Goal: Task Accomplishment & Management: Complete application form

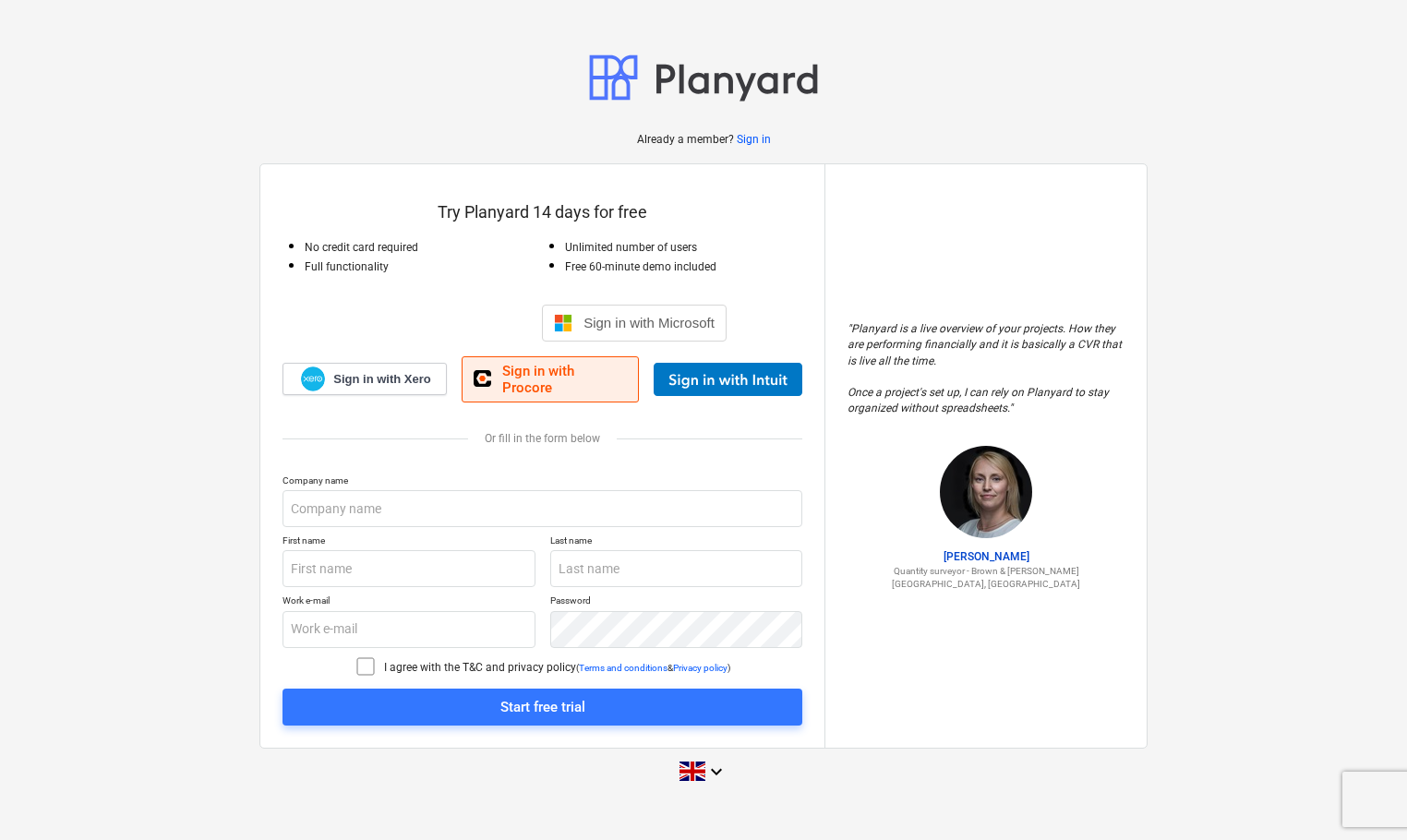
click at [531, 383] on span "Sign in with Procore" at bounding box center [565, 379] width 125 height 34
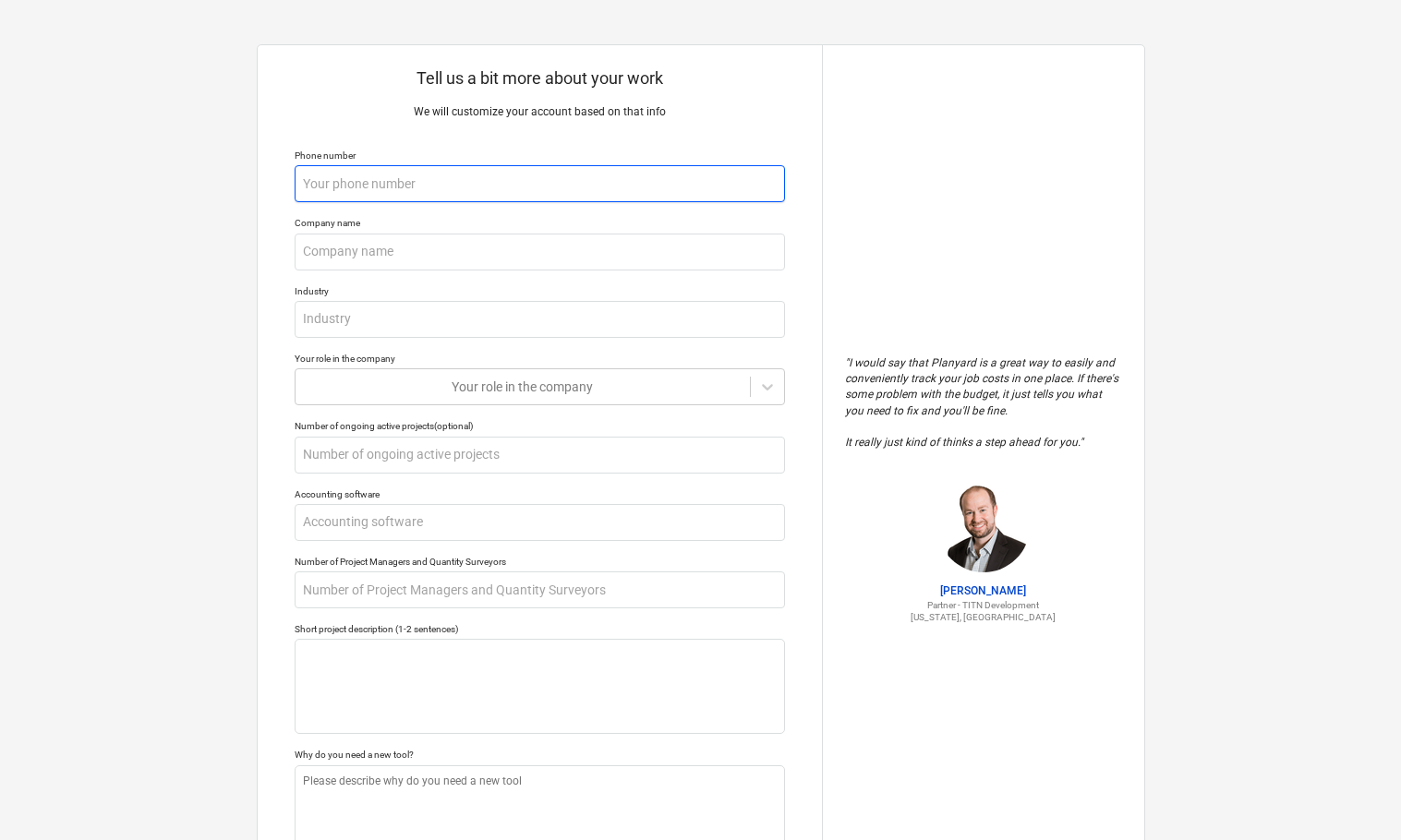
click at [504, 183] on input "text" at bounding box center [540, 183] width 490 height 37
click at [509, 183] on input "text" at bounding box center [540, 183] width 490 height 37
type textarea "x"
type input "0"
type textarea "x"
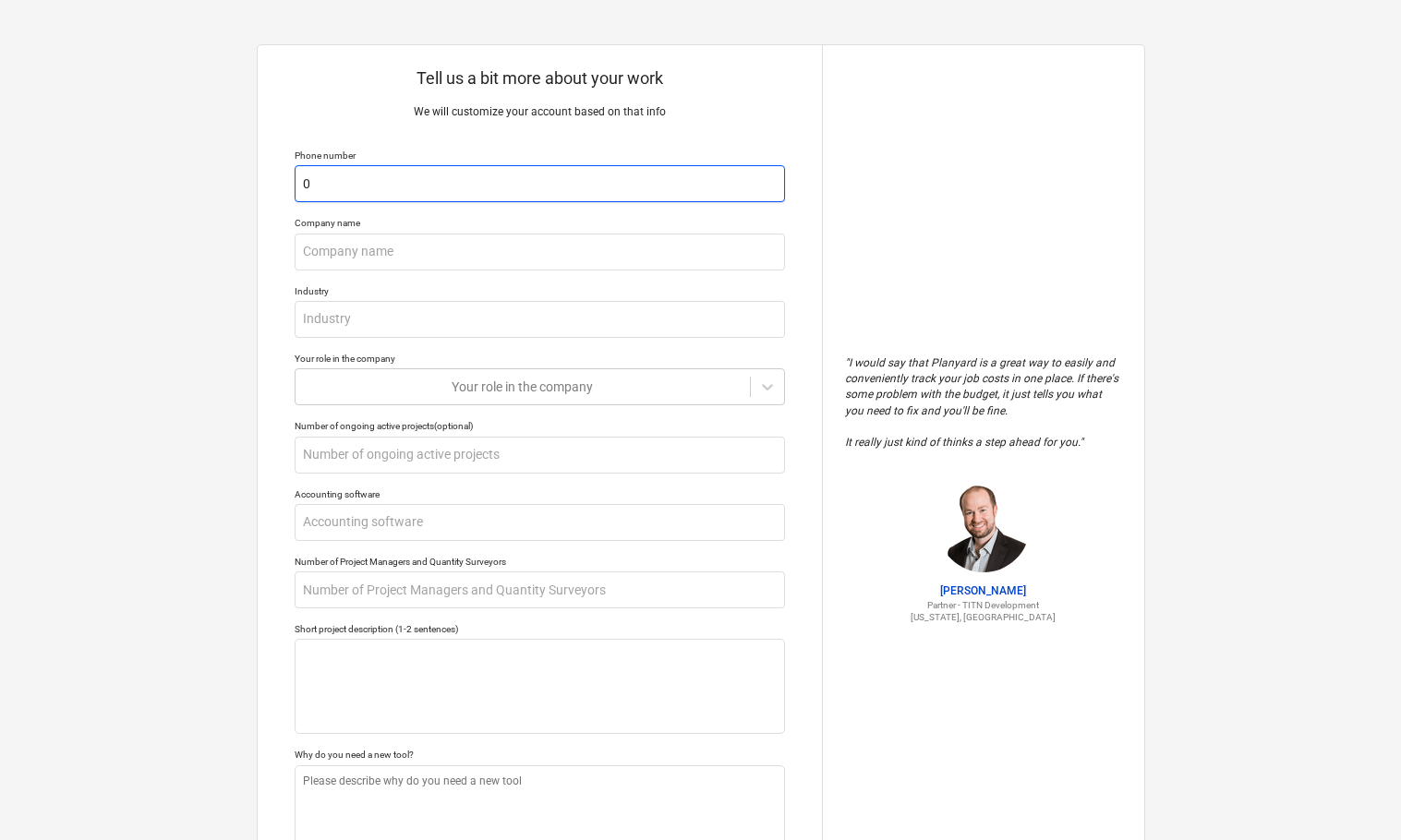
type input "07"
type textarea "x"
type input "074"
type textarea "x"
type input "0744"
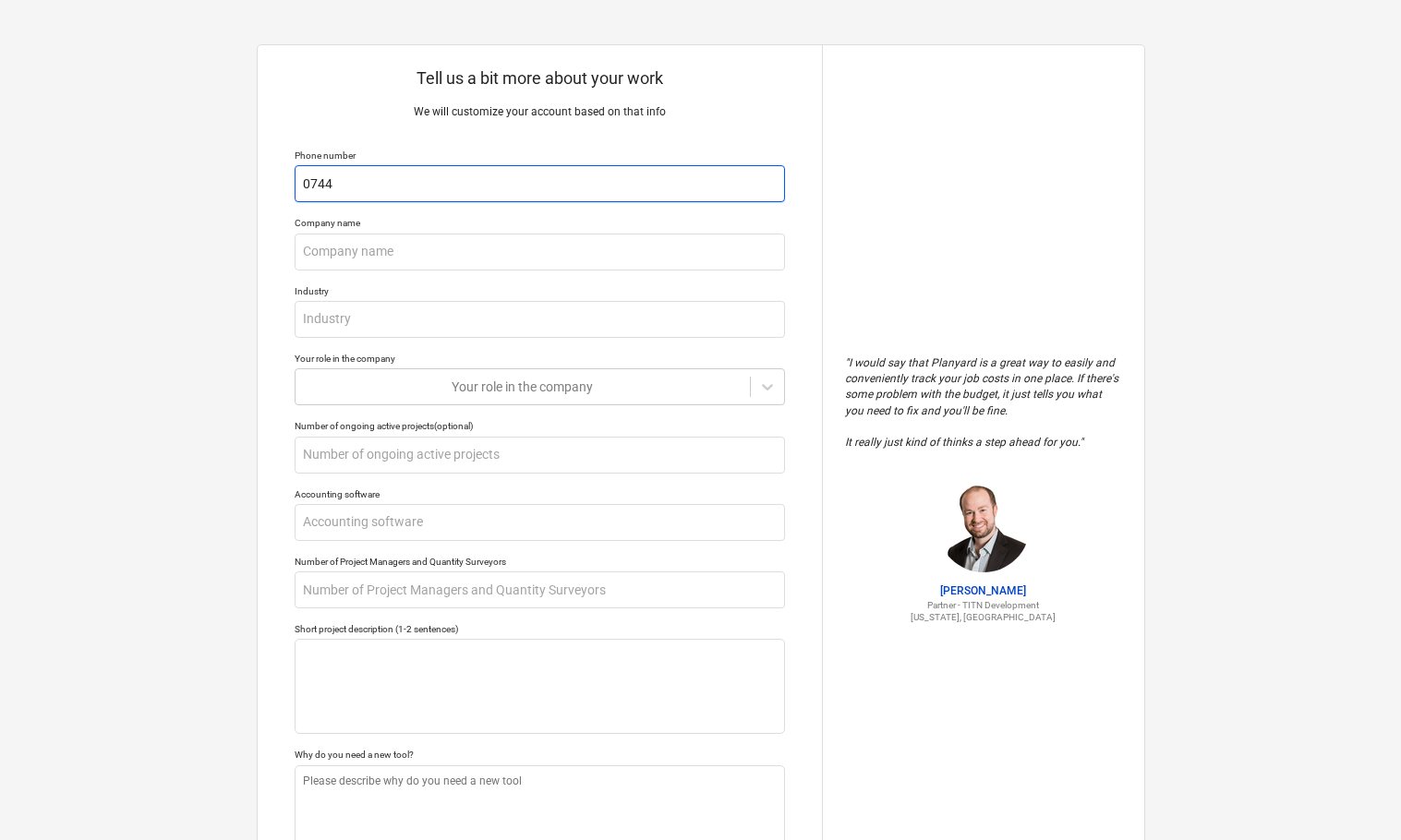
type textarea "x"
type input "07447"
type textarea "x"
type input "074470"
type textarea "x"
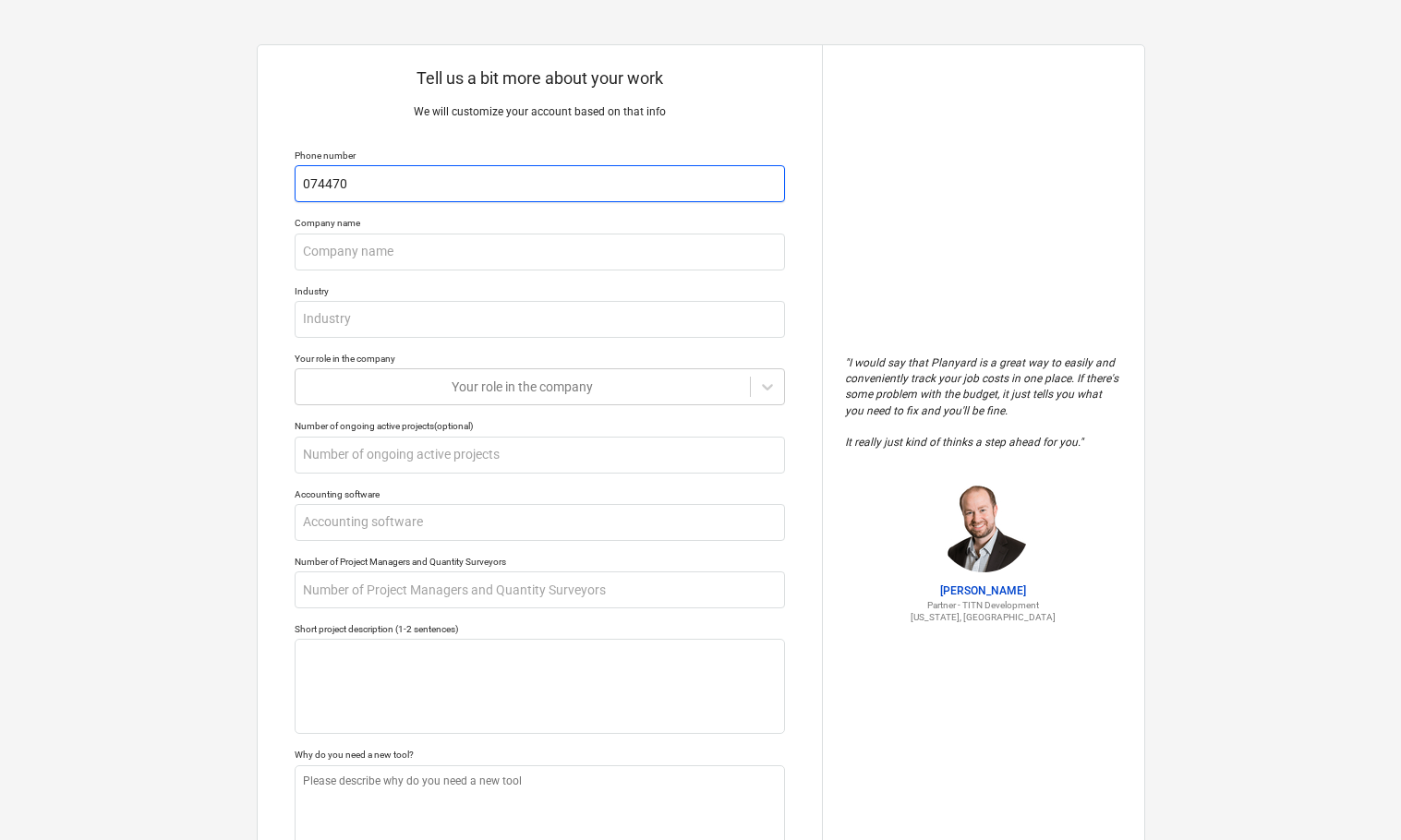
type input "0744702"
type textarea "x"
type input "07447026"
type textarea "x"
type input "074470268"
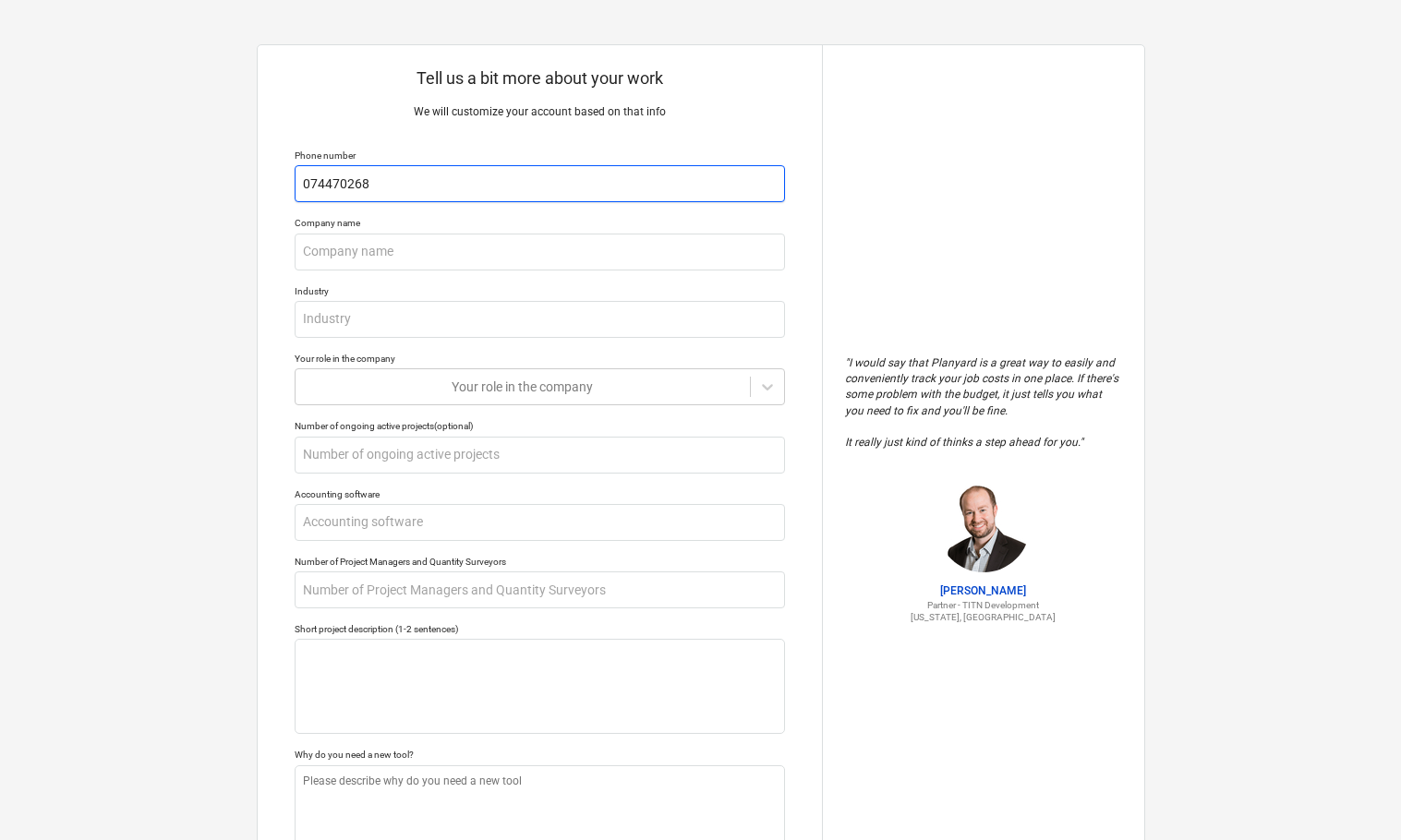
type textarea "x"
type input "07447026"
type textarea "x"
type input "0744702"
type textarea "x"
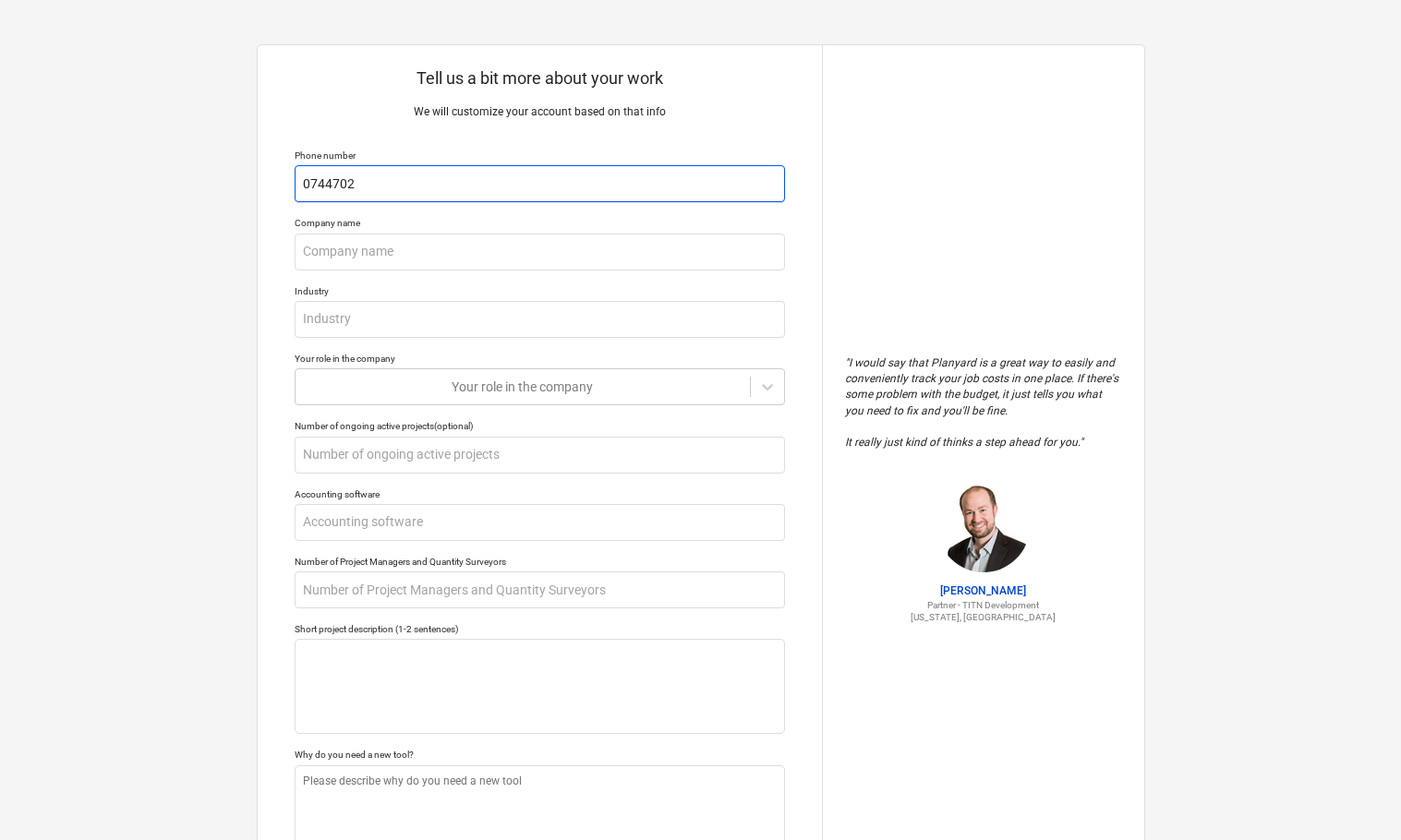
type input "07447028"
type textarea "x"
type input "074470286"
type textarea "x"
type input "0744702869"
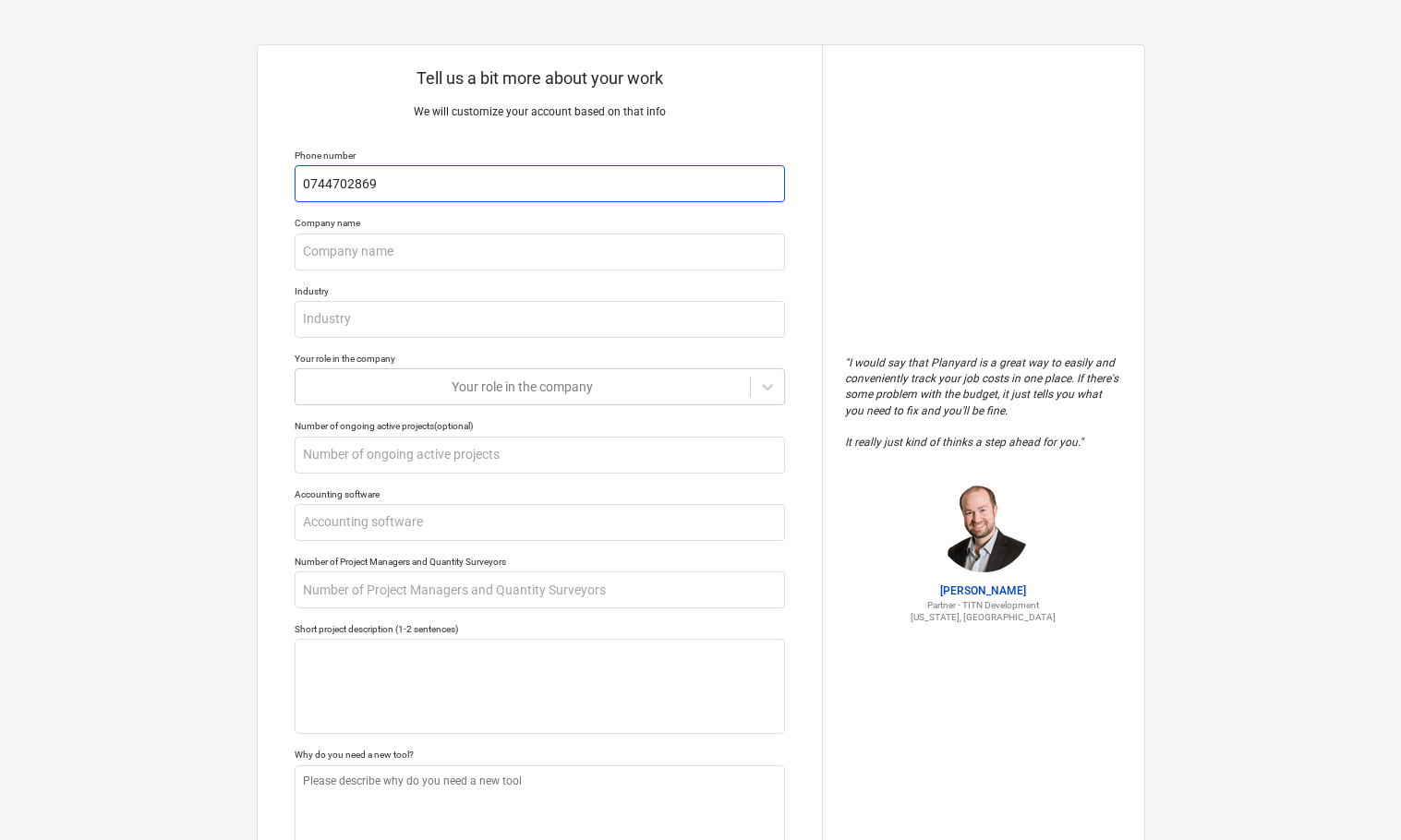
type textarea "x"
type input "07447028699"
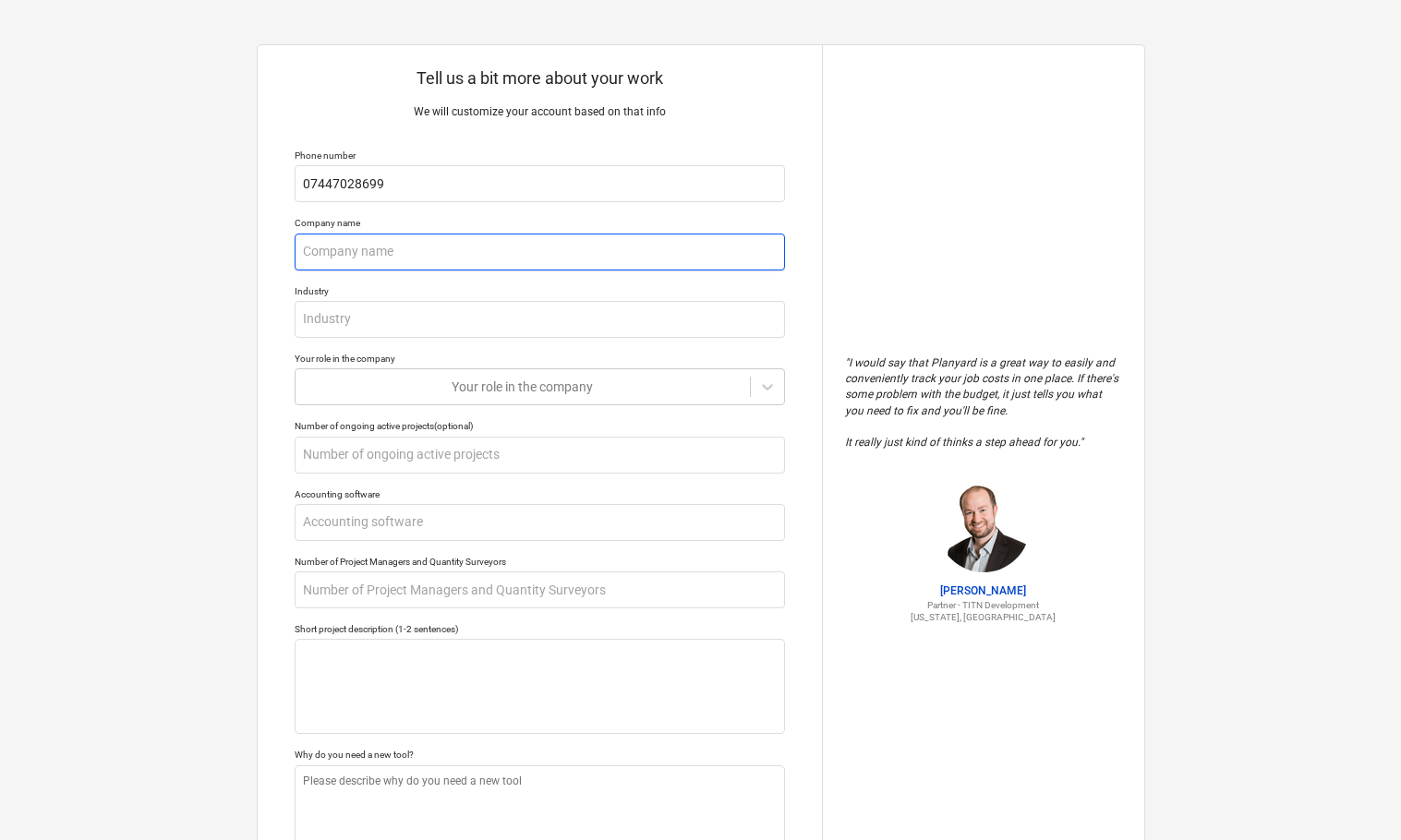
type textarea "x"
type input "H"
type textarea "x"
type input "HG"
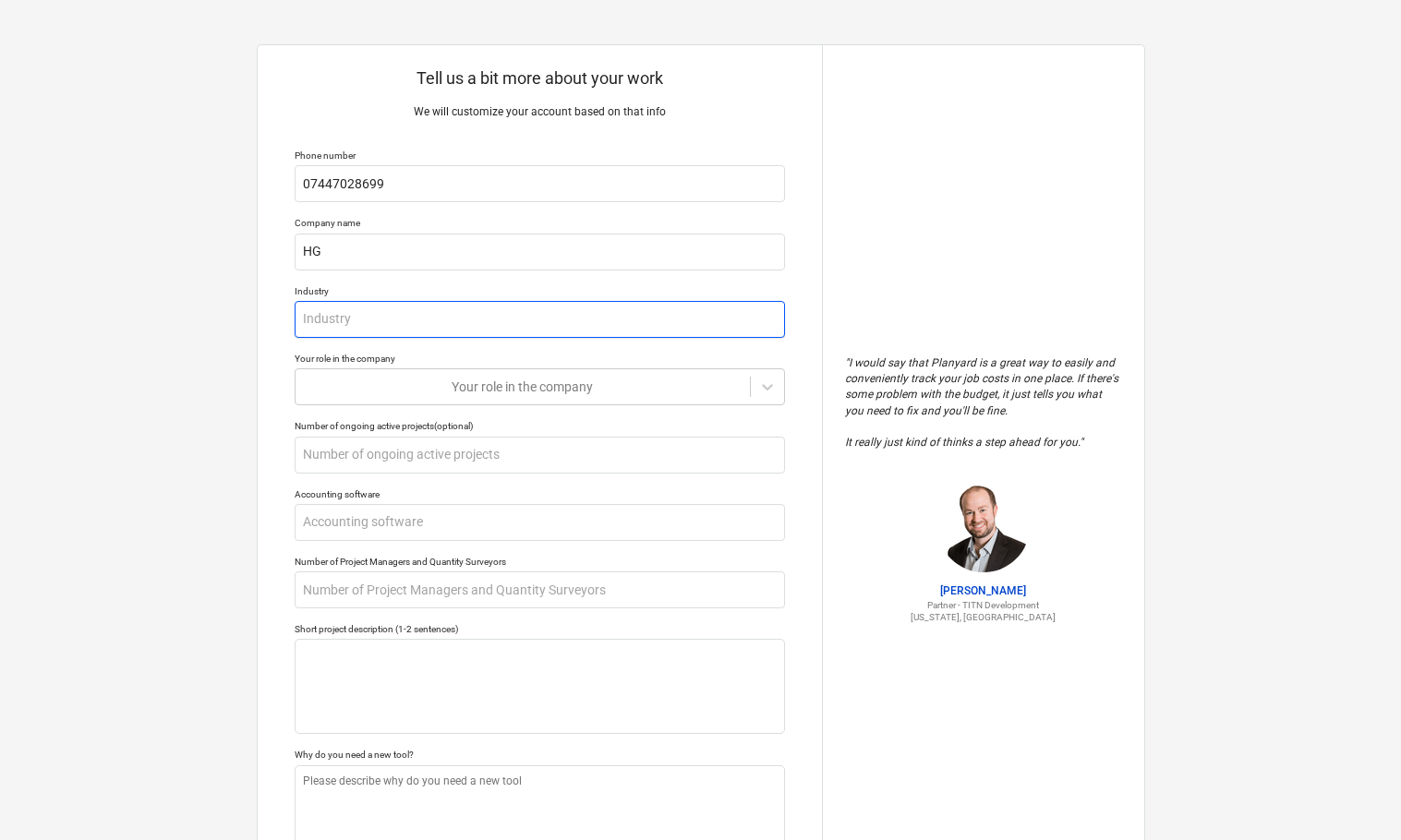
type textarea "x"
type input "C"
type textarea "x"
type input "Co"
type textarea "x"
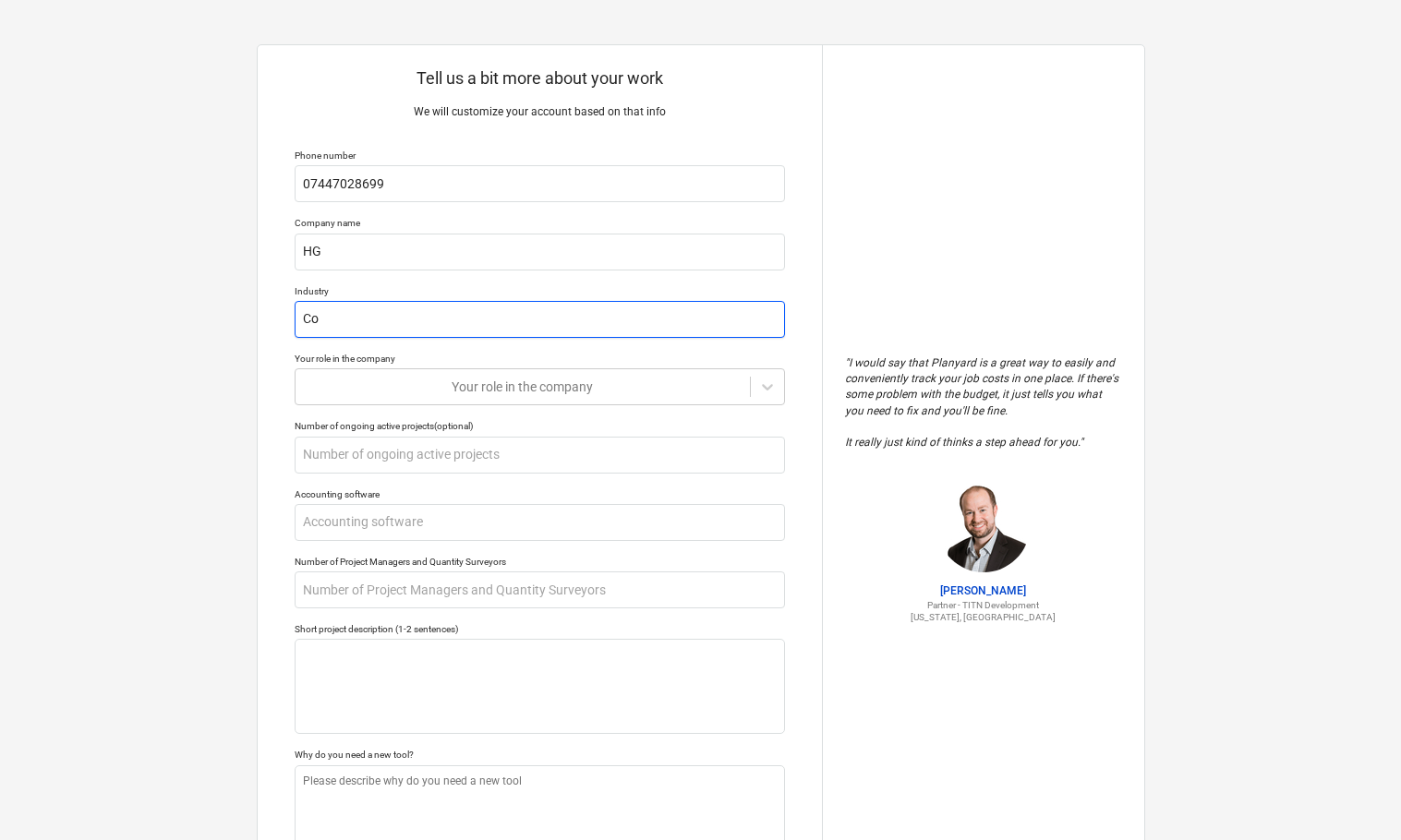
type input "Con"
type textarea "x"
type input "Cons"
type textarea "x"
type input "Const"
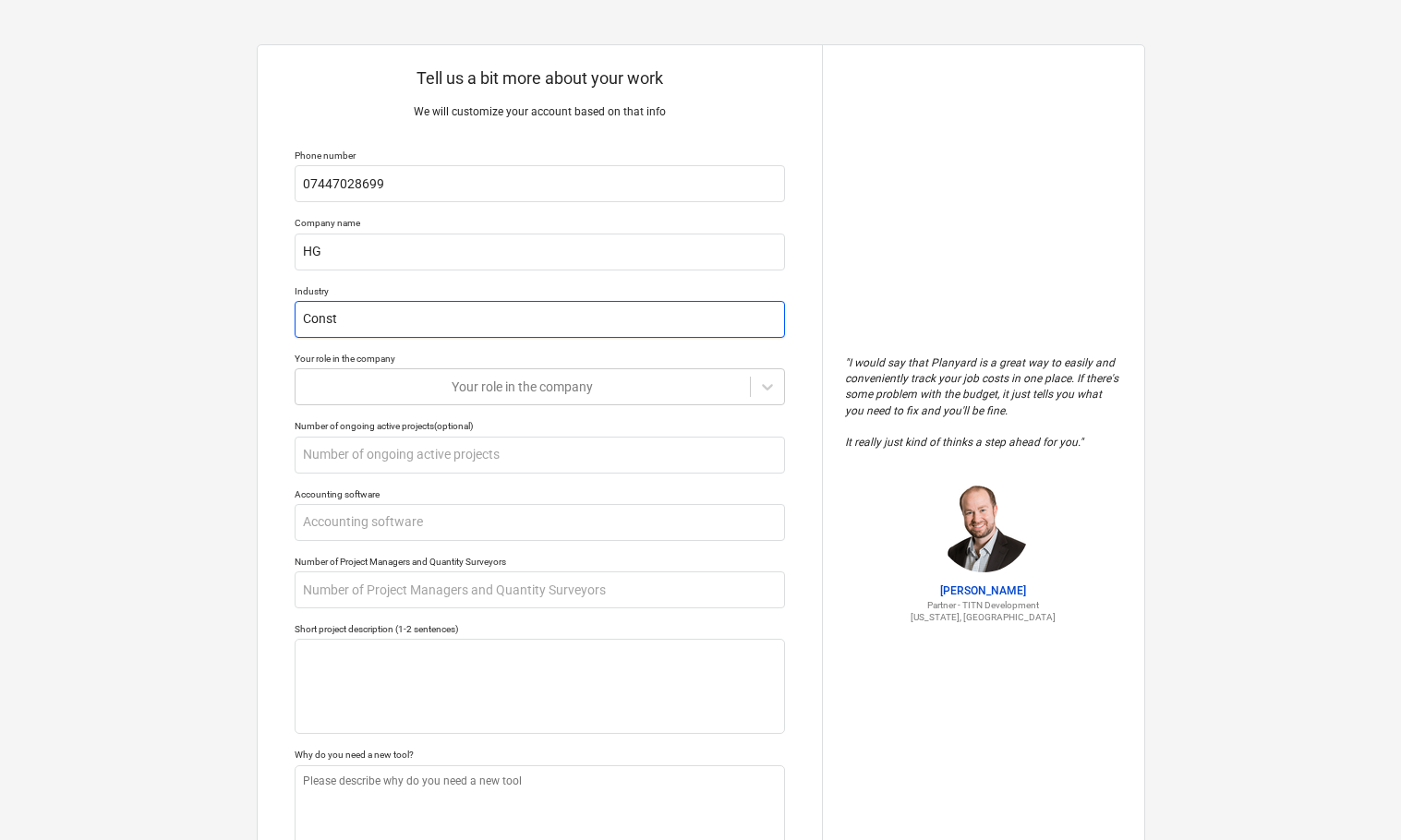
type textarea "x"
type input "Constr"
type textarea "x"
type input "Constru"
type textarea "x"
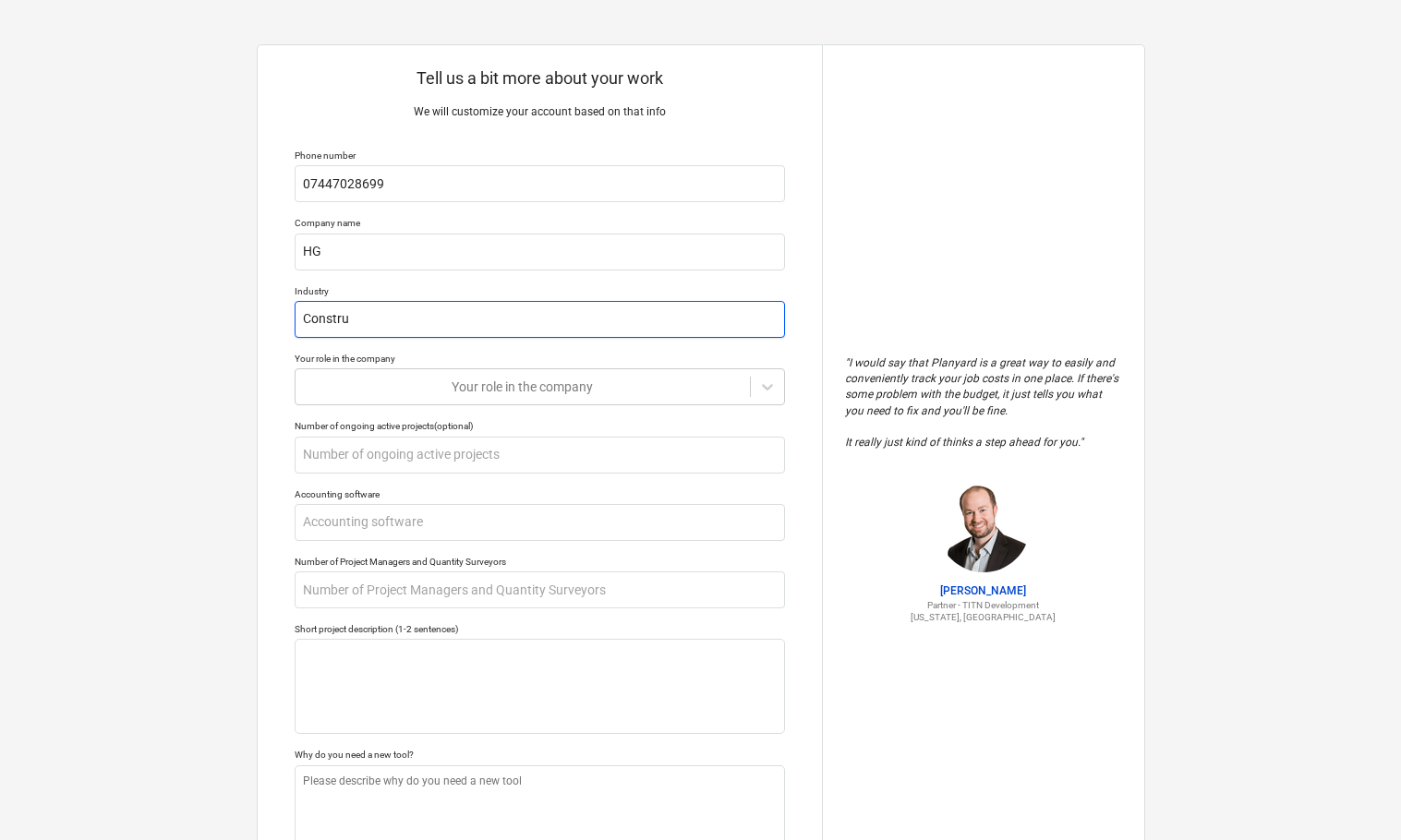
type input "Construc"
type textarea "x"
type input "Construct"
type textarea "x"
type input "Constructi"
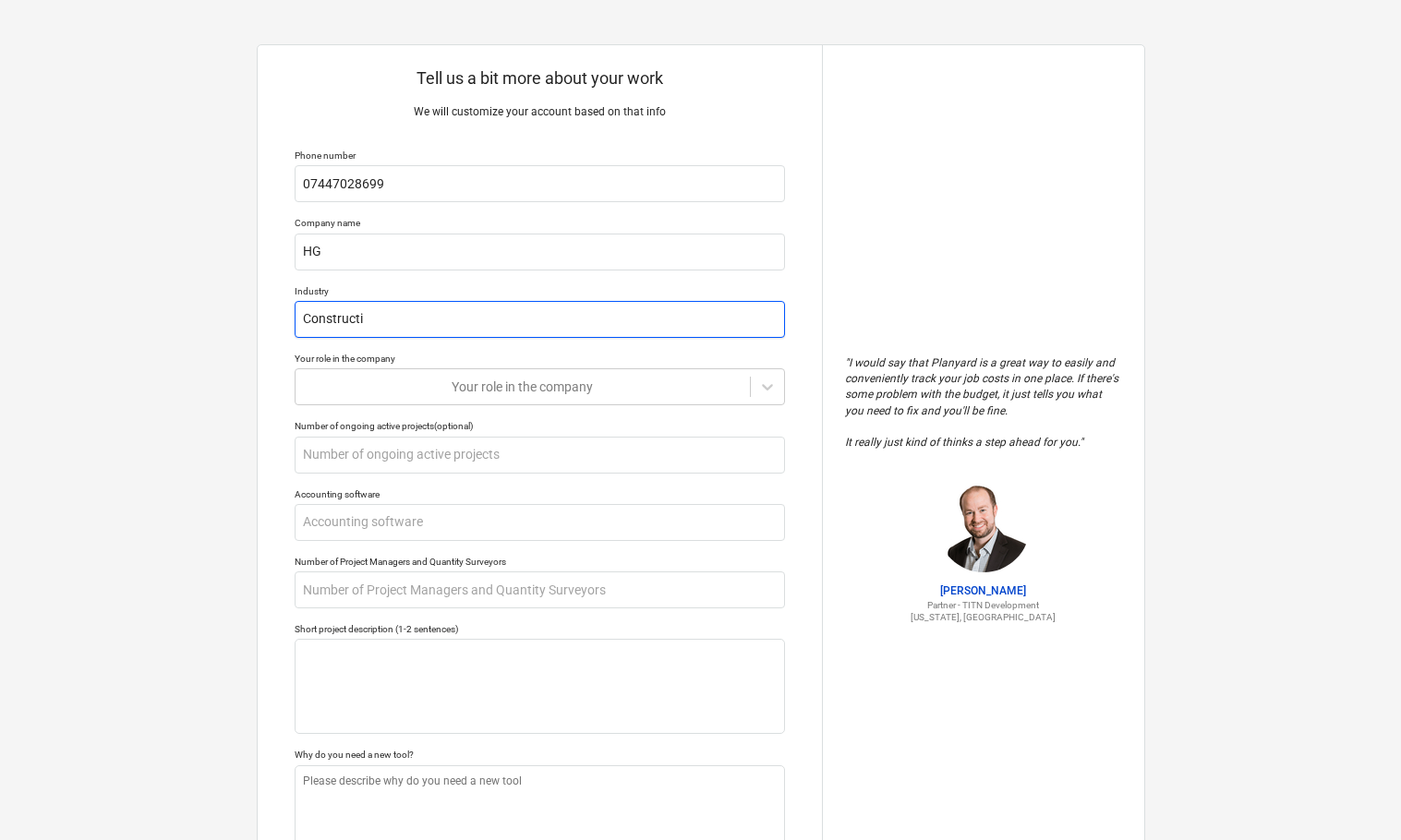
type textarea "x"
type input "Constructio"
type textarea "x"
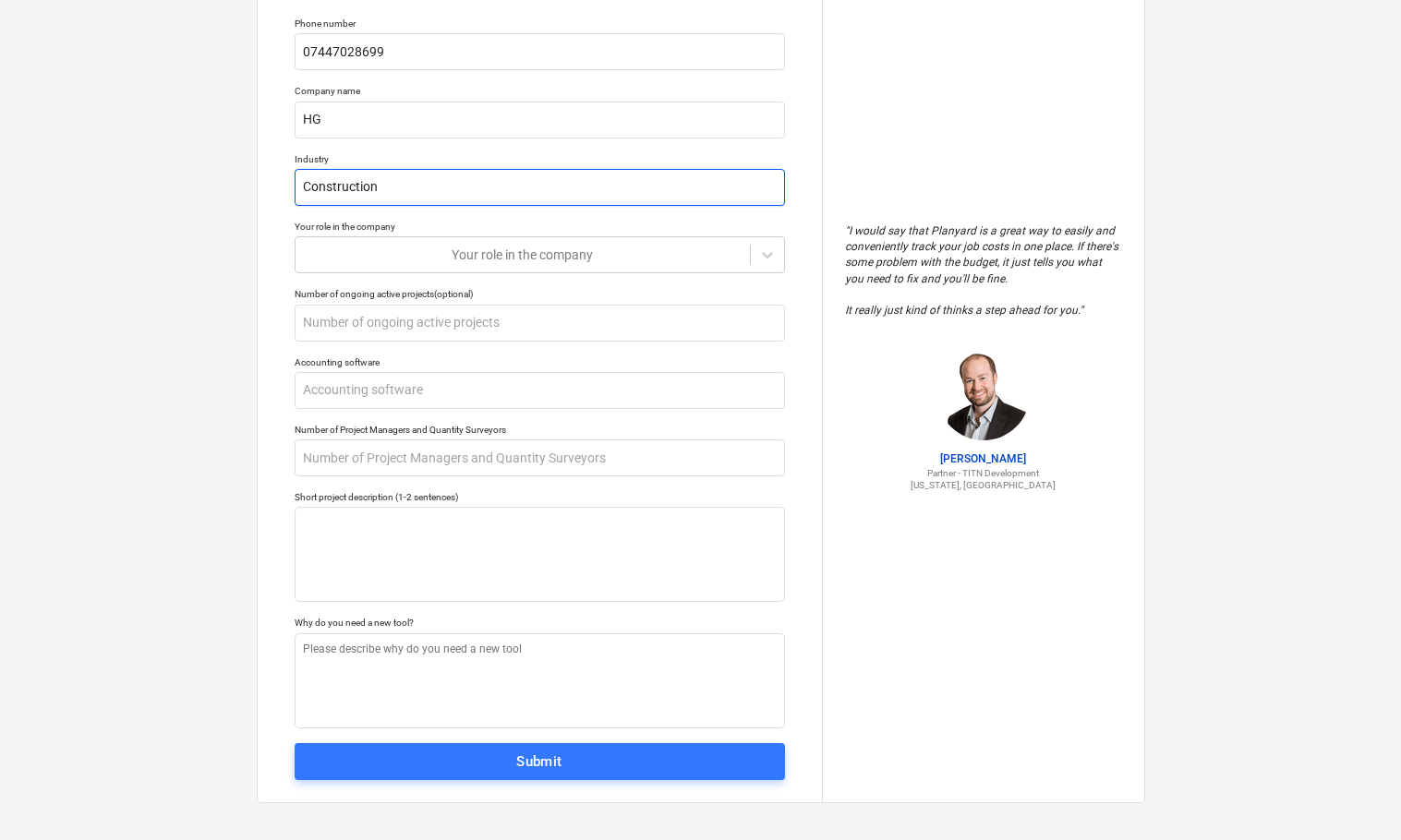
scroll to position [139, 0]
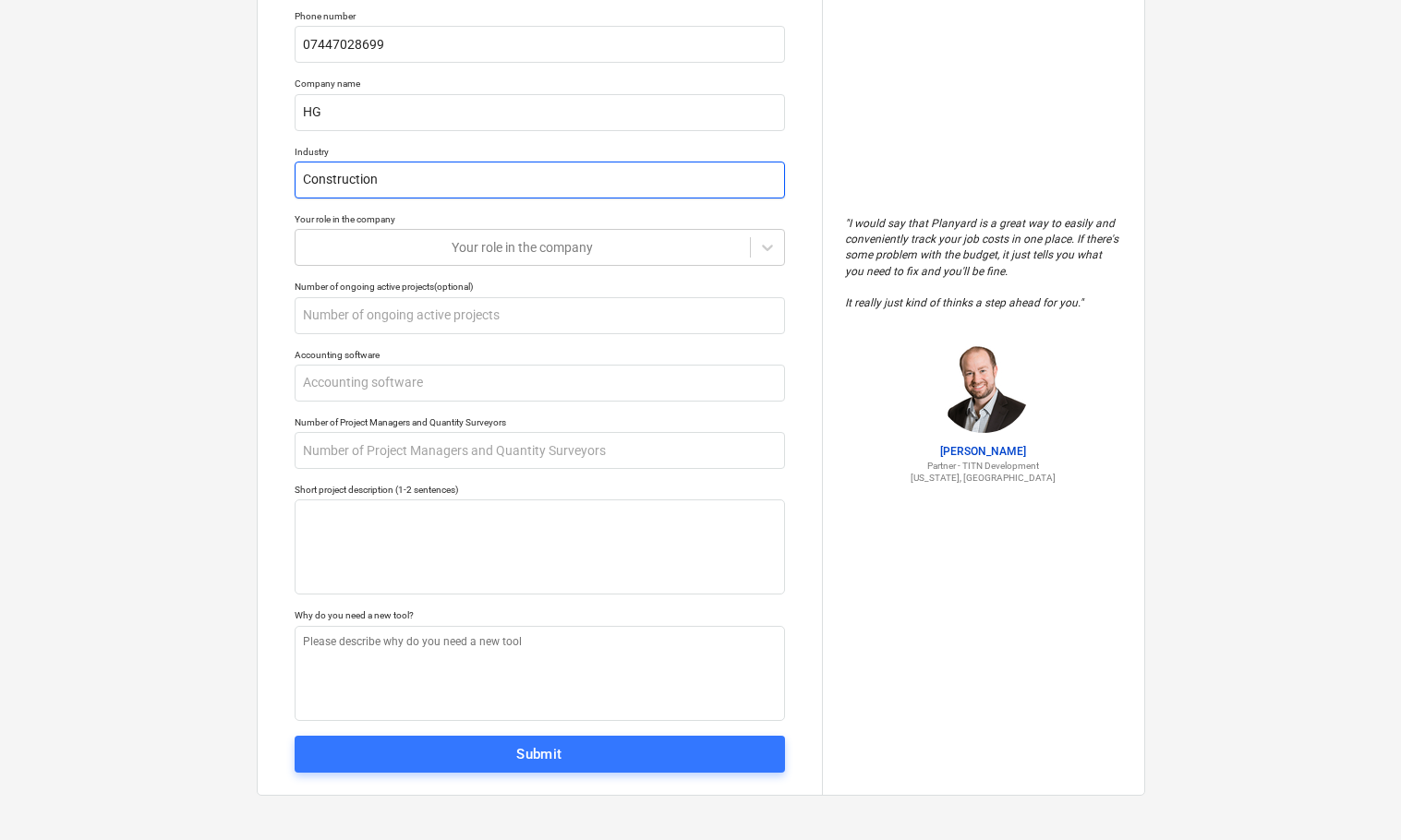
type input "Construction"
type textarea "x"
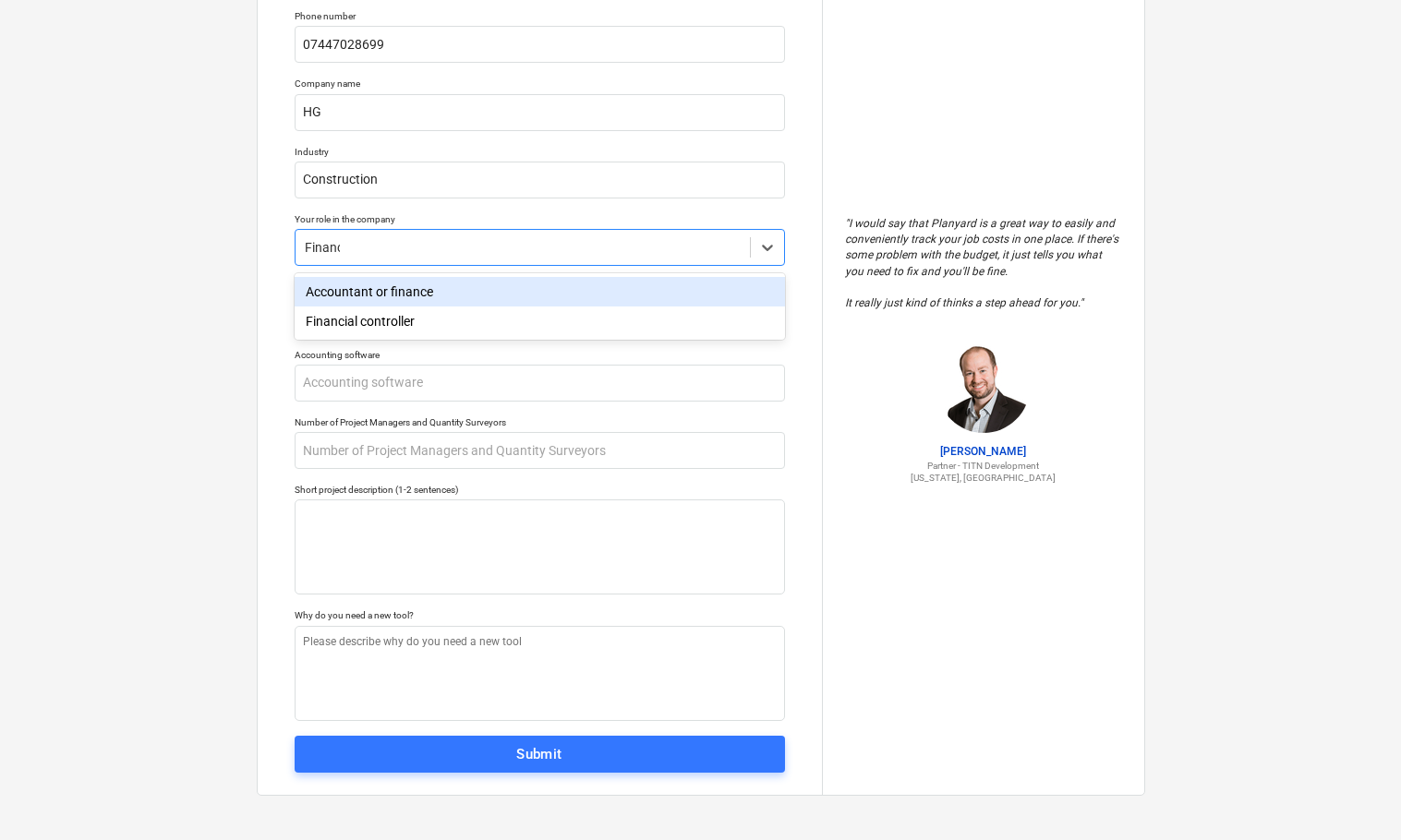
type input "Finance"
click at [482, 290] on div "Accountant or finance" at bounding box center [540, 292] width 490 height 30
type textarea "x"
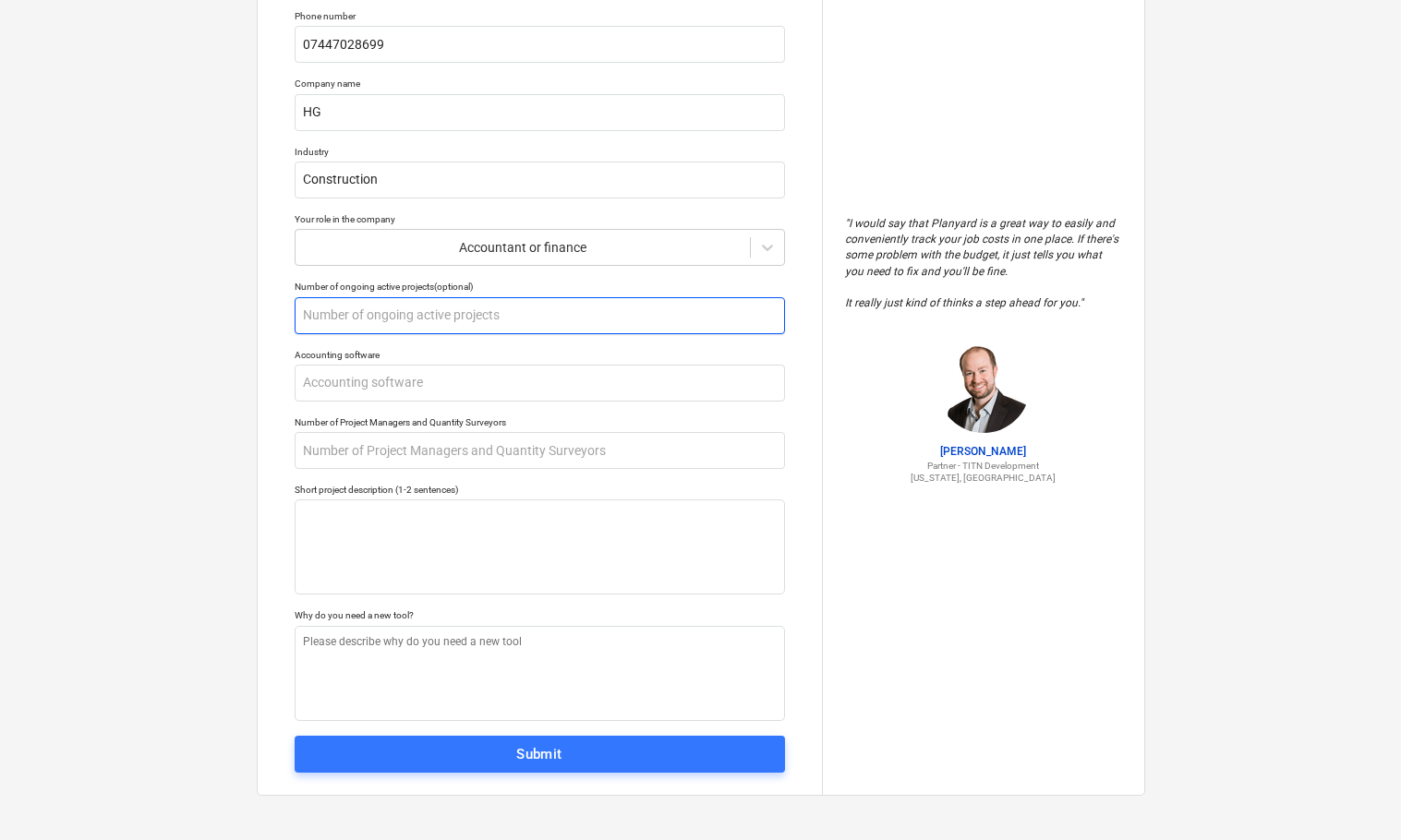
click at [525, 324] on input "text" at bounding box center [540, 315] width 490 height 37
type textarea "x"
type input "6"
type textarea "x"
type input "x"
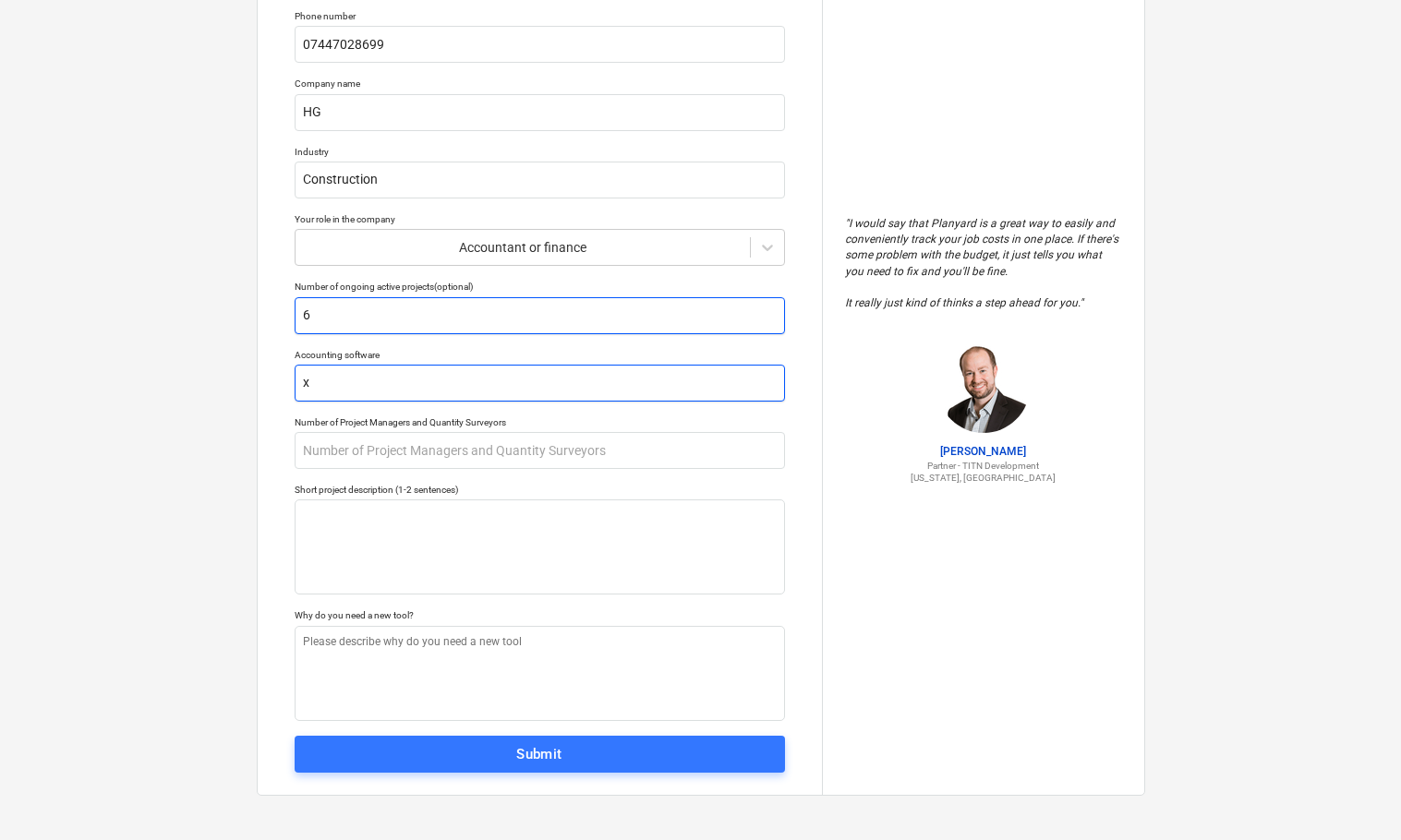
type textarea "x"
type input "xe"
type textarea "x"
type input "xer"
type textarea "x"
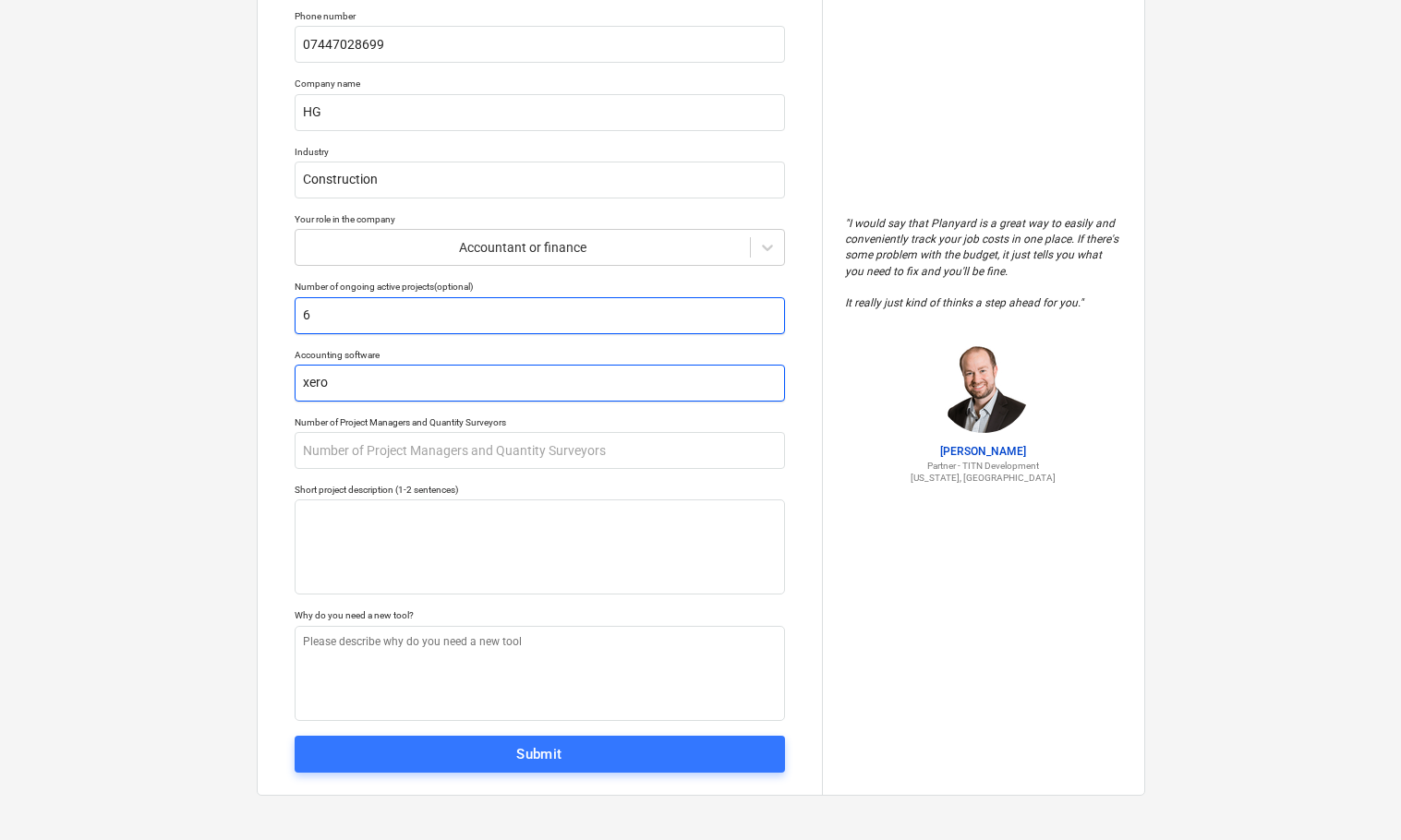
type input "xero"
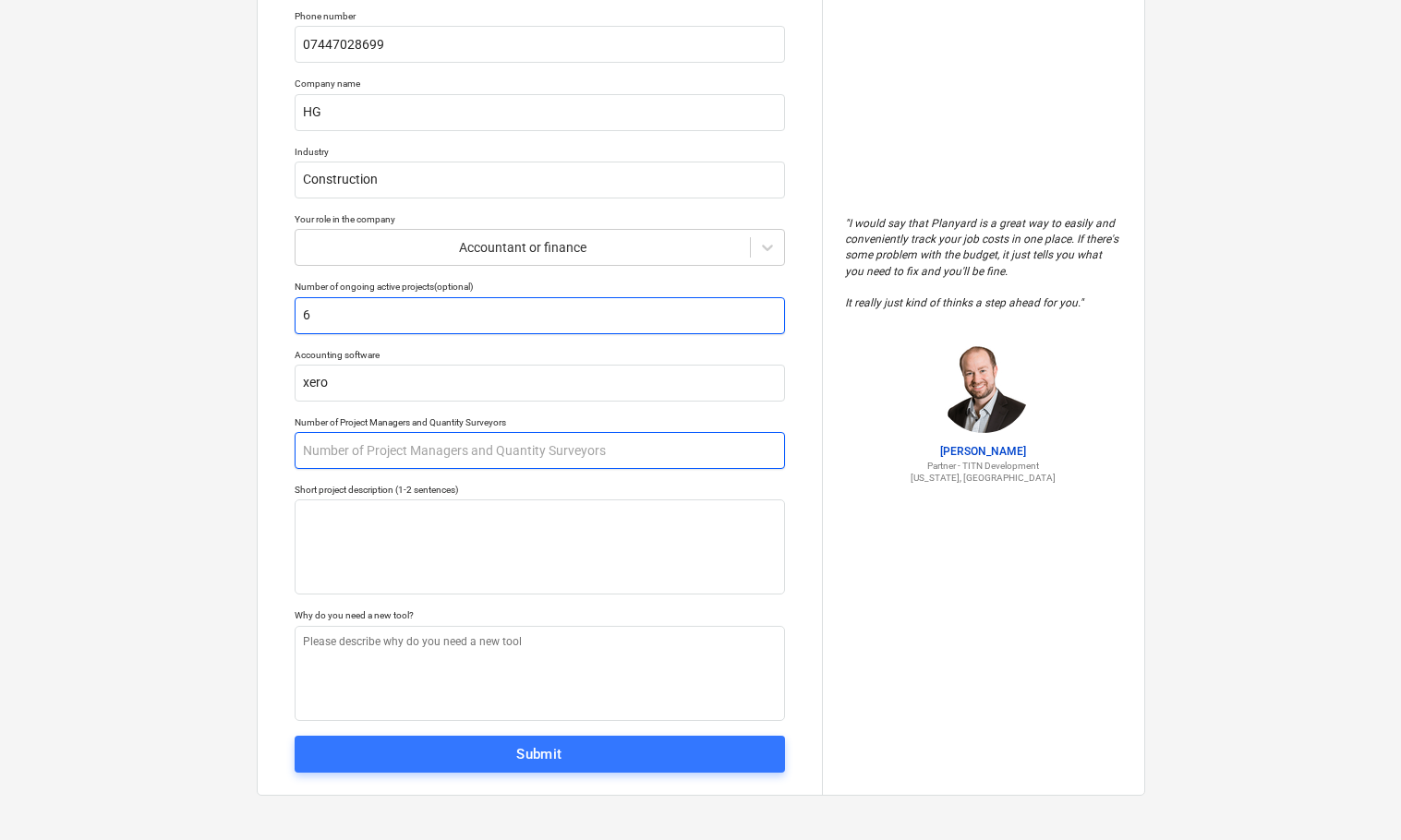
type textarea "x"
type input "1"
type textarea "x"
type input "10"
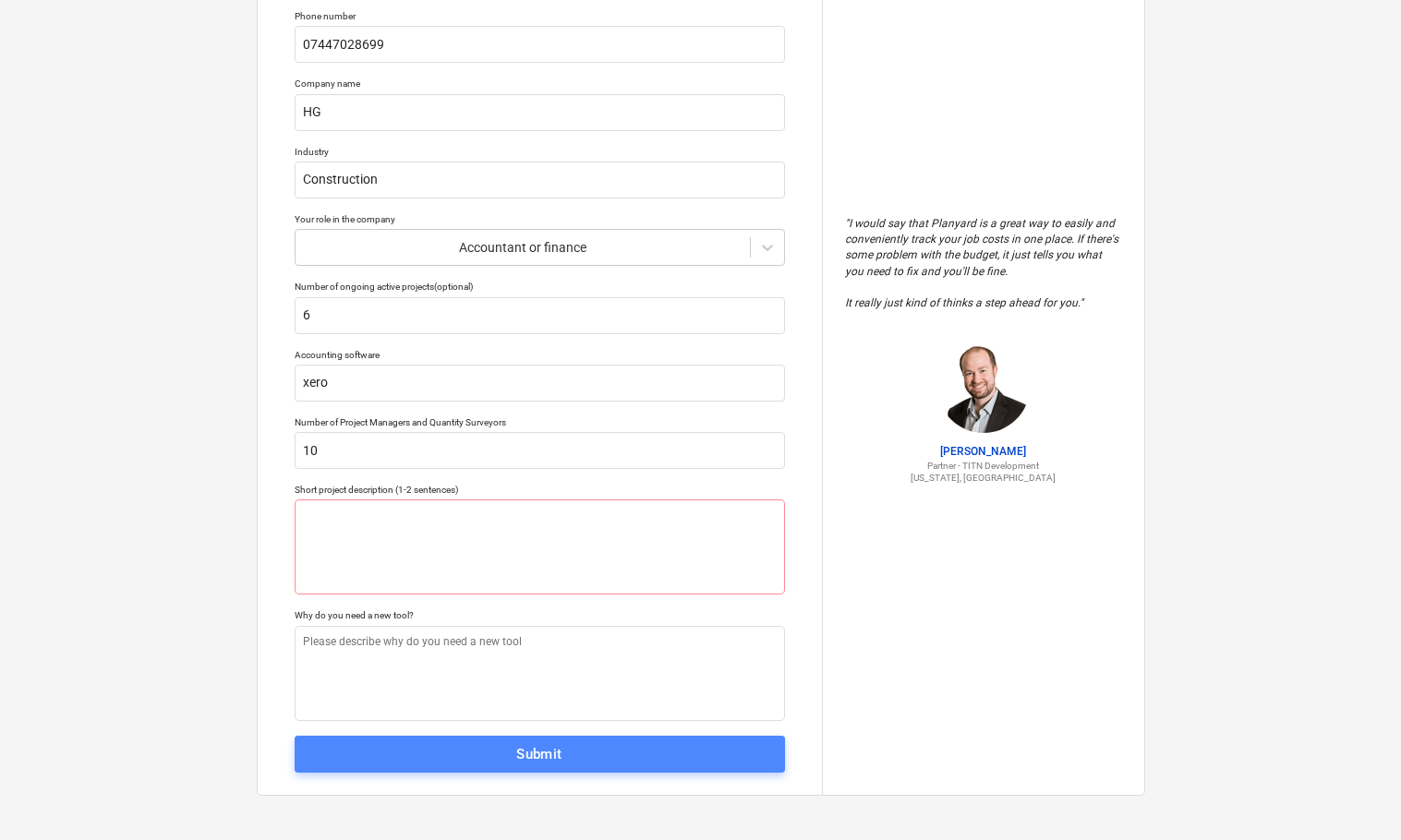
click at [489, 760] on span "Submit" at bounding box center [539, 754] width 450 height 24
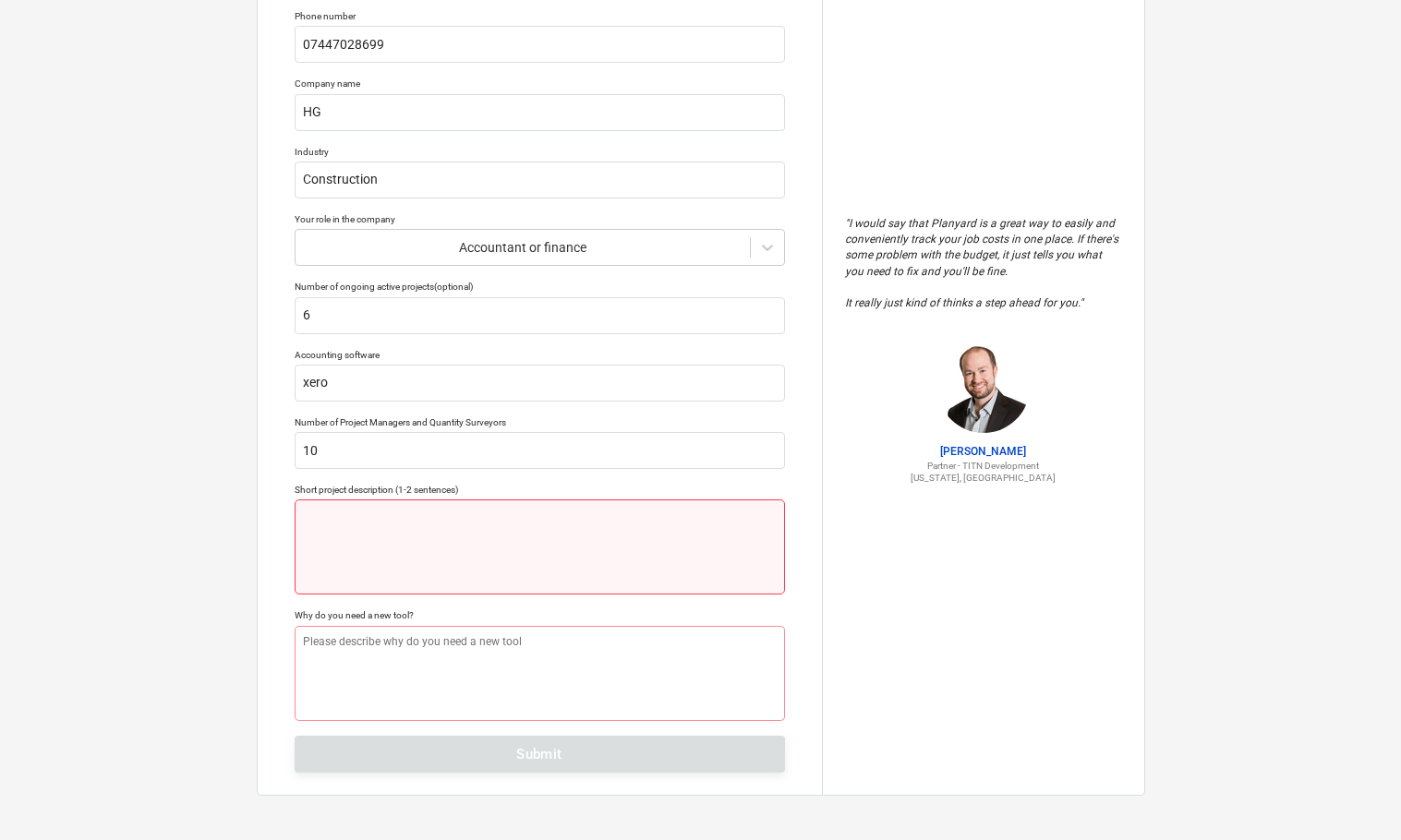
click at [442, 532] on textarea at bounding box center [540, 546] width 490 height 95
type textarea "x"
type textarea "H"
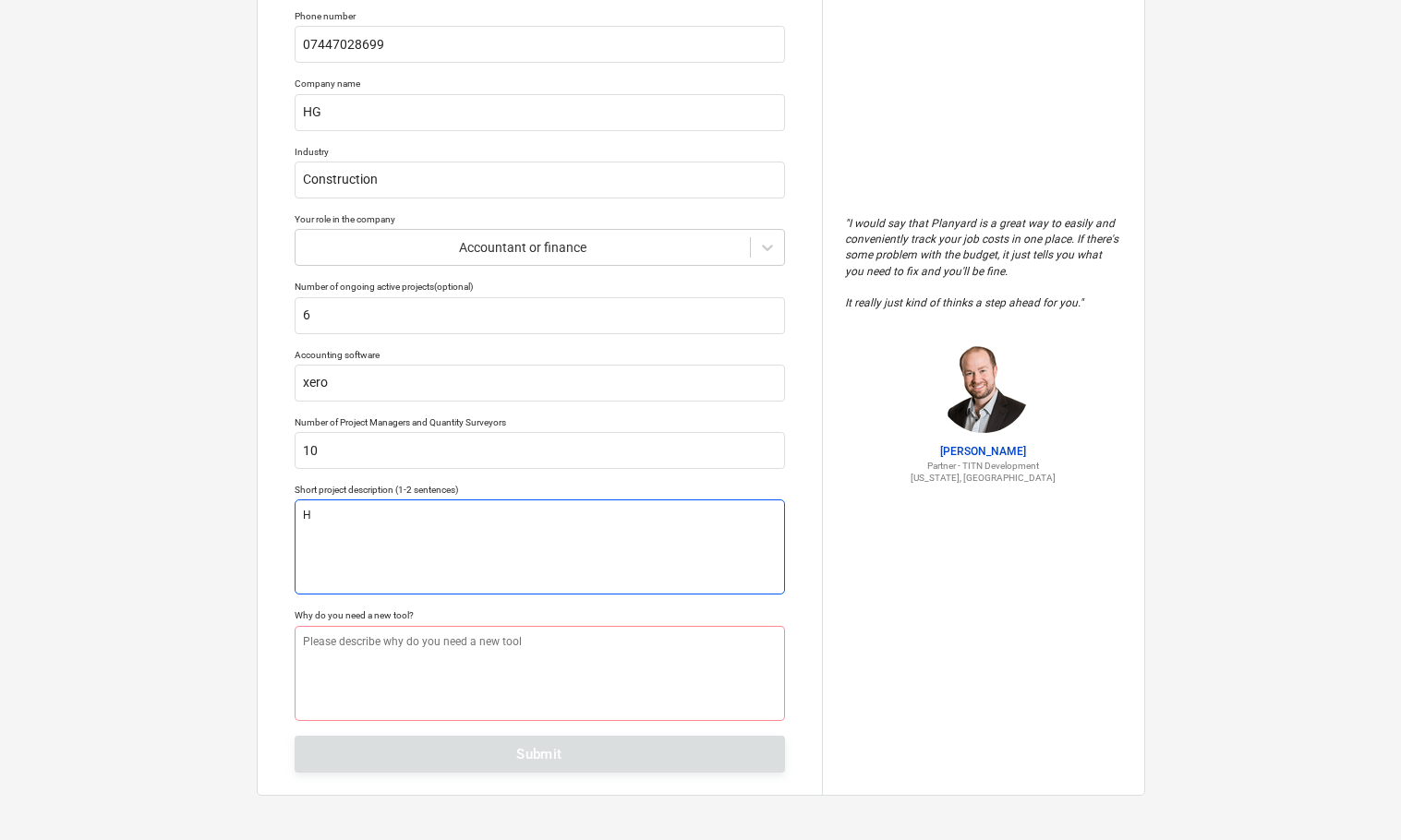
type textarea "x"
type textarea "Hi"
type textarea "x"
type textarea "Hig"
type textarea "x"
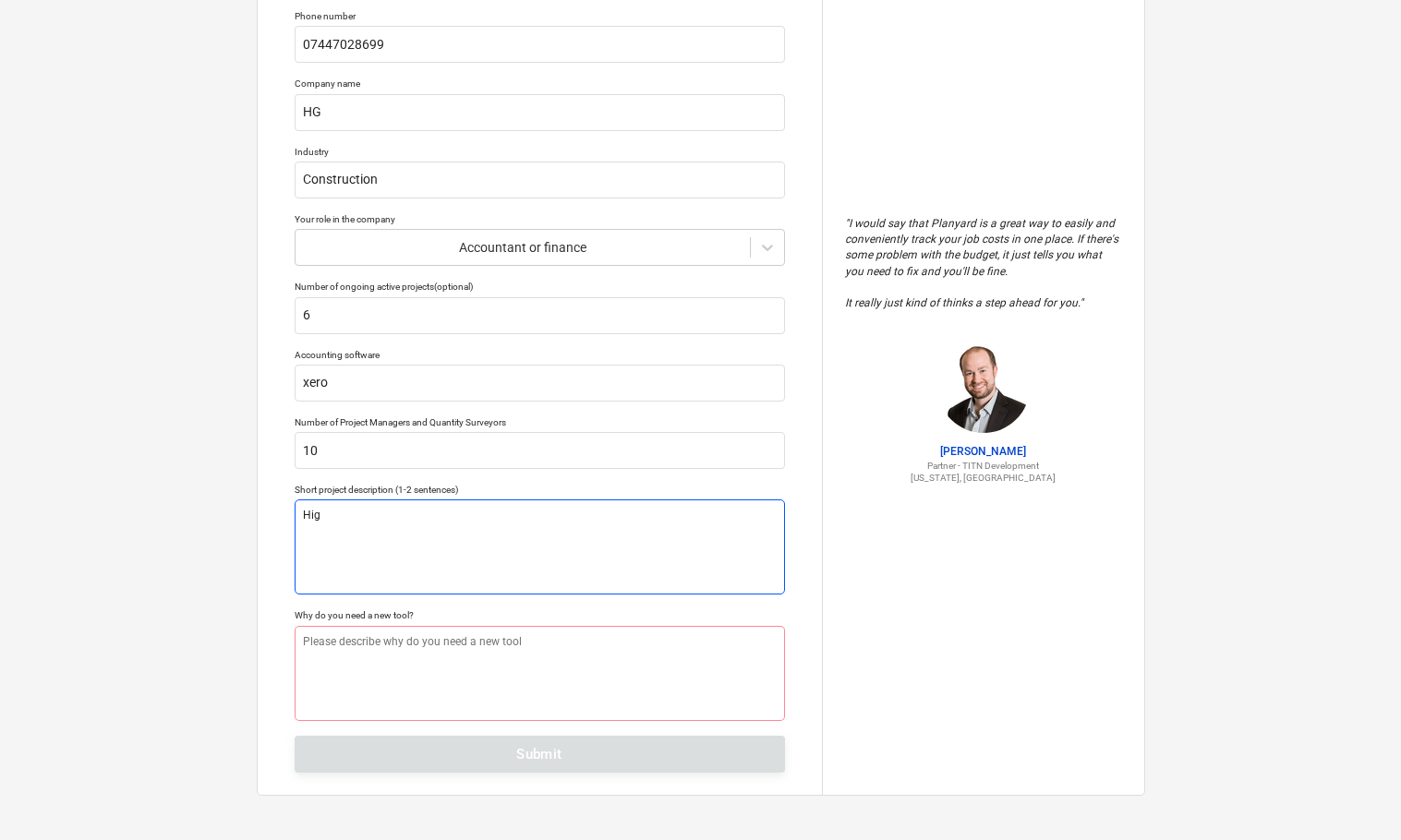
type textarea "High"
type textarea "x"
type textarea "High-"
type textarea "x"
type textarea "High-e"
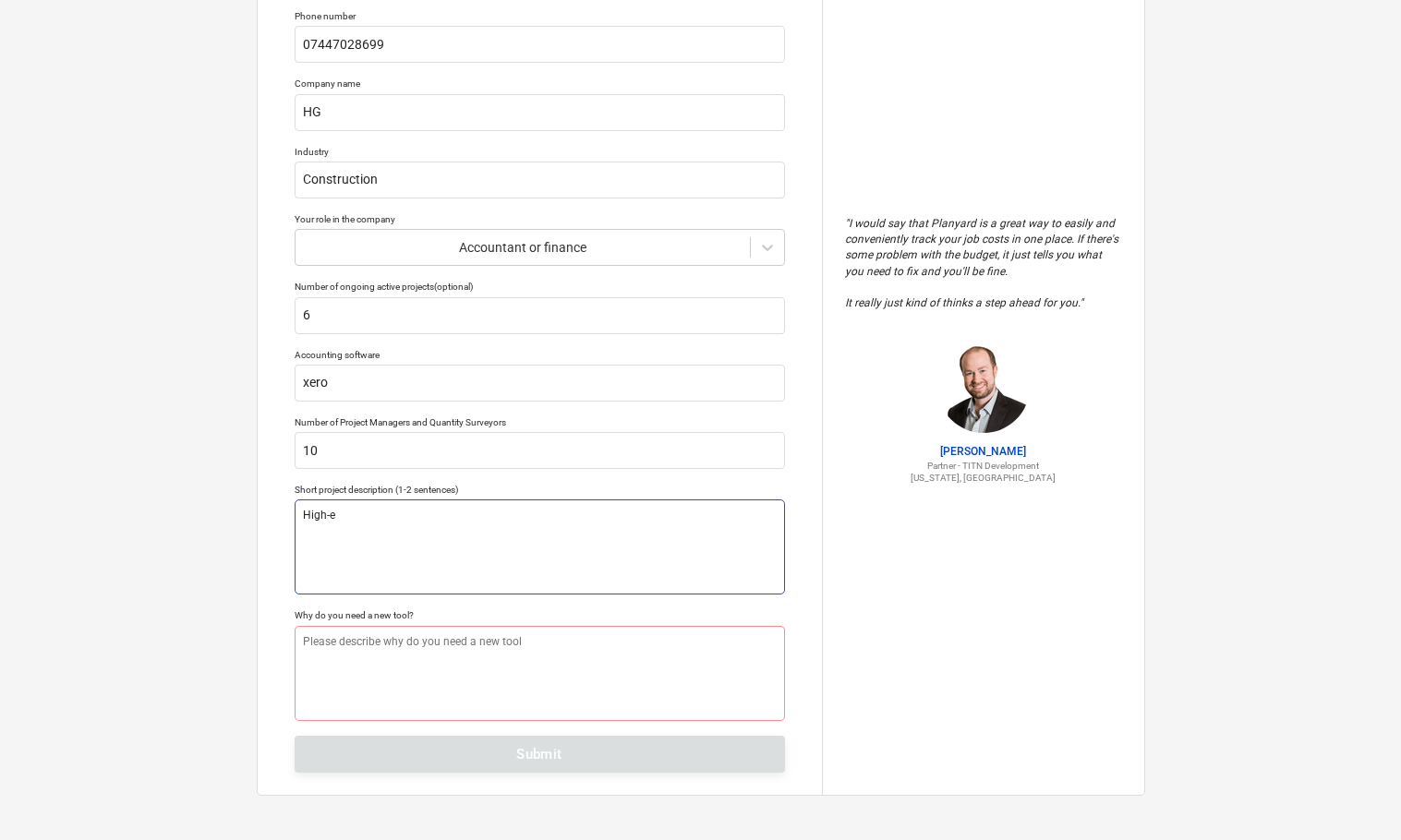
type textarea "x"
type textarea "High-en"
type textarea "x"
type textarea "High-end"
type textarea "x"
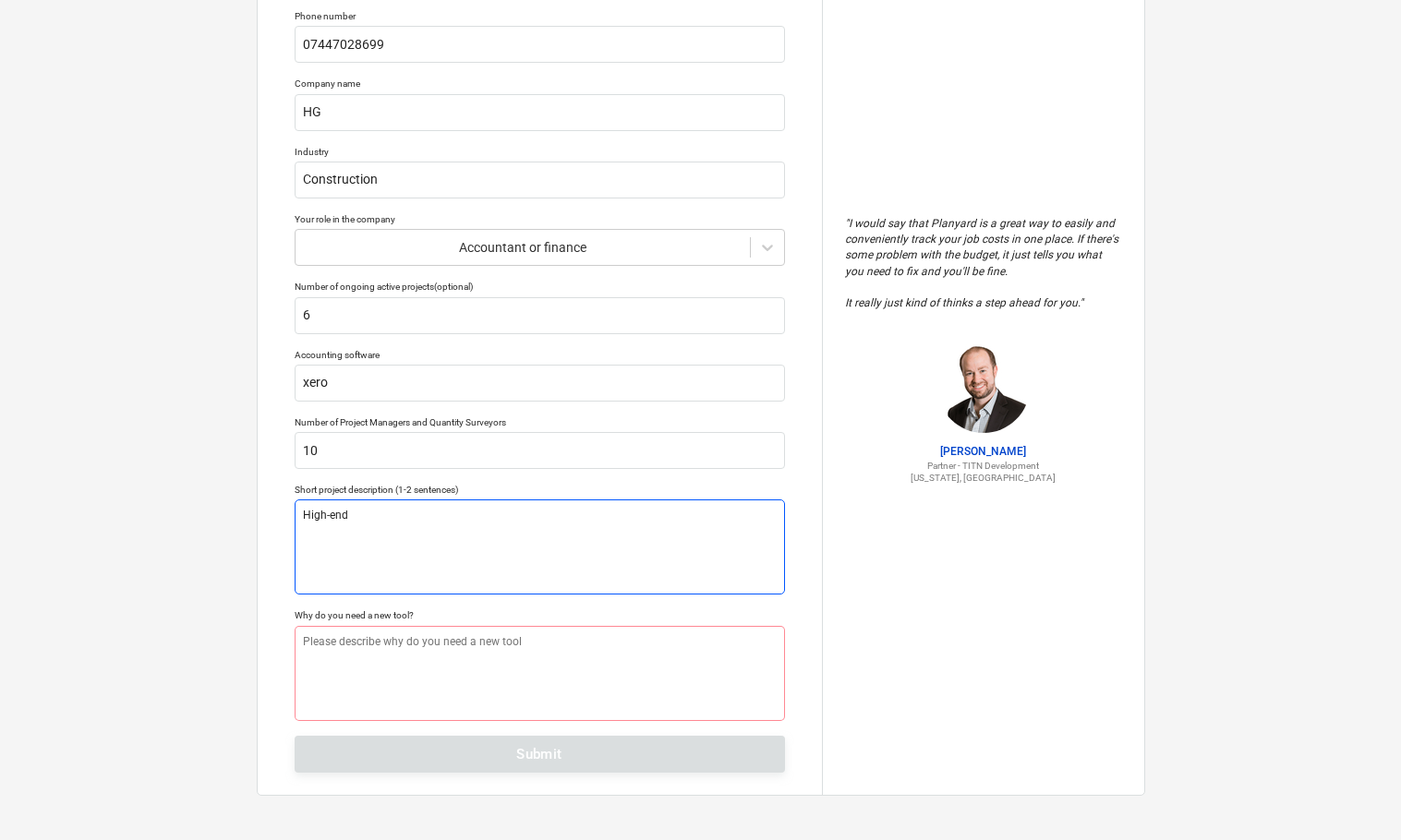
type textarea "High-end"
type textarea "x"
type textarea "High-end p"
type textarea "x"
type textarea "High-end pr"
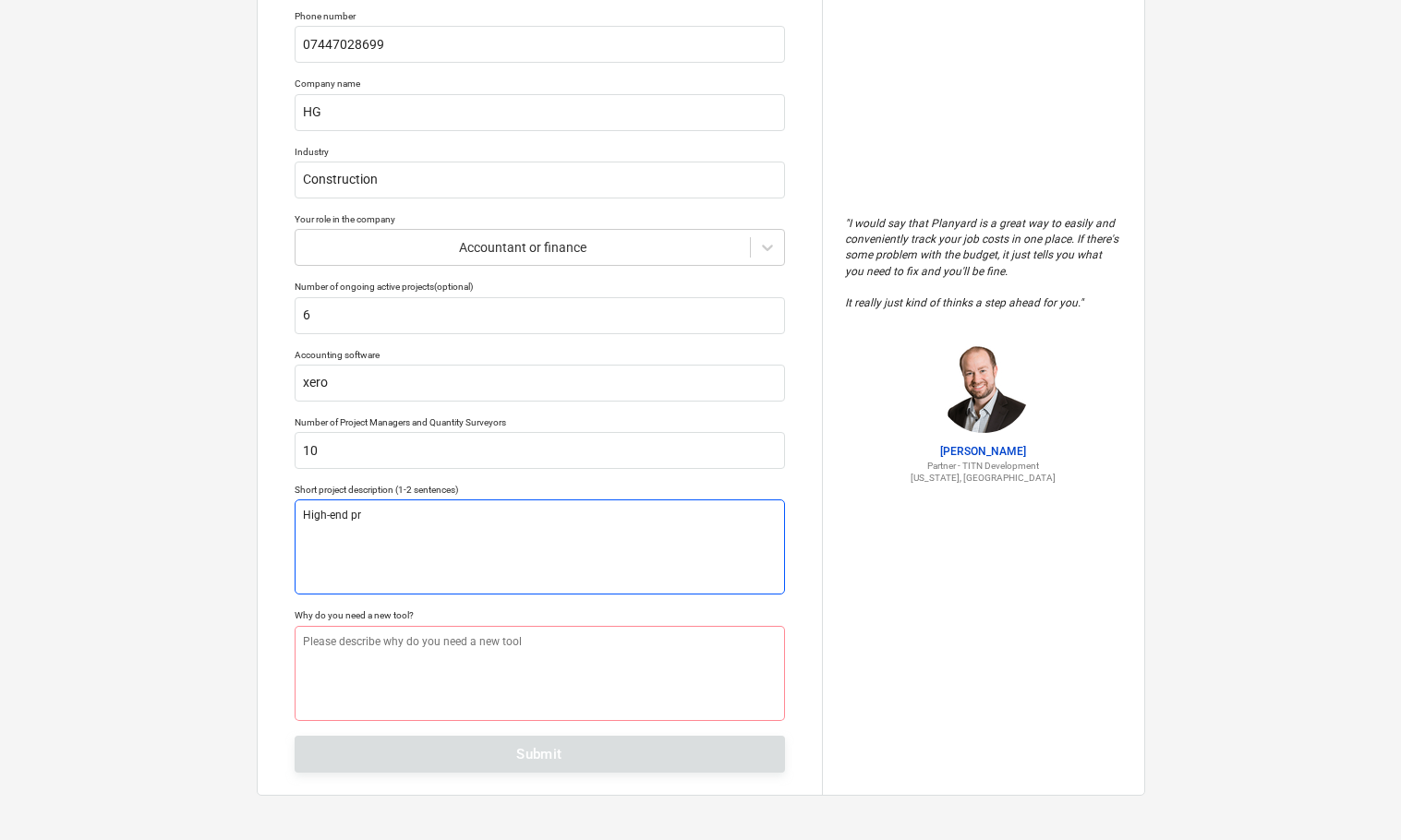
type textarea "x"
type textarea "High-end pro"
type textarea "x"
type textarea "High-end prop"
type textarea "x"
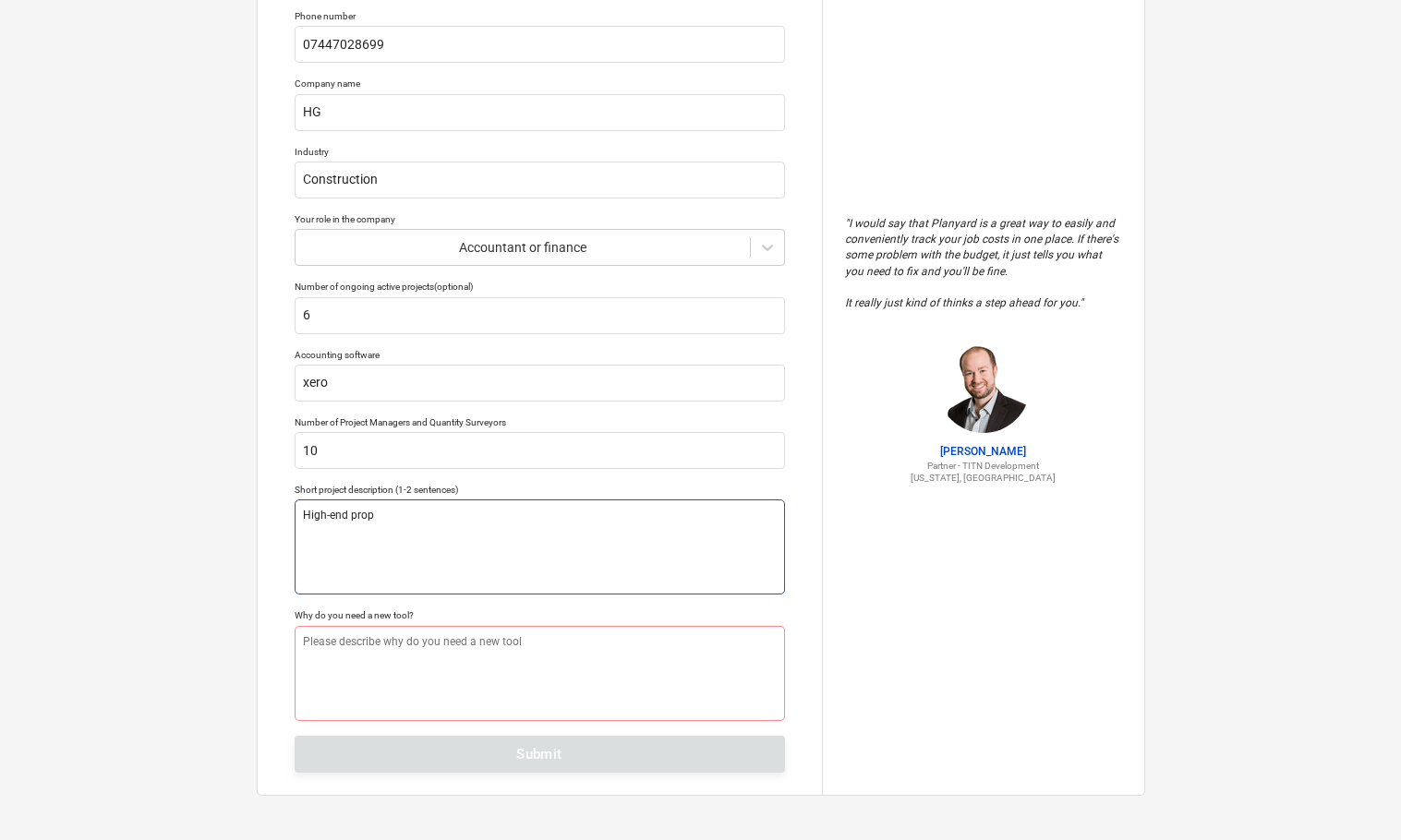
type textarea "High-end prope"
type textarea "x"
type textarea "High-end proper"
type textarea "x"
type textarea "High-end propert"
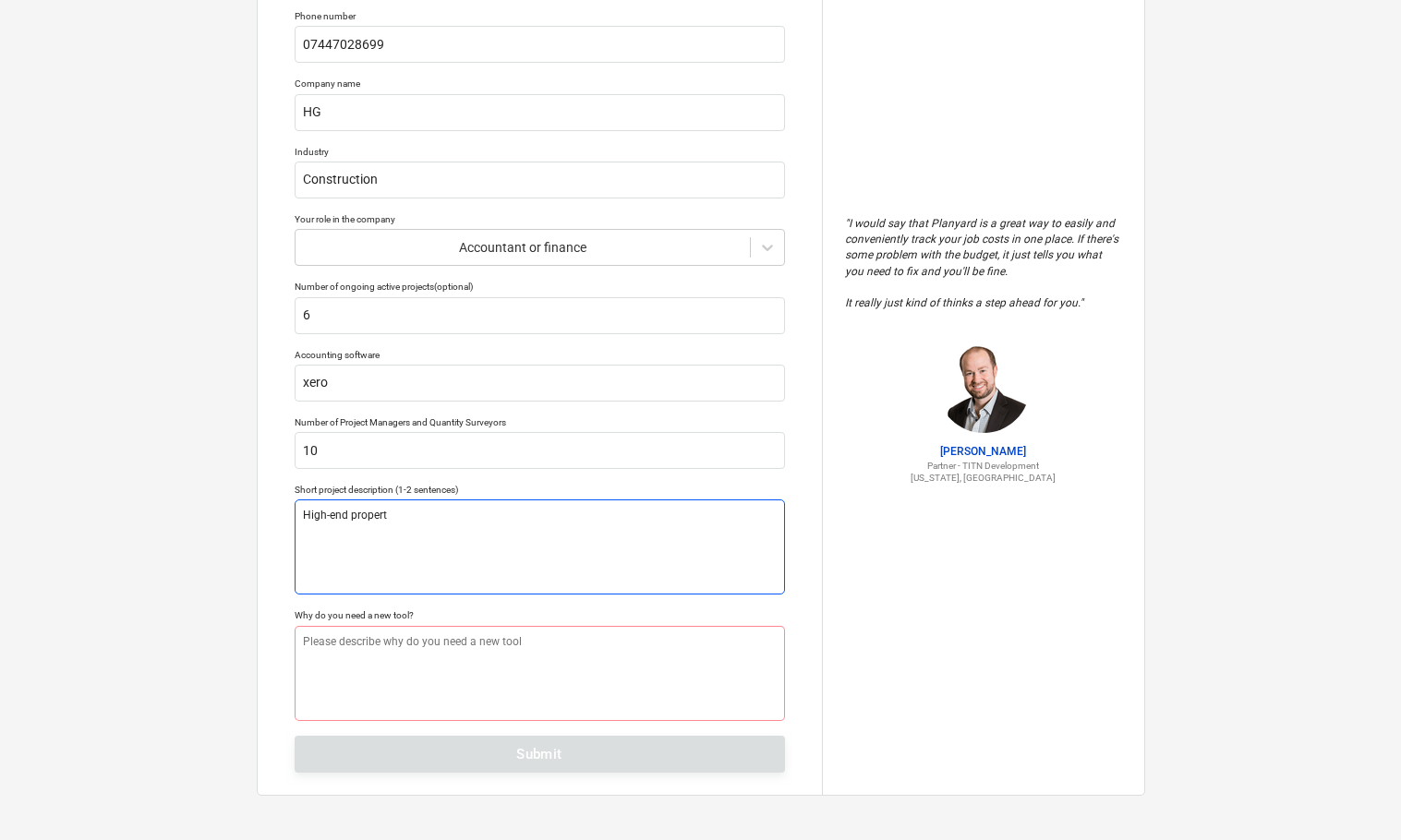
type textarea "x"
type textarea "High-end property"
type textarea "x"
type textarea "High-end property"
type textarea "x"
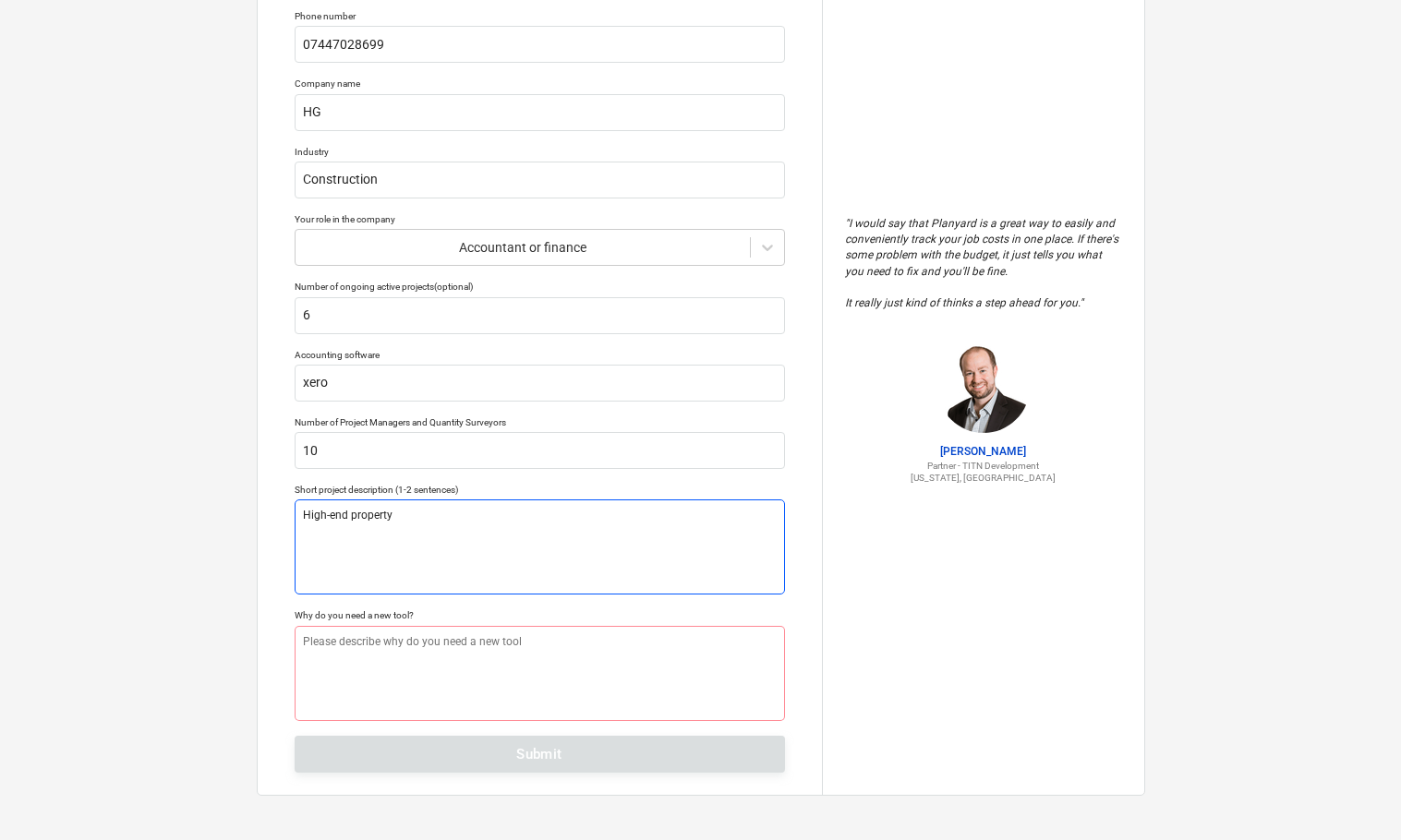
type textarea "High-end property r"
type textarea "x"
type textarea "High-end property re"
type textarea "x"
type textarea "High-end property ren"
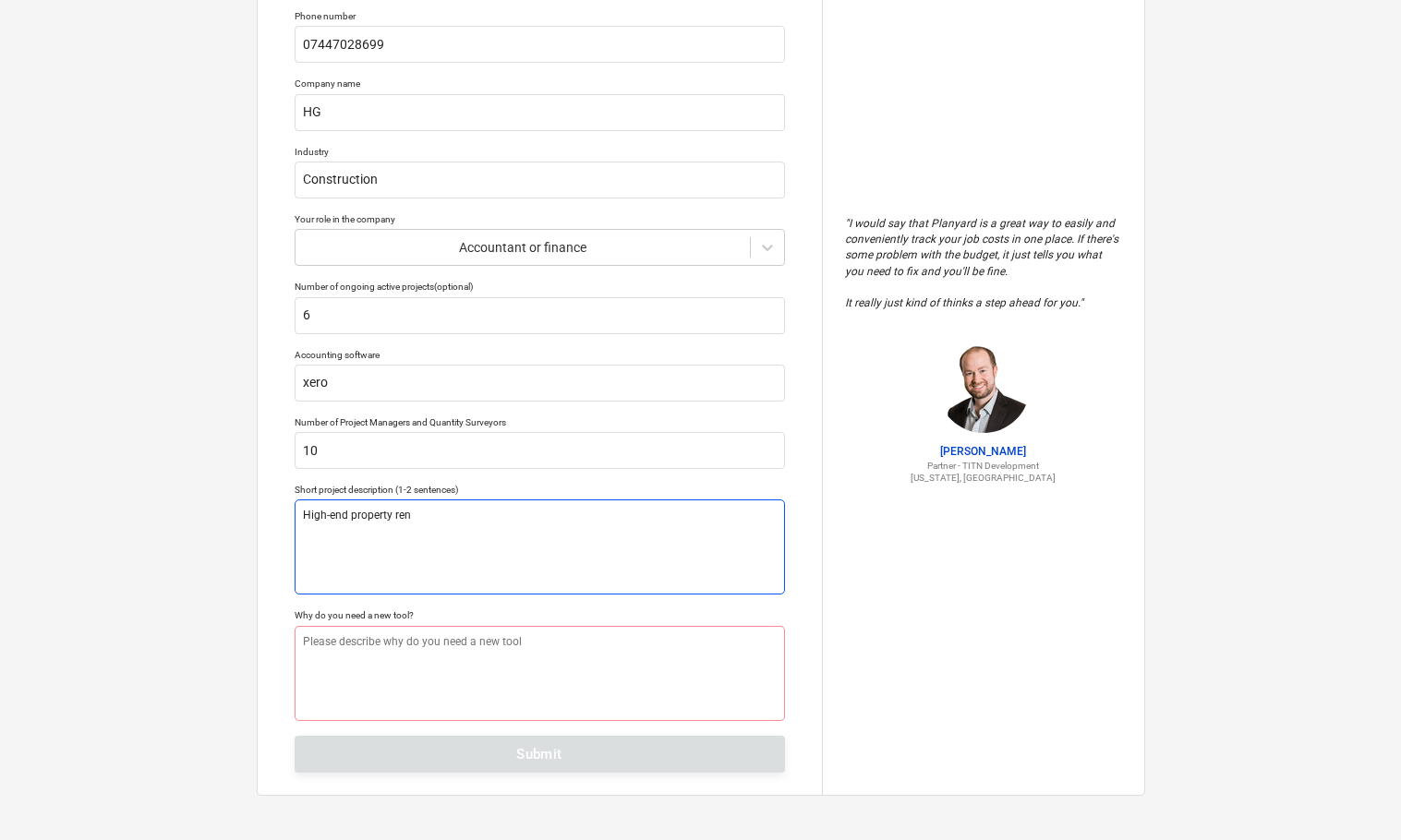
type textarea "x"
type textarea "High-end property reno"
type textarea "x"
type textarea "High-end property renov"
type textarea "x"
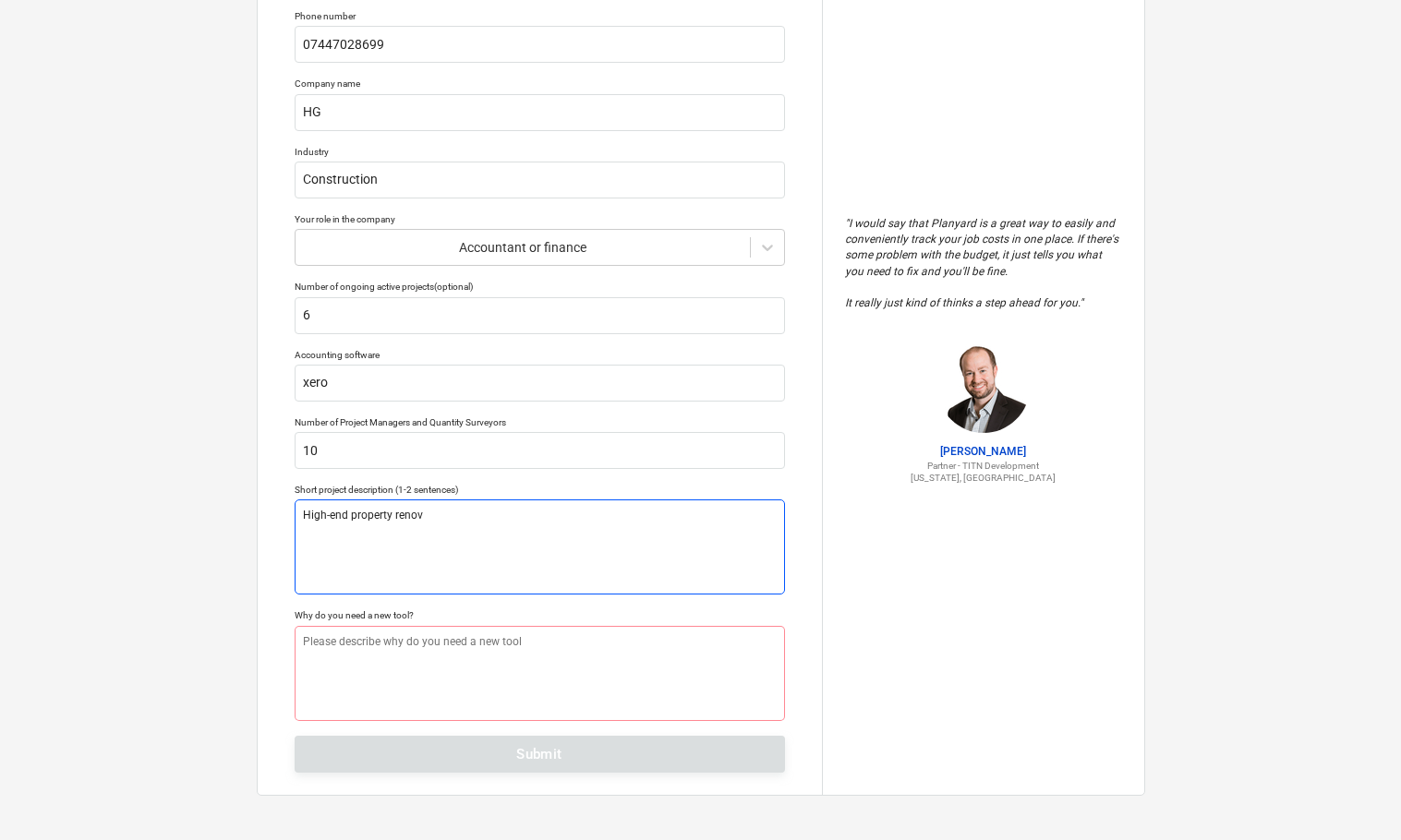
type textarea "High-end property [MEDICAL_DATA]"
type textarea "x"
type textarea "High-end property renovat"
type textarea "x"
type textarea "High-end property renovati"
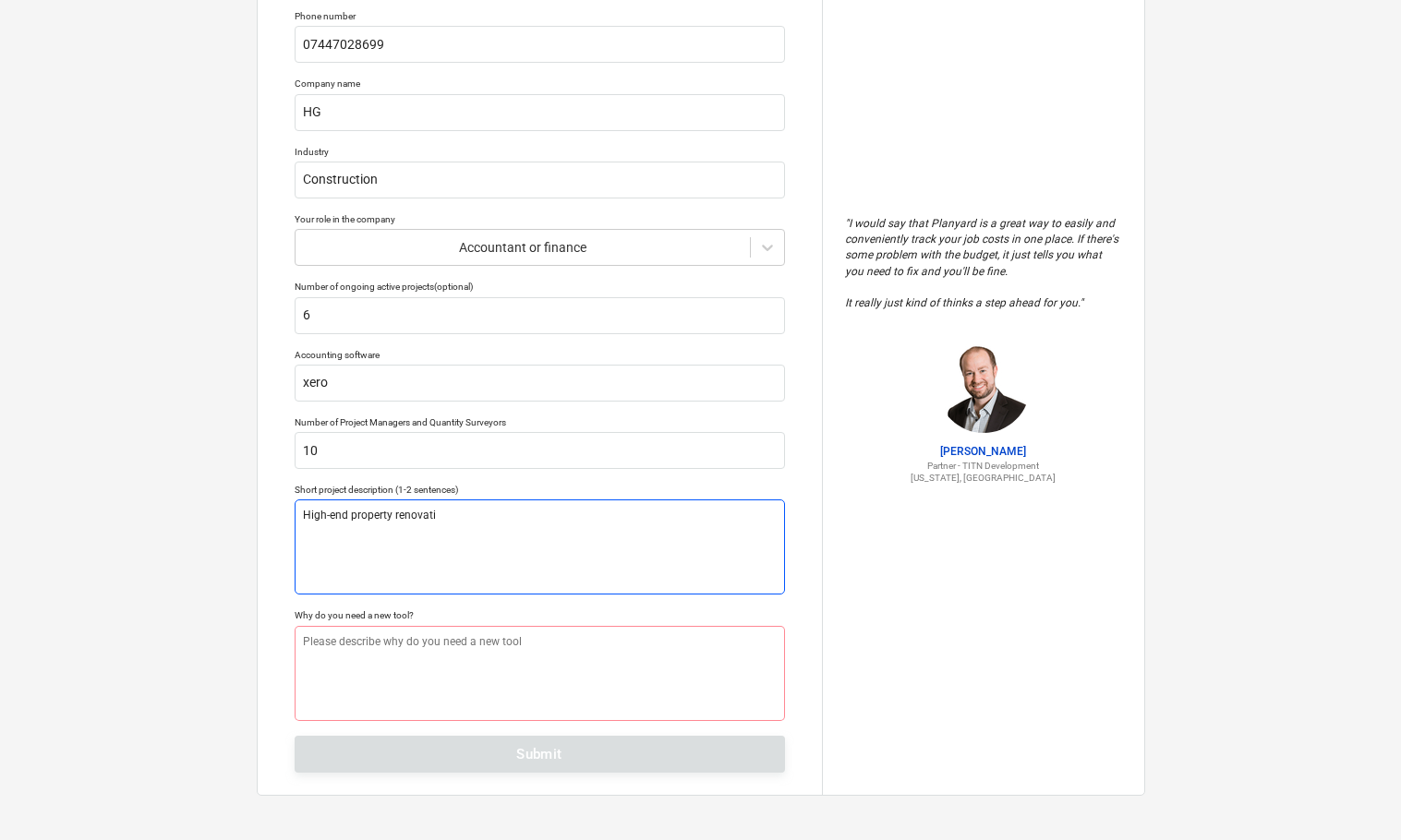
type textarea "x"
type textarea "High-end property renovatio"
type textarea "x"
type textarea "High-end property renovation"
type textarea "x"
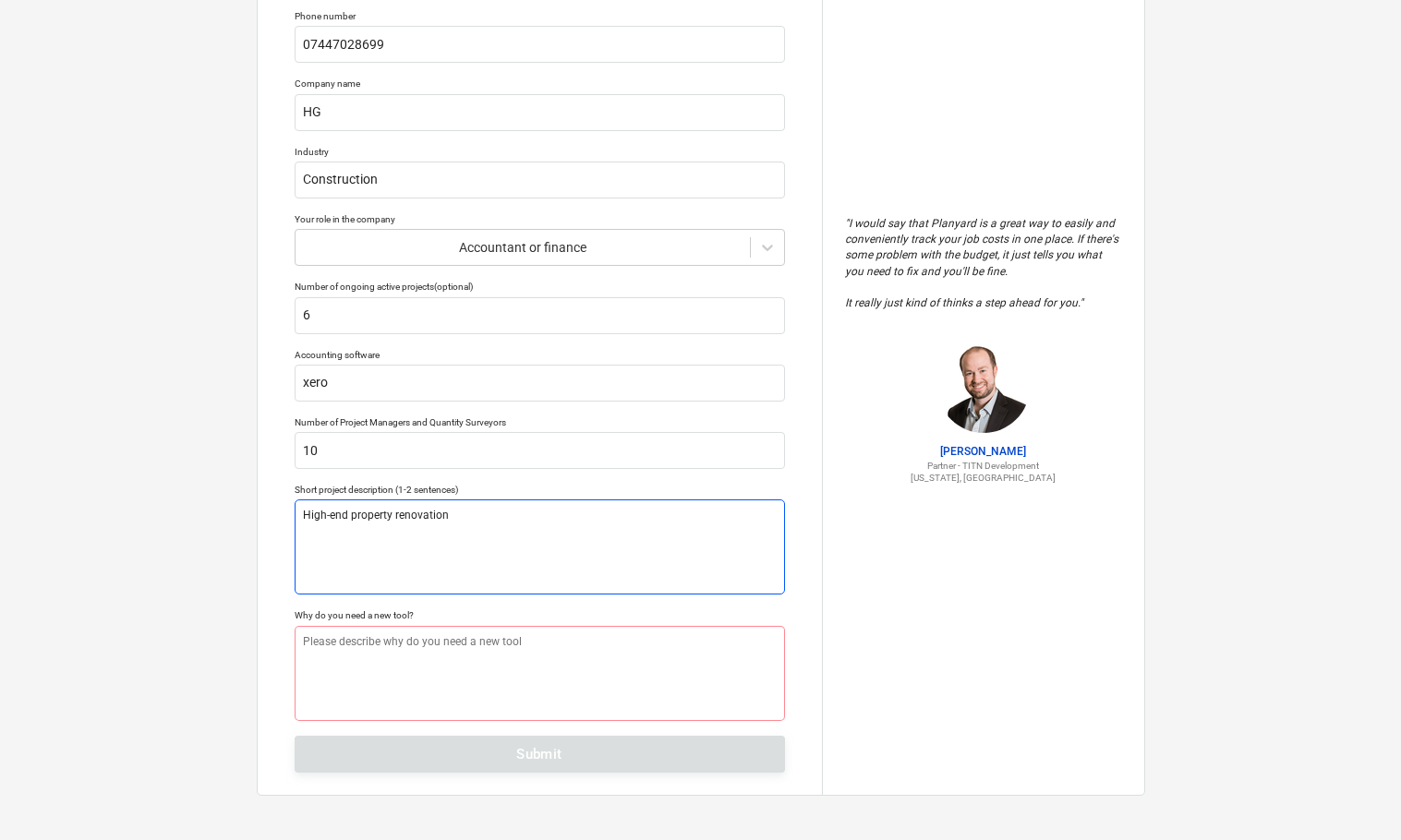
type textarea "High-end property renovations"
type textarea "x"
type textarea "High-end property renovations"
type textarea "x"
type textarea "High-end property renovations b"
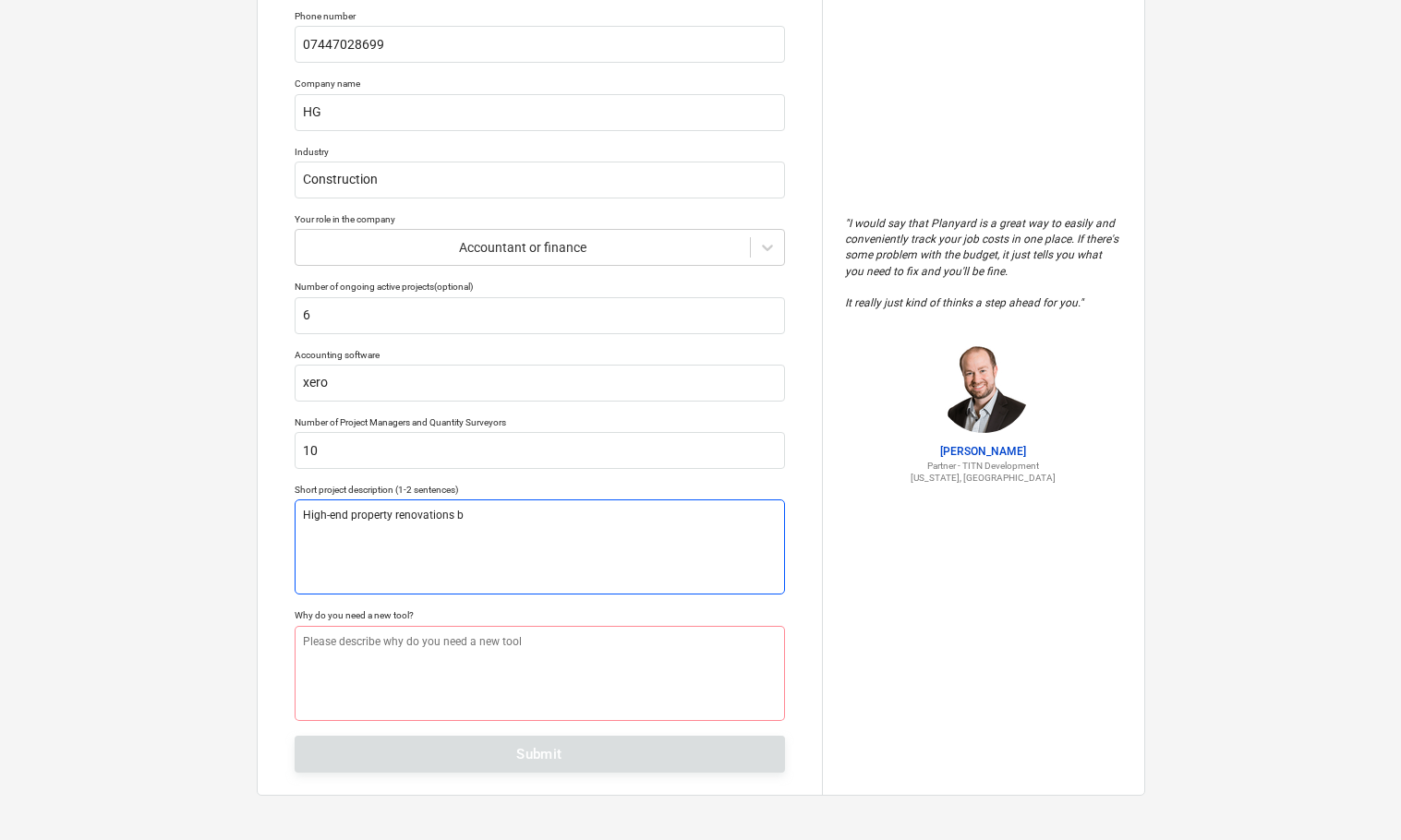
type textarea "x"
type textarea "High-end property renovations"
type textarea "x"
type textarea "High-end property renovations"
type textarea "x"
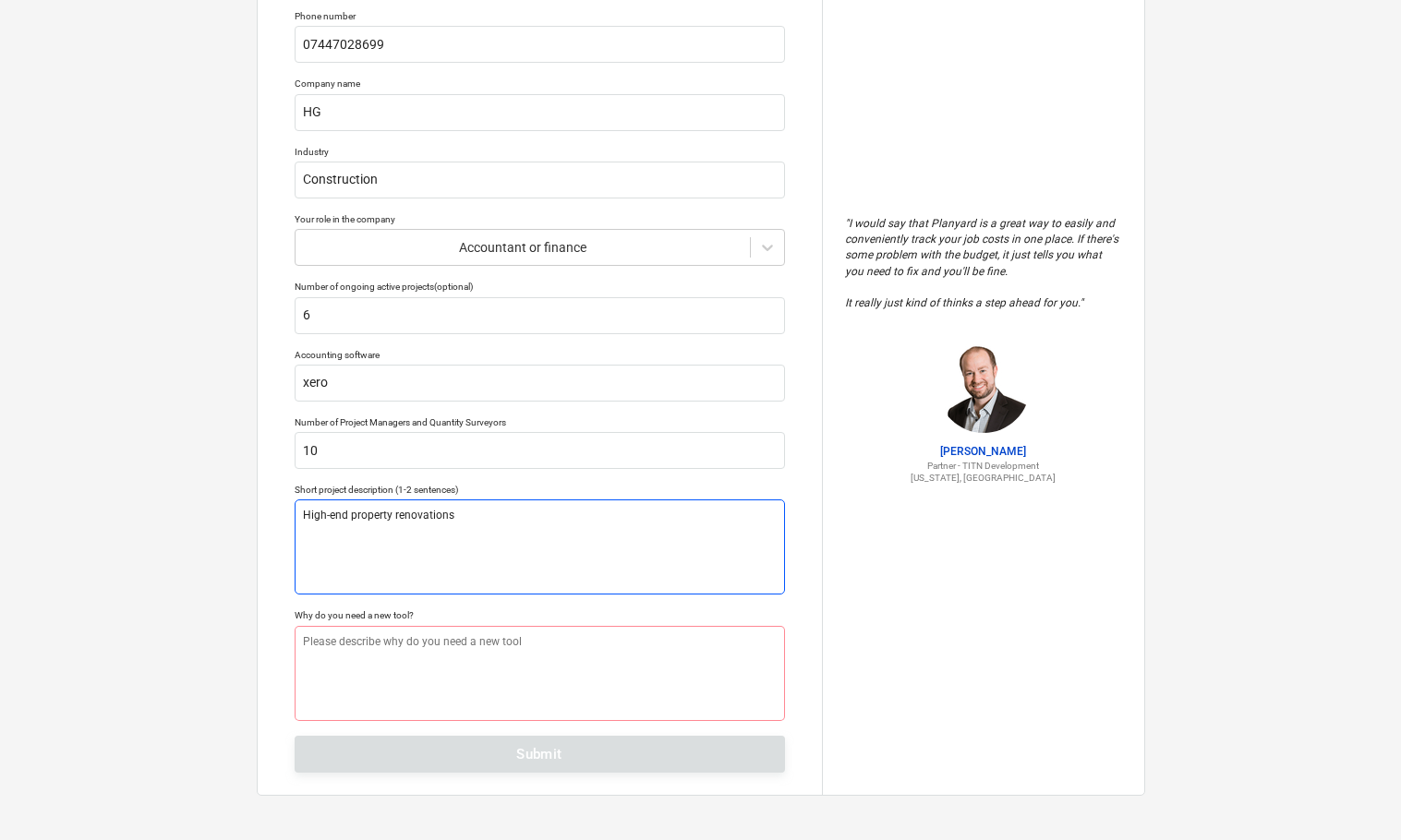
type textarea "High-end property renovation"
type textarea "x"
type textarea "High-end property renovations"
type textarea "x"
type textarea "High-end property renovations"
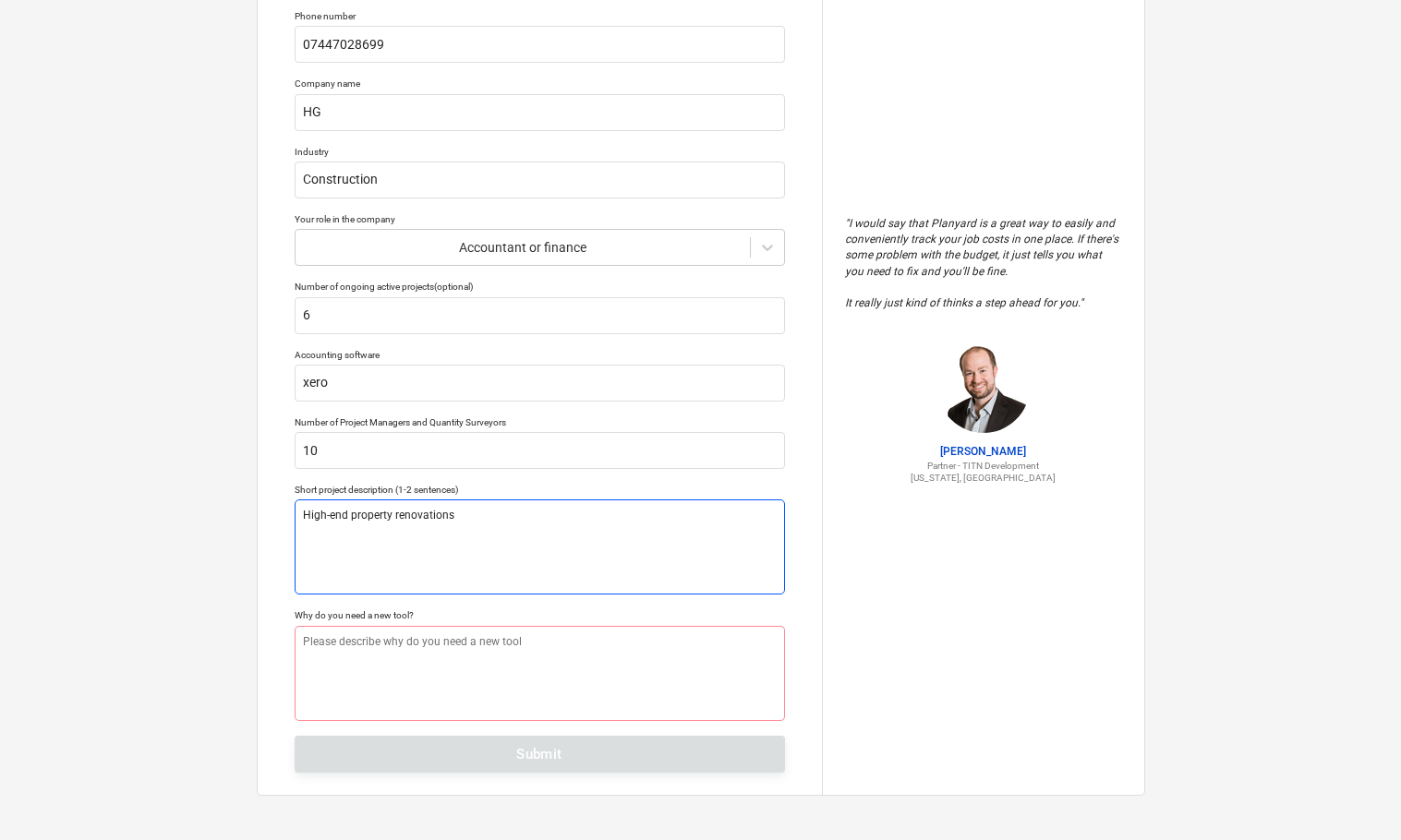
type textarea "x"
type textarea "High-end property renovations b"
type textarea "x"
type textarea "High-end property renovations ba"
type textarea "x"
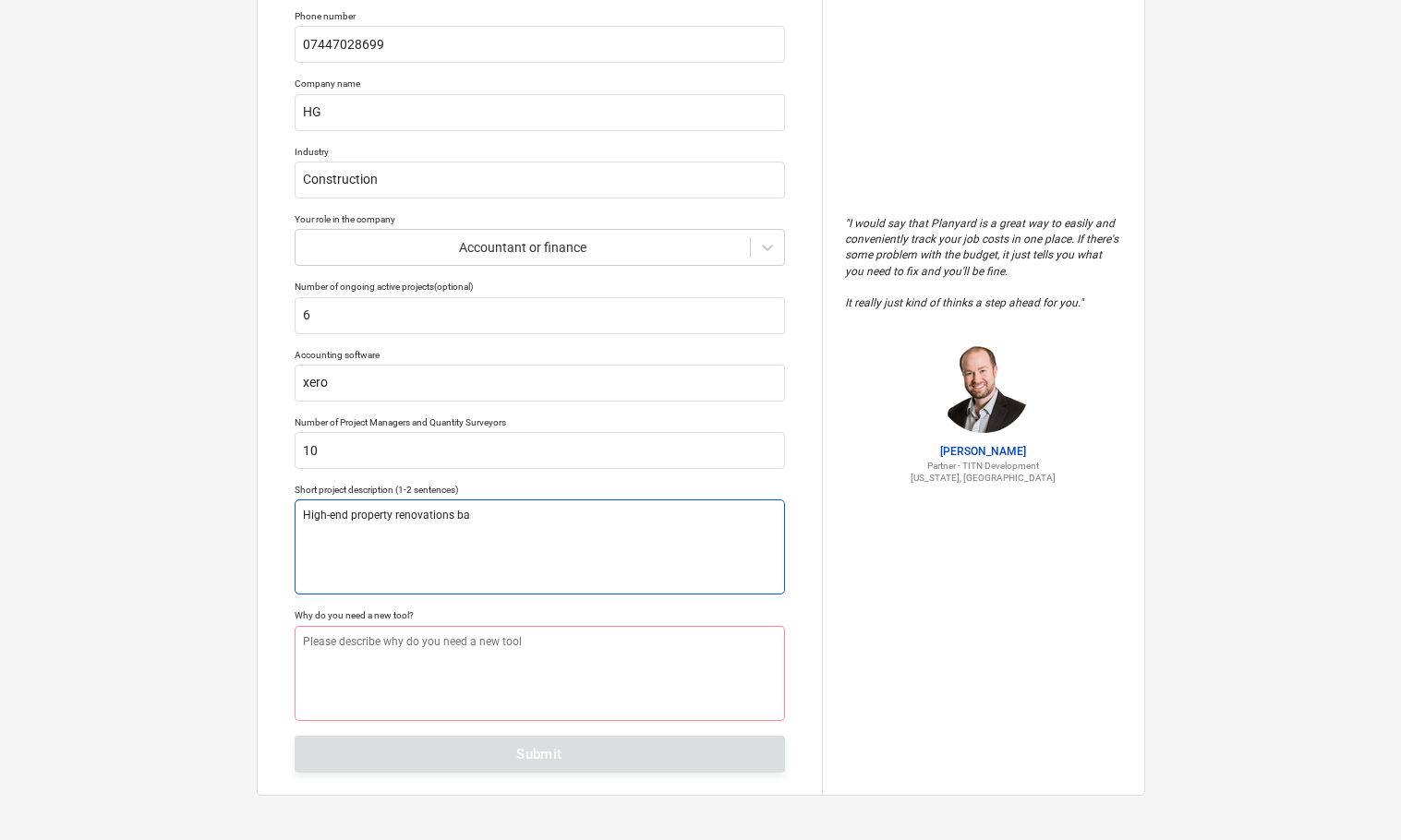
type textarea "High-end property renovations bas"
type textarea "x"
type textarea "High-end property renovations base"
type textarea "x"
type textarea "High-end property renovations based"
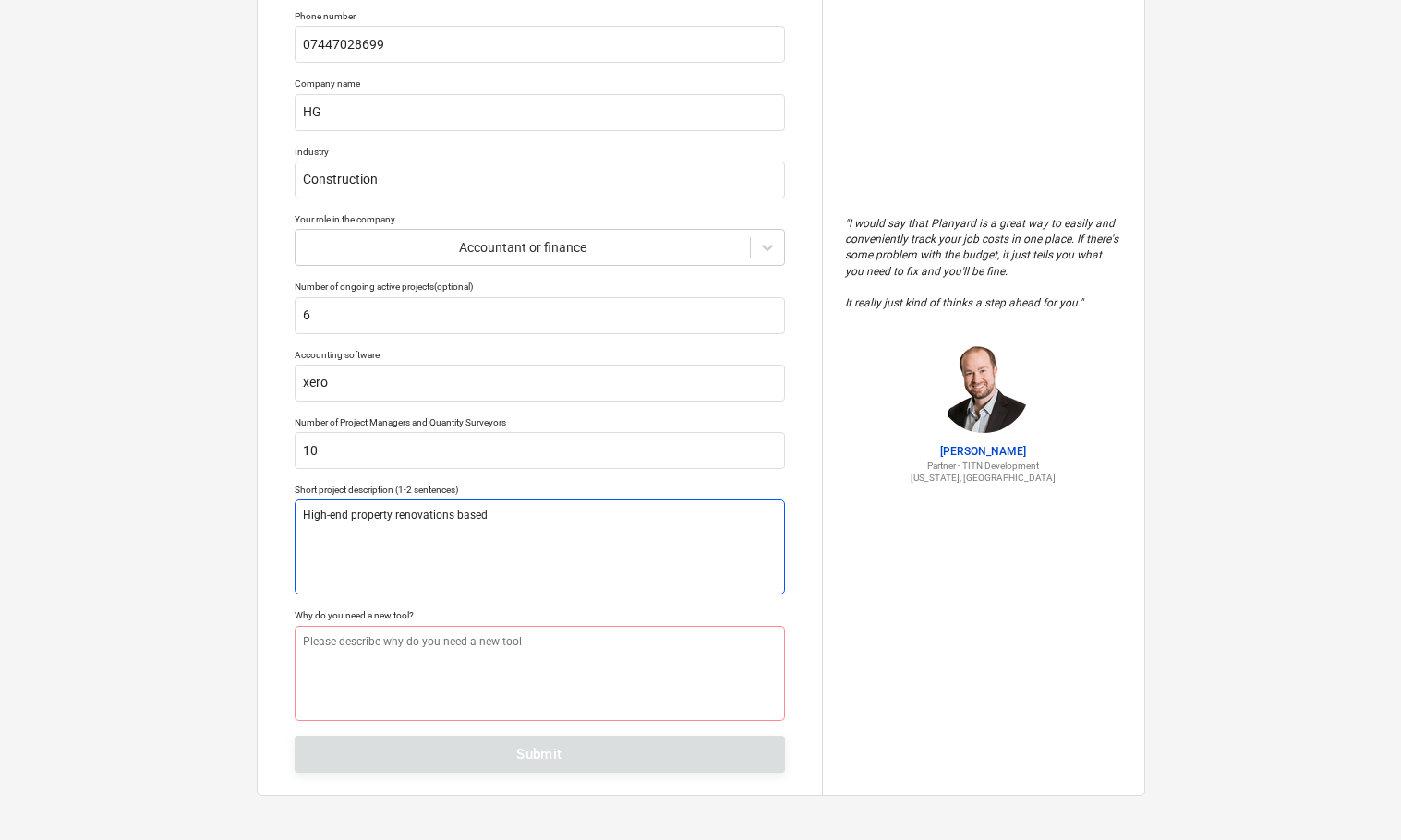
type textarea "x"
type textarea "High-end property renovations based"
type textarea "x"
type textarea "High-end property renovations based i"
type textarea "x"
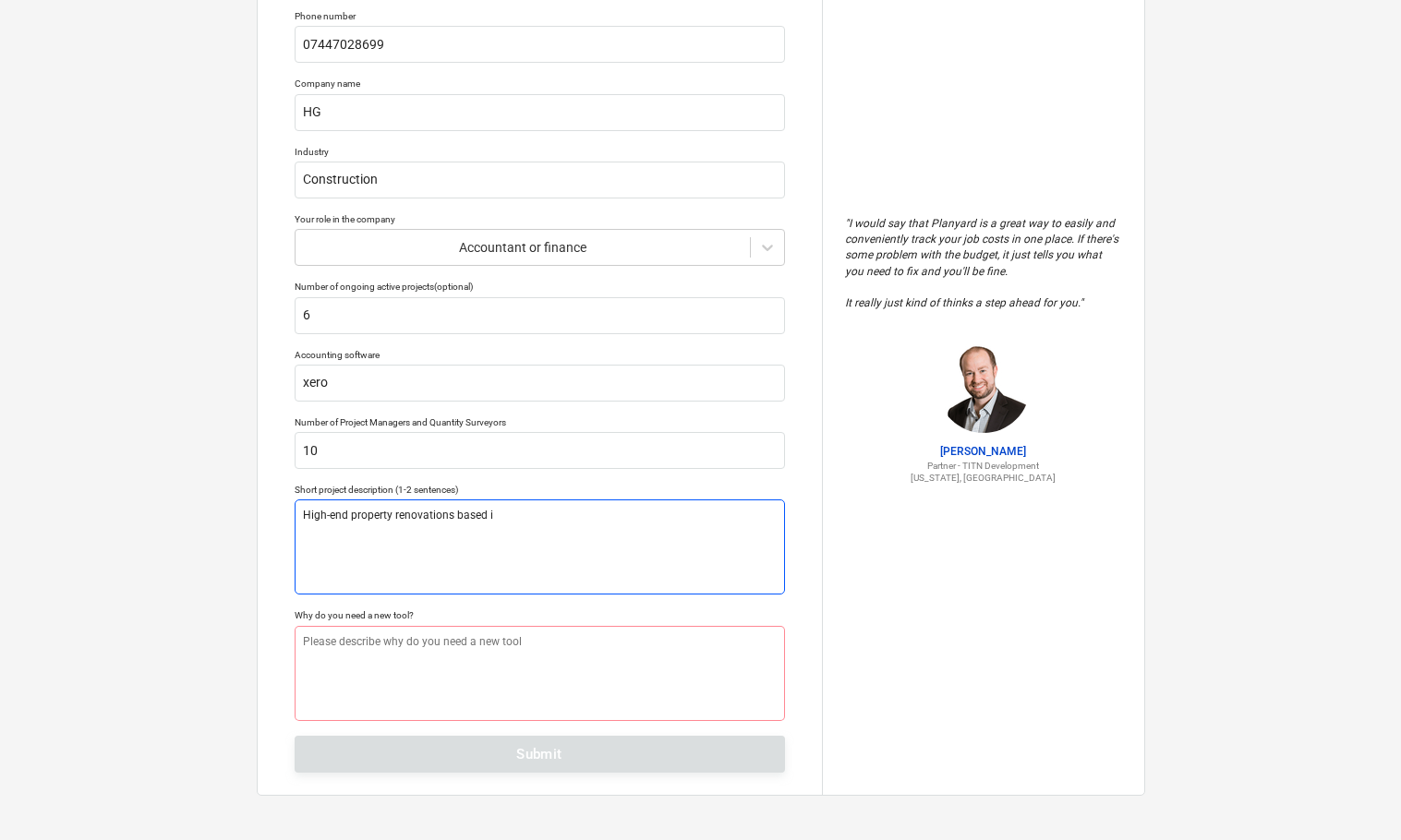
type textarea "High-end property renovations based in"
type textarea "x"
type textarea "High-end property renovations based in"
type textarea "x"
type textarea "High-end property renovations based in c"
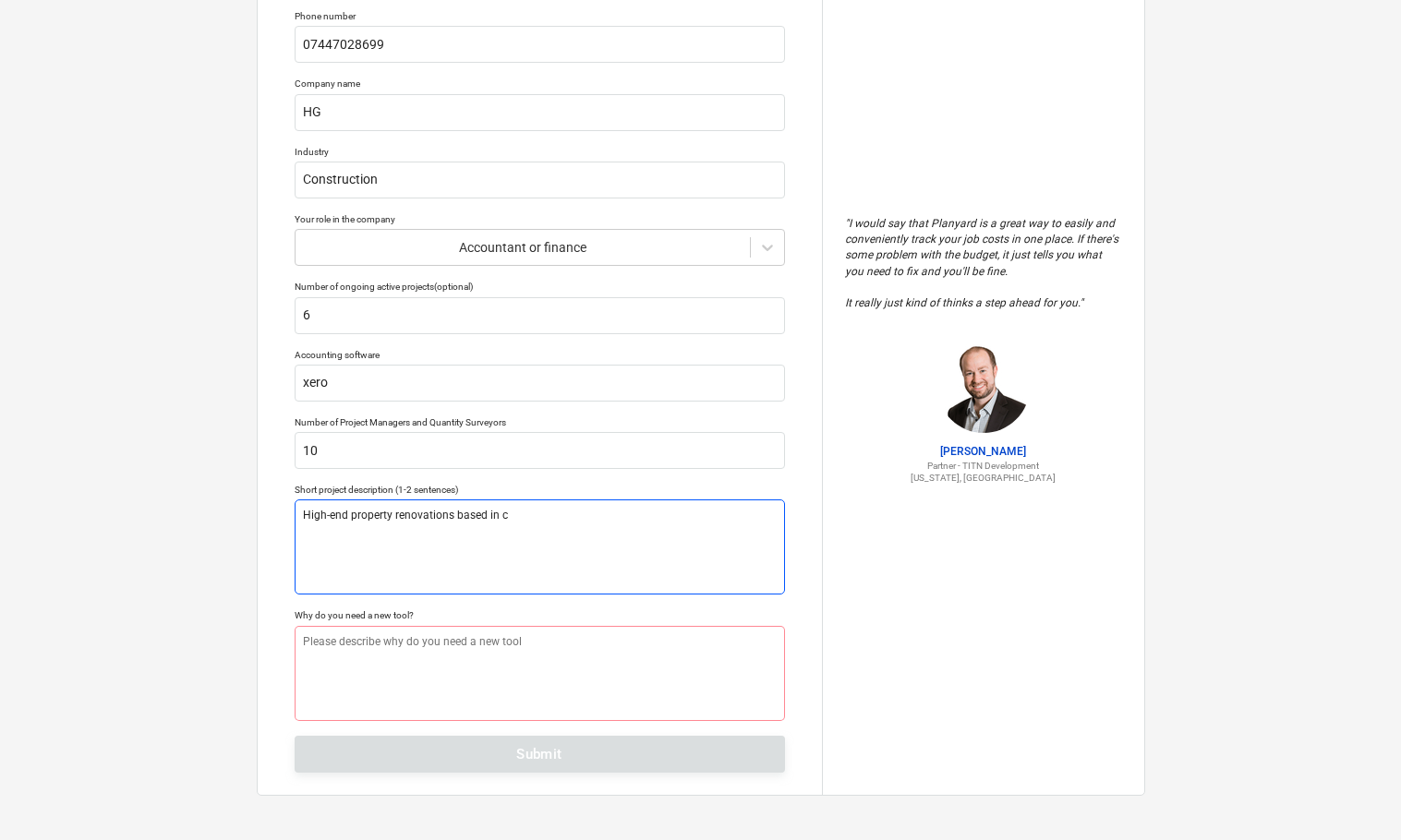
type textarea "x"
type textarea "High-end property renovations based in ce"
type textarea "x"
type textarea "High-end property renovations based in [GEOGRAPHIC_DATA]"
type textarea "x"
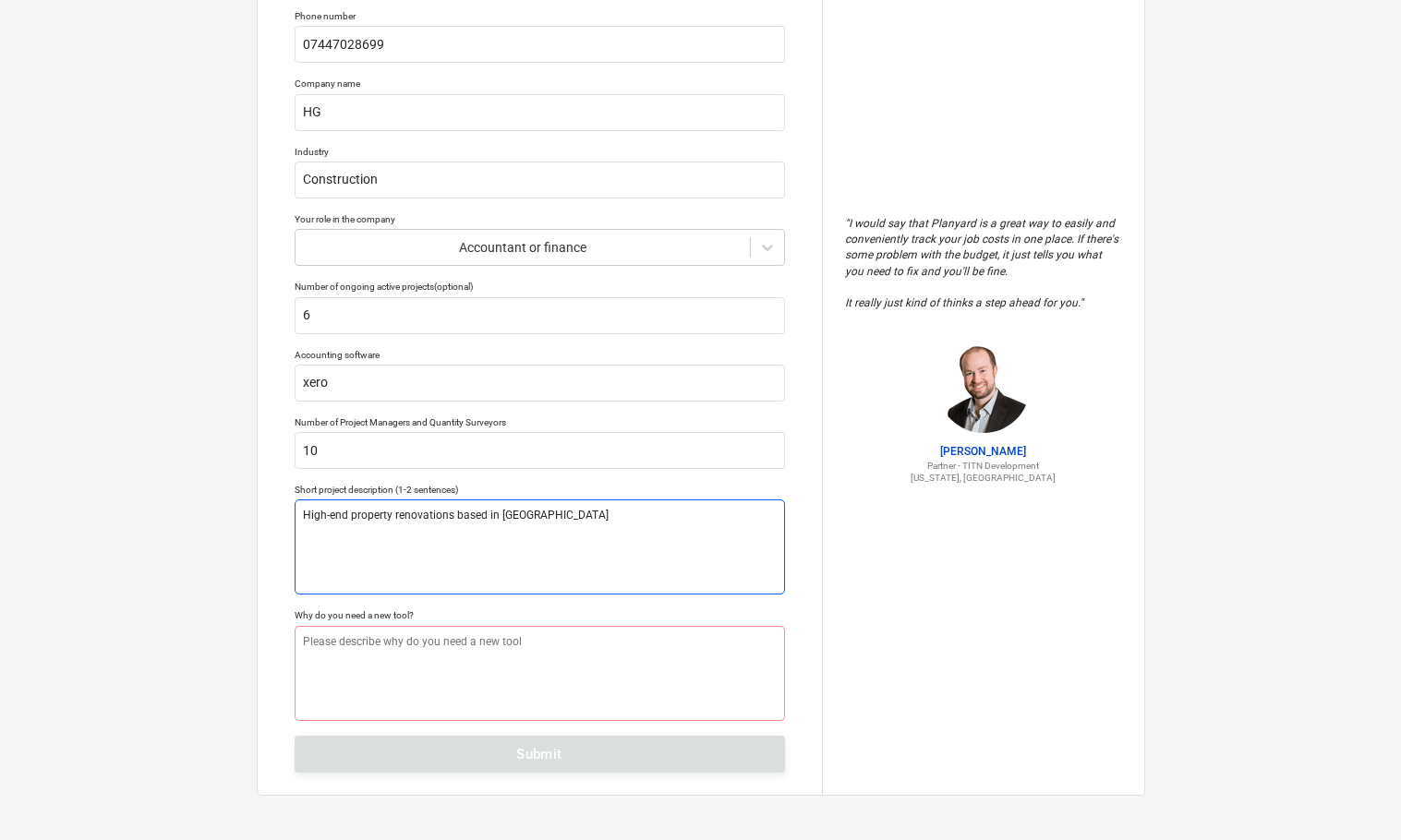
type textarea "High-end property renovations based in cent"
type textarea "x"
type textarea "High-end property renovations based in centr"
type textarea "x"
type textarea "High-end property renovations based in centra"
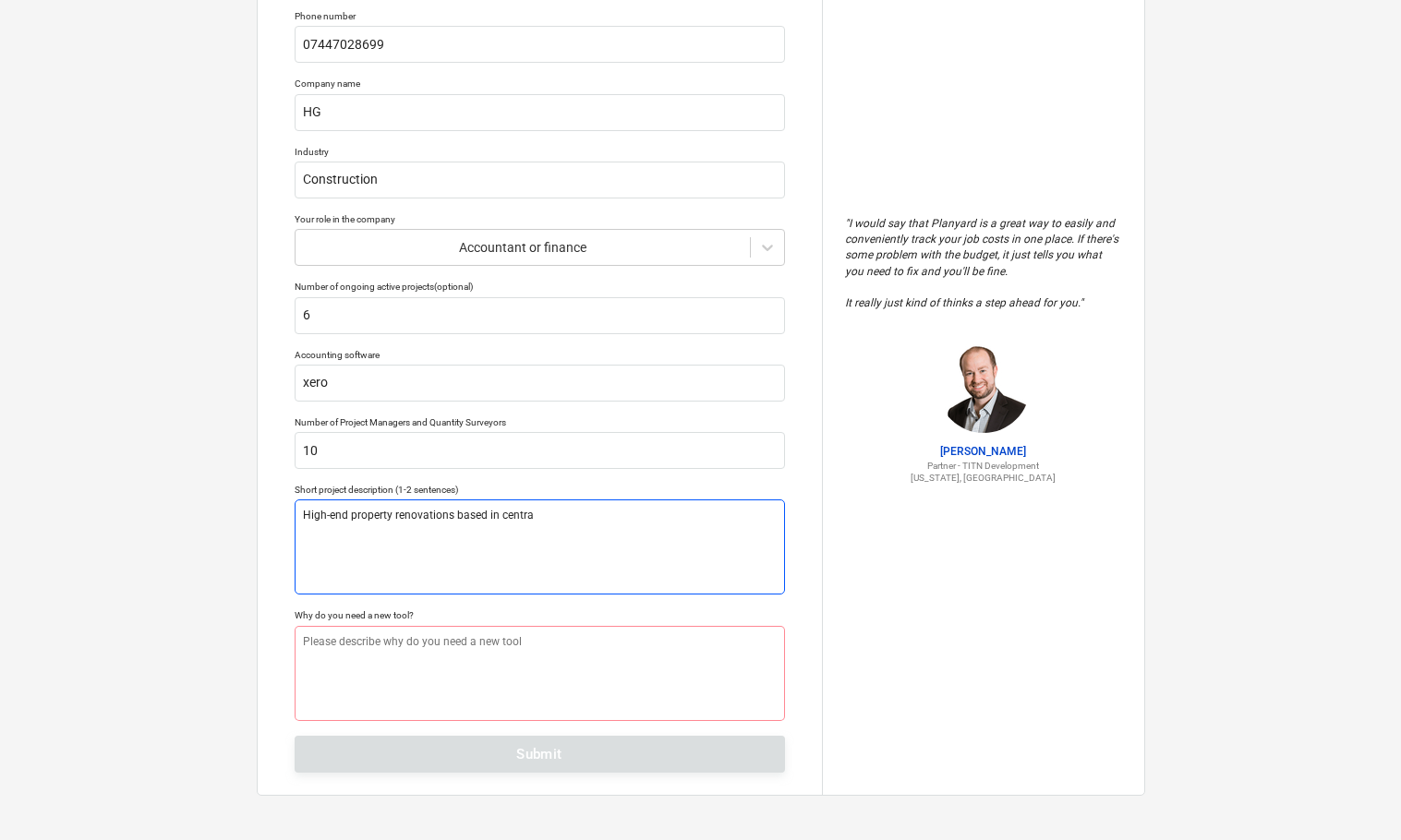
type textarea "x"
type textarea "High-end property renovations based in central"
type textarea "x"
type textarea "High-end property renovations based in central"
type textarea "x"
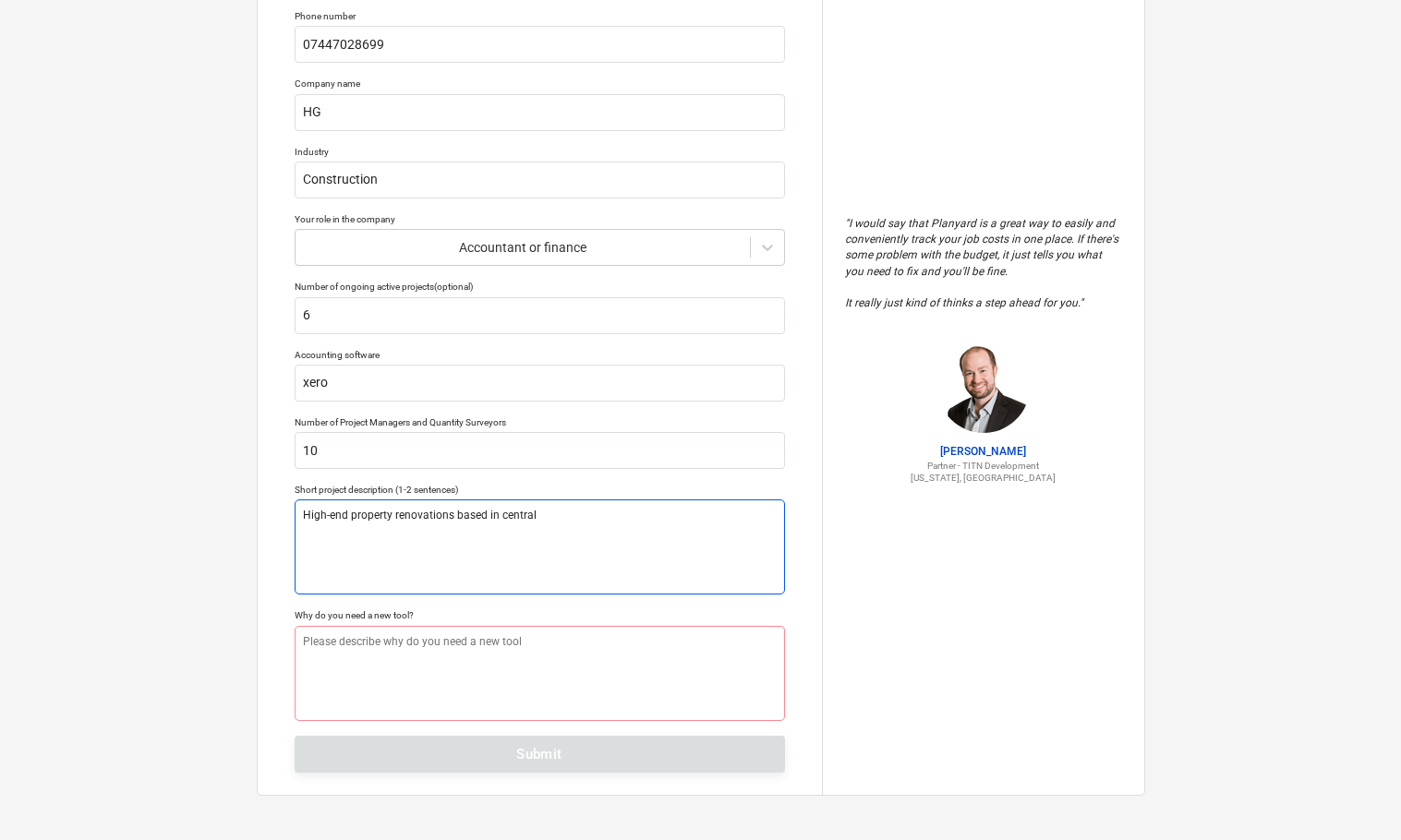
type textarea "High-end property renovations based in central l"
type textarea "x"
type textarea "High-end property renovations based in central lo"
type textarea "x"
type textarea "High-end property renovations based in [GEOGRAPHIC_DATA]"
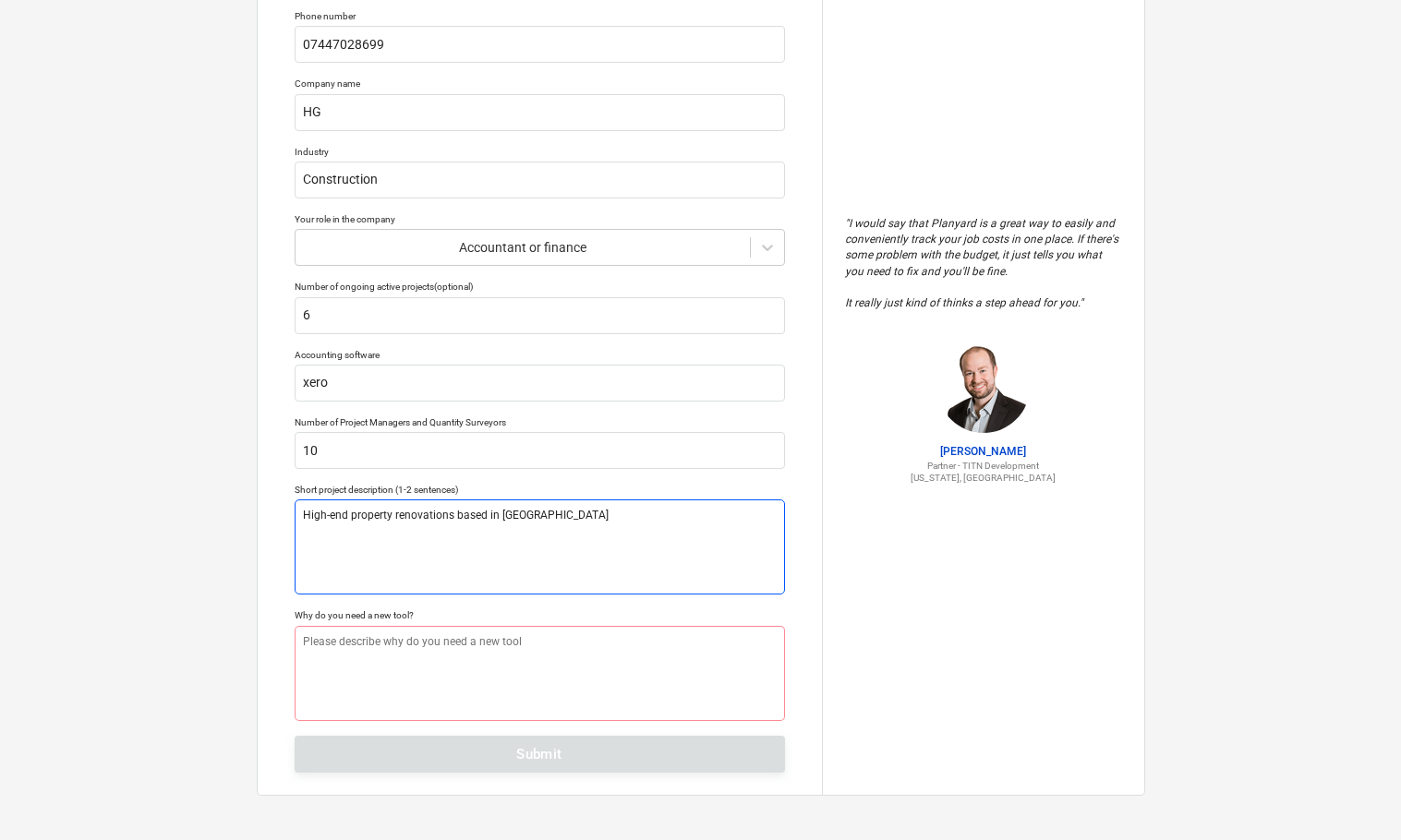
type textarea "x"
type textarea "High-end property renovations based in [GEOGRAPHIC_DATA]"
type textarea "x"
type textarea "High-end property renovations based in [GEOGRAPHIC_DATA]"
type textarea "x"
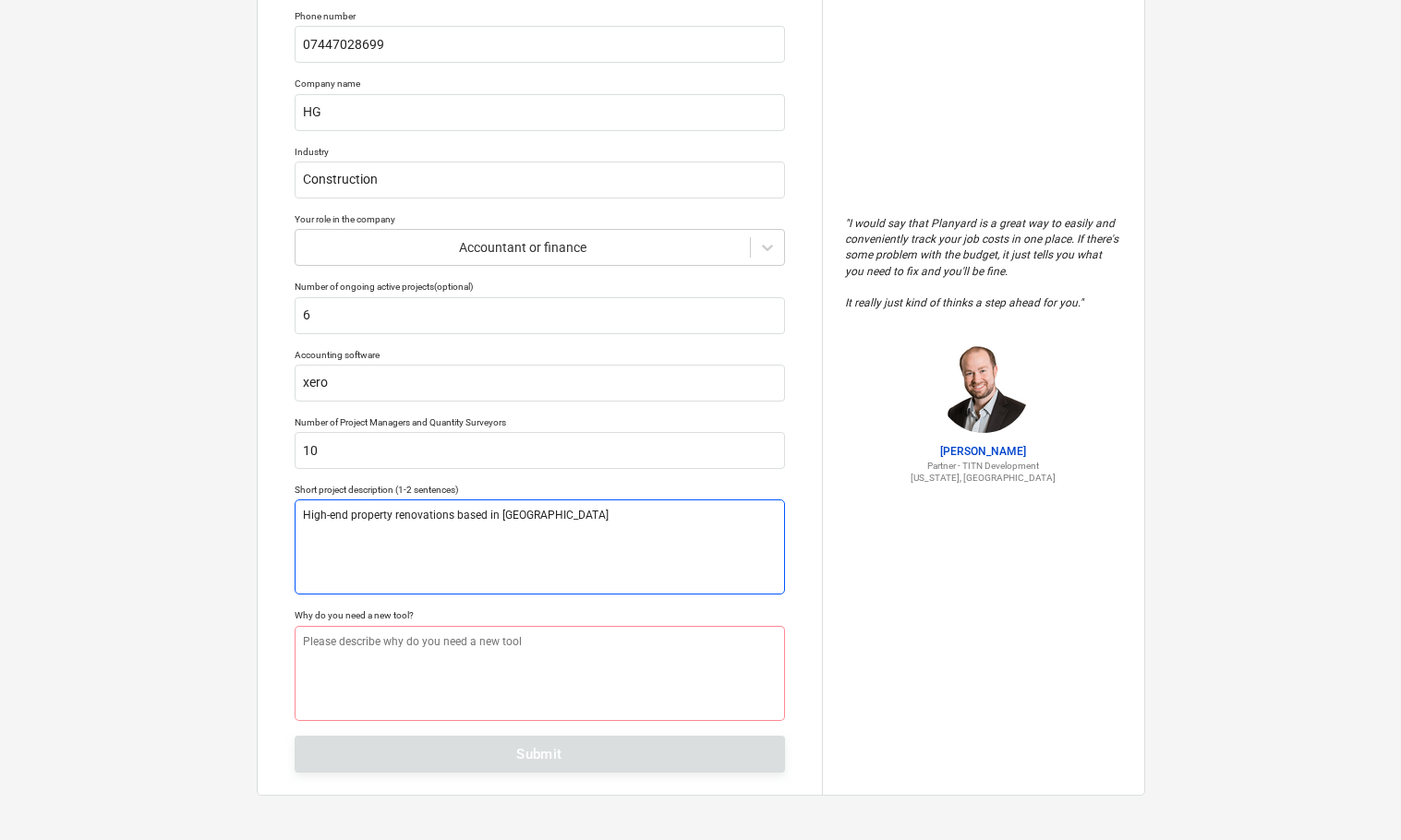
type textarea "High-end property renovations based in [GEOGRAPHIC_DATA]"
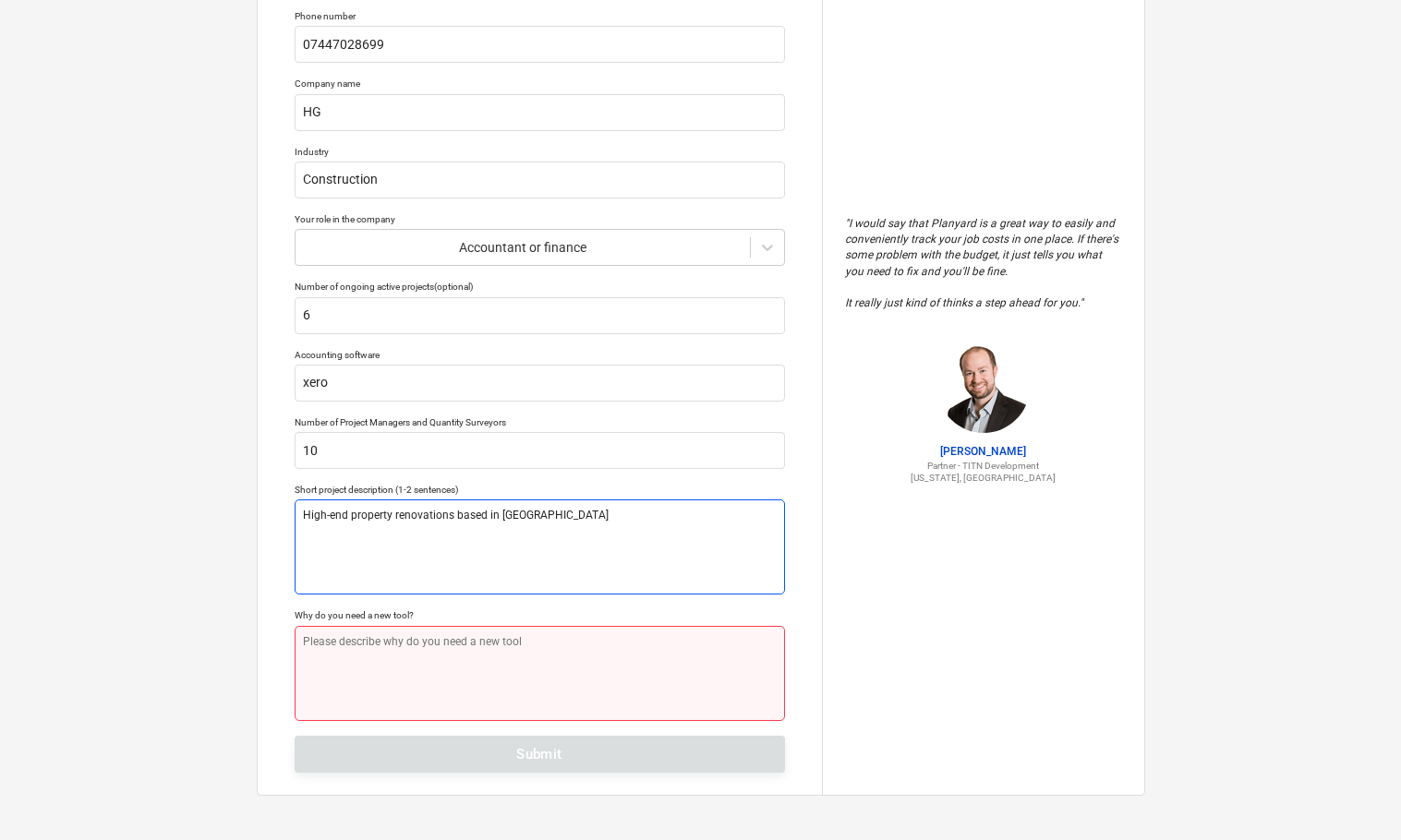
type textarea "x"
type textarea "f"
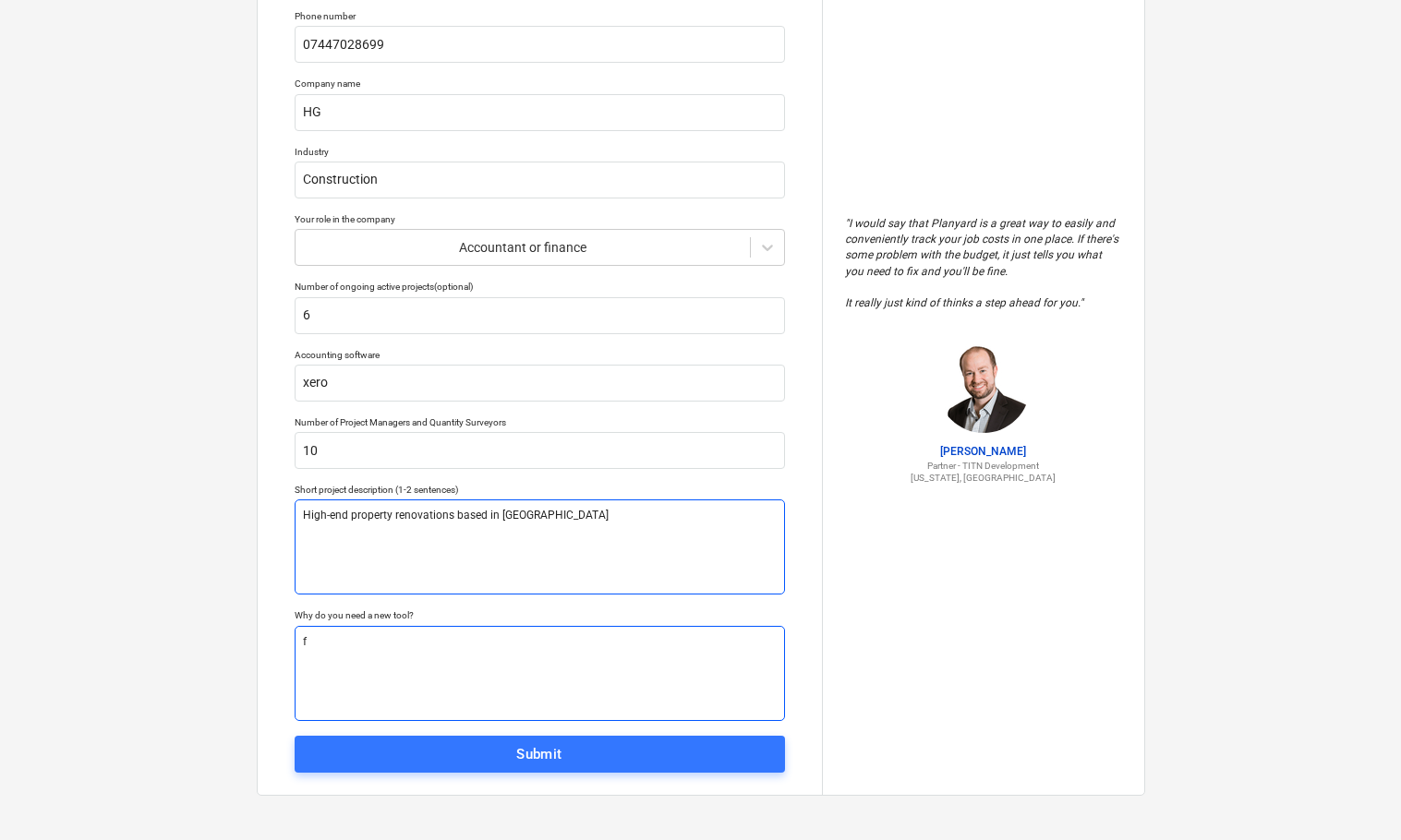
type textarea "x"
type textarea "fi"
type textarea "x"
type textarea "fin"
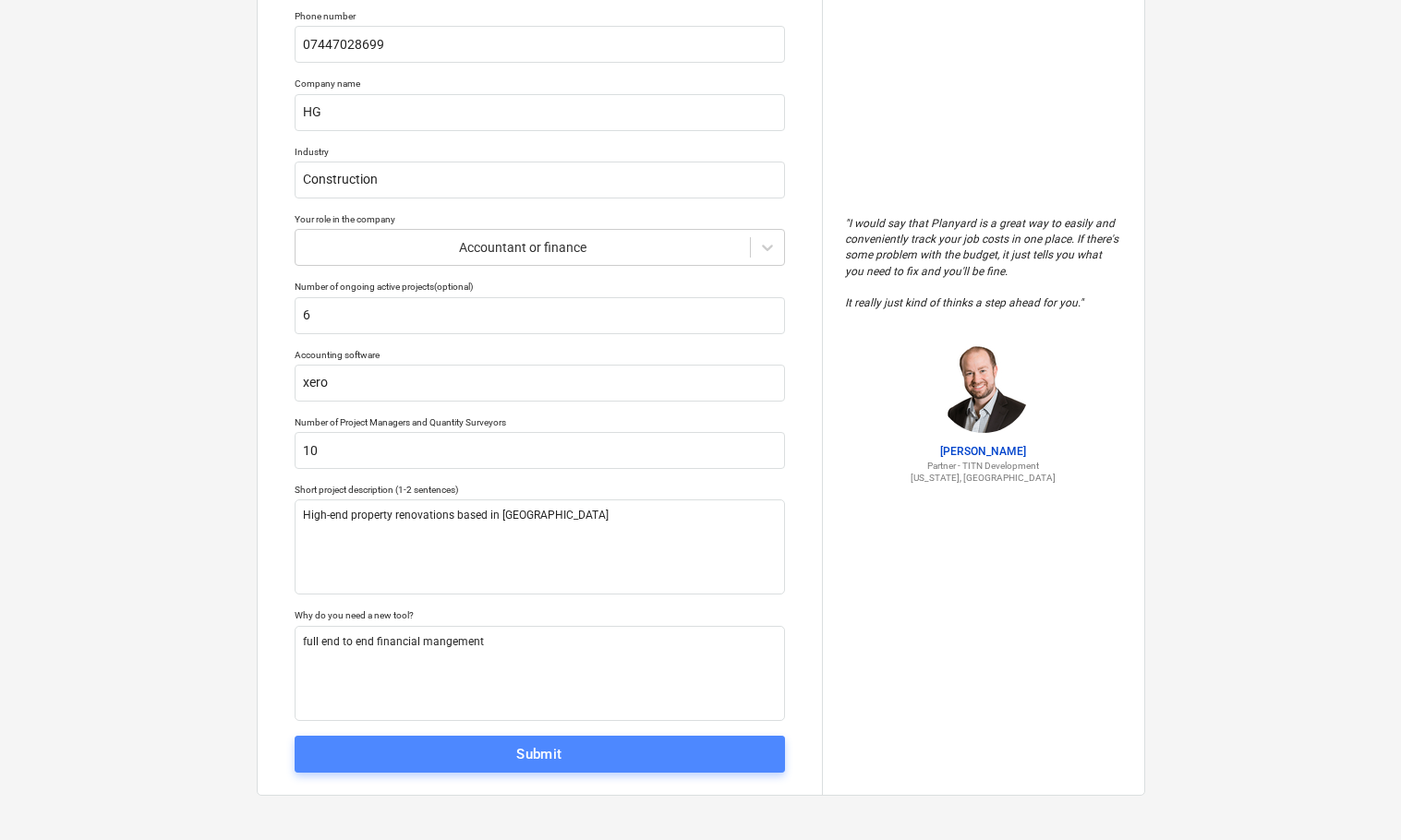
click at [530, 753] on div "Submit" at bounding box center [539, 754] width 46 height 24
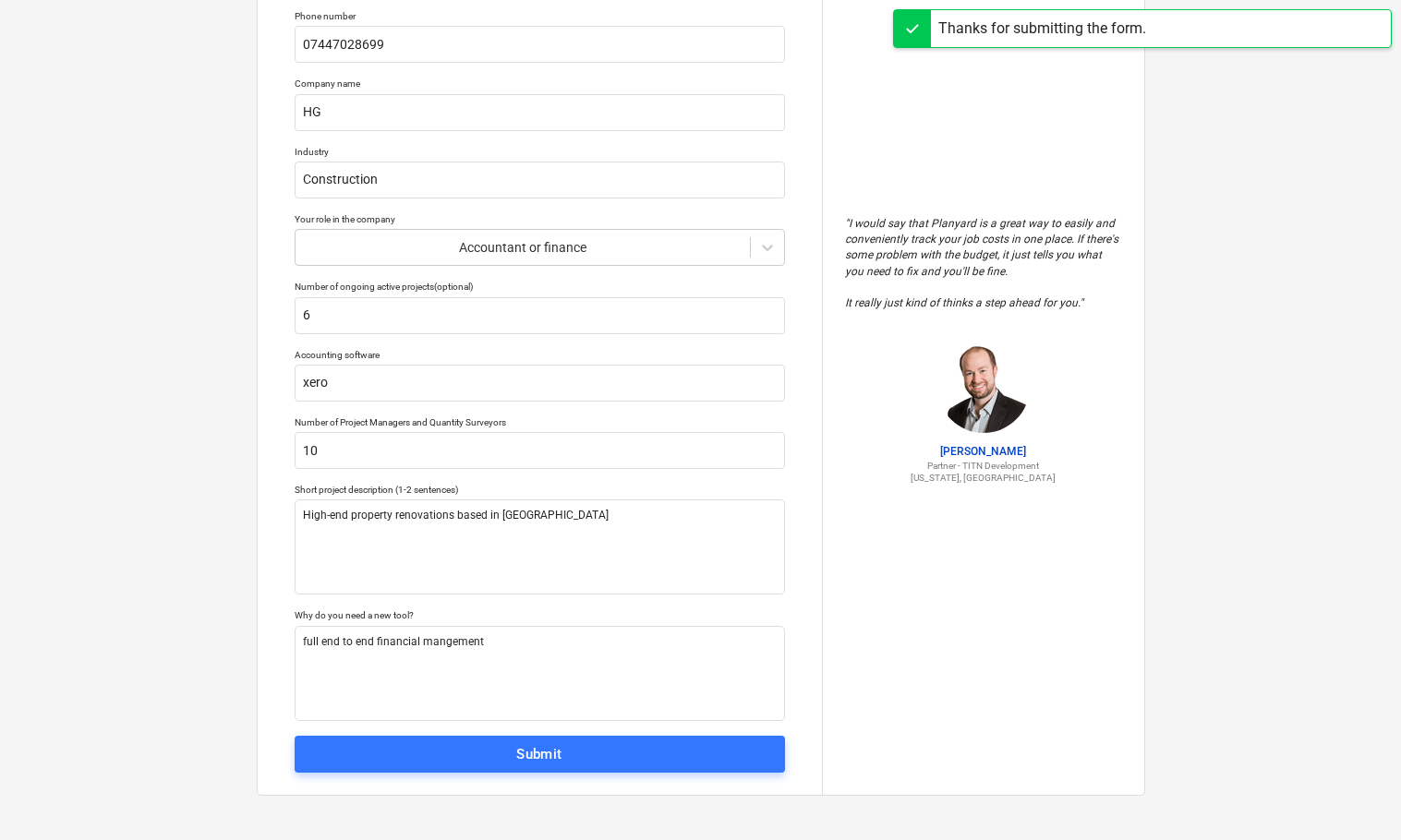
scroll to position [18, 0]
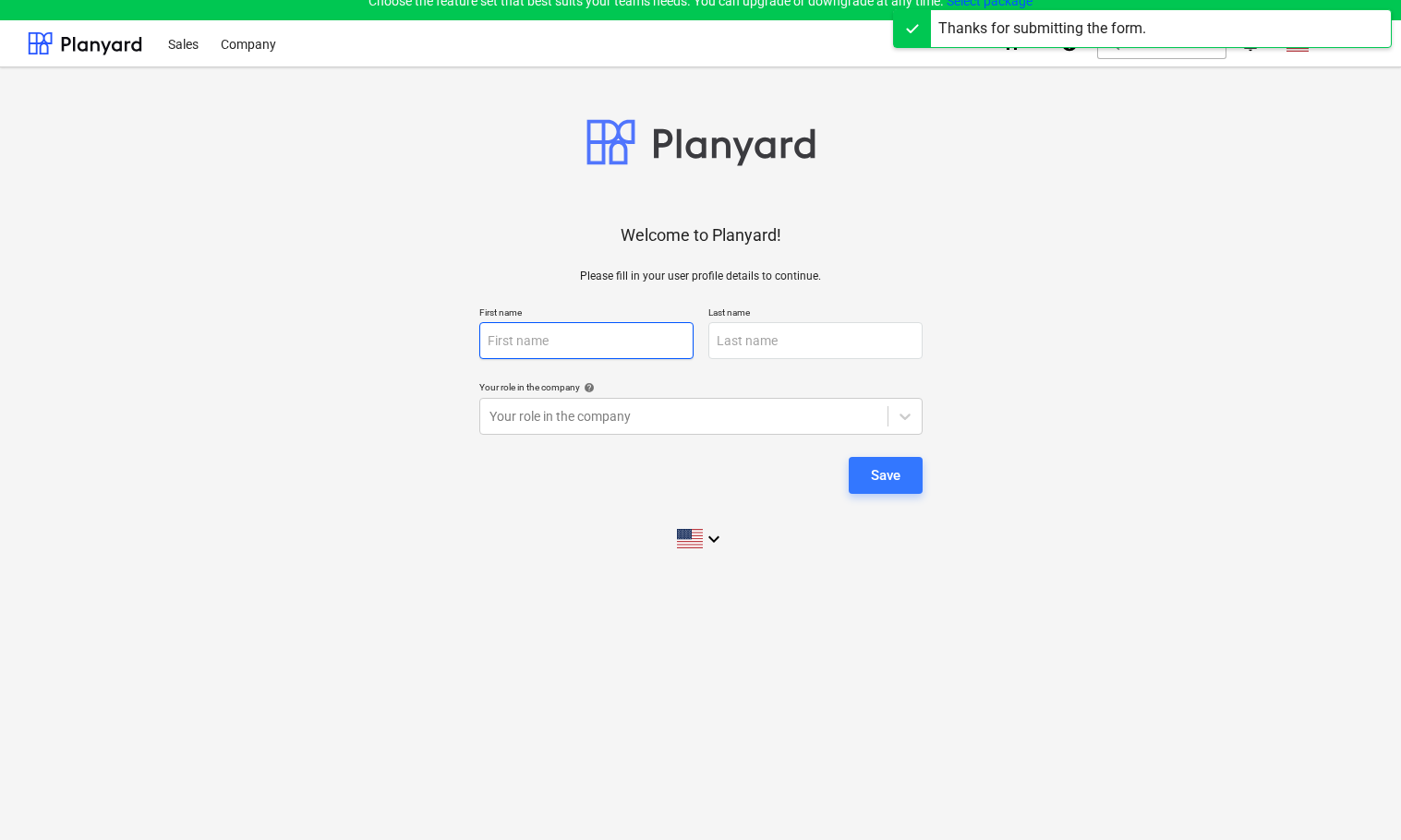
click at [608, 342] on input "text" at bounding box center [586, 340] width 215 height 37
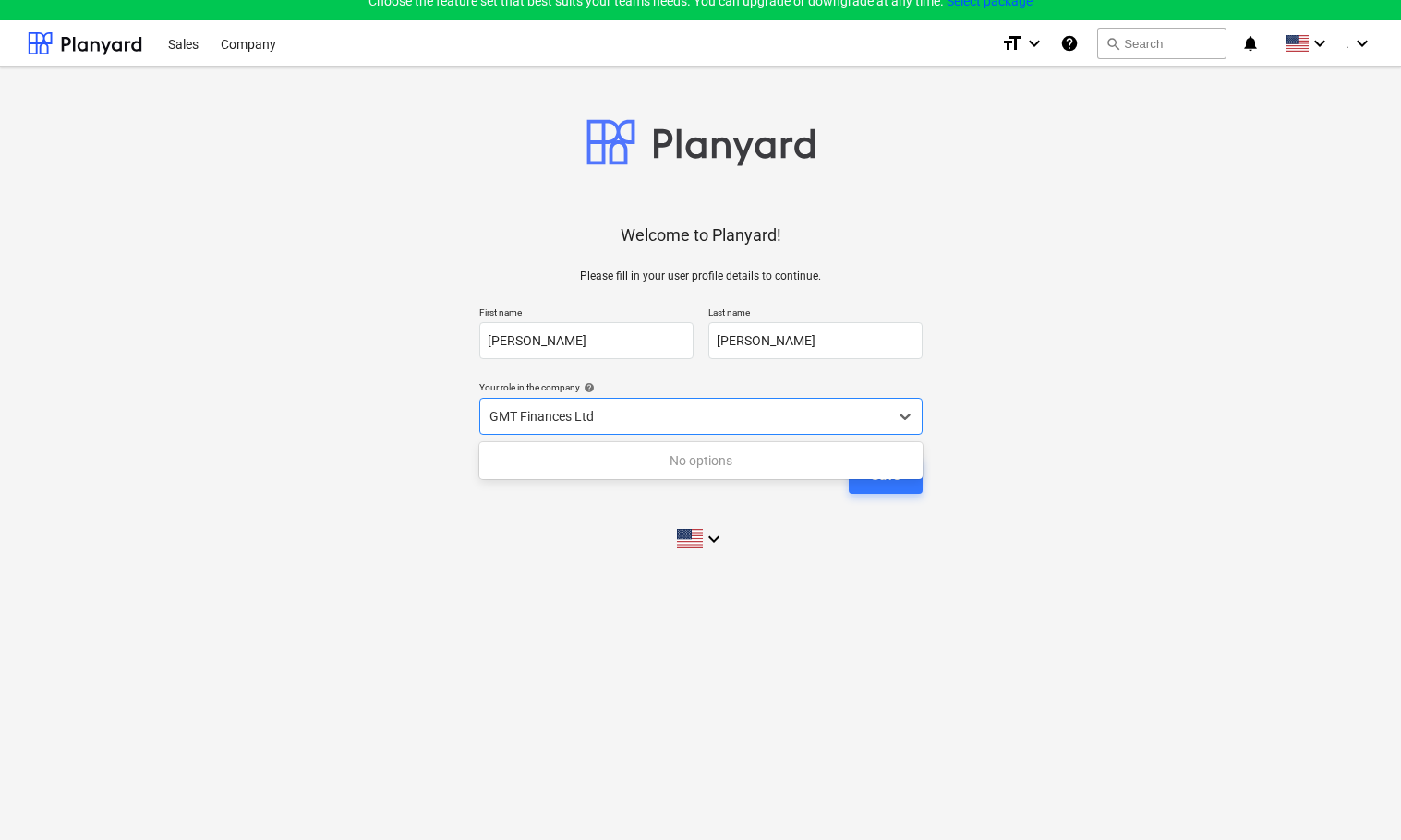
drag, startPoint x: 726, startPoint y: 426, endPoint x: 469, endPoint y: 426, distance: 257.0
click at [469, 426] on div "Welcome to Planyard! Please fill in your user profile details to continue. Firs…" at bounding box center [700, 322] width 1346 height 480
click at [609, 416] on div at bounding box center [683, 416] width 389 height 19
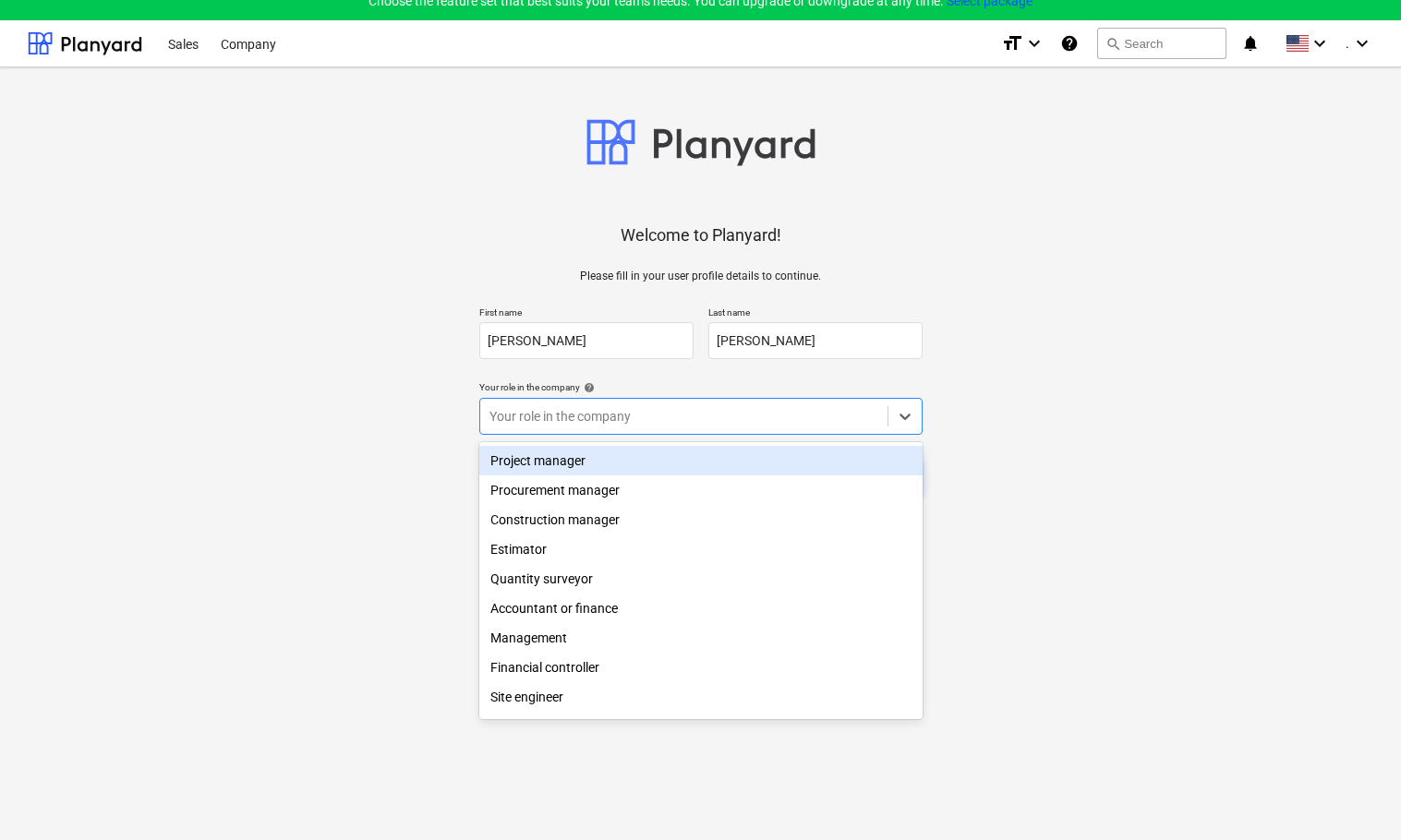
click at [609, 416] on div at bounding box center [683, 416] width 389 height 19
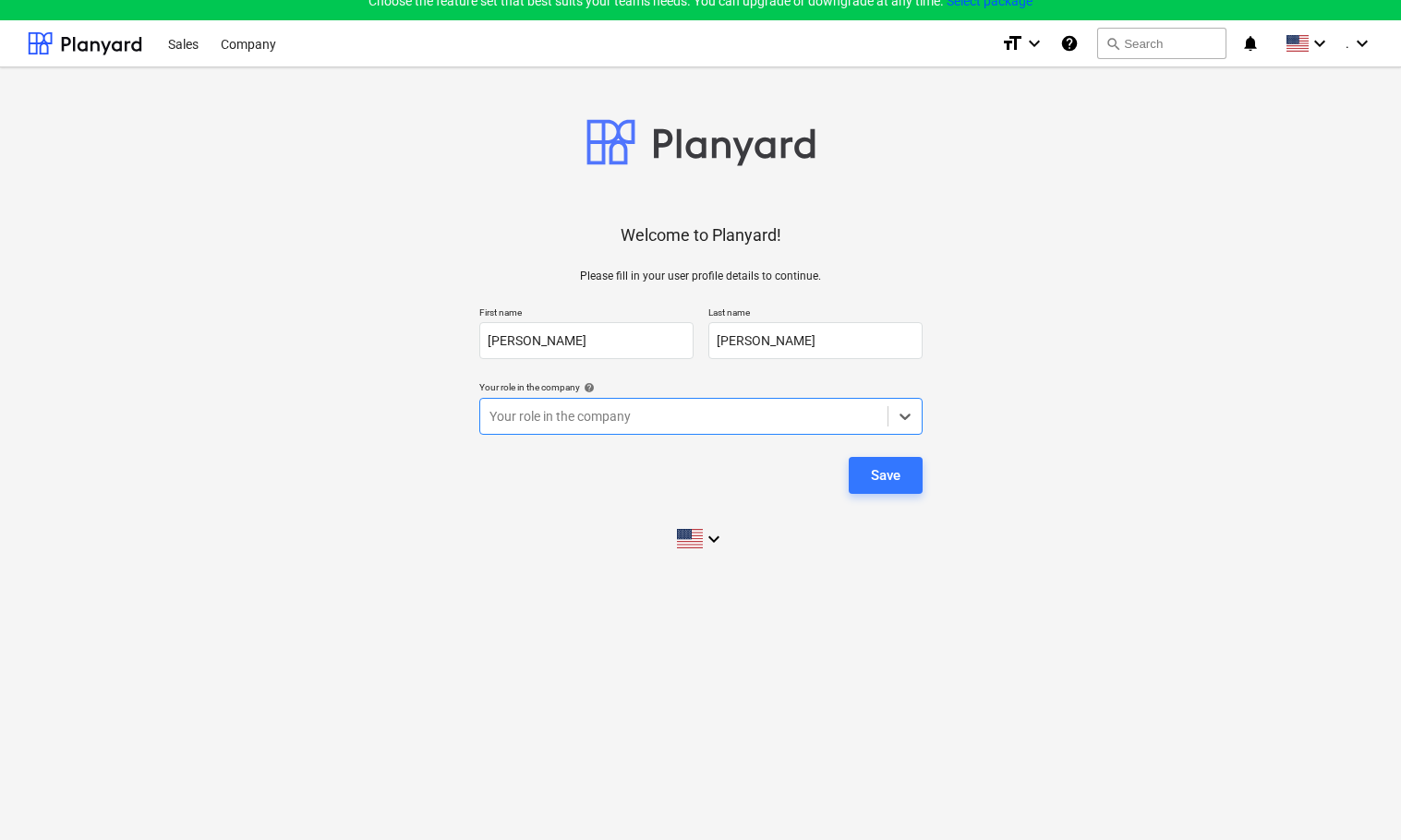
click at [609, 416] on div at bounding box center [683, 416] width 389 height 19
click at [584, 461] on div "Accountant or finance" at bounding box center [701, 461] width 443 height 30
click at [709, 543] on icon "keyboard_arrow_down" at bounding box center [714, 539] width 22 height 22
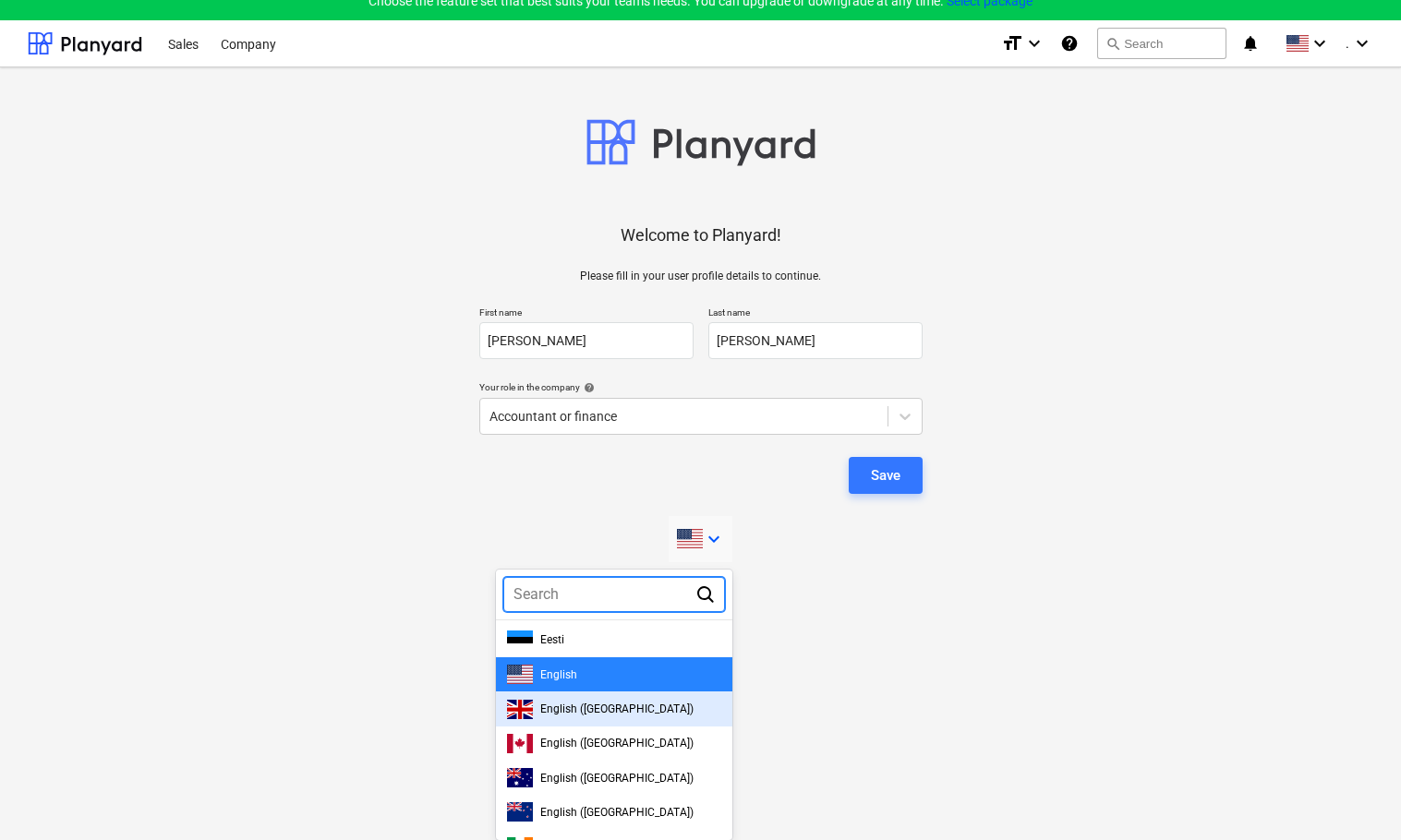
click at [598, 711] on span "English ([GEOGRAPHIC_DATA])" at bounding box center [616, 709] width 153 height 13
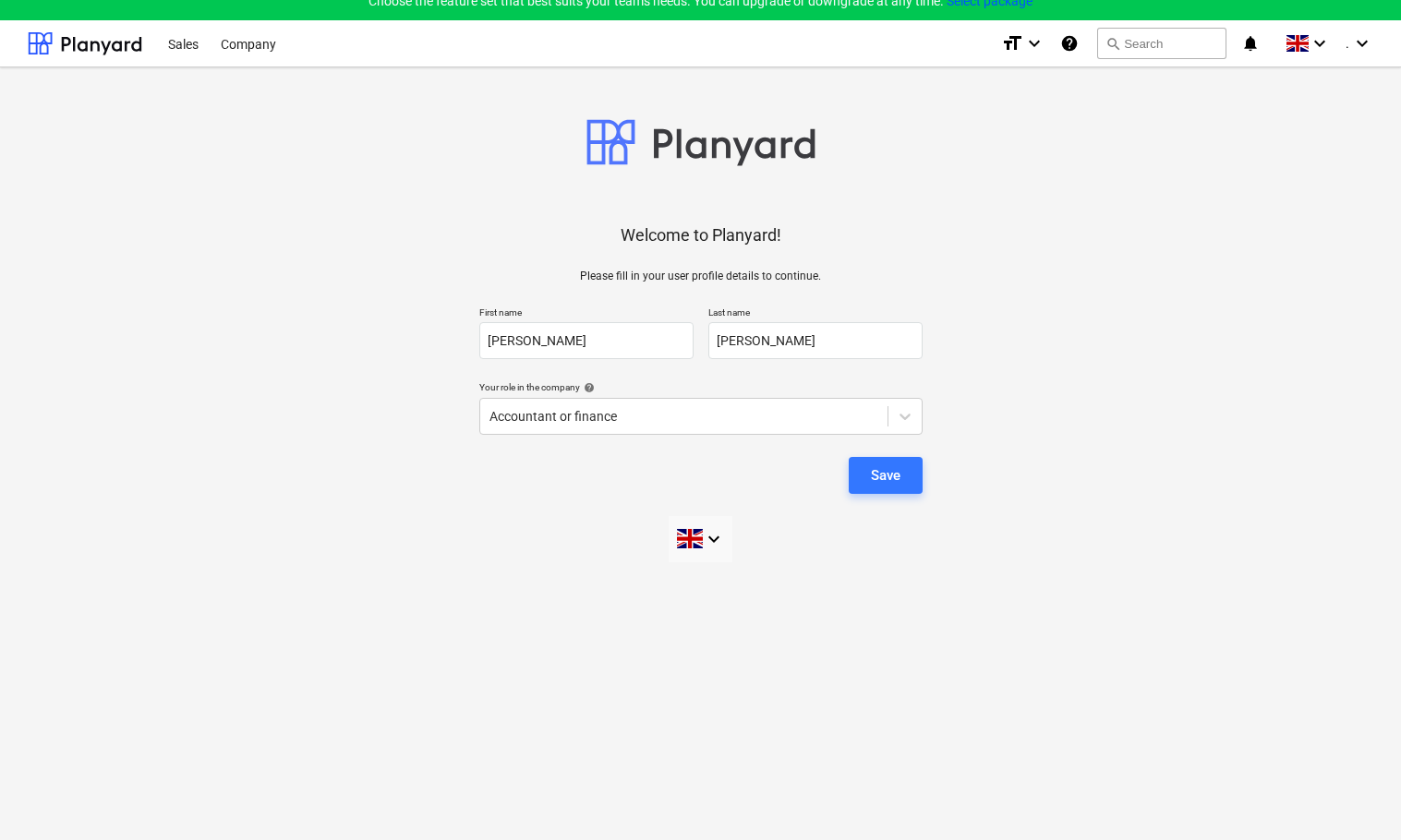
click at [1043, 589] on div "Welcome to Planyard! Please fill in your user profile details to continue. Firs…" at bounding box center [700, 445] width 1401 height 755
click at [890, 483] on div "Save" at bounding box center [886, 475] width 30 height 24
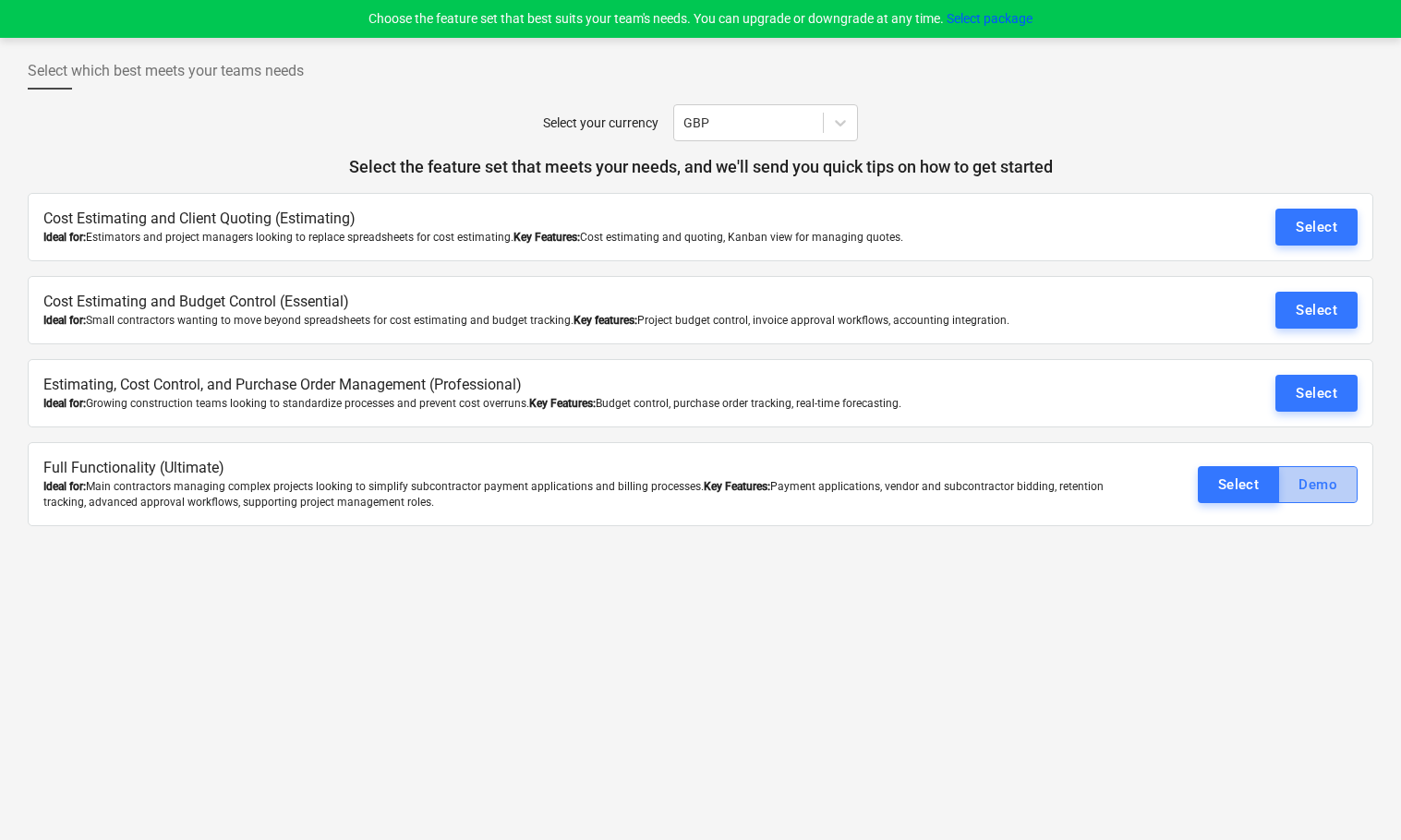
click at [1315, 483] on div "Demo" at bounding box center [1317, 484] width 39 height 24
click at [1254, 490] on div "Select" at bounding box center [1239, 484] width 42 height 24
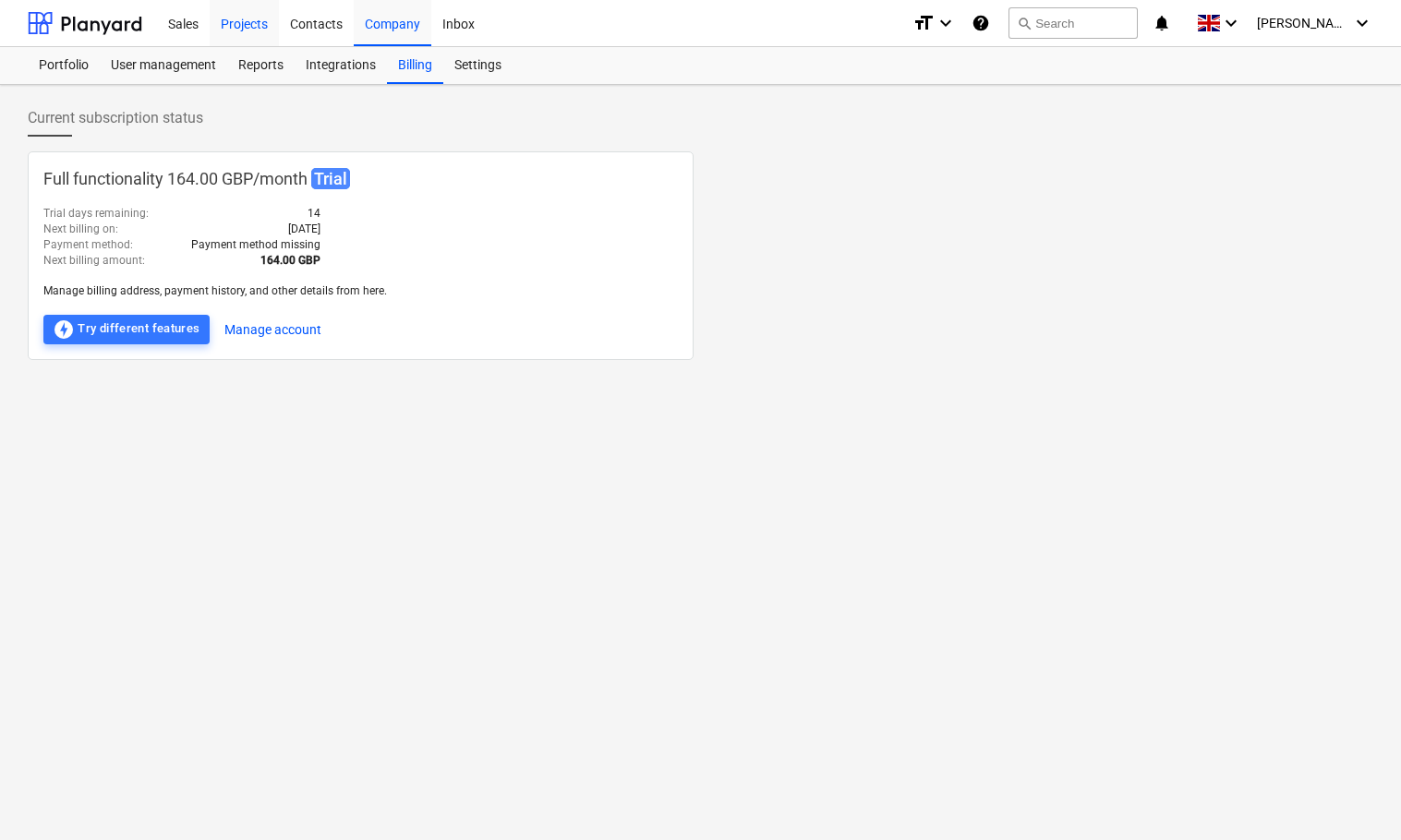
click at [233, 21] on div "Projects" at bounding box center [244, 23] width 69 height 47
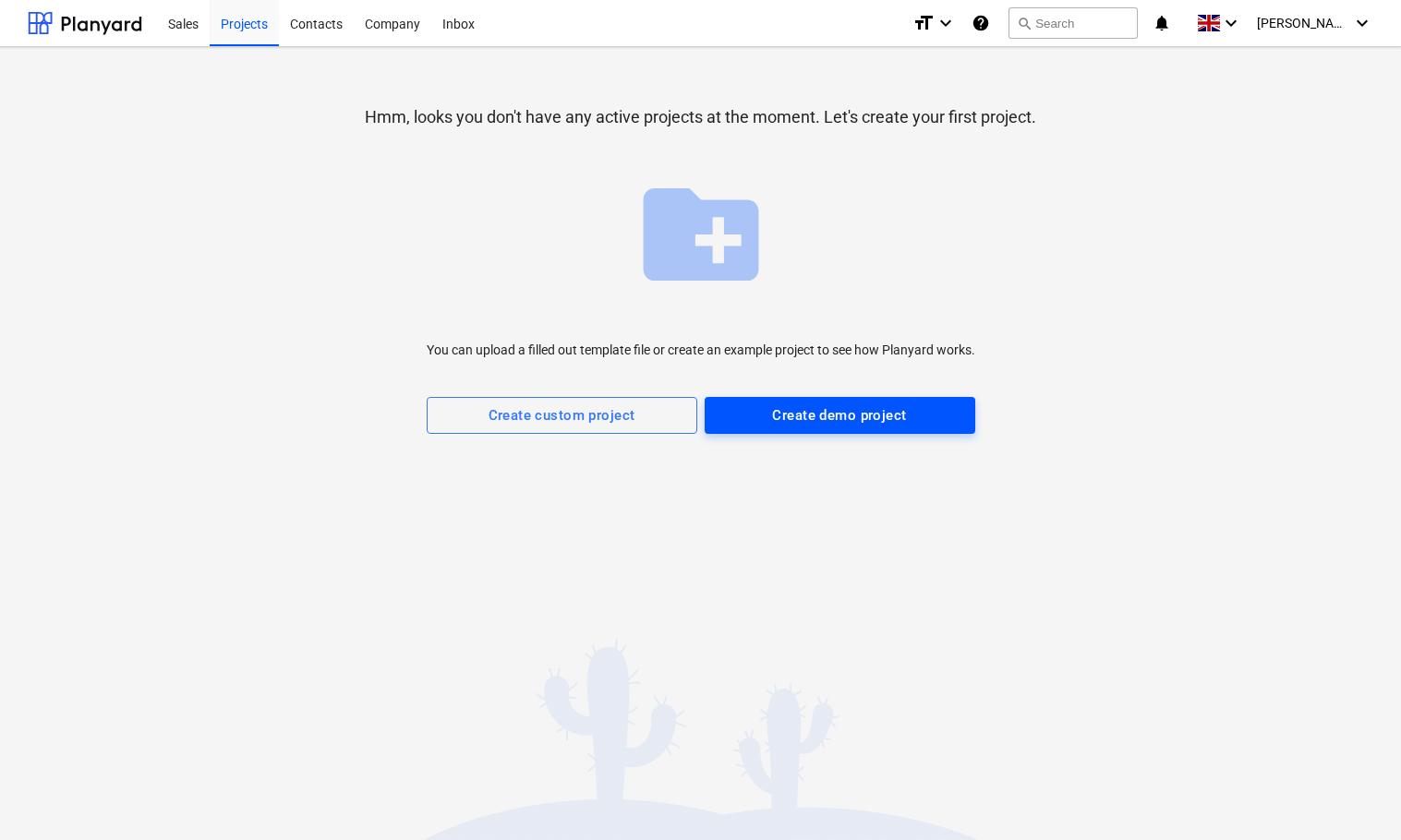
click at [790, 419] on div "Create demo project" at bounding box center [838, 415] width 133 height 24
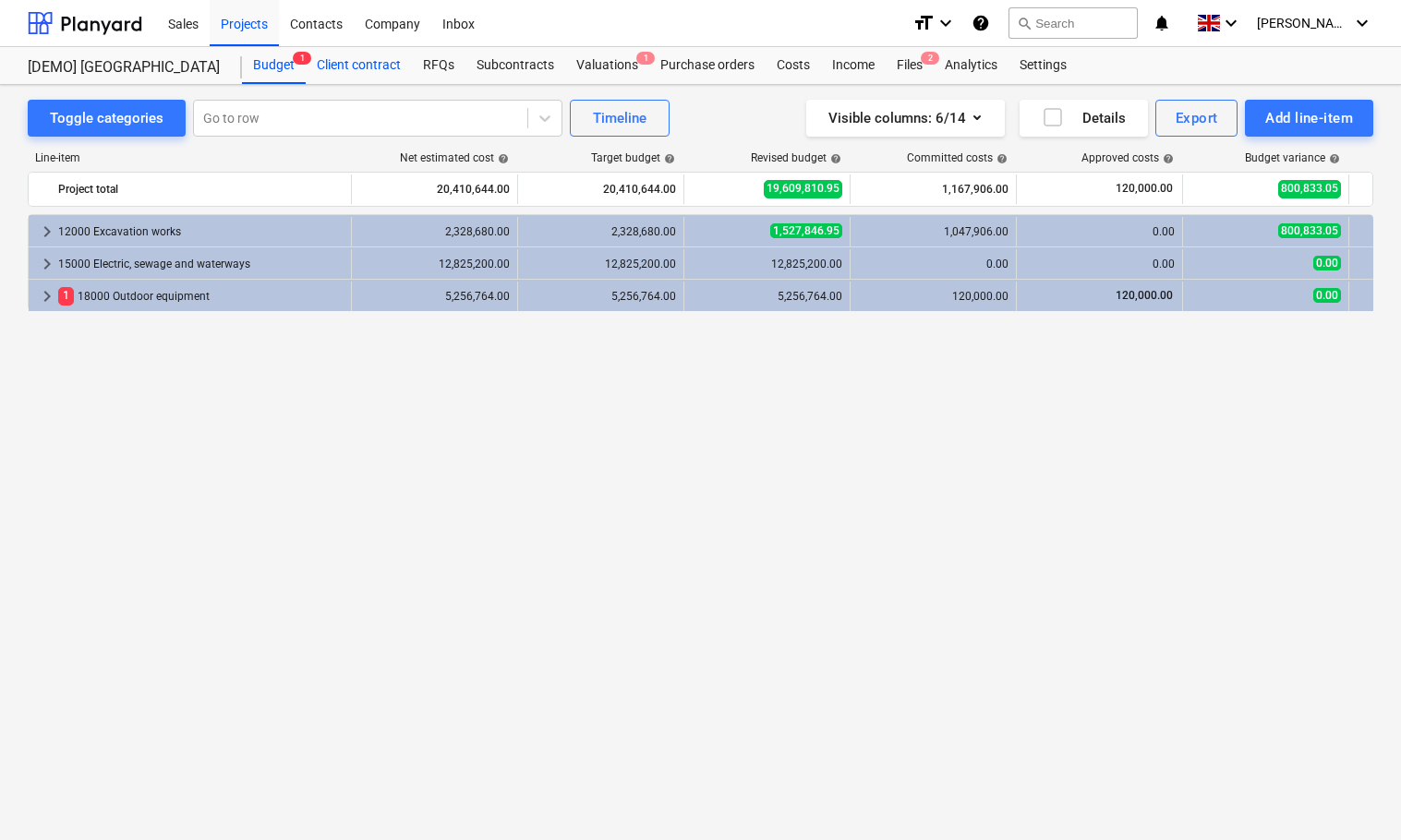
click at [366, 68] on div "Client contract" at bounding box center [358, 65] width 106 height 37
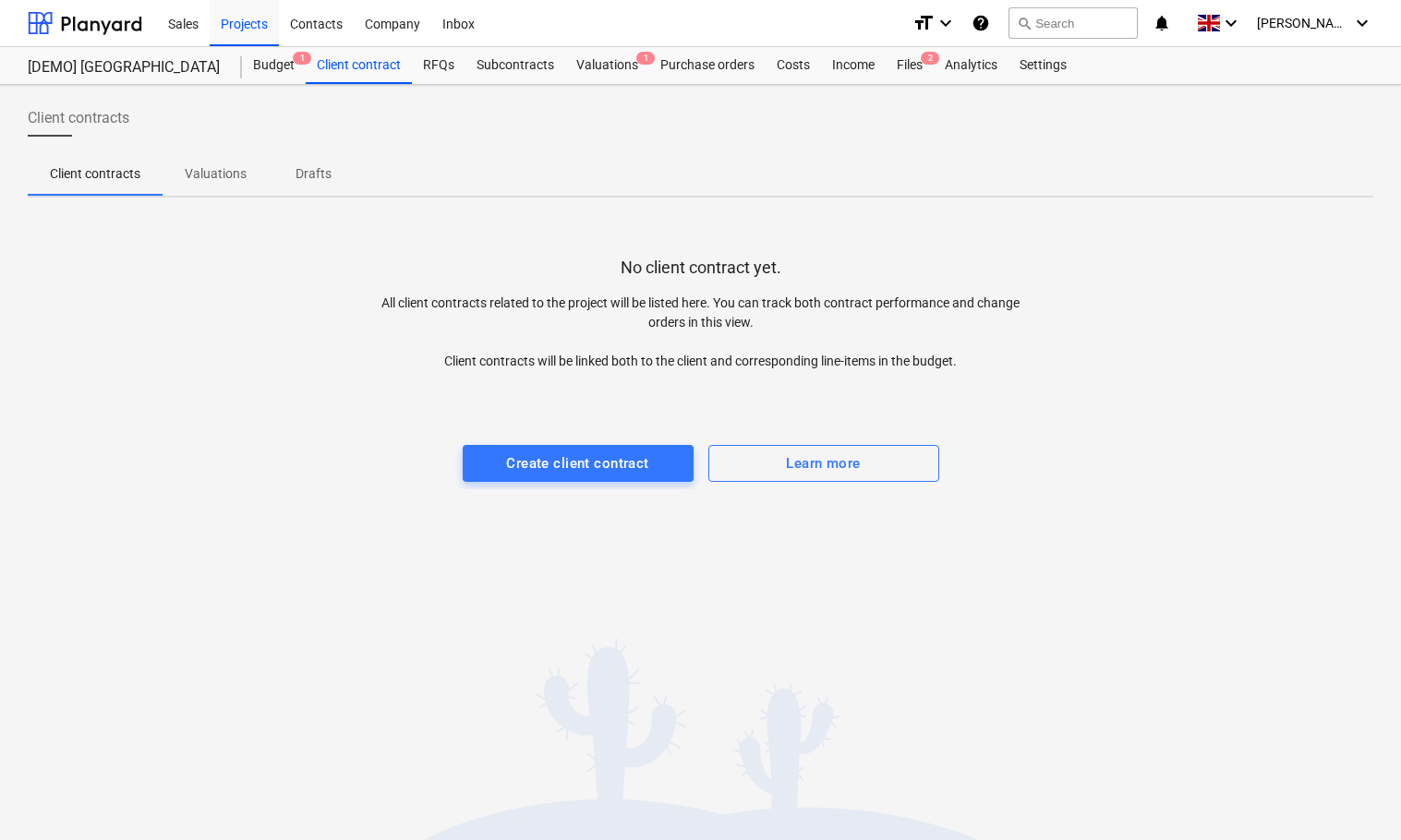
click at [223, 178] on p "Valuations" at bounding box center [216, 174] width 62 height 20
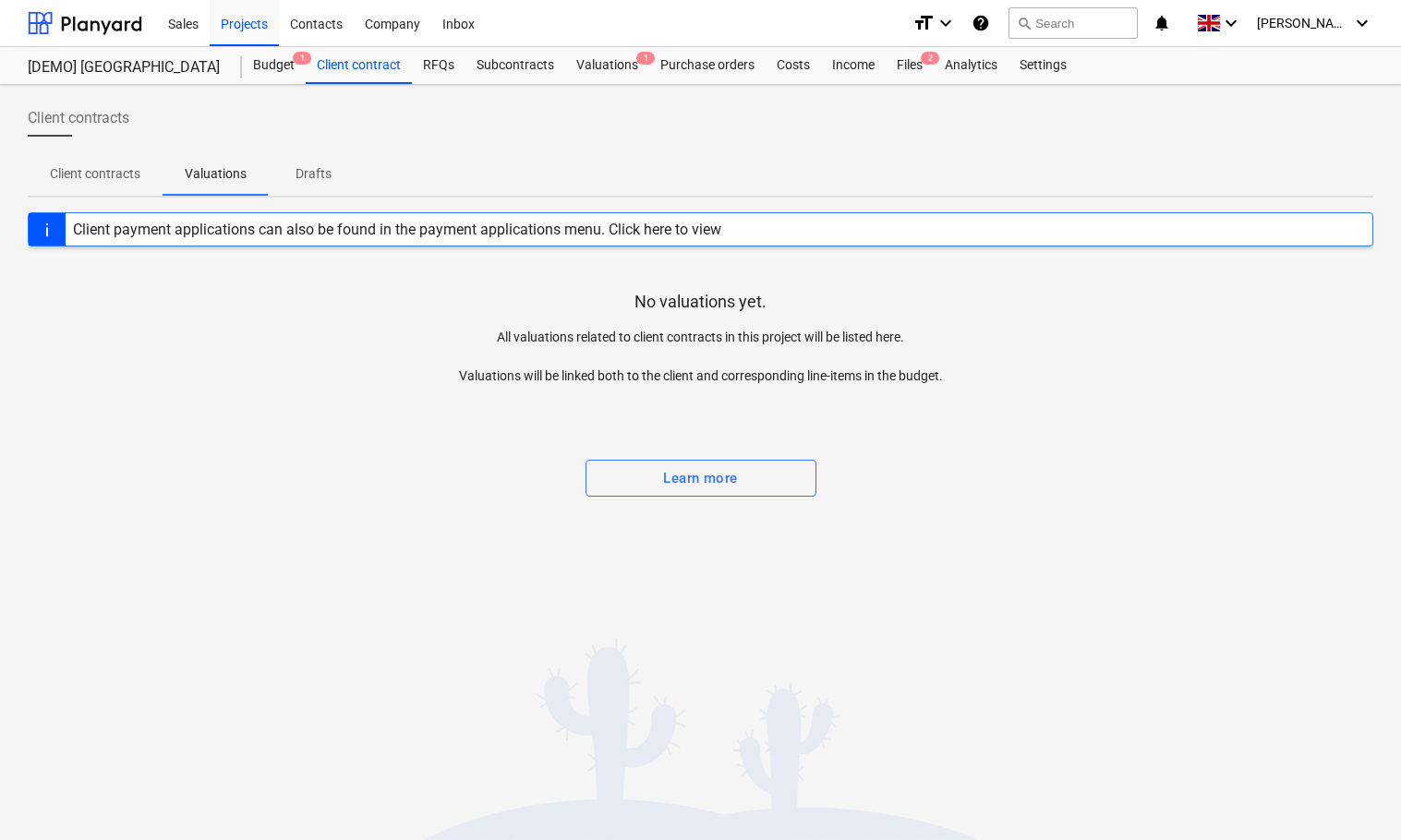
click at [101, 175] on p "Client contracts" at bounding box center [95, 174] width 91 height 20
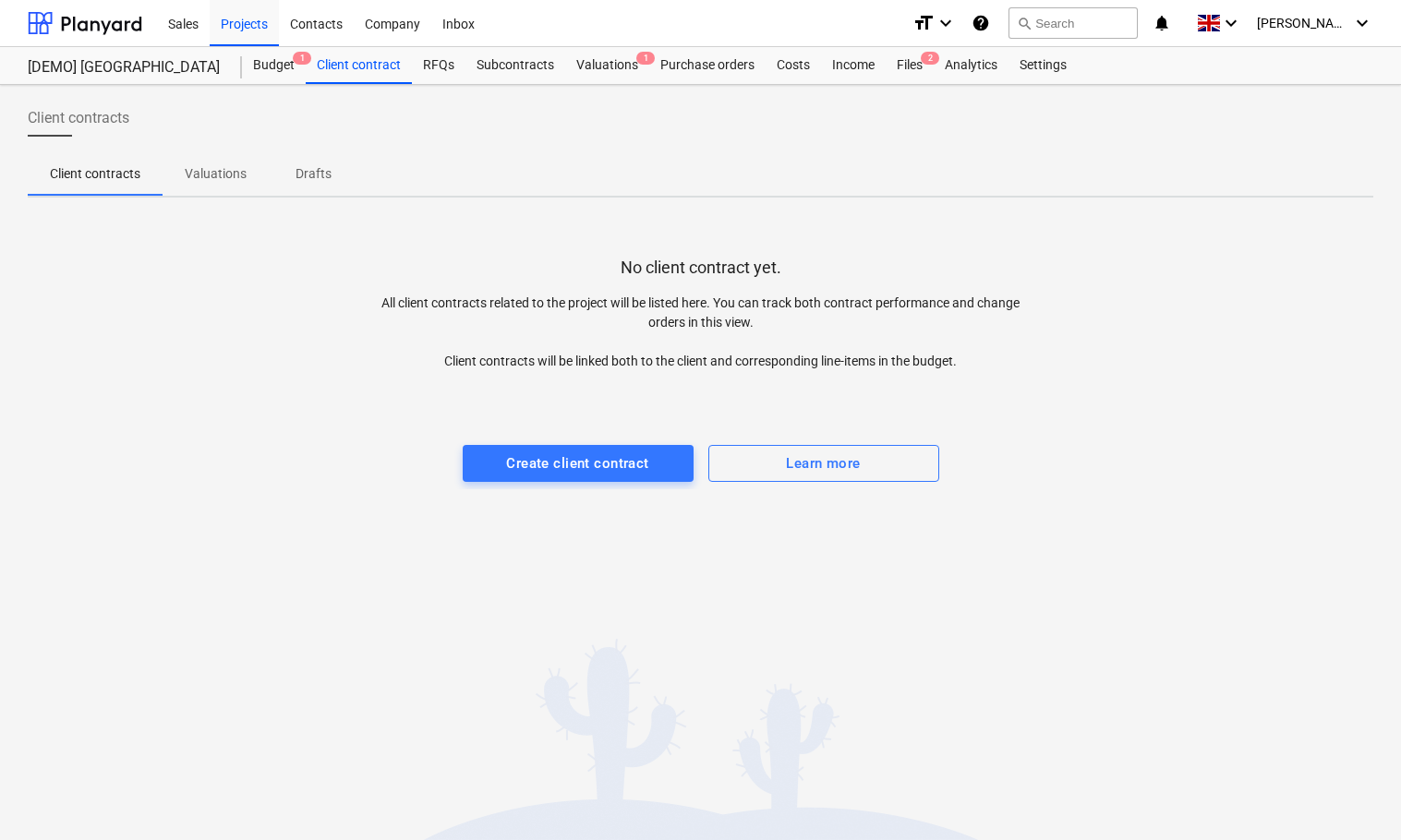
click at [302, 178] on p "Drafts" at bounding box center [312, 174] width 44 height 20
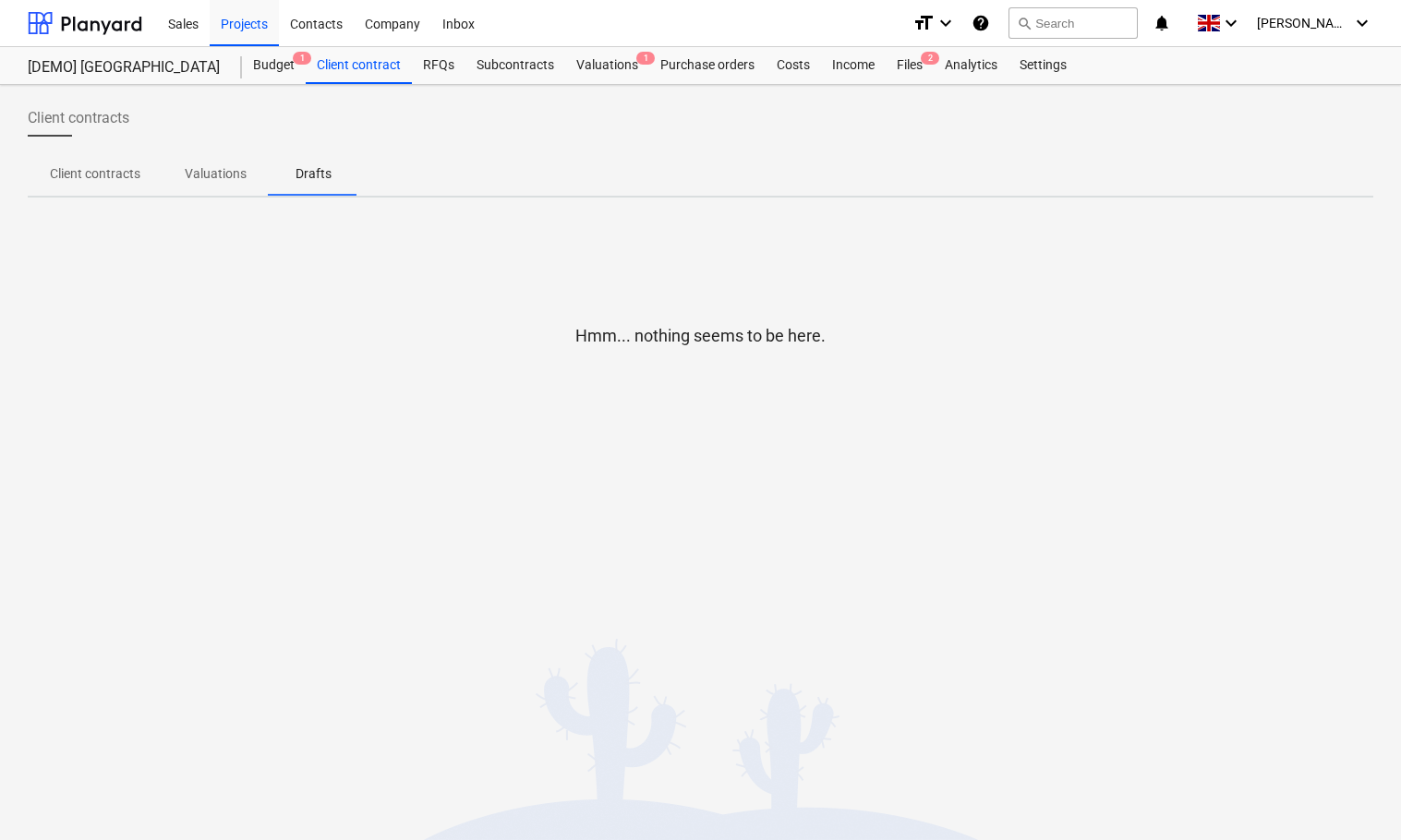
drag, startPoint x: 61, startPoint y: 173, endPoint x: 77, endPoint y: 175, distance: 16.1
click at [62, 173] on p "Client contracts" at bounding box center [95, 174] width 91 height 20
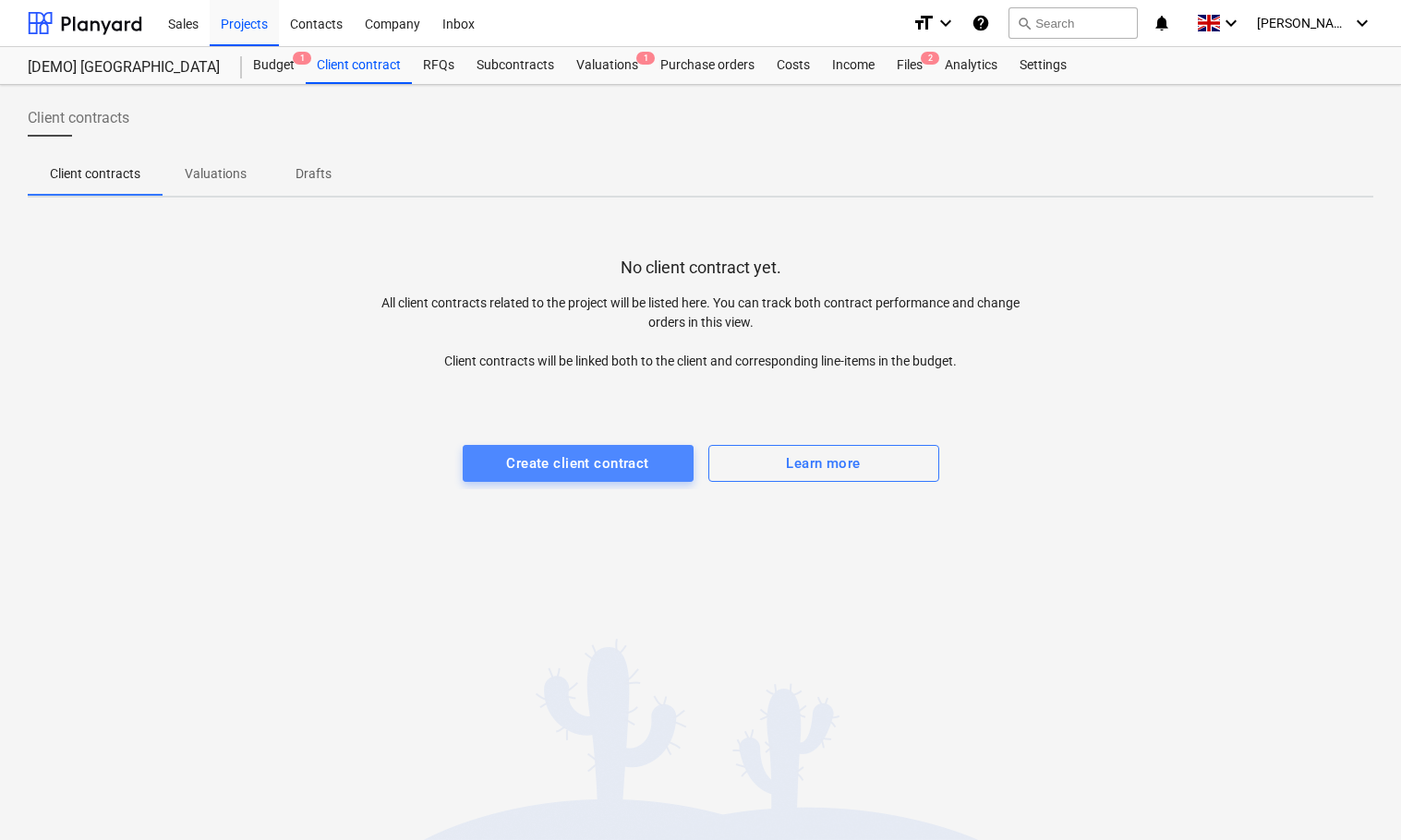
click at [579, 463] on div "Create client contract" at bounding box center [577, 463] width 142 height 24
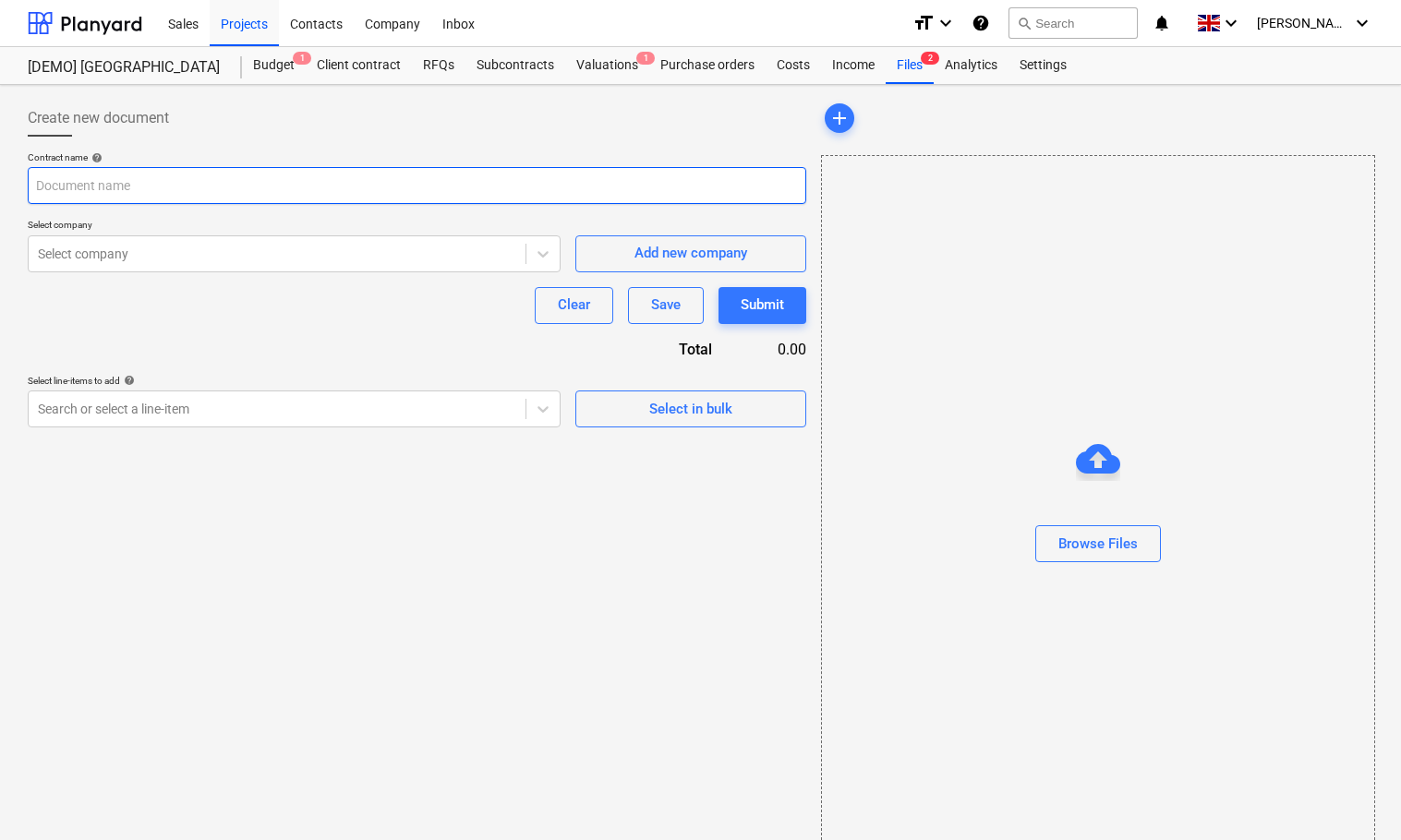
click at [319, 174] on input "text" at bounding box center [416, 185] width 778 height 37
click at [533, 409] on div at bounding box center [543, 409] width 34 height 34
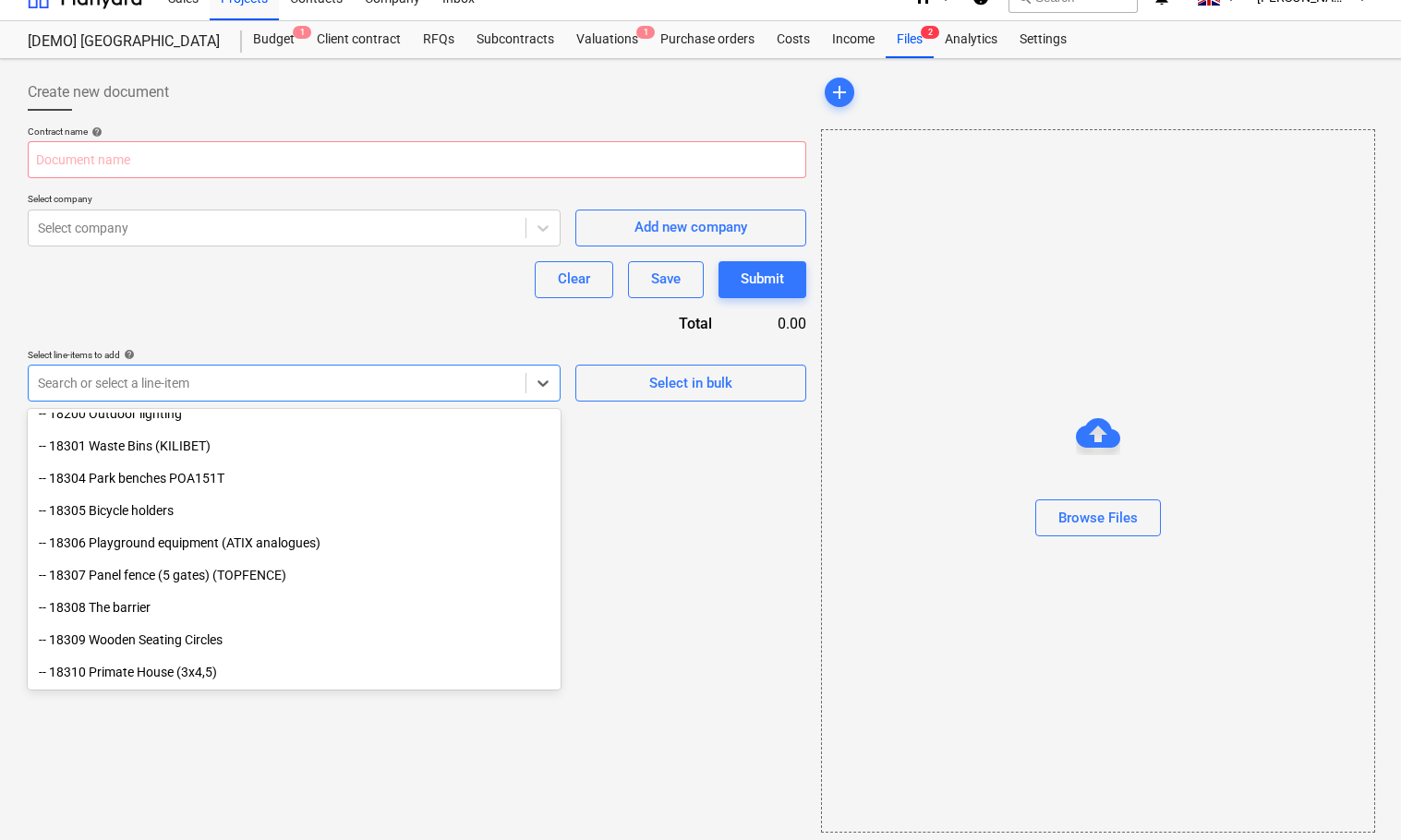
scroll to position [34, 0]
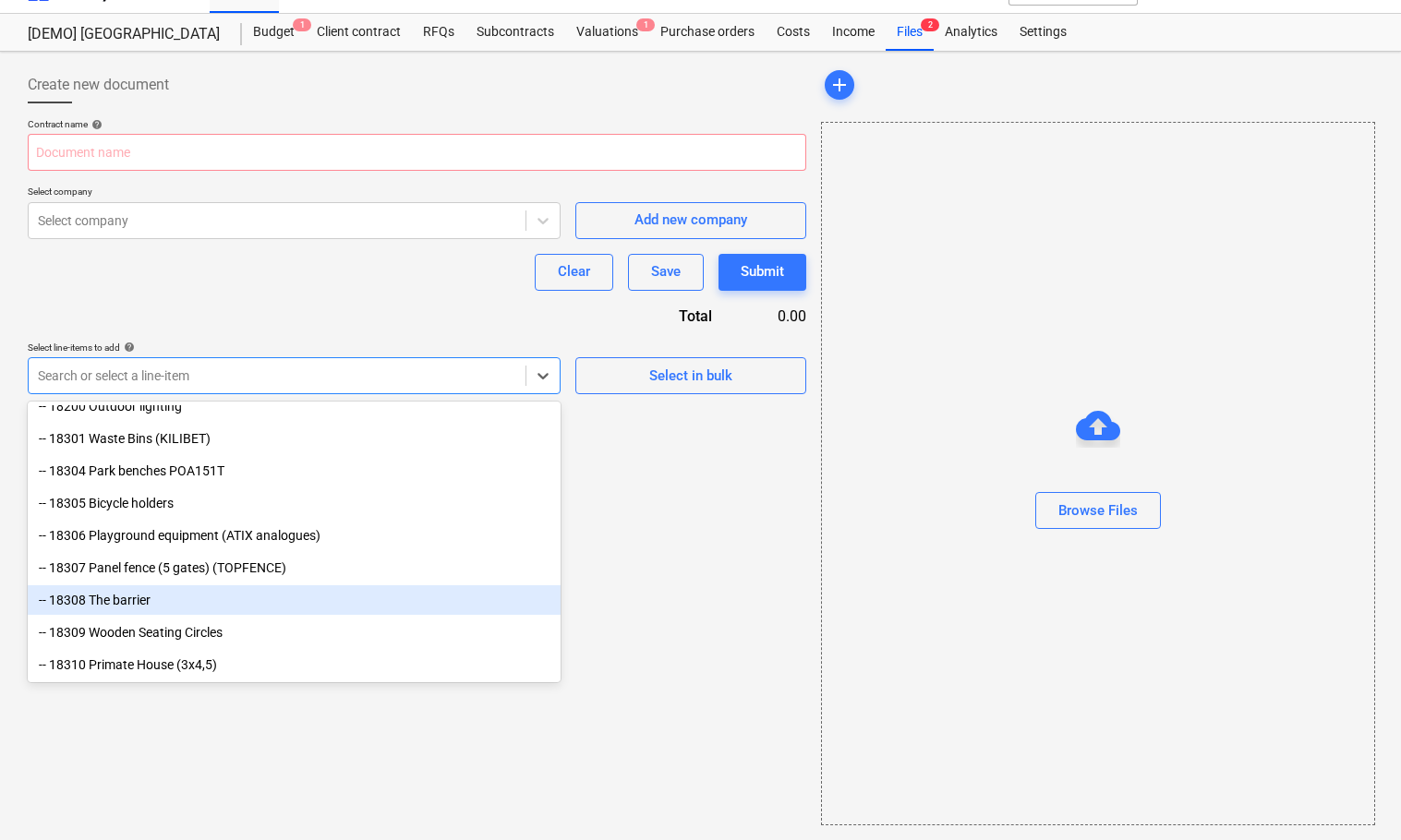
click at [136, 610] on div "-- 18308 The barrier" at bounding box center [294, 600] width 533 height 30
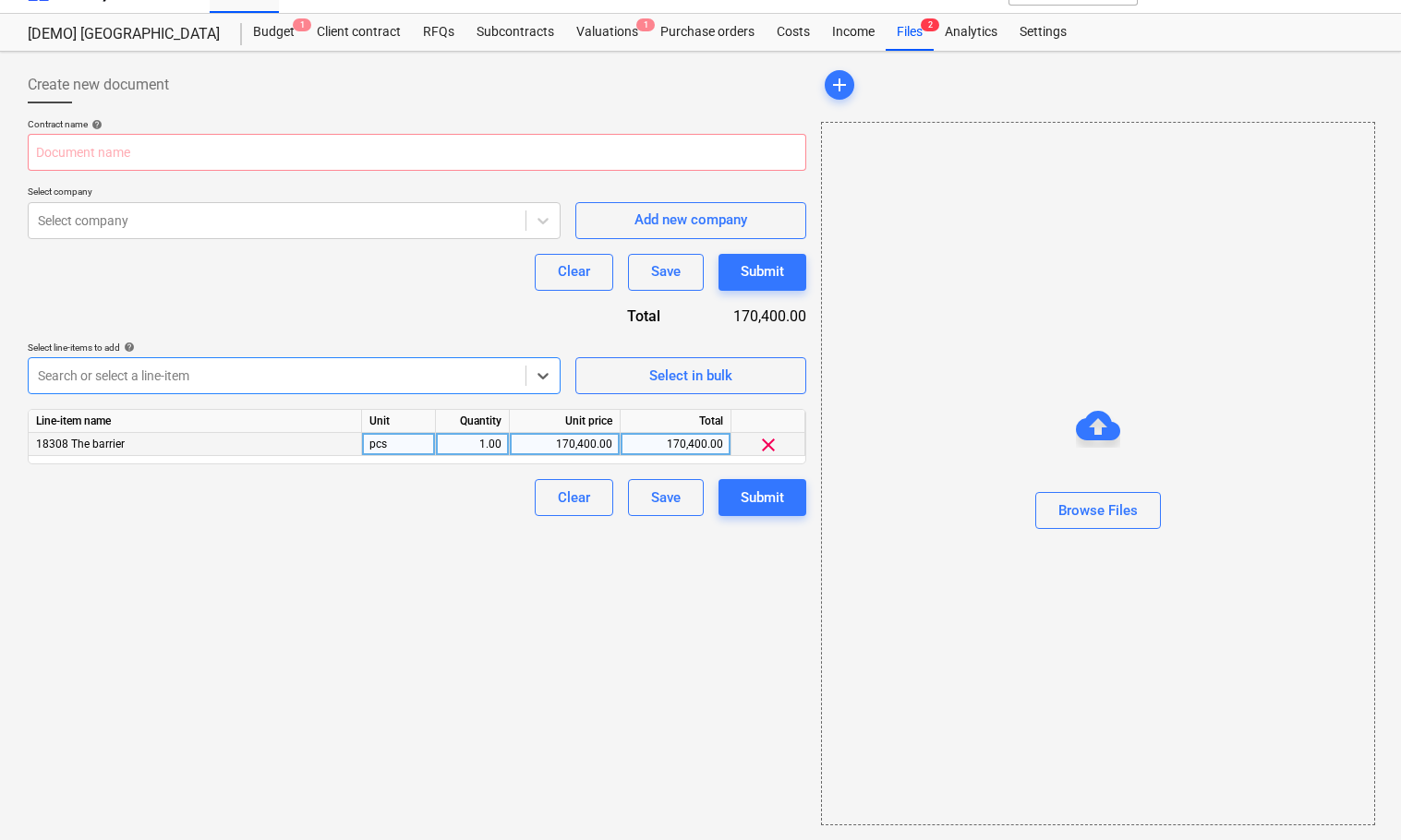
click at [476, 443] on div "1.00" at bounding box center [472, 444] width 58 height 23
click at [375, 441] on div "pcs" at bounding box center [398, 444] width 74 height 23
click at [409, 446] on input "pcs" at bounding box center [398, 444] width 73 height 22
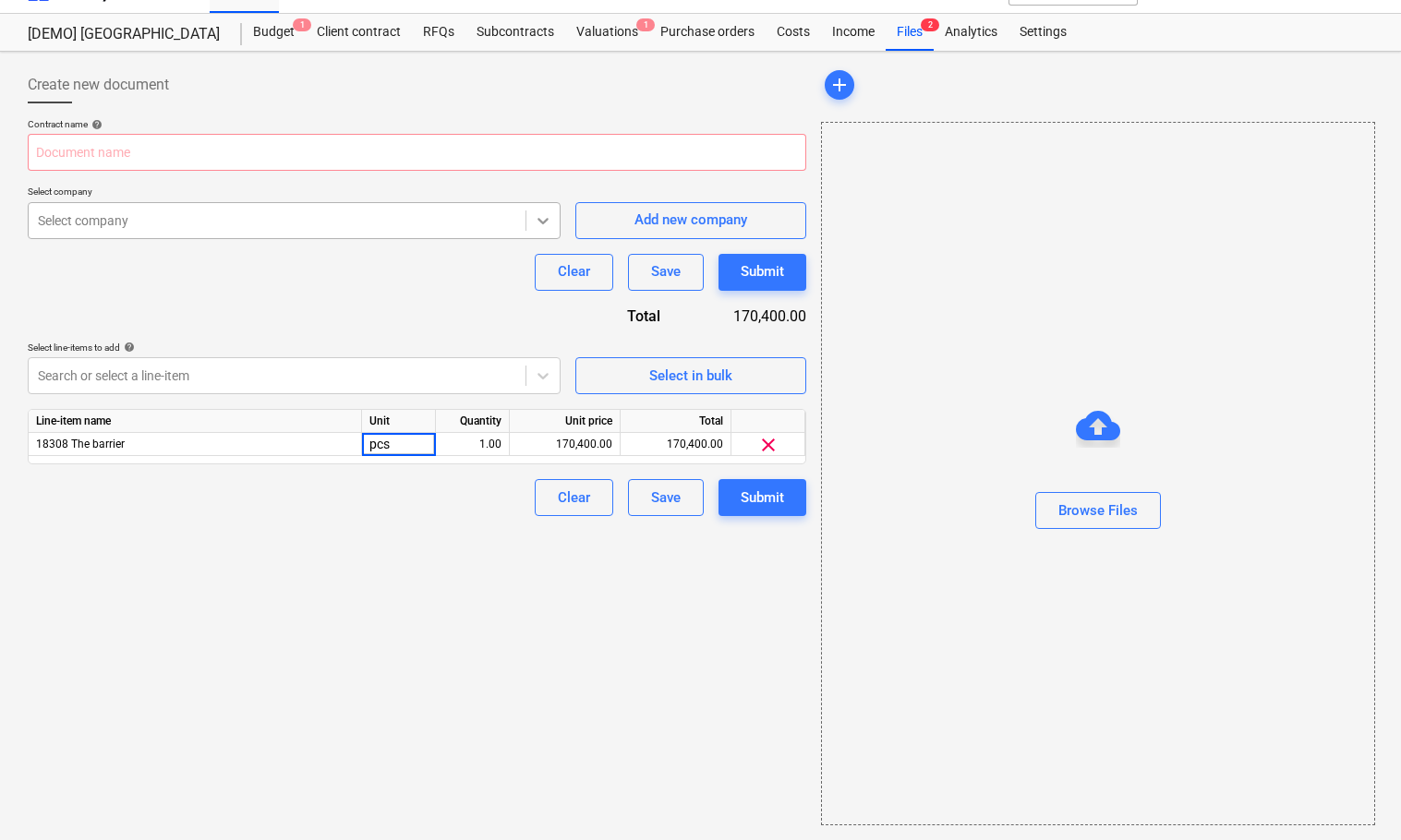
click at [545, 219] on icon at bounding box center [543, 220] width 19 height 19
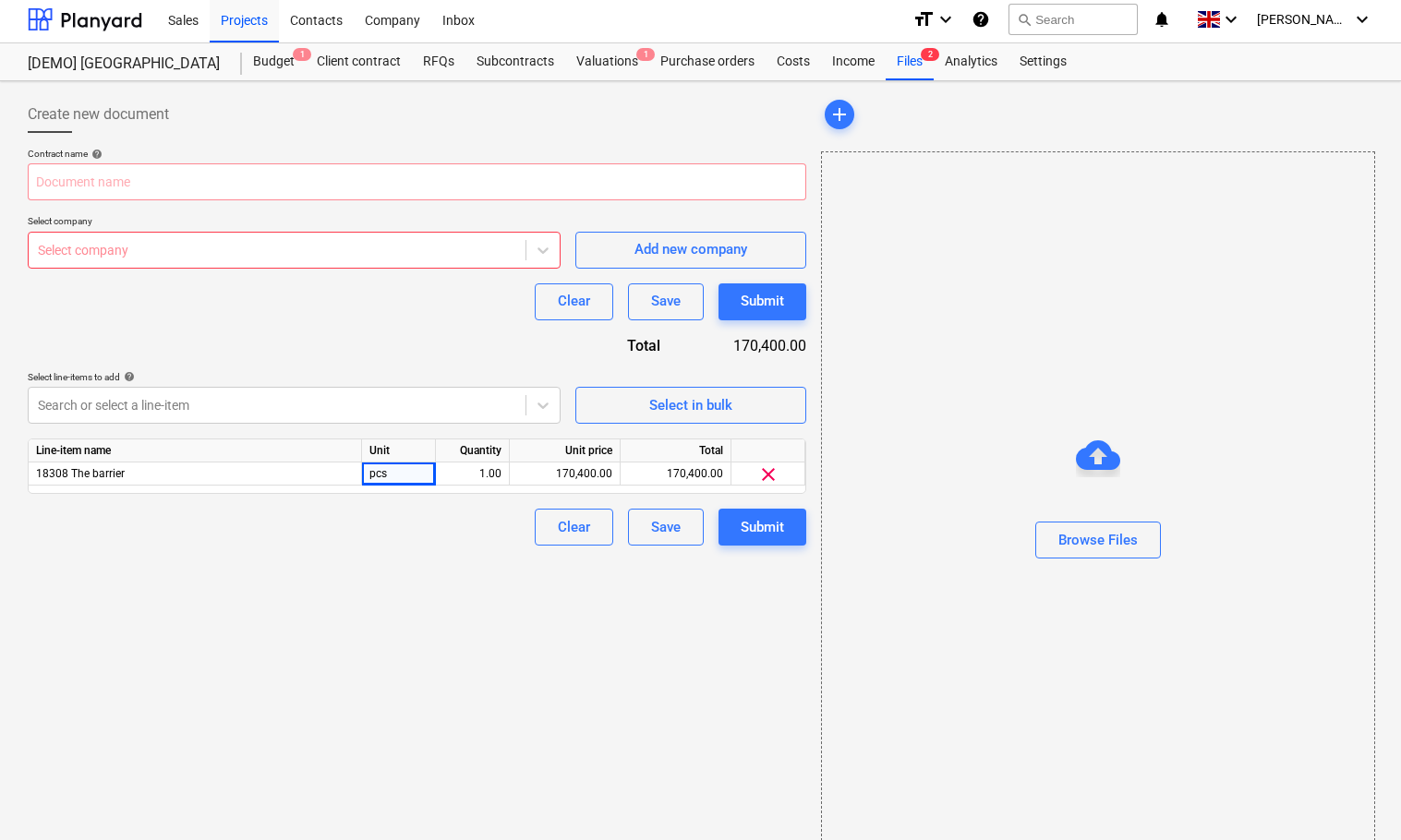
scroll to position [0, 0]
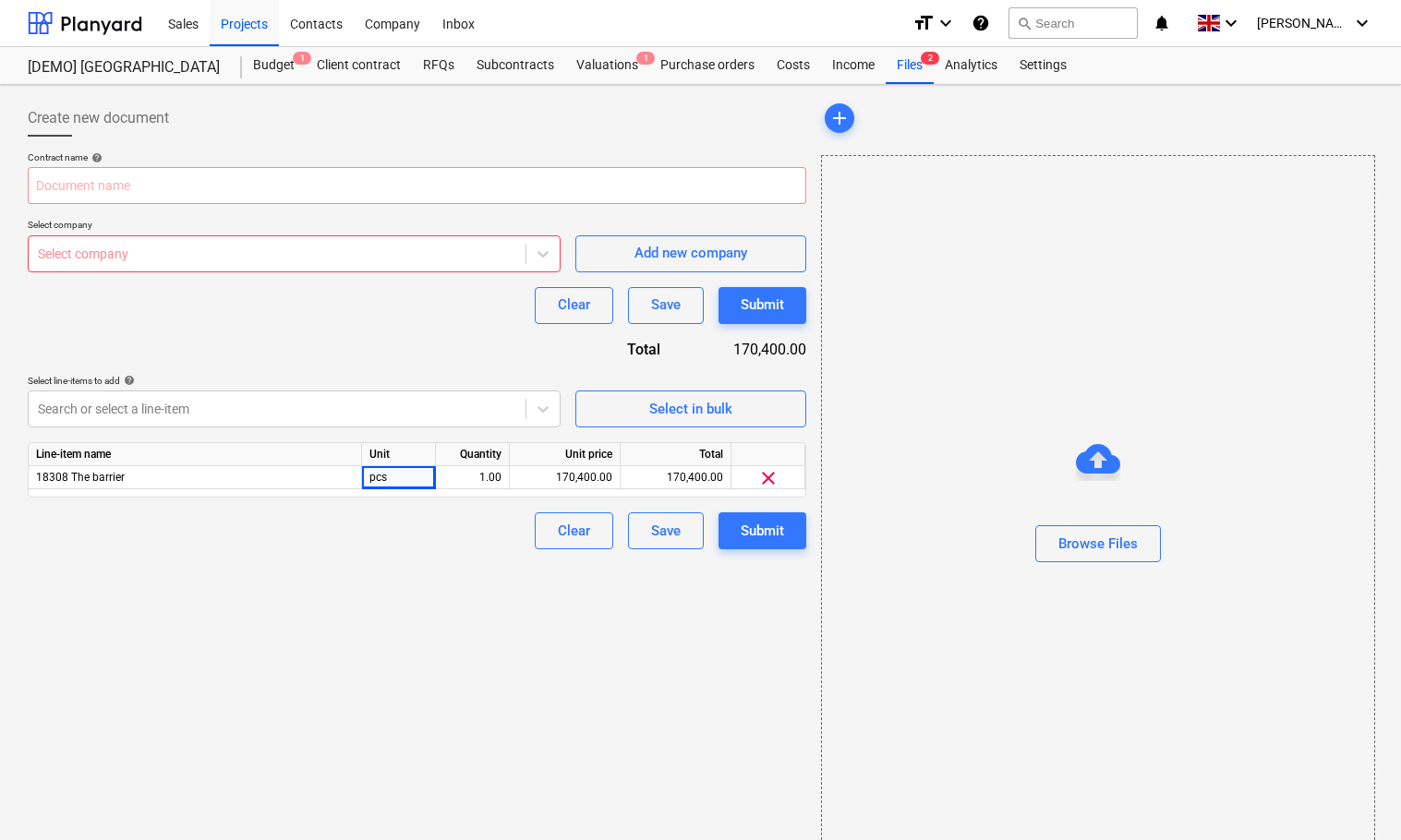
click at [398, 109] on div "Create new document" at bounding box center [416, 118] width 778 height 37
click at [486, 63] on div "Subcontracts" at bounding box center [515, 65] width 100 height 37
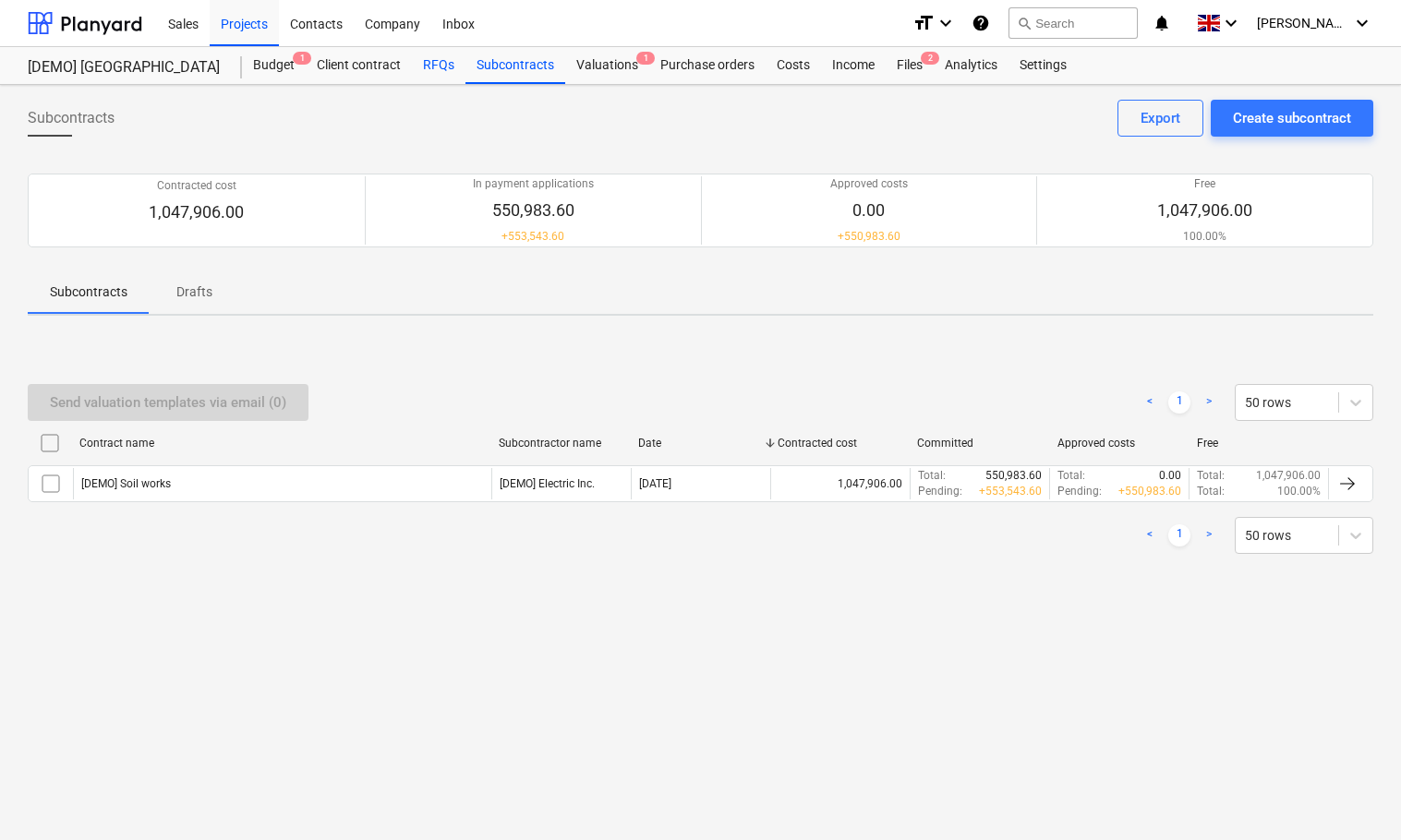
click at [434, 63] on div "RFQs" at bounding box center [439, 65] width 53 height 37
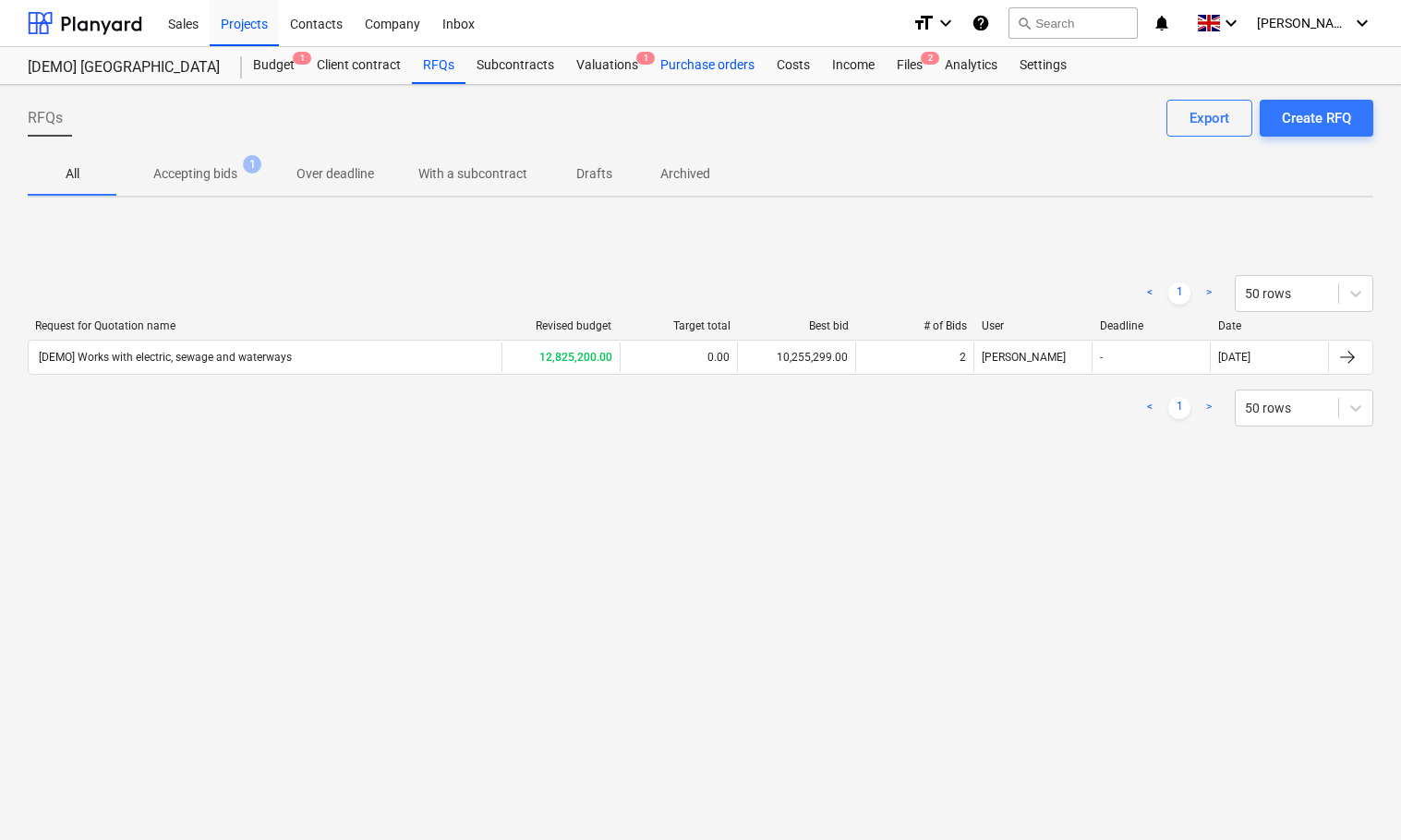
click at [716, 60] on div "Purchase orders" at bounding box center [708, 65] width 117 height 37
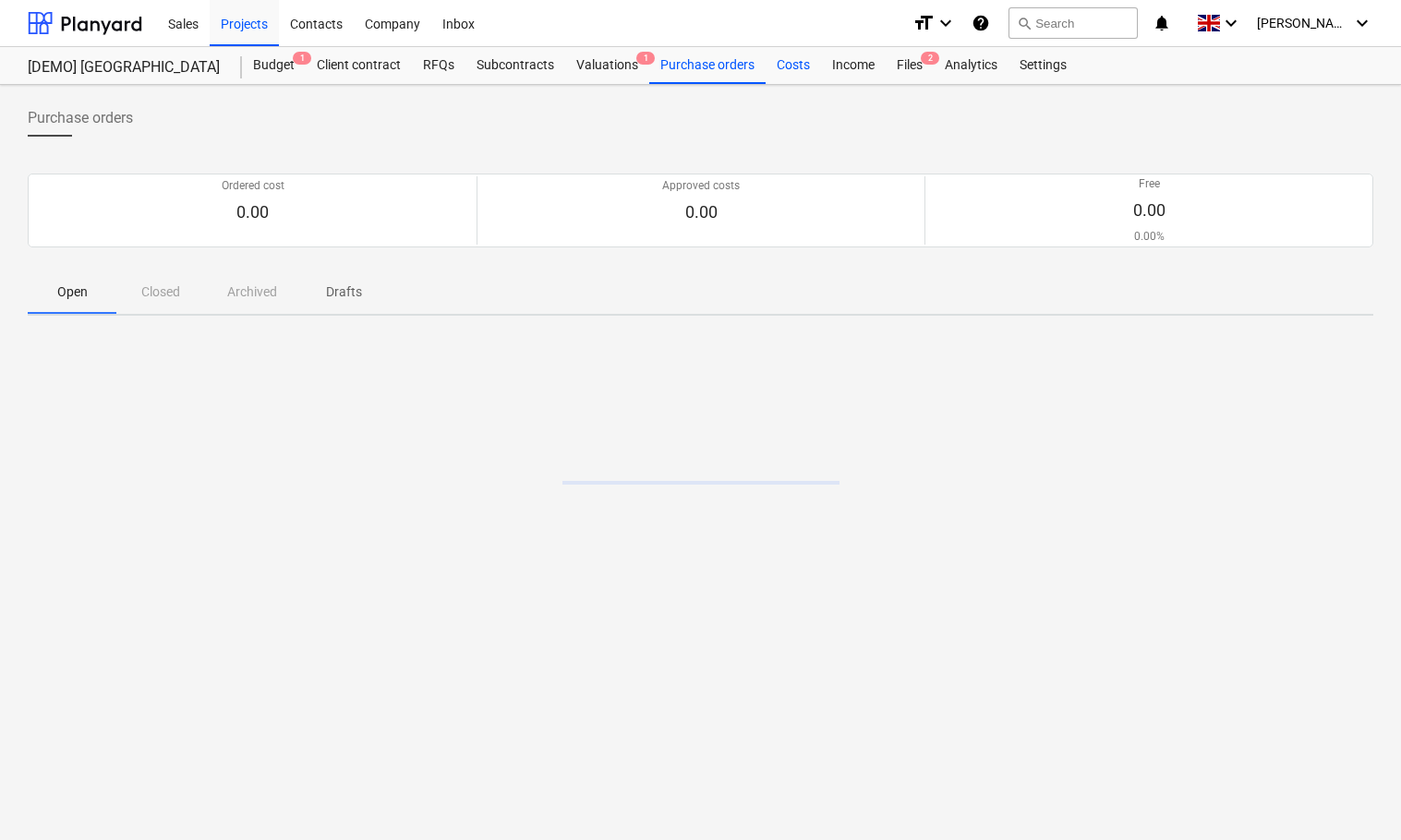
click at [790, 67] on div "Costs" at bounding box center [793, 65] width 55 height 37
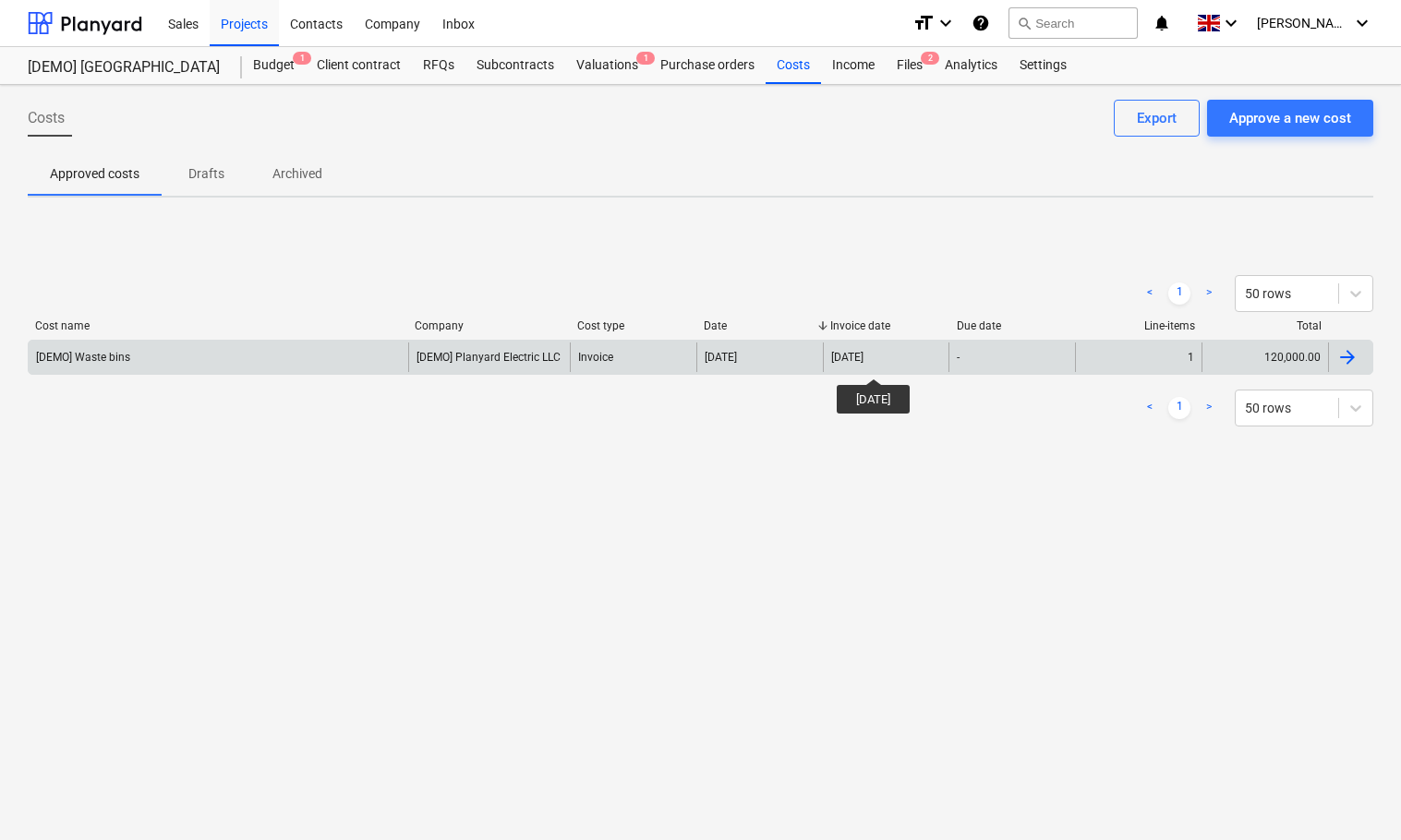
click at [863, 362] on div "[DATE]" at bounding box center [847, 357] width 33 height 13
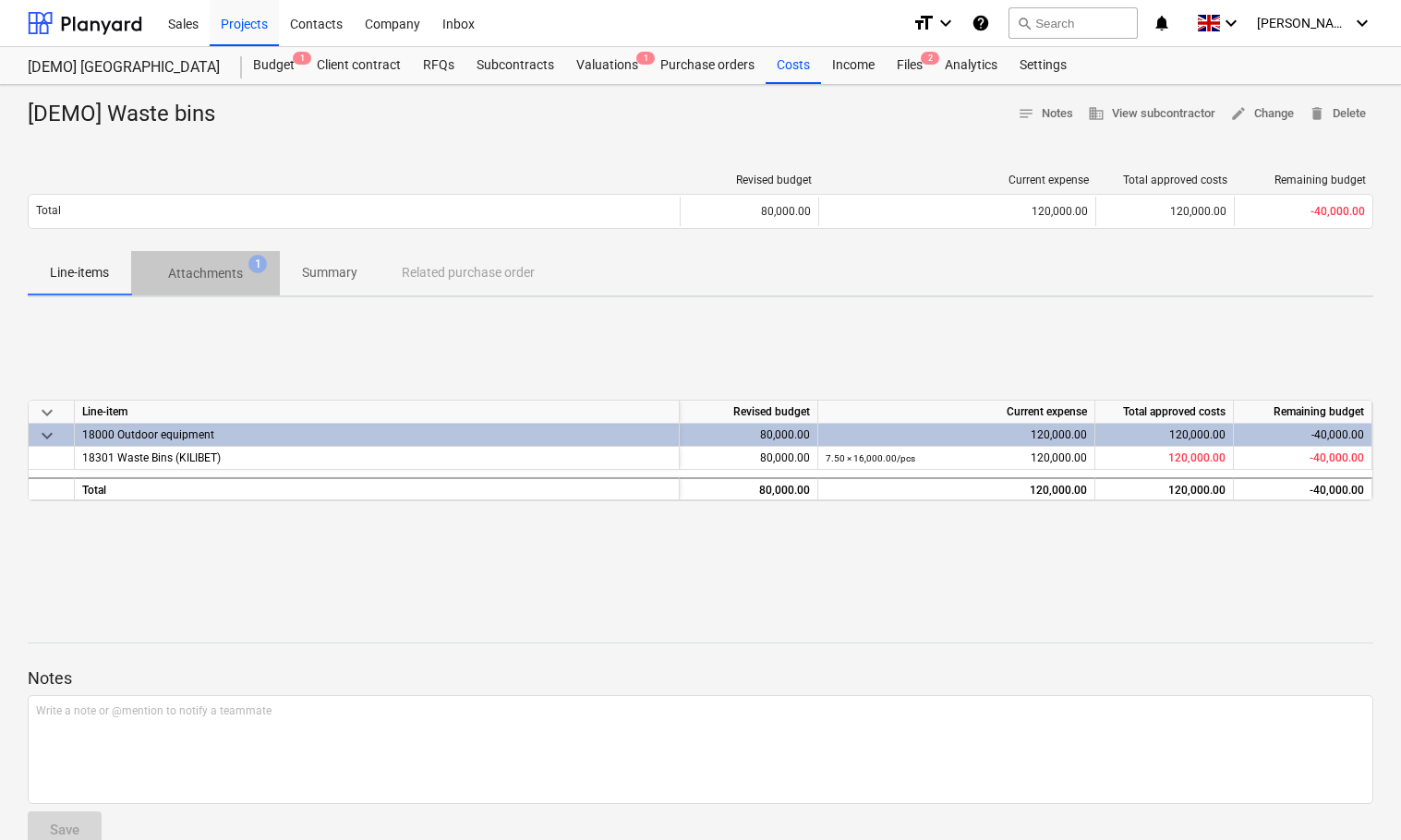
click at [189, 261] on span "Attachments 1" at bounding box center [206, 274] width 148 height 34
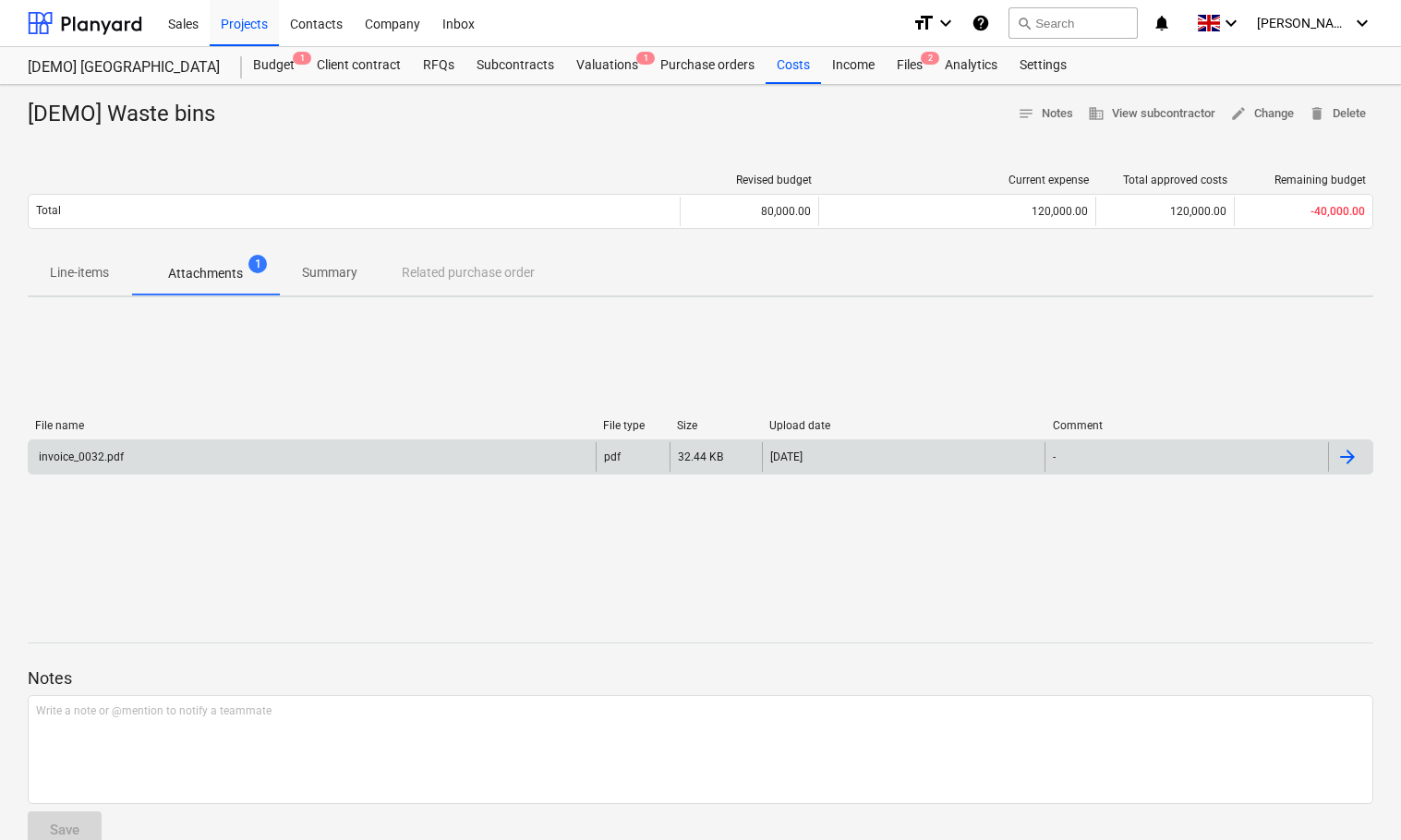
click at [388, 450] on div "invoice_0032.pdf" at bounding box center [311, 457] width 567 height 30
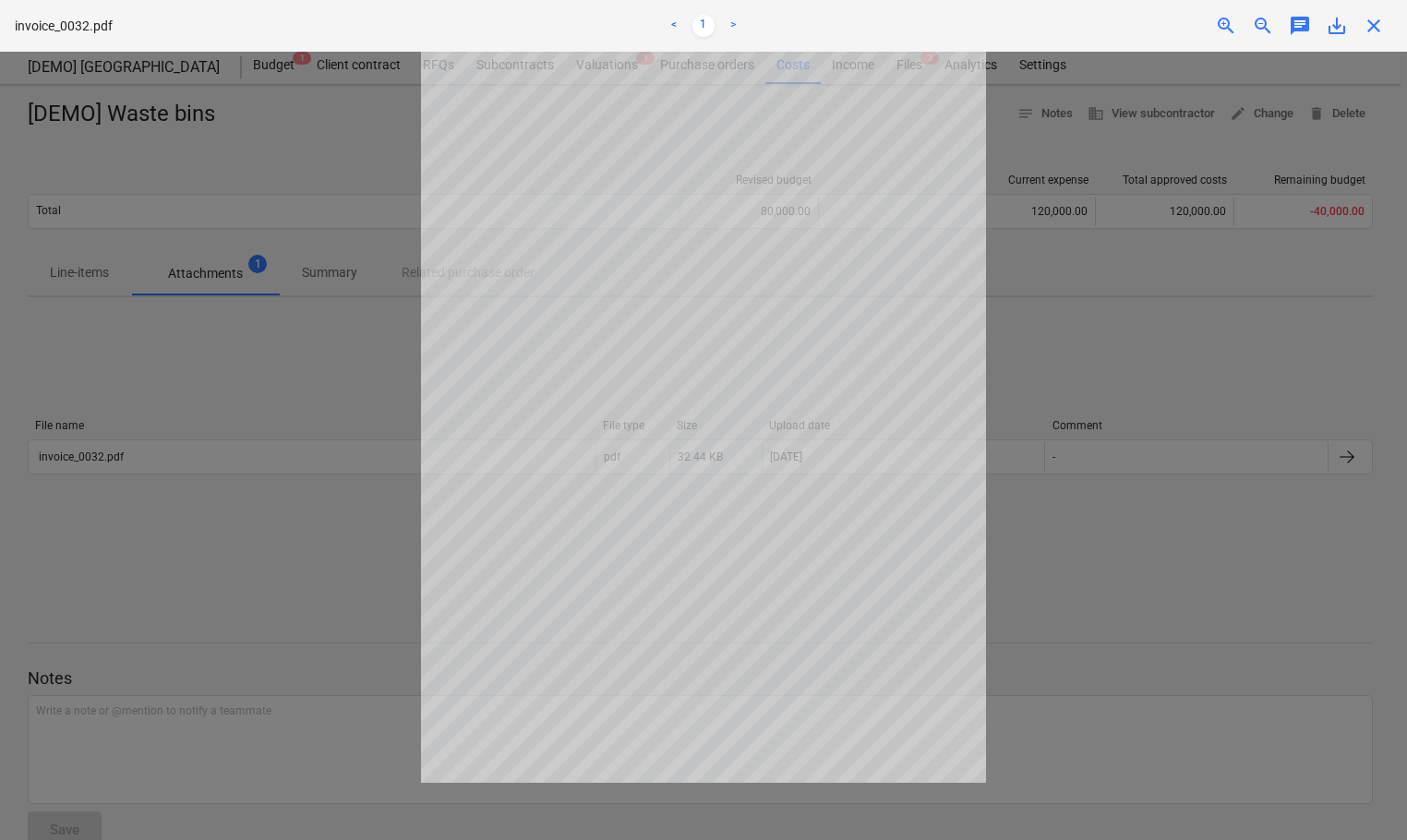
click at [1176, 532] on div at bounding box center [703, 446] width 1407 height 789
click at [1092, 235] on div at bounding box center [703, 446] width 1407 height 789
click at [1377, 20] on span "close" at bounding box center [1374, 26] width 22 height 22
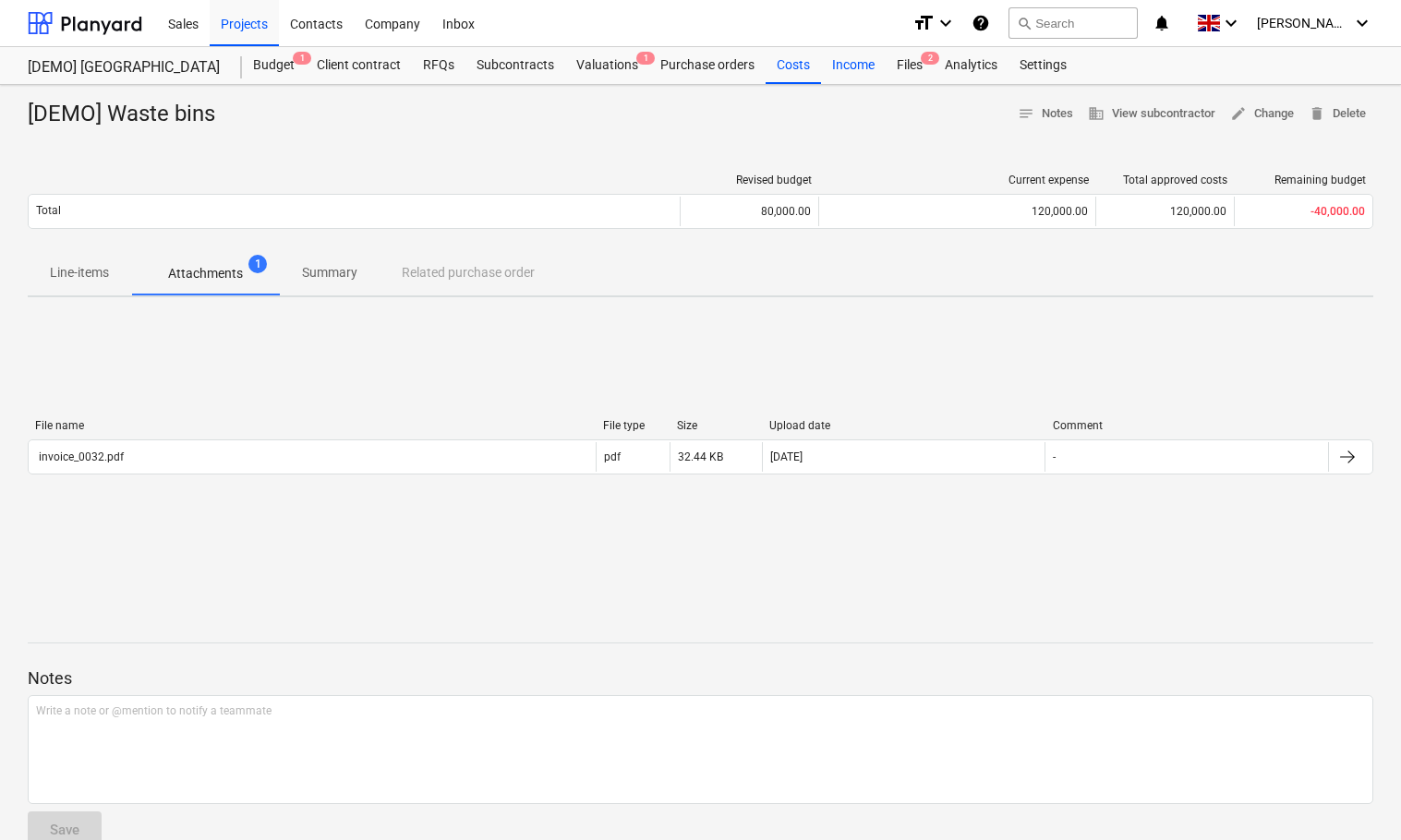
click at [836, 65] on div "Income" at bounding box center [852, 65] width 64 height 37
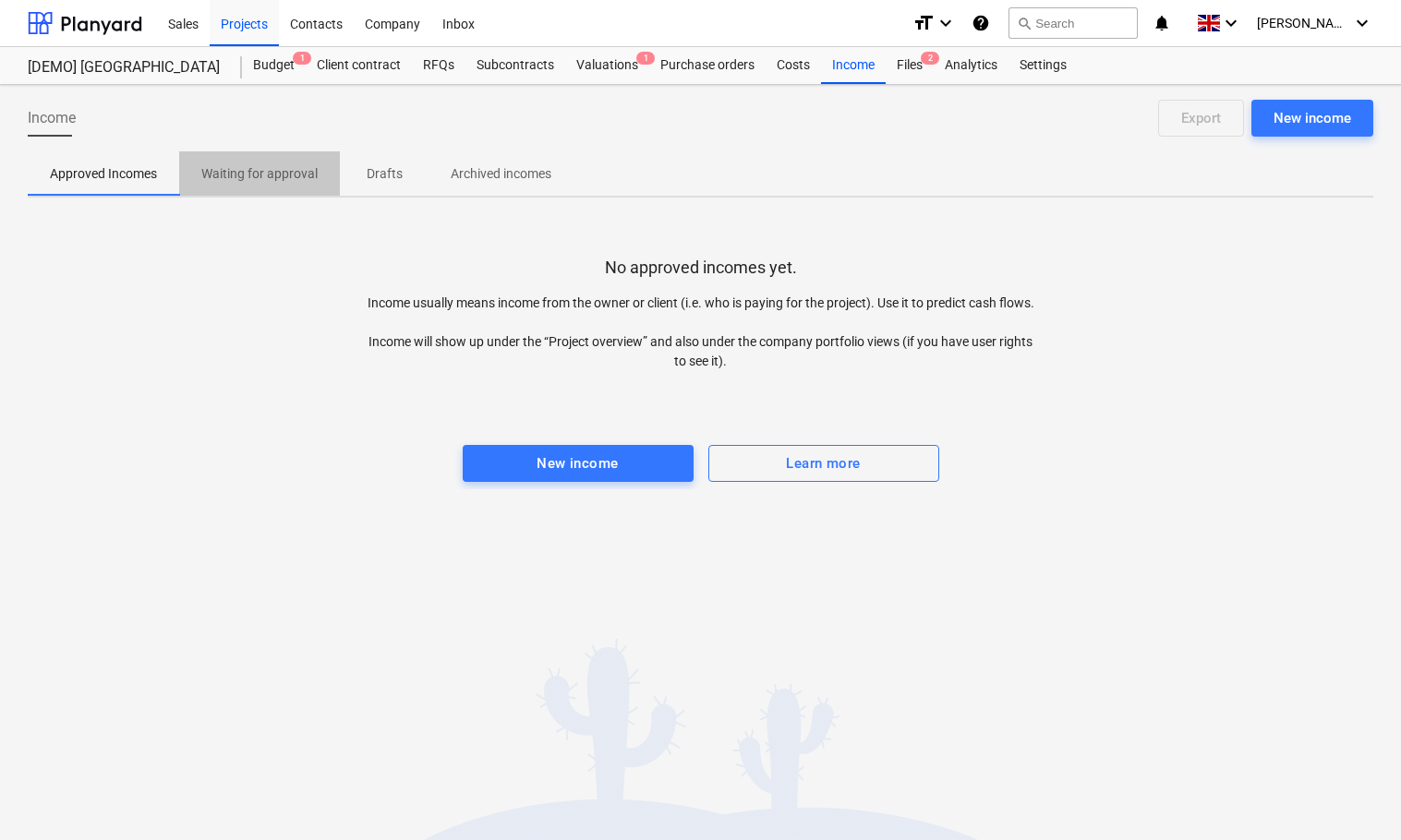
click at [253, 171] on p "Waiting for approval" at bounding box center [260, 174] width 117 height 20
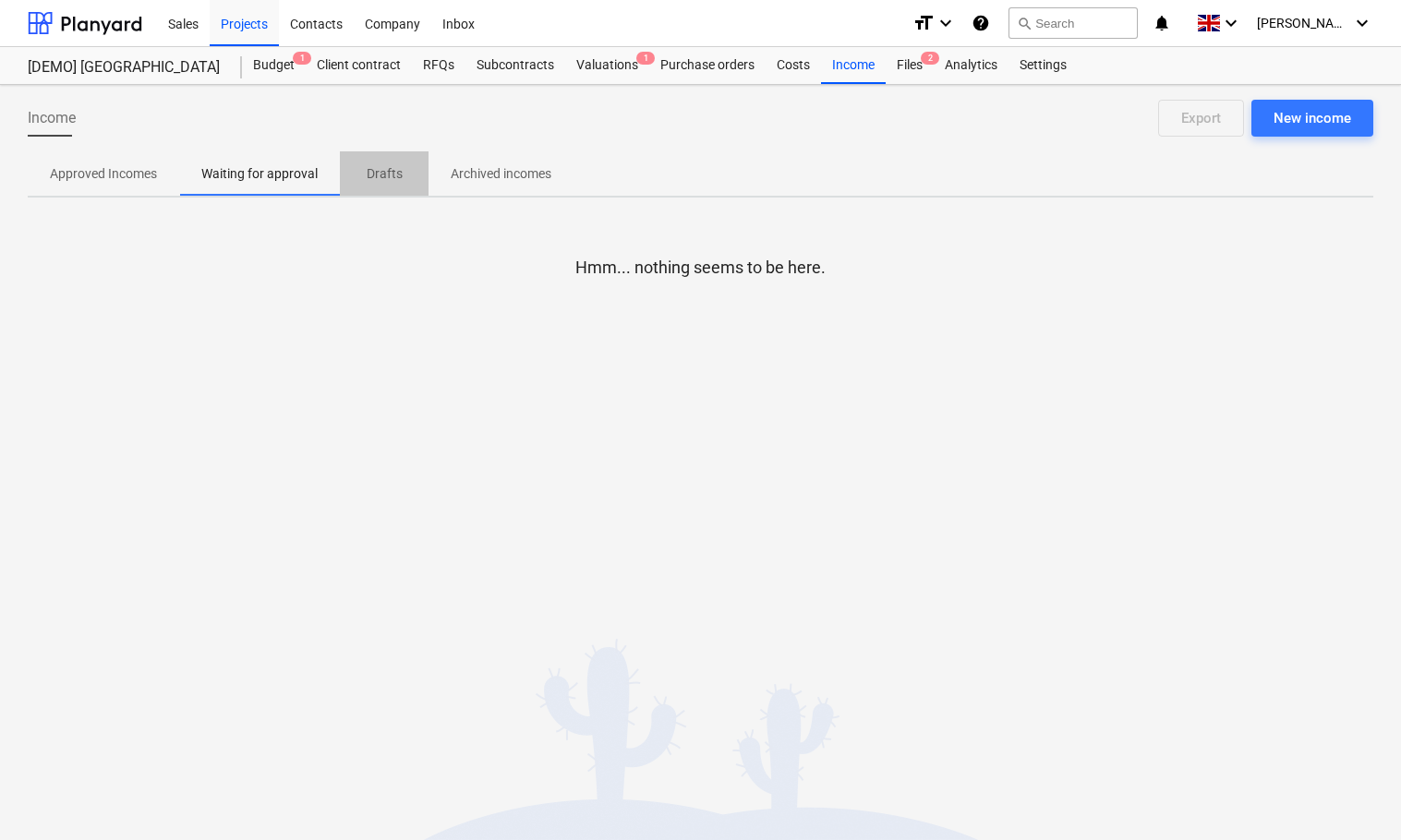
click at [389, 174] on p "Drafts" at bounding box center [384, 174] width 44 height 20
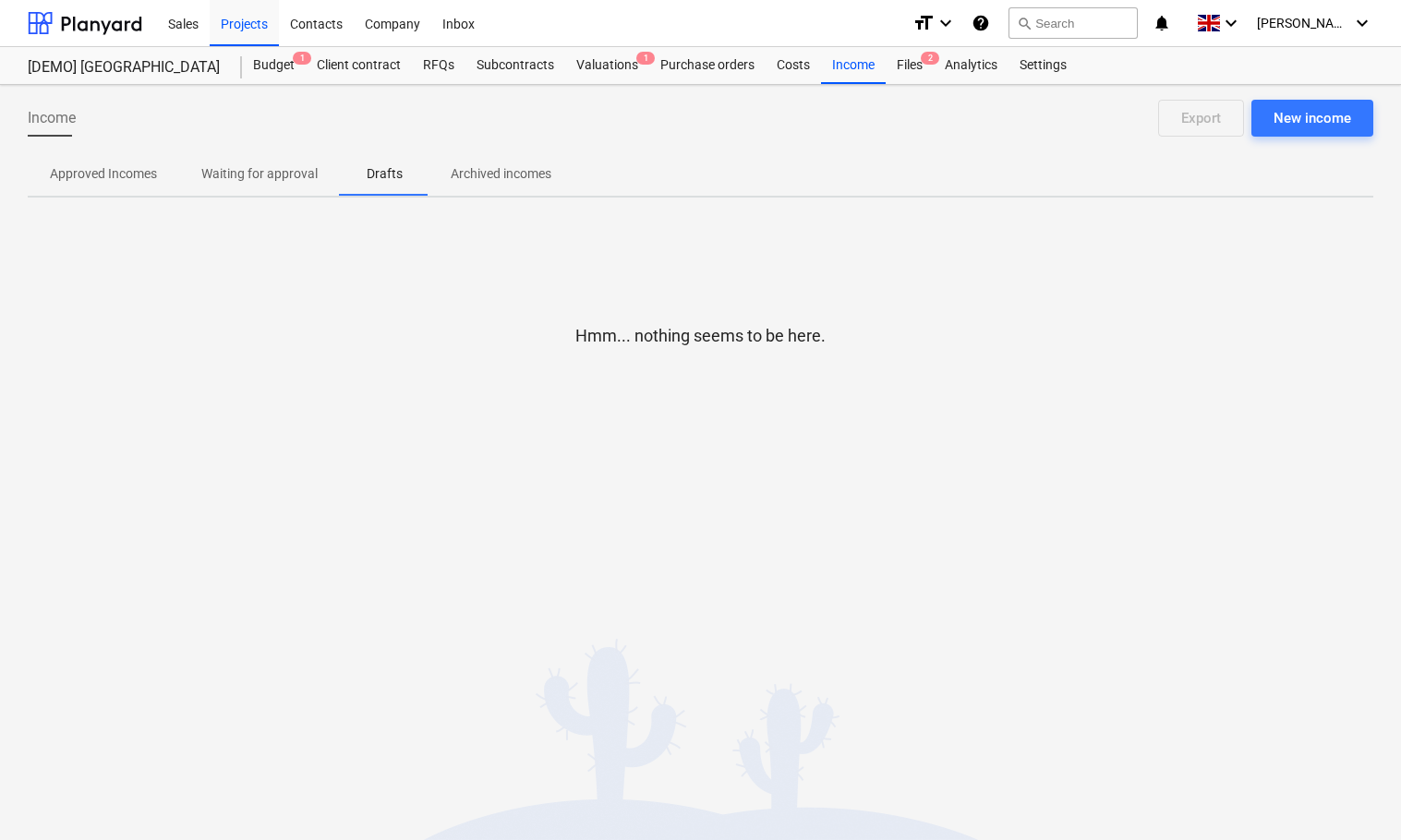
click at [482, 173] on p "Archived incomes" at bounding box center [501, 174] width 101 height 20
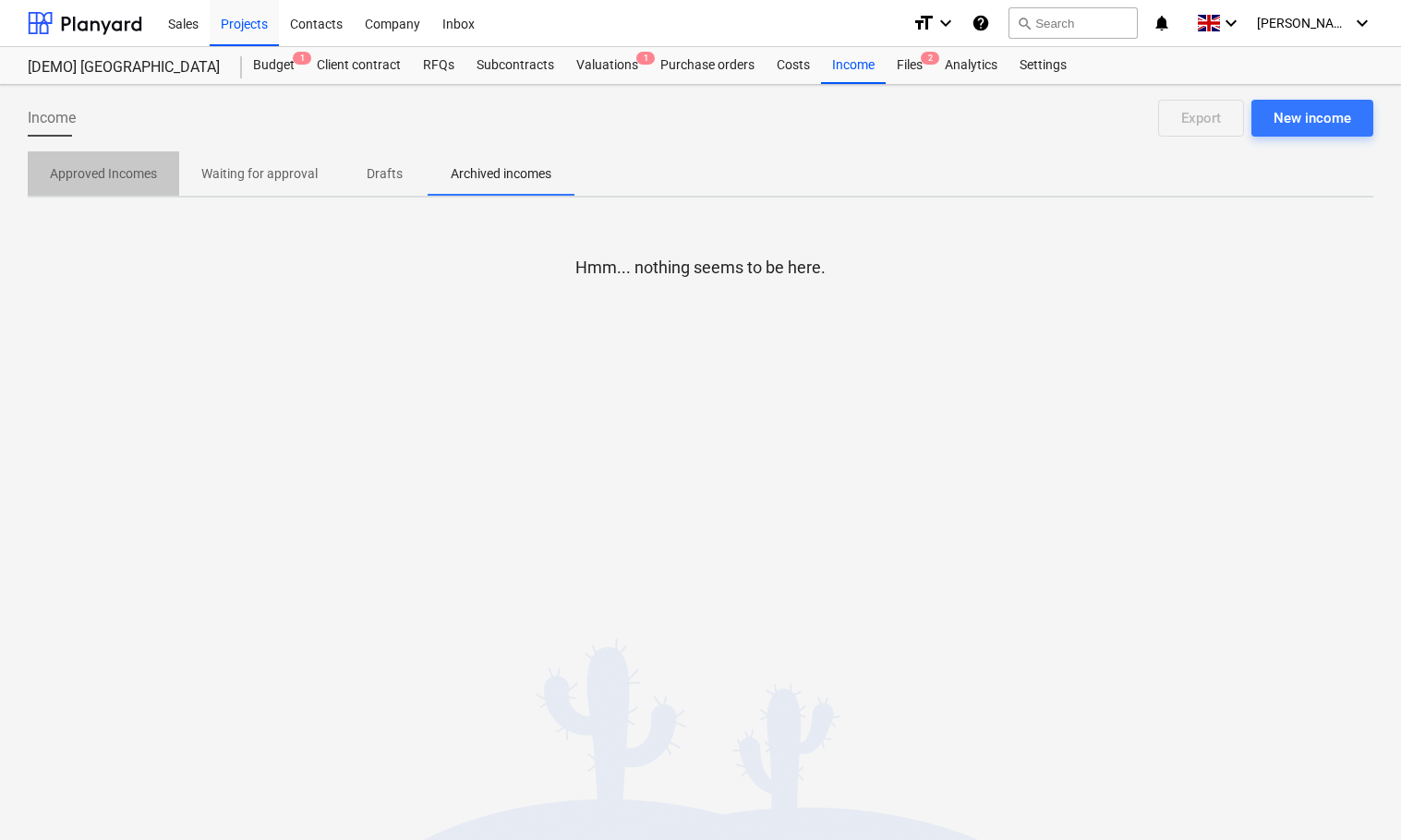
click at [106, 162] on span "Approved Incomes" at bounding box center [103, 174] width 151 height 31
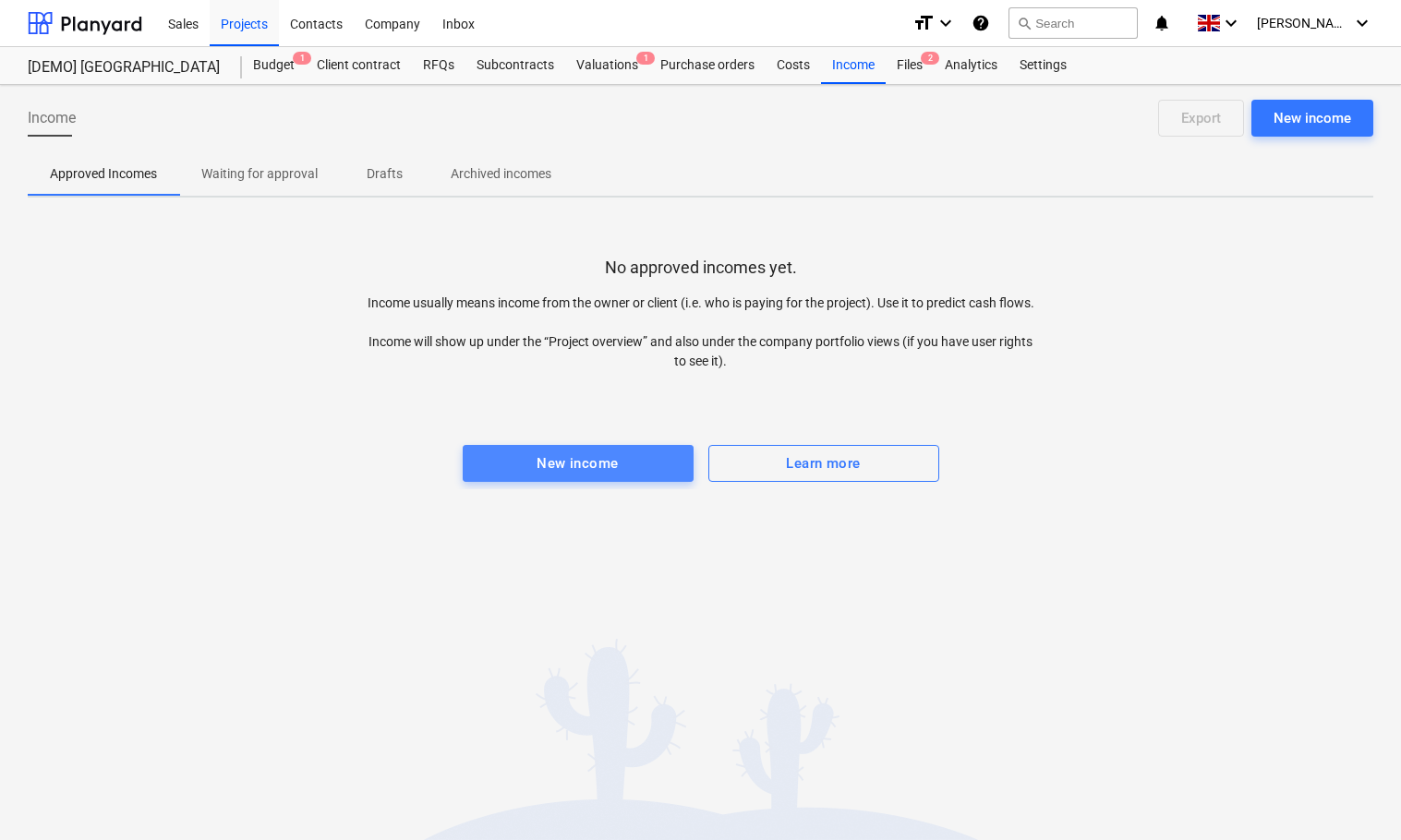
click at [564, 475] on div "New income" at bounding box center [577, 463] width 81 height 24
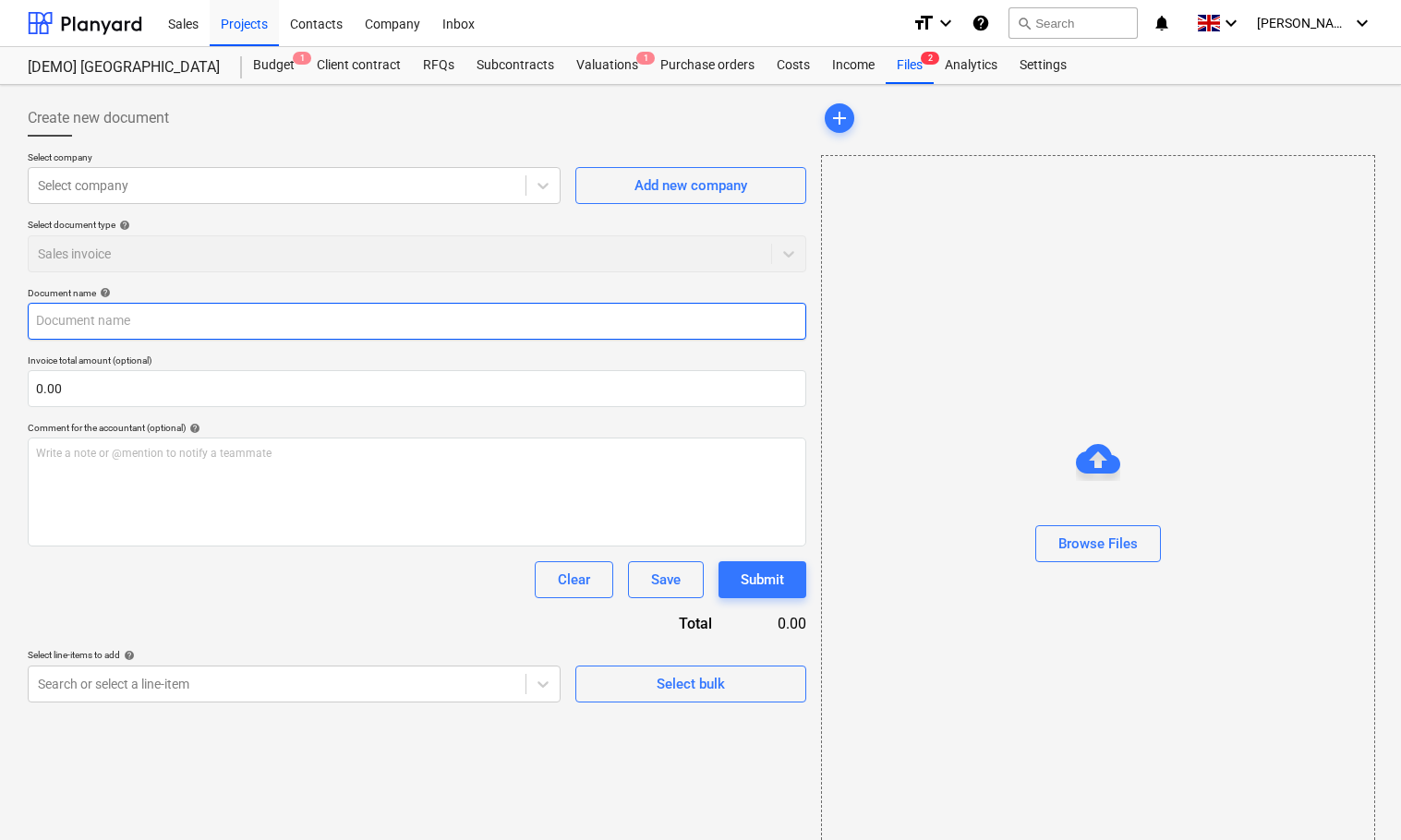
click at [299, 319] on input "text" at bounding box center [416, 320] width 778 height 37
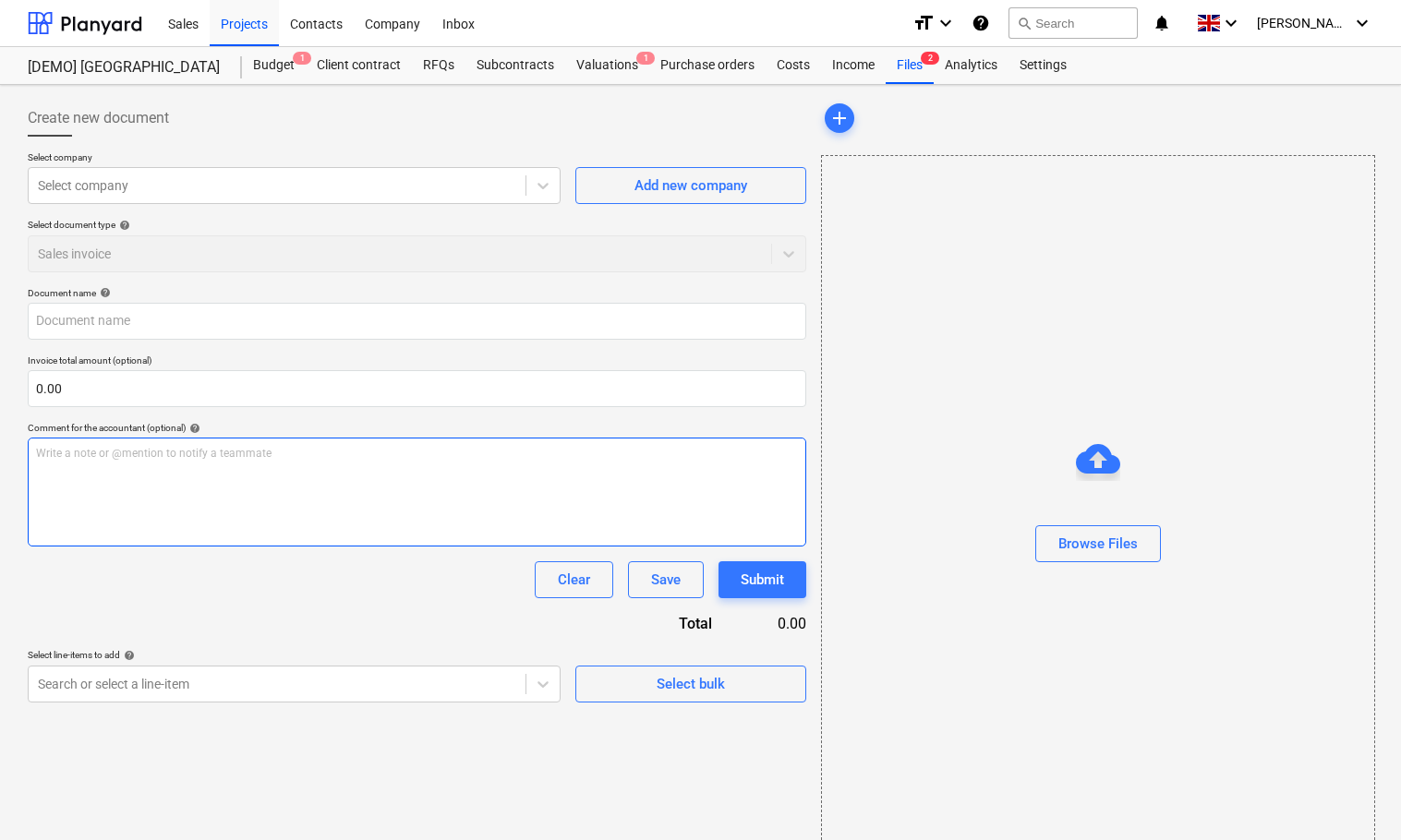
click at [320, 455] on p "Write a note or @mention to notify a teammate [PERSON_NAME]" at bounding box center [416, 454] width 762 height 16
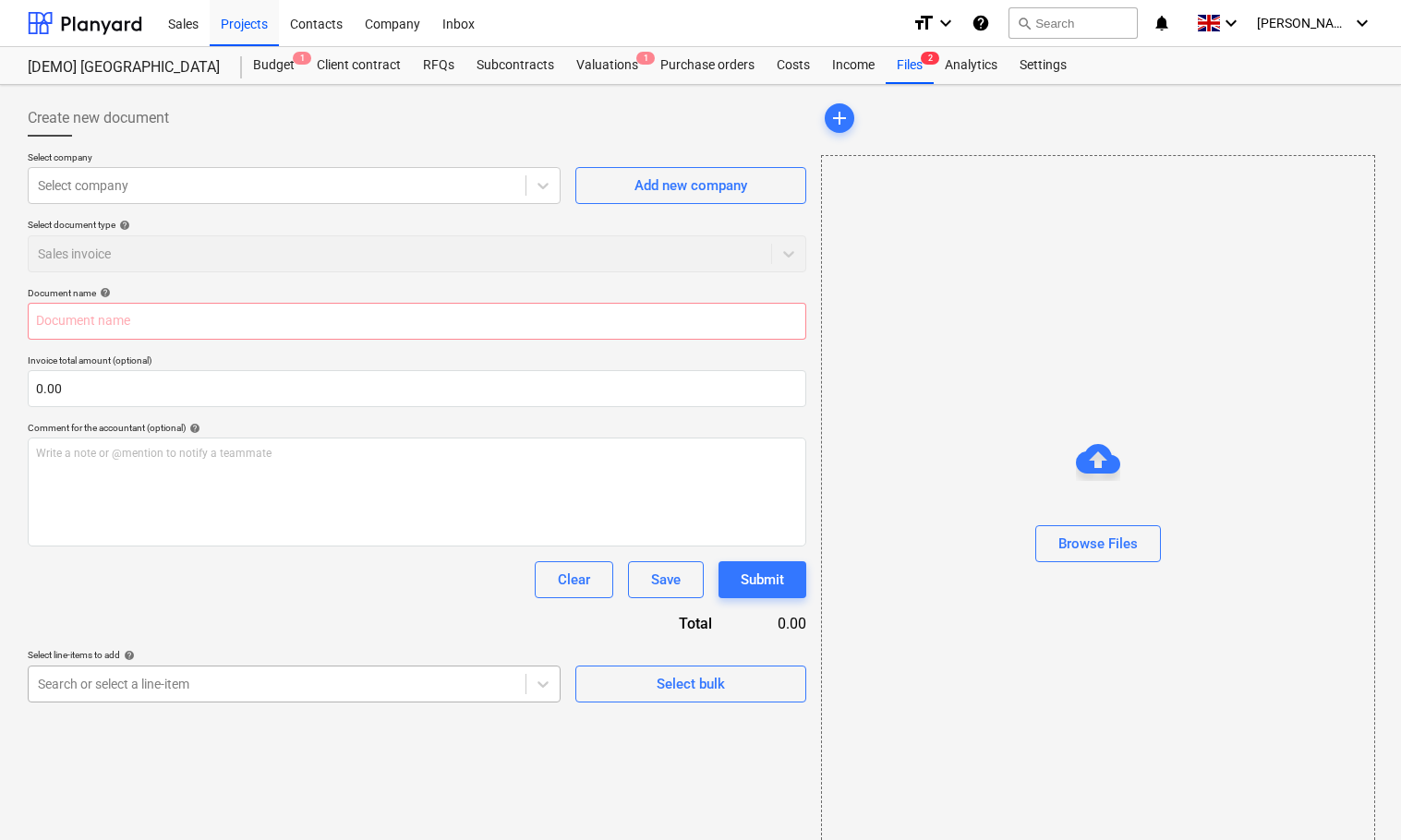
click at [517, 693] on body "Sales Projects Contacts Company Inbox format_size keyboard_arrow_down help sear…" at bounding box center [700, 429] width 1401 height 858
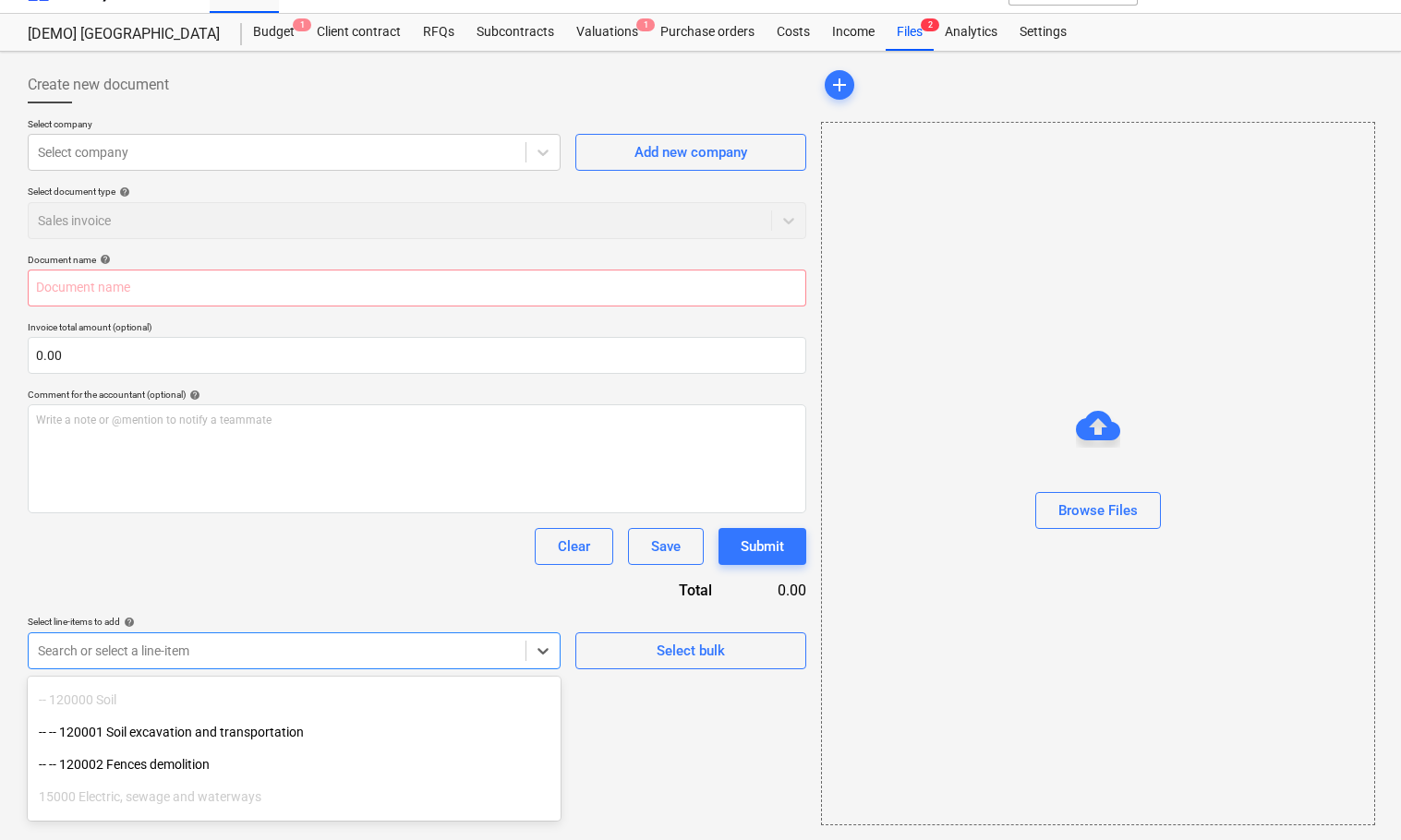
scroll to position [92, 0]
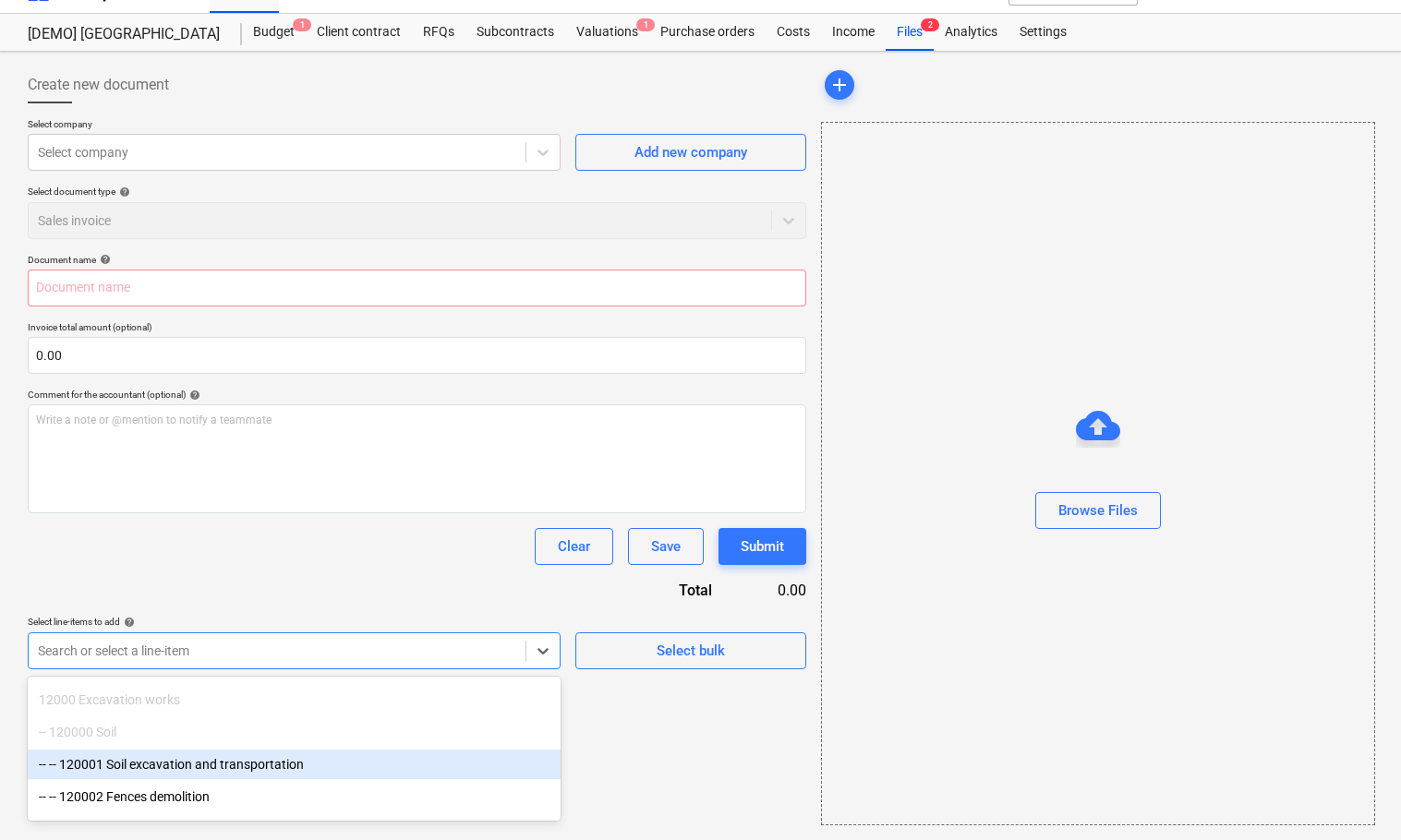
click at [287, 755] on div "-- -- 120001 Soil excavation and transportation" at bounding box center [294, 764] width 533 height 30
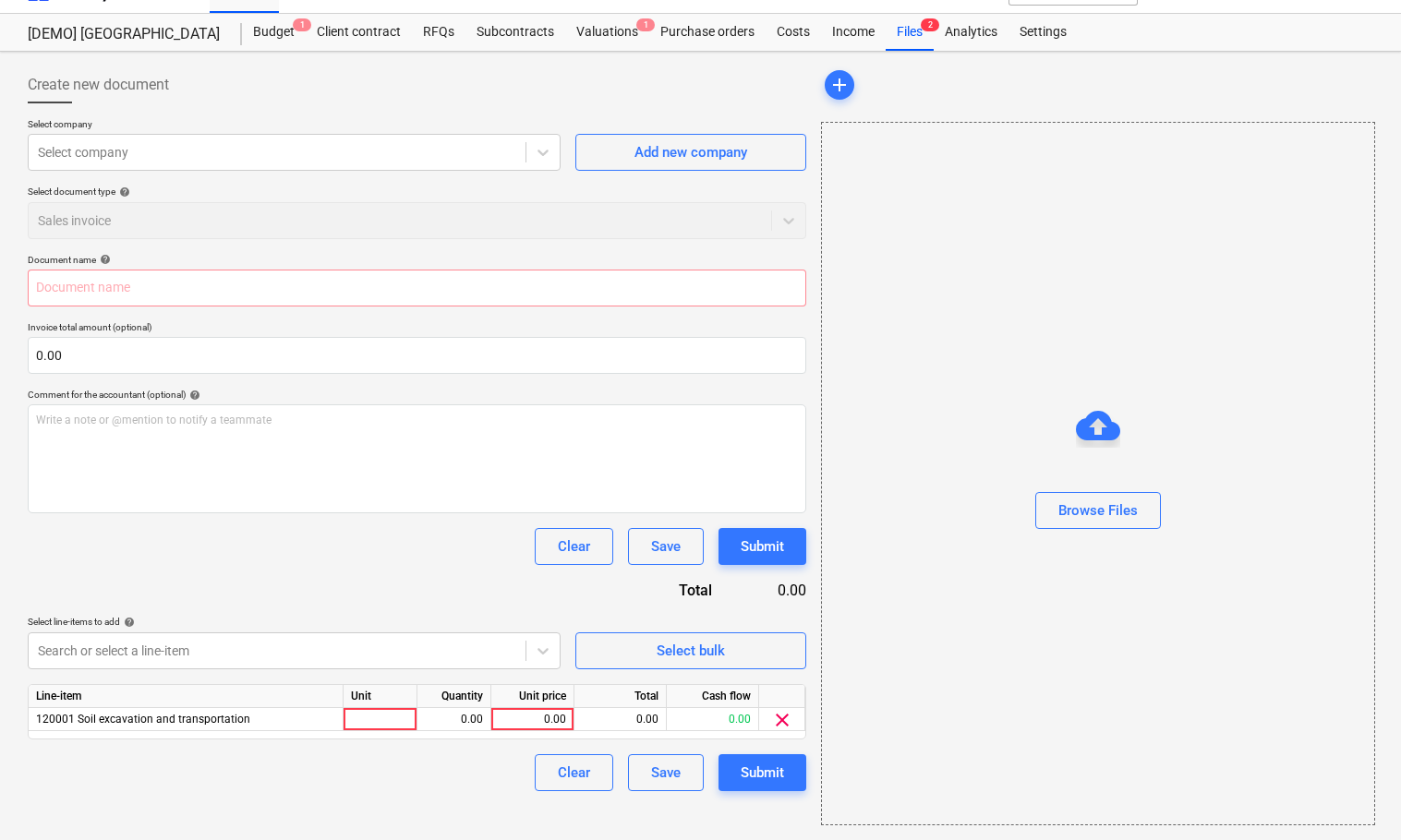
click at [972, 650] on div "Browse Files" at bounding box center [1097, 473] width 554 height 704
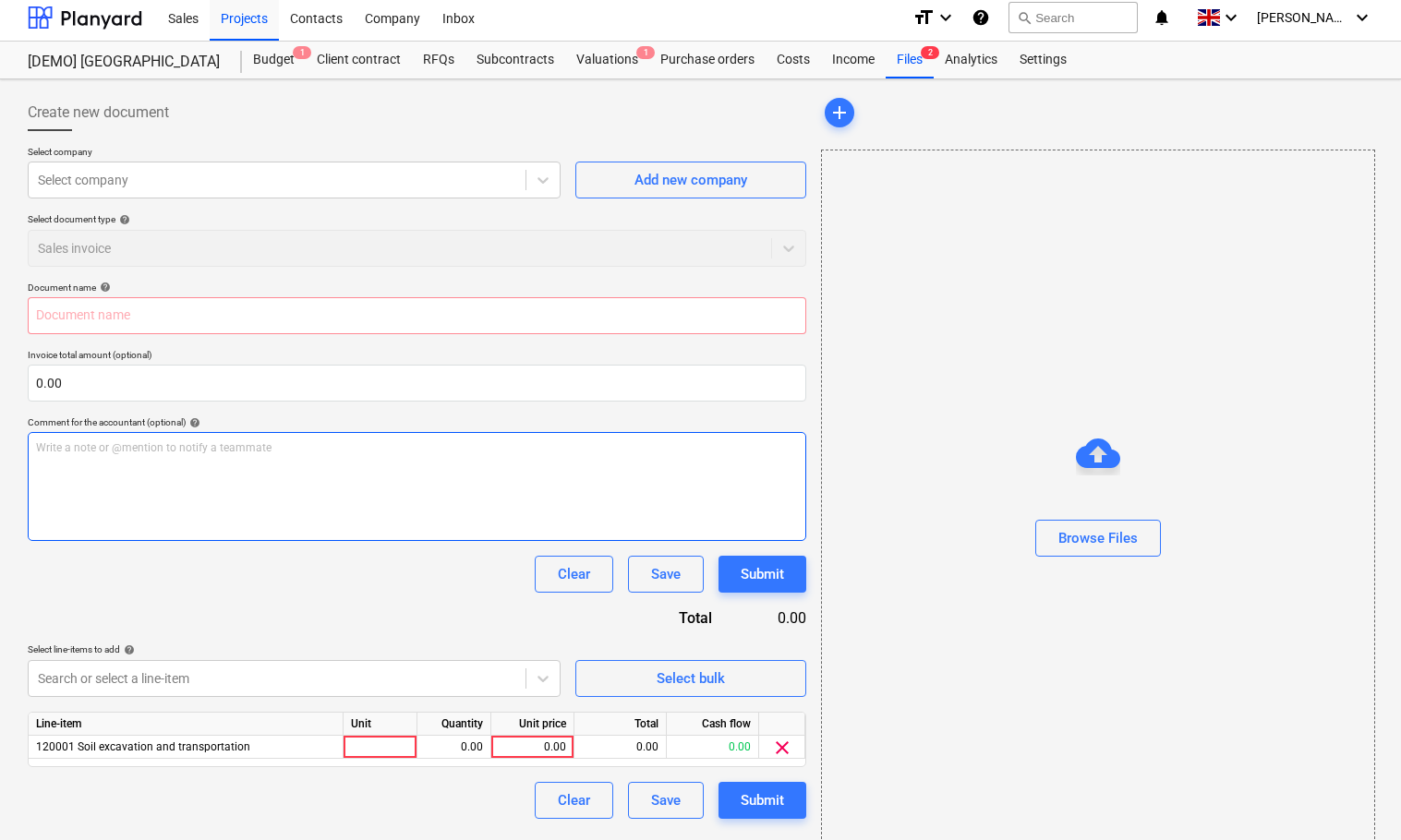
scroll to position [0, 0]
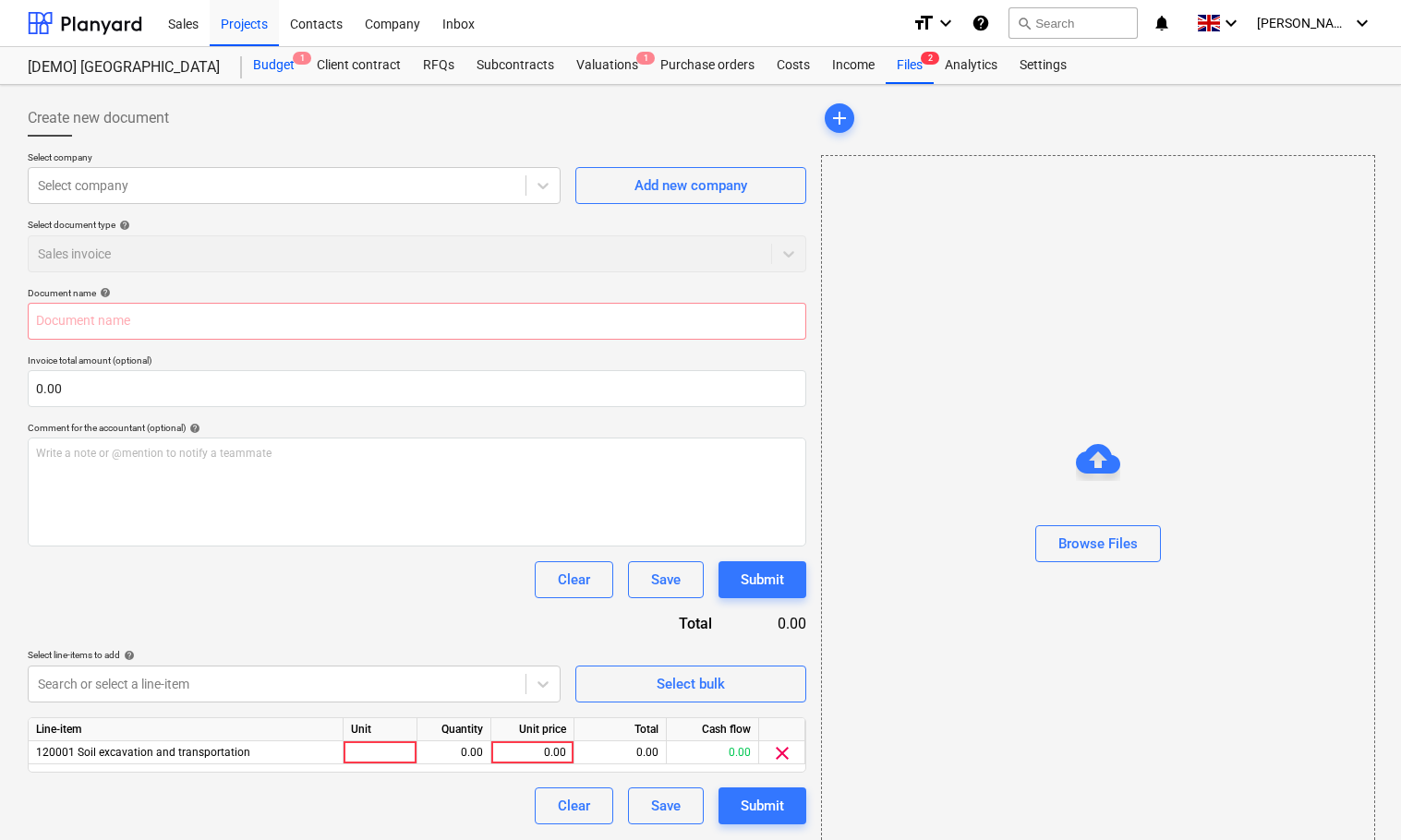
click at [273, 67] on div "Budget 1" at bounding box center [274, 65] width 63 height 37
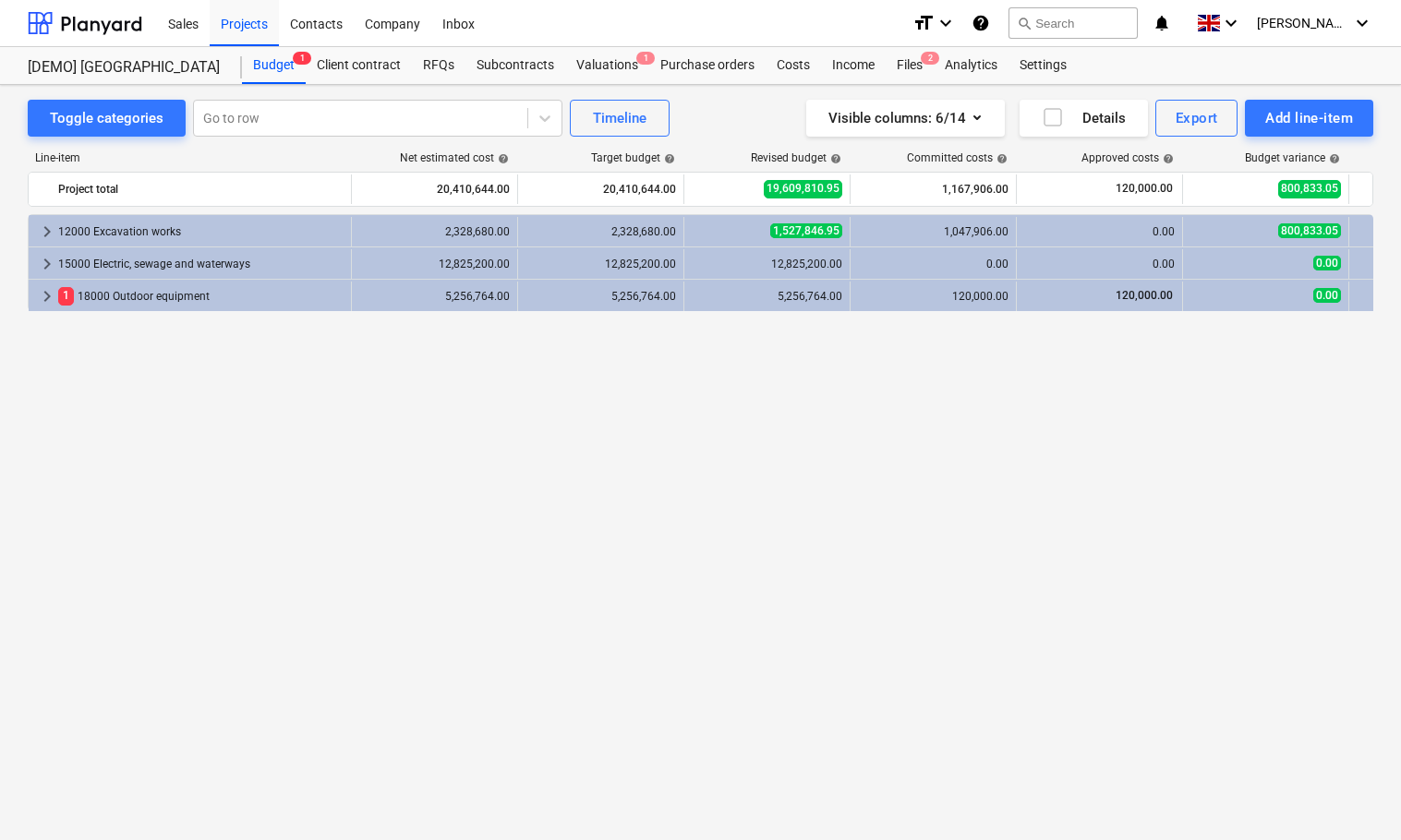
click at [695, 502] on div "keyboard_arrow_right 12000 Excavation works 2,328,680.00 2,328,680.00 1,527,846…" at bounding box center [700, 489] width 1346 height 549
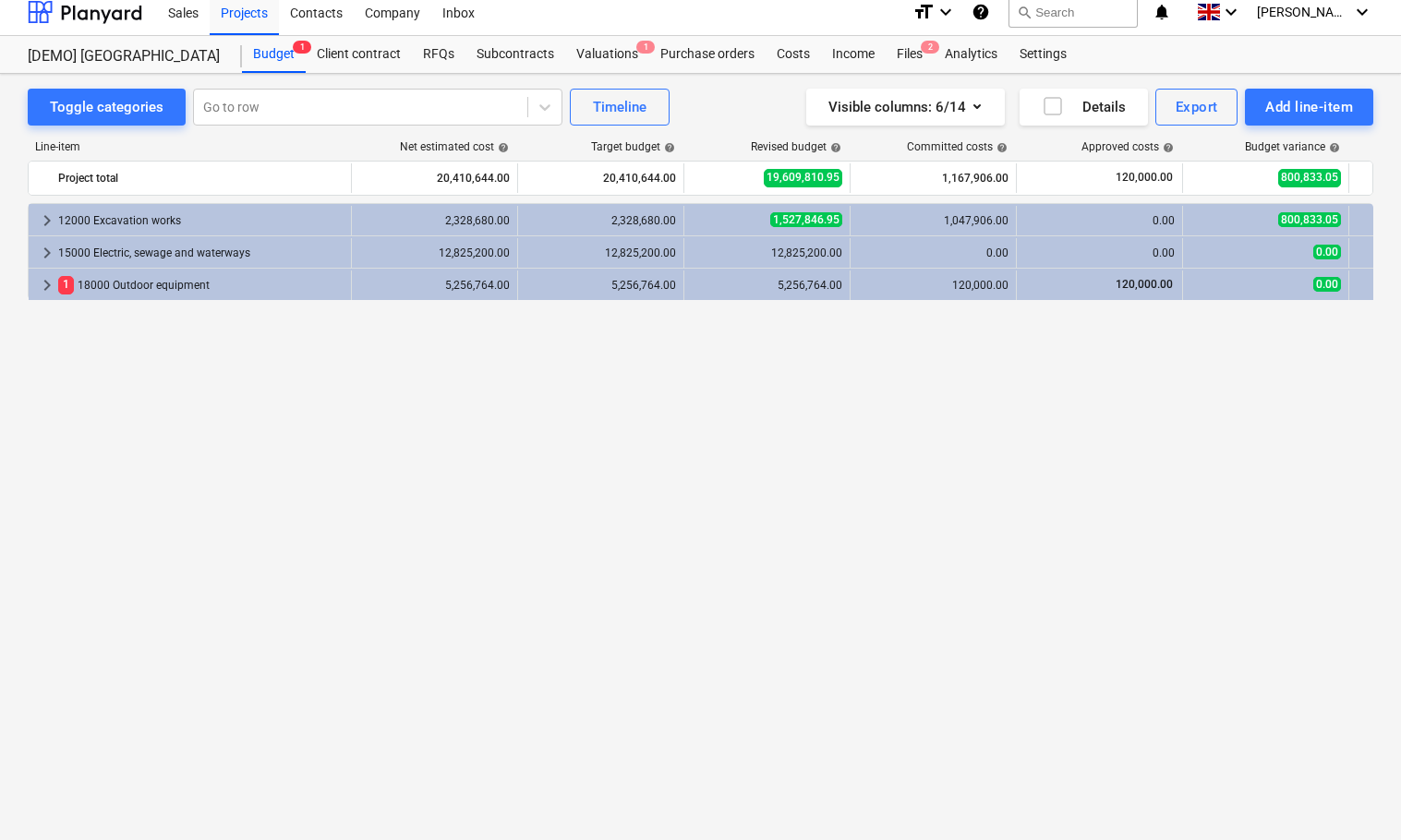
scroll to position [18, 0]
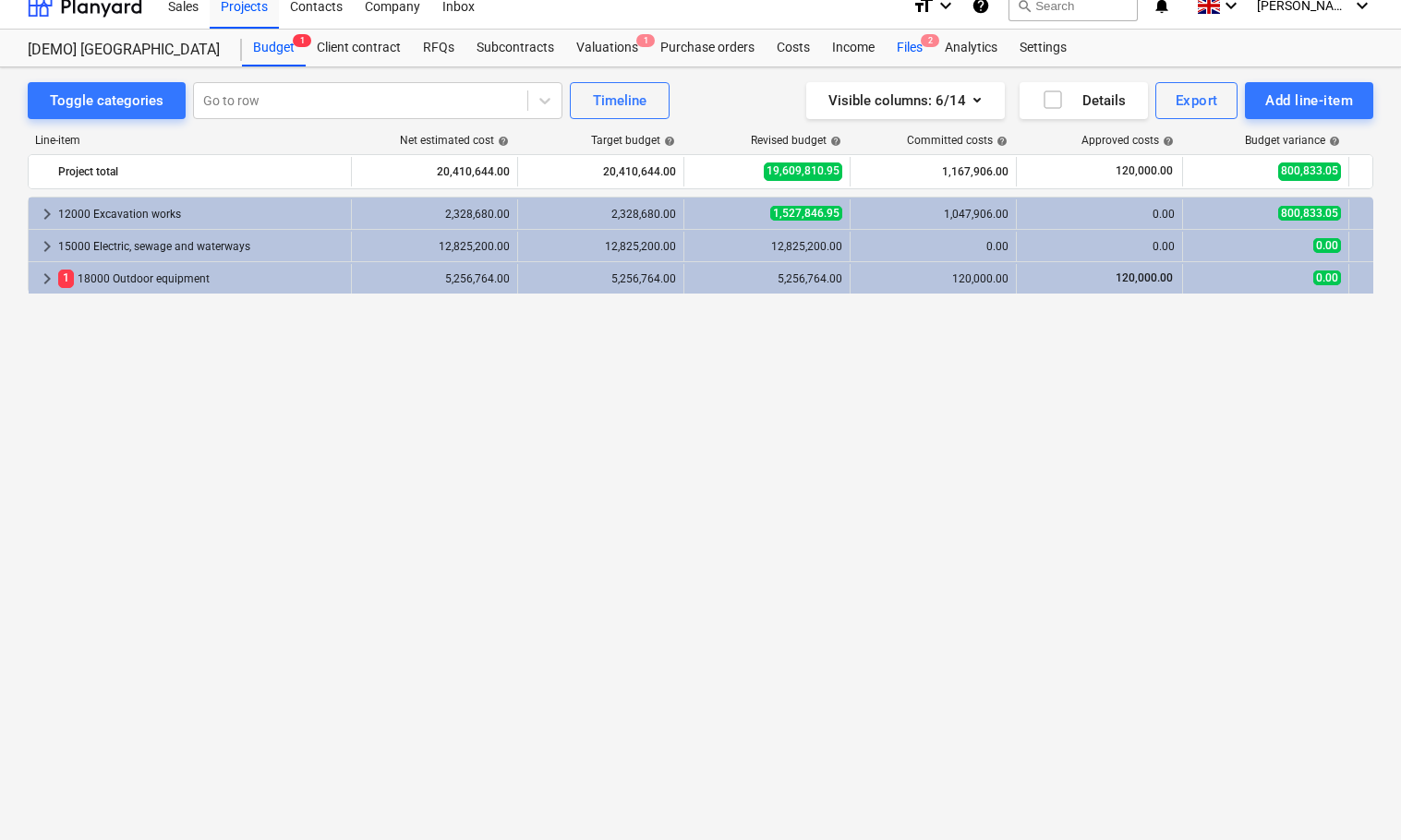
click at [913, 30] on div "Files 2" at bounding box center [910, 47] width 48 height 37
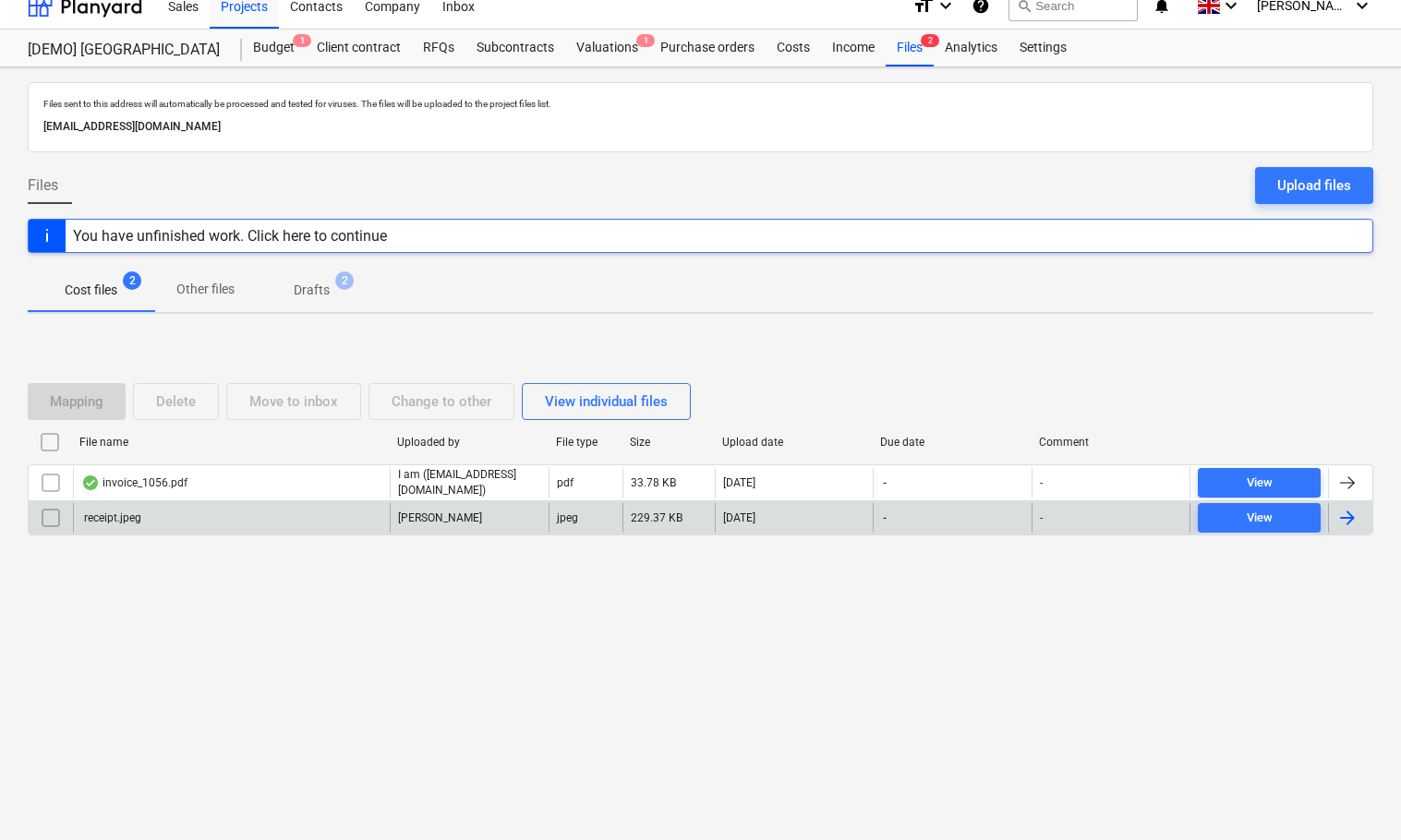
click at [141, 524] on div "receipt.jpeg" at bounding box center [111, 517] width 60 height 13
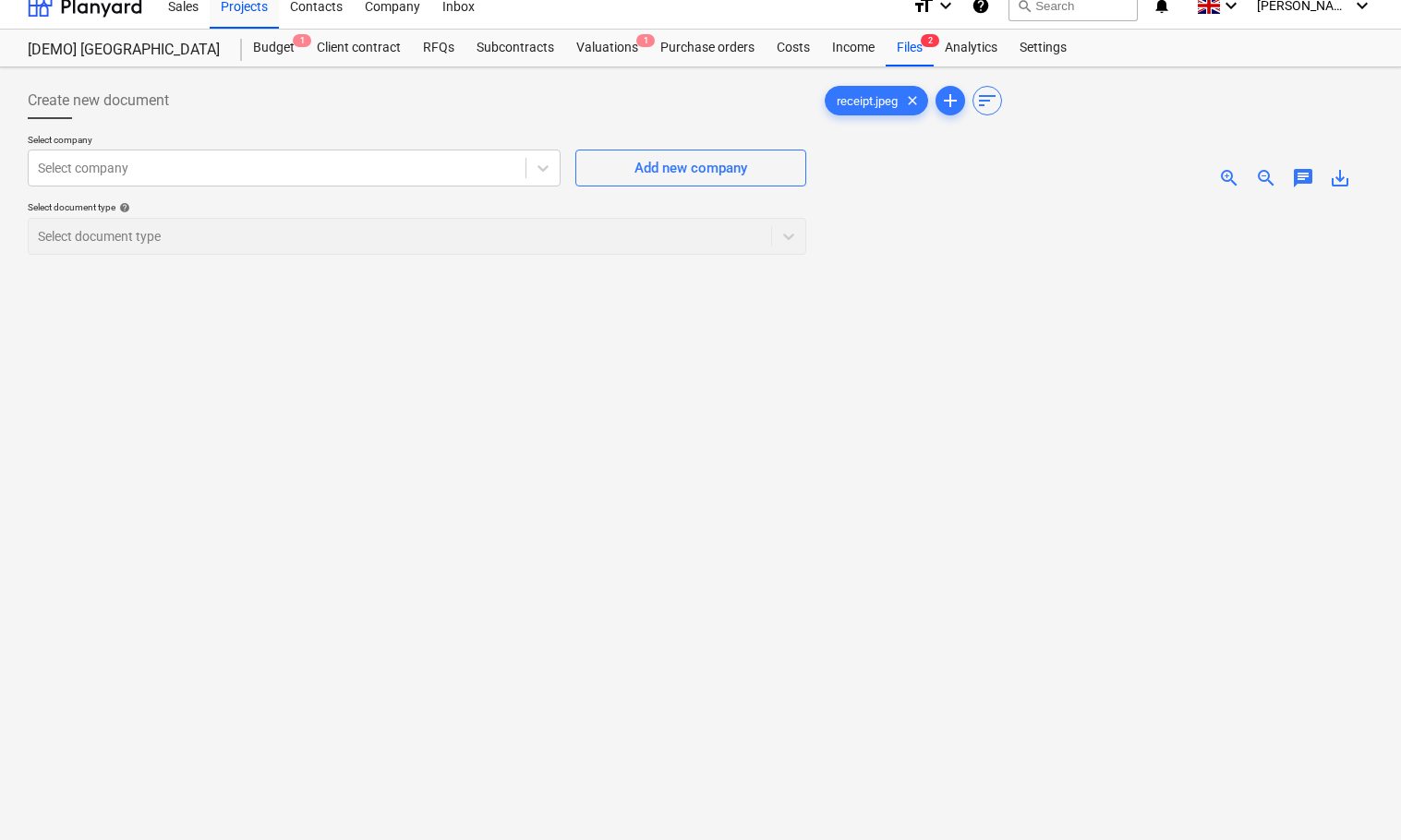
click at [711, 422] on div "Create new document Select company Select company Add new company Select docume…" at bounding box center [417, 538] width 793 height 925
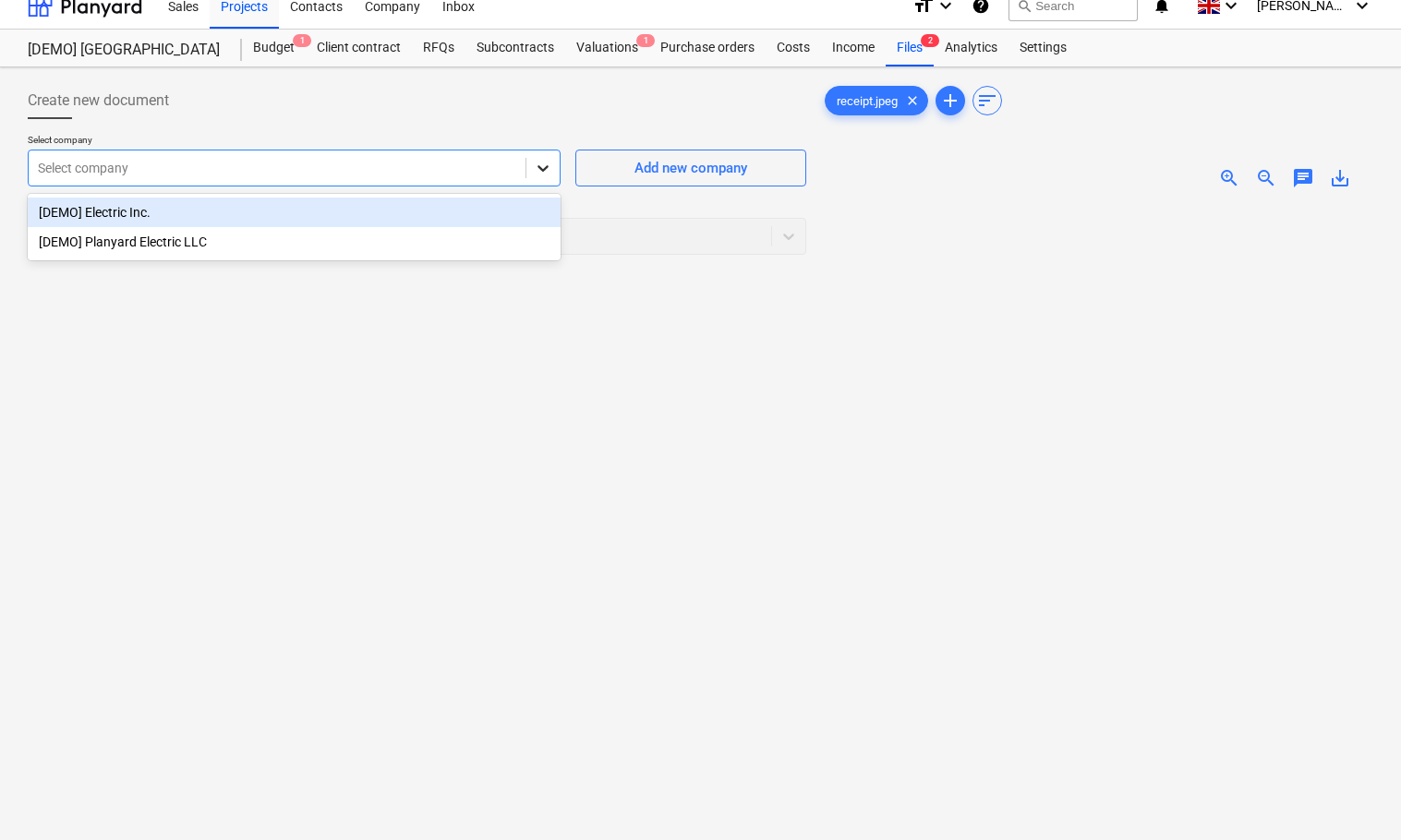
click at [543, 164] on icon at bounding box center [543, 168] width 19 height 19
click at [424, 219] on div "[DEMO] Electric Inc." at bounding box center [294, 212] width 533 height 30
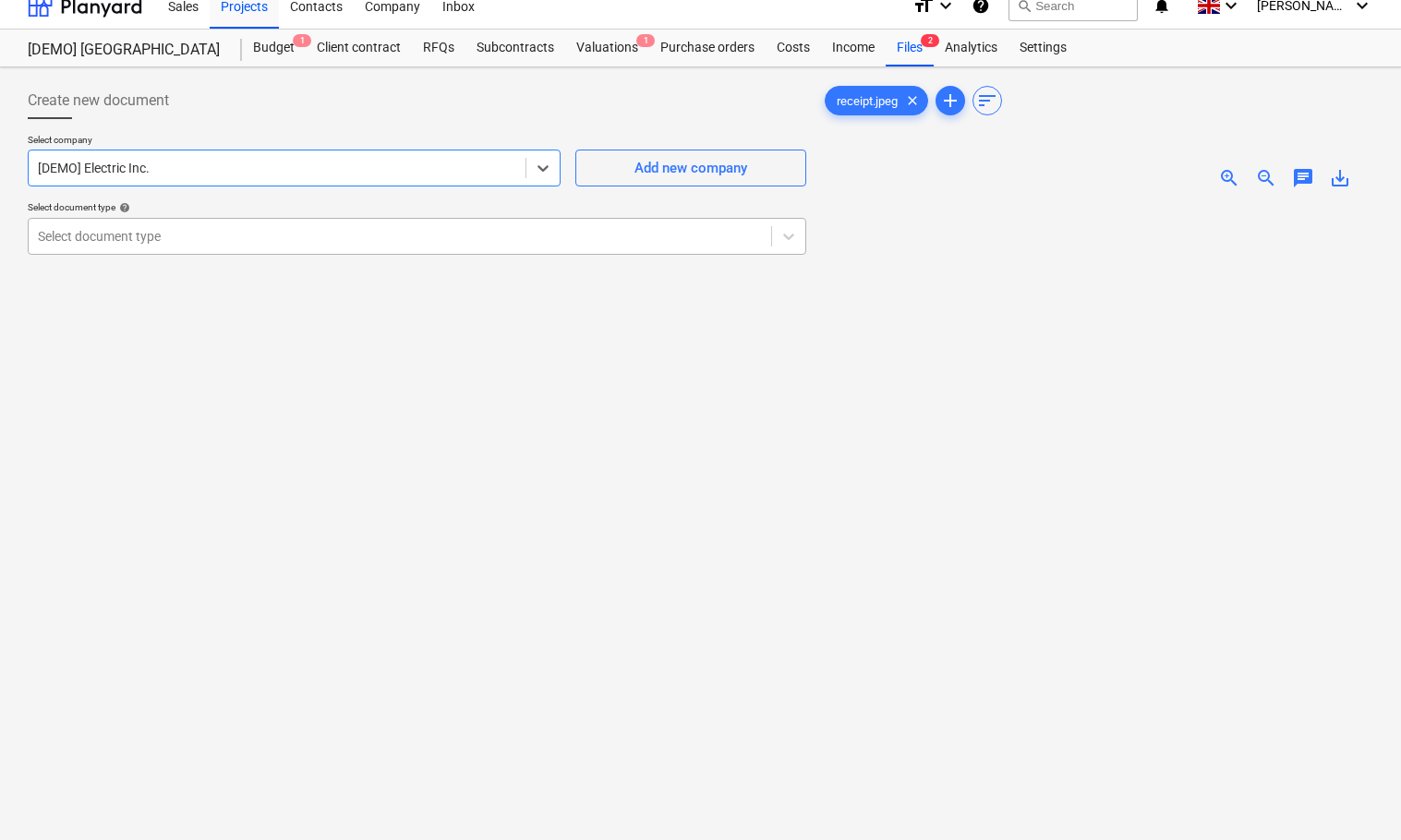
click at [407, 242] on div at bounding box center [399, 236] width 724 height 19
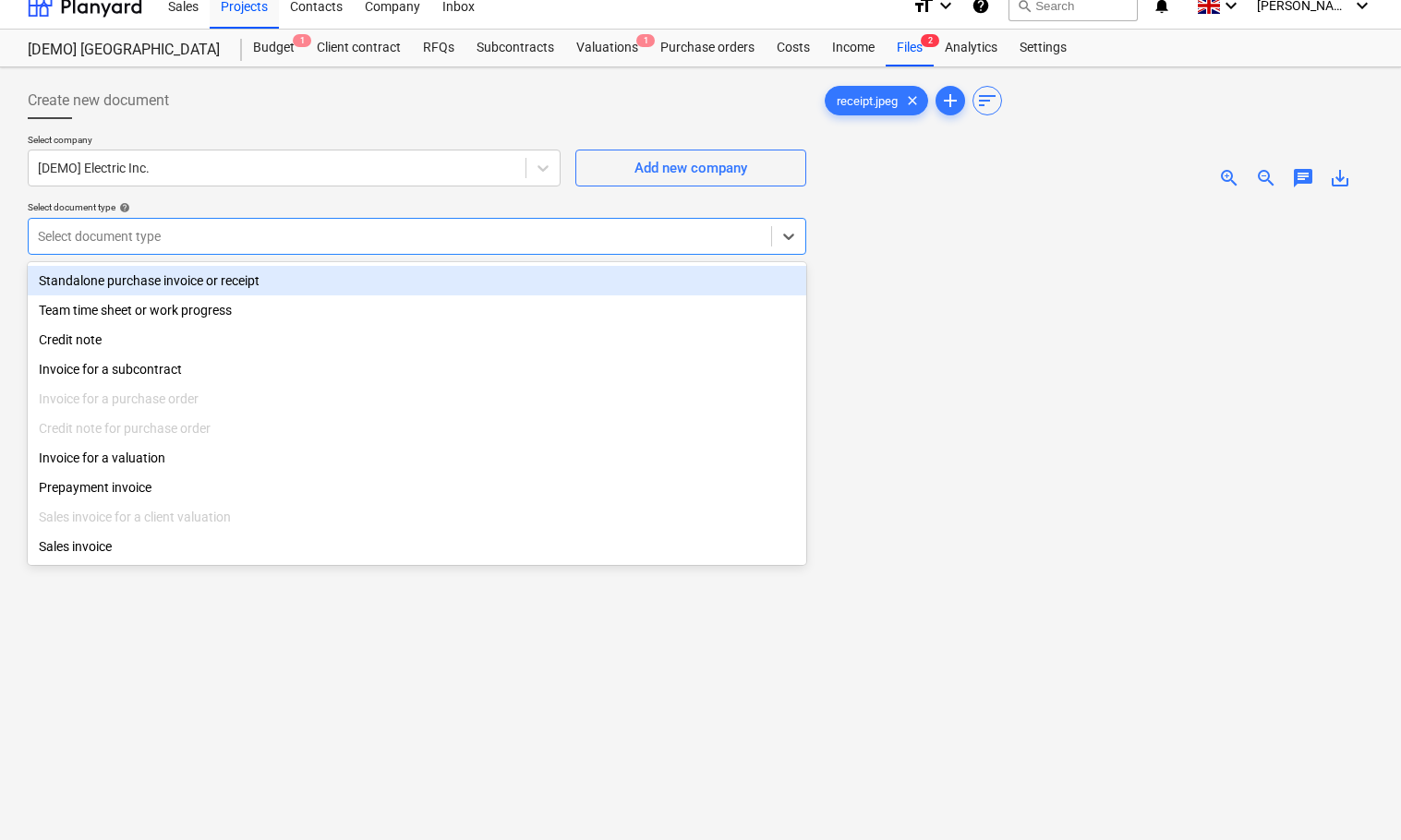
click at [874, 287] on div at bounding box center [1096, 598] width 553 height 789
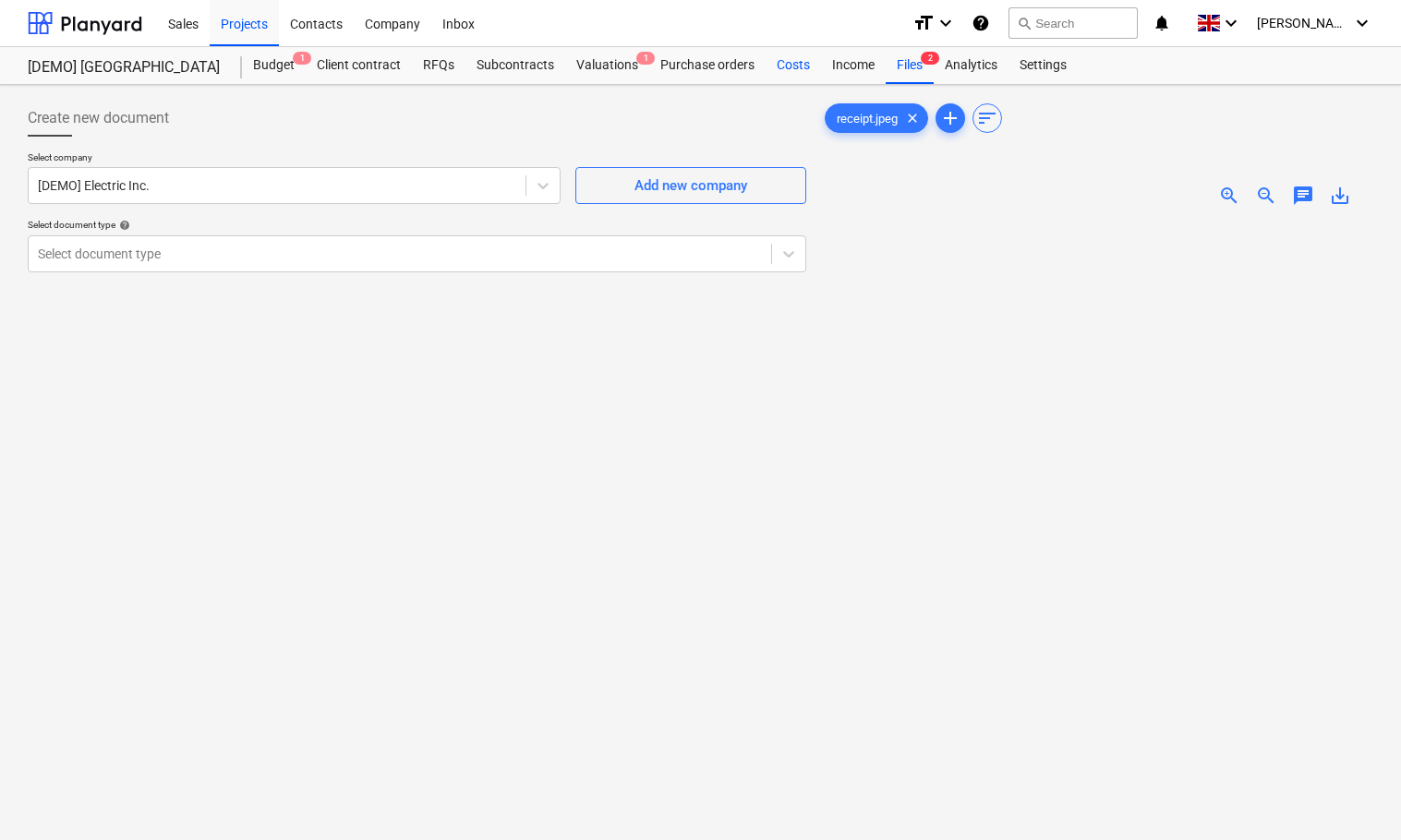
click at [787, 63] on div "Costs" at bounding box center [793, 65] width 55 height 37
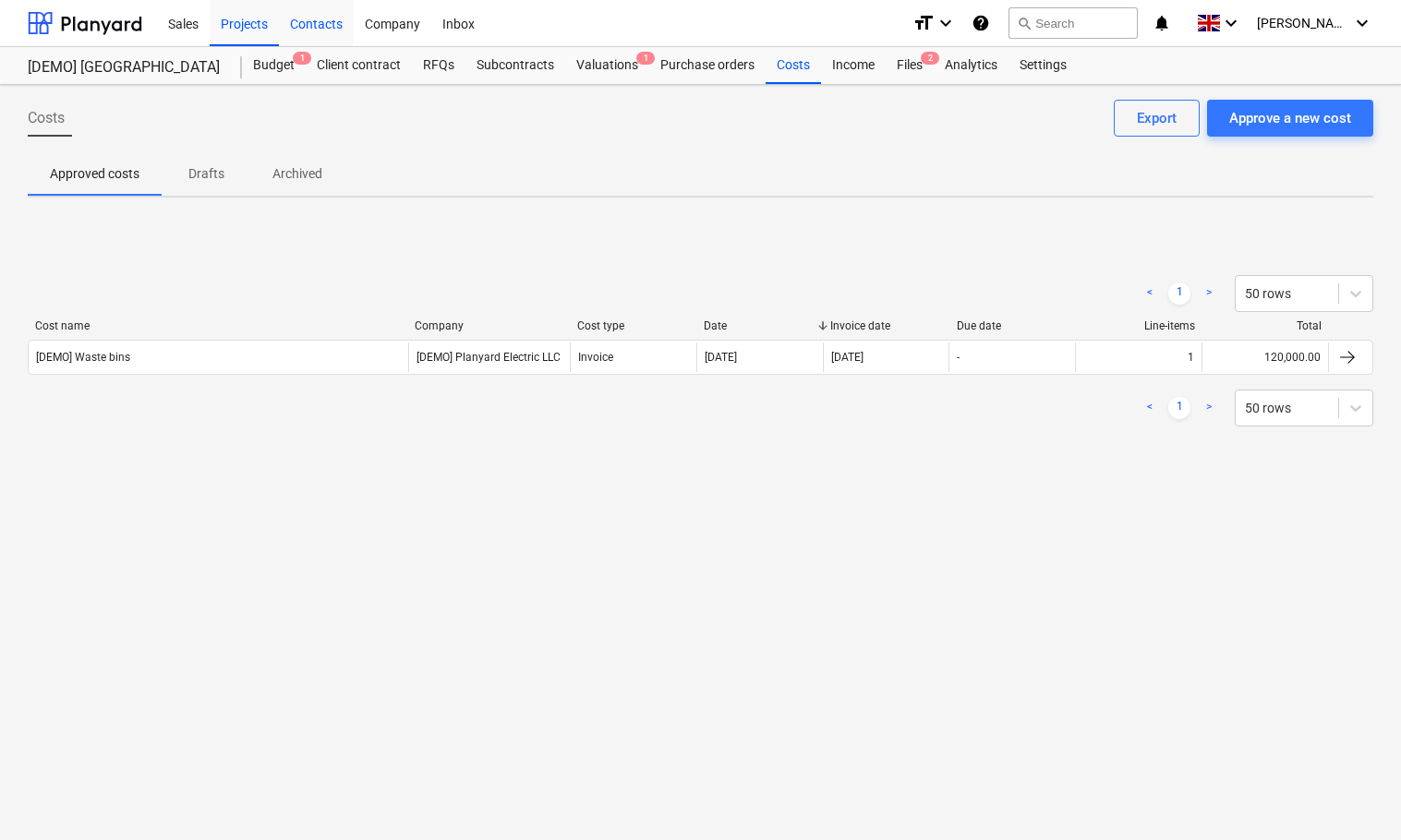
click at [328, 26] on div "Contacts" at bounding box center [316, 23] width 75 height 47
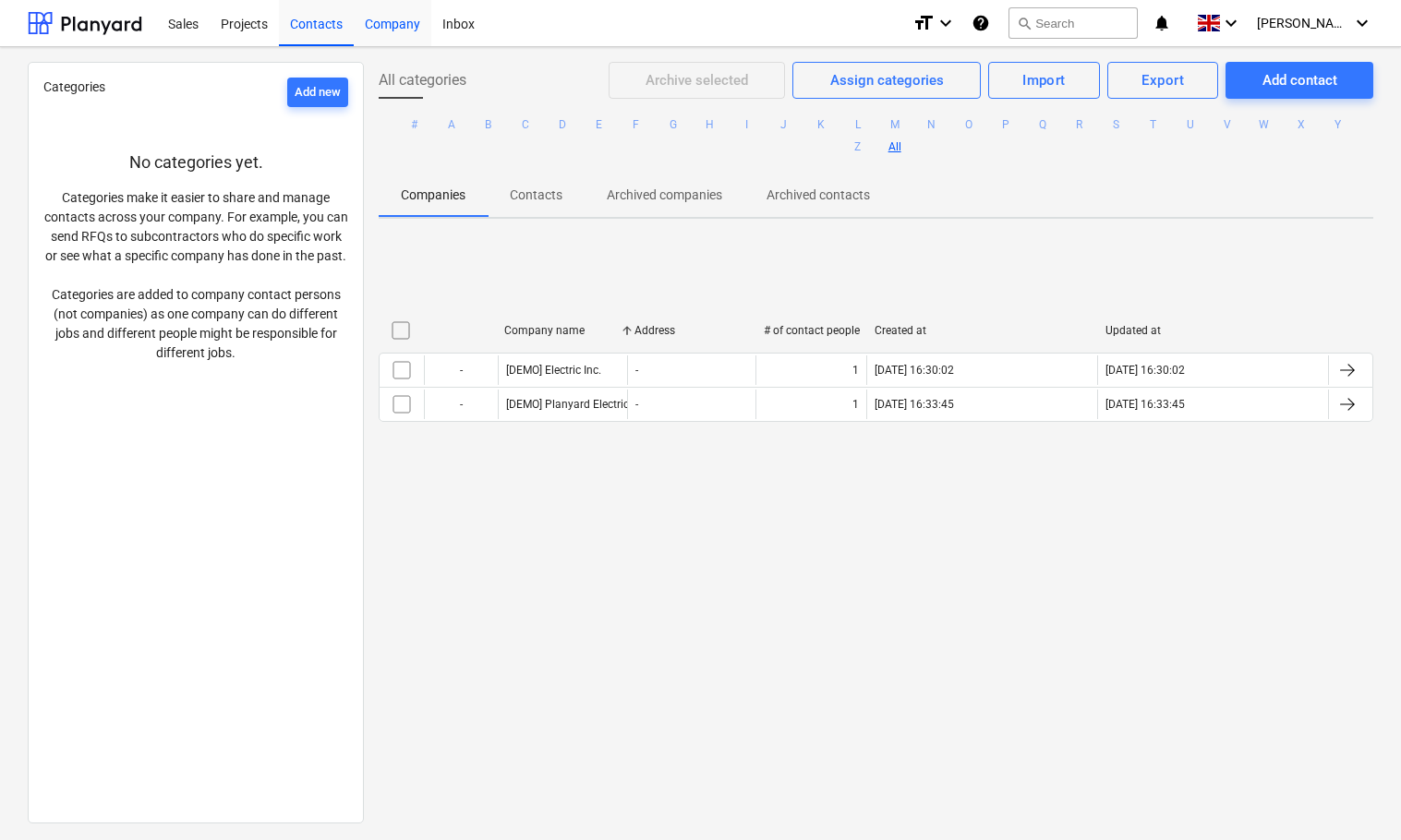
click at [387, 24] on div "Company" at bounding box center [393, 23] width 77 height 47
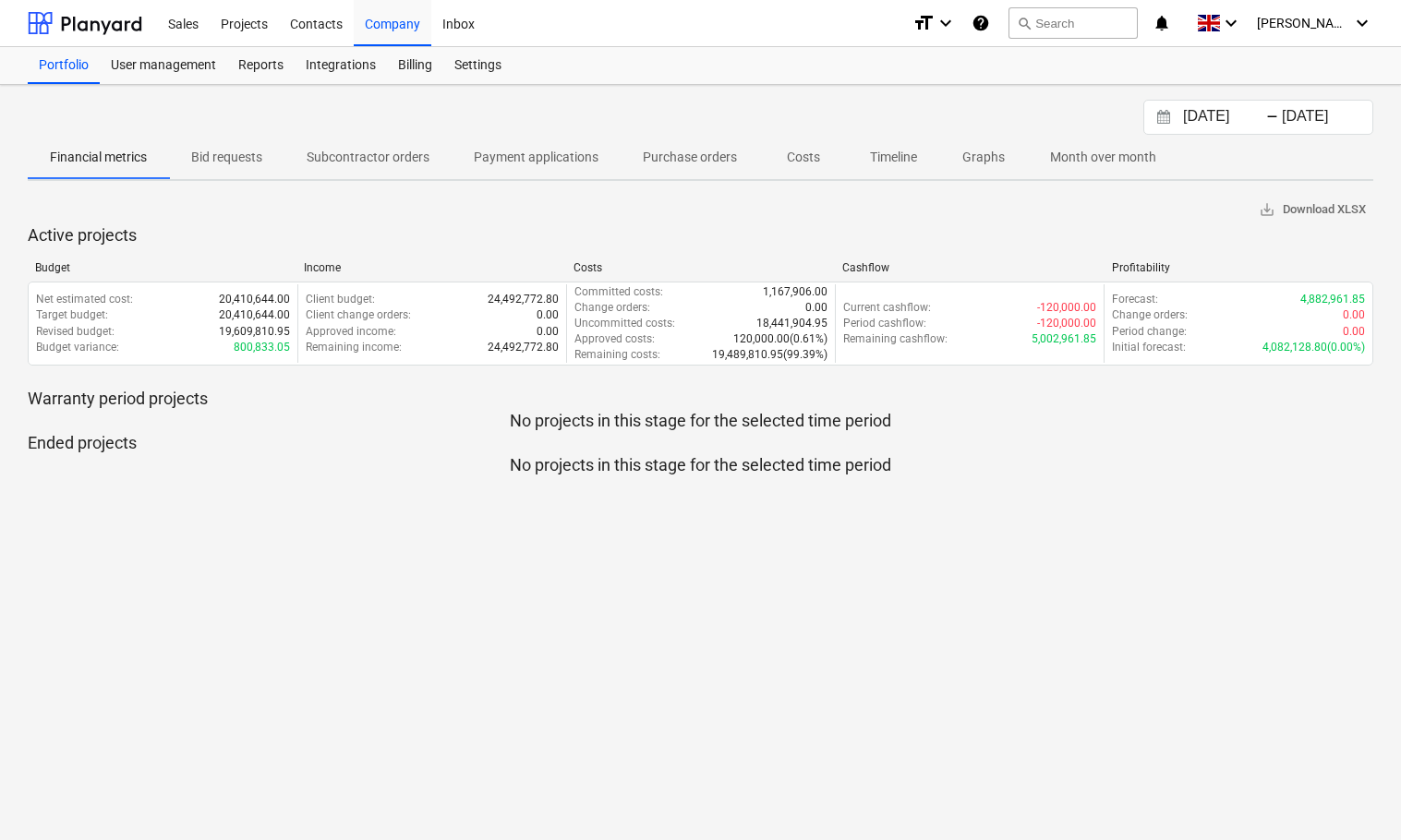
click at [231, 157] on p "Bid requests" at bounding box center [226, 157] width 71 height 20
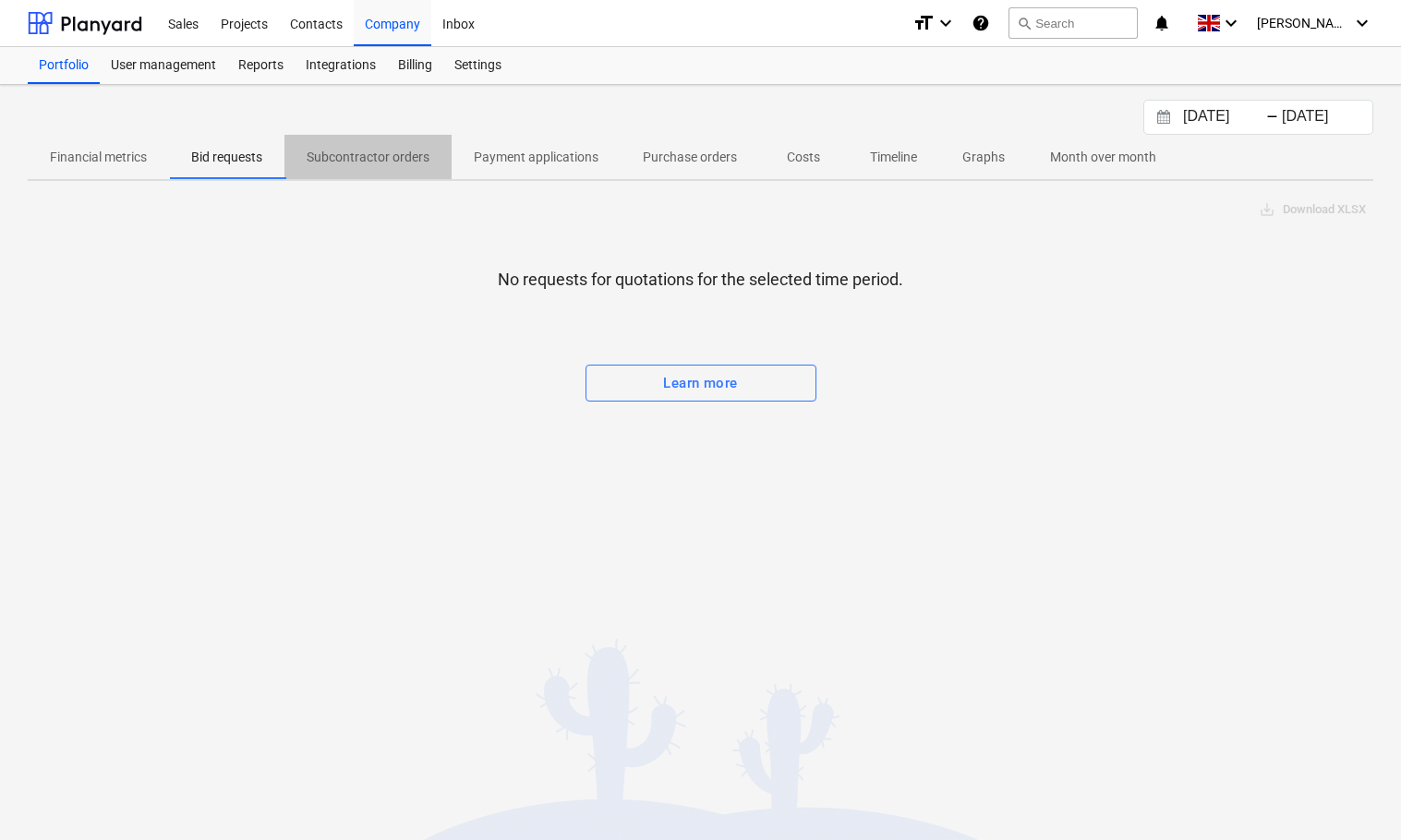
click at [371, 162] on p "Subcontractor orders" at bounding box center [368, 157] width 123 height 20
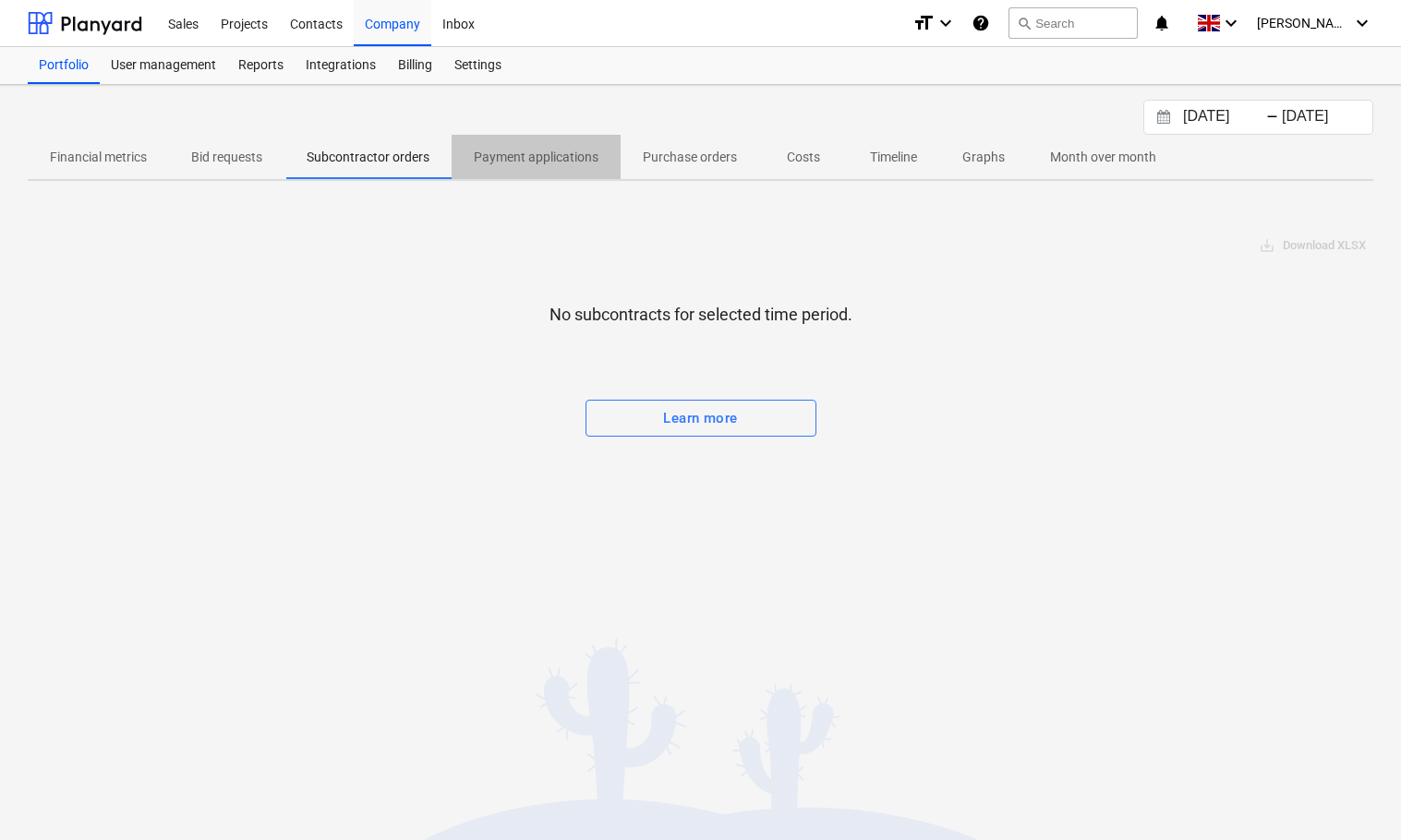
click at [562, 161] on p "Payment applications" at bounding box center [536, 157] width 125 height 20
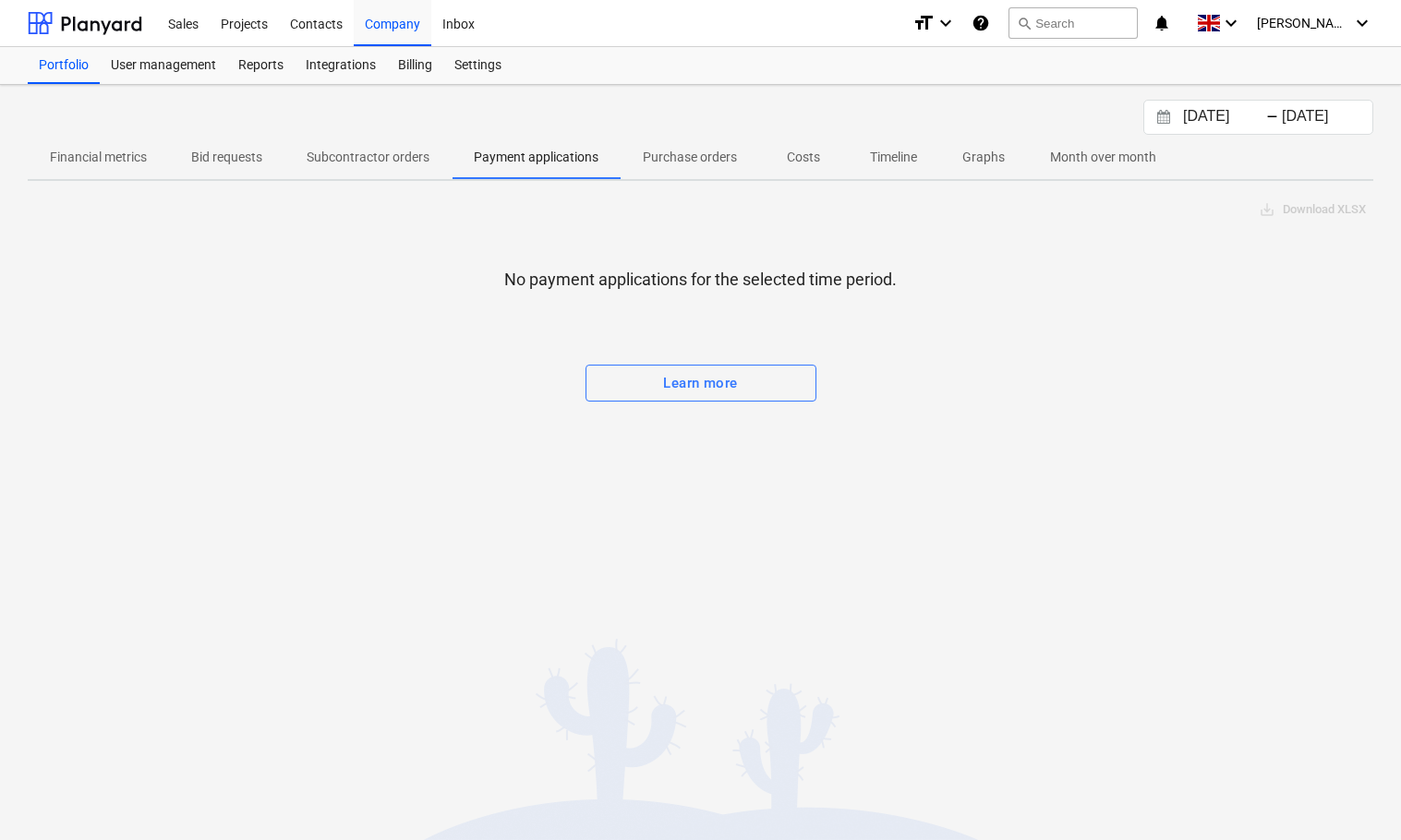
click at [720, 160] on p "Purchase orders" at bounding box center [689, 157] width 94 height 20
click at [809, 157] on p "Costs" at bounding box center [803, 157] width 44 height 20
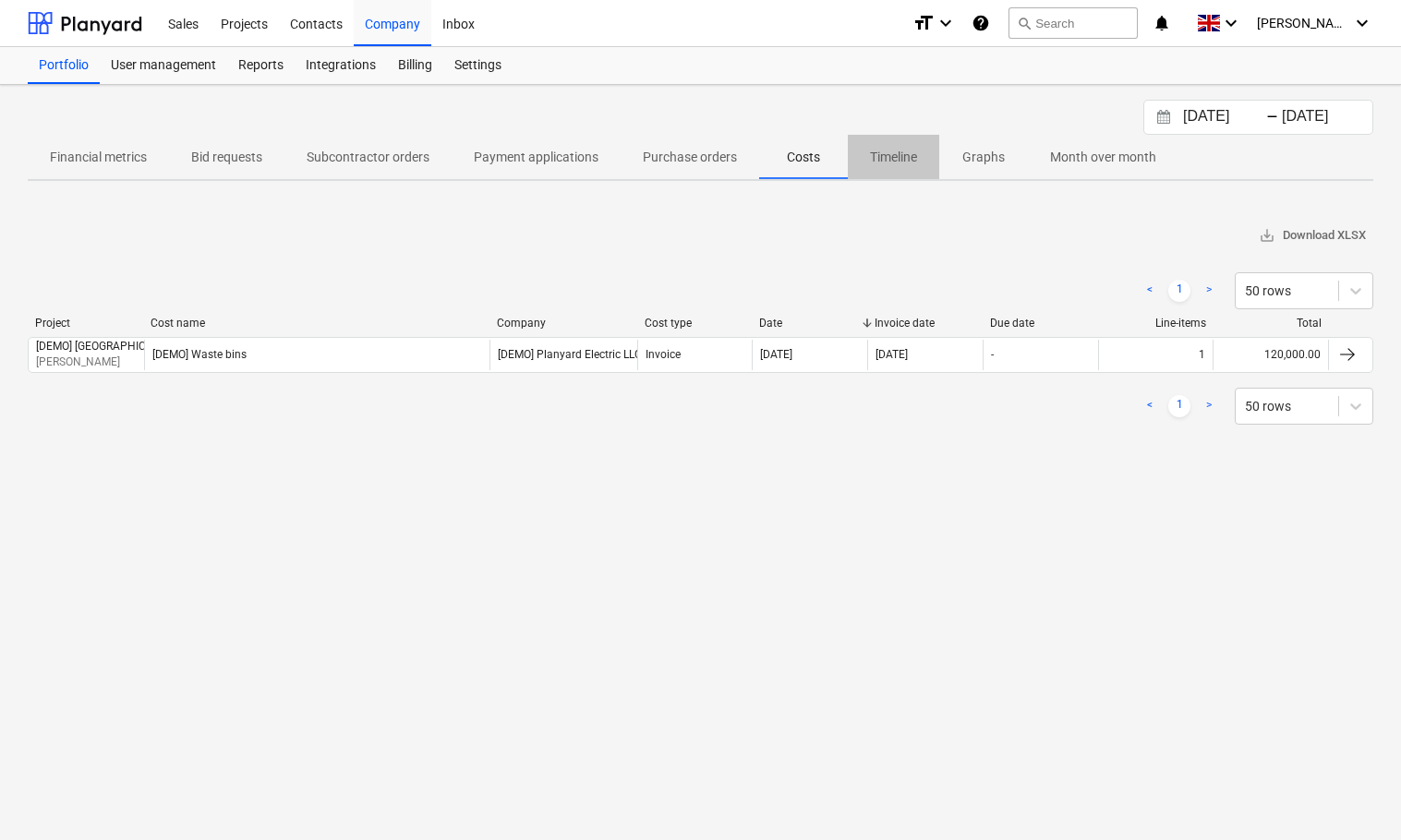
click at [901, 157] on p "Timeline" at bounding box center [894, 157] width 47 height 20
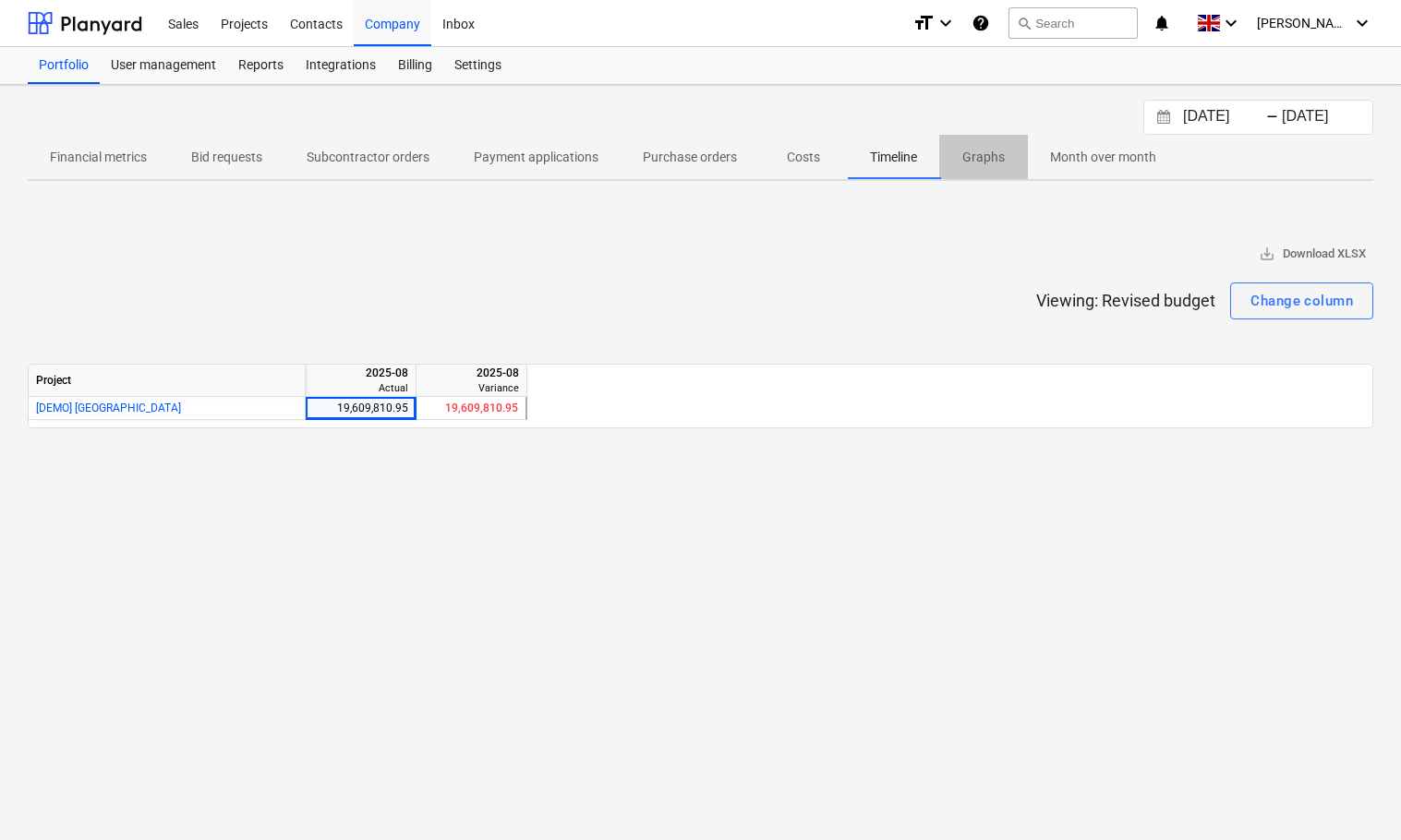
click at [986, 154] on p "Graphs" at bounding box center [983, 157] width 44 height 20
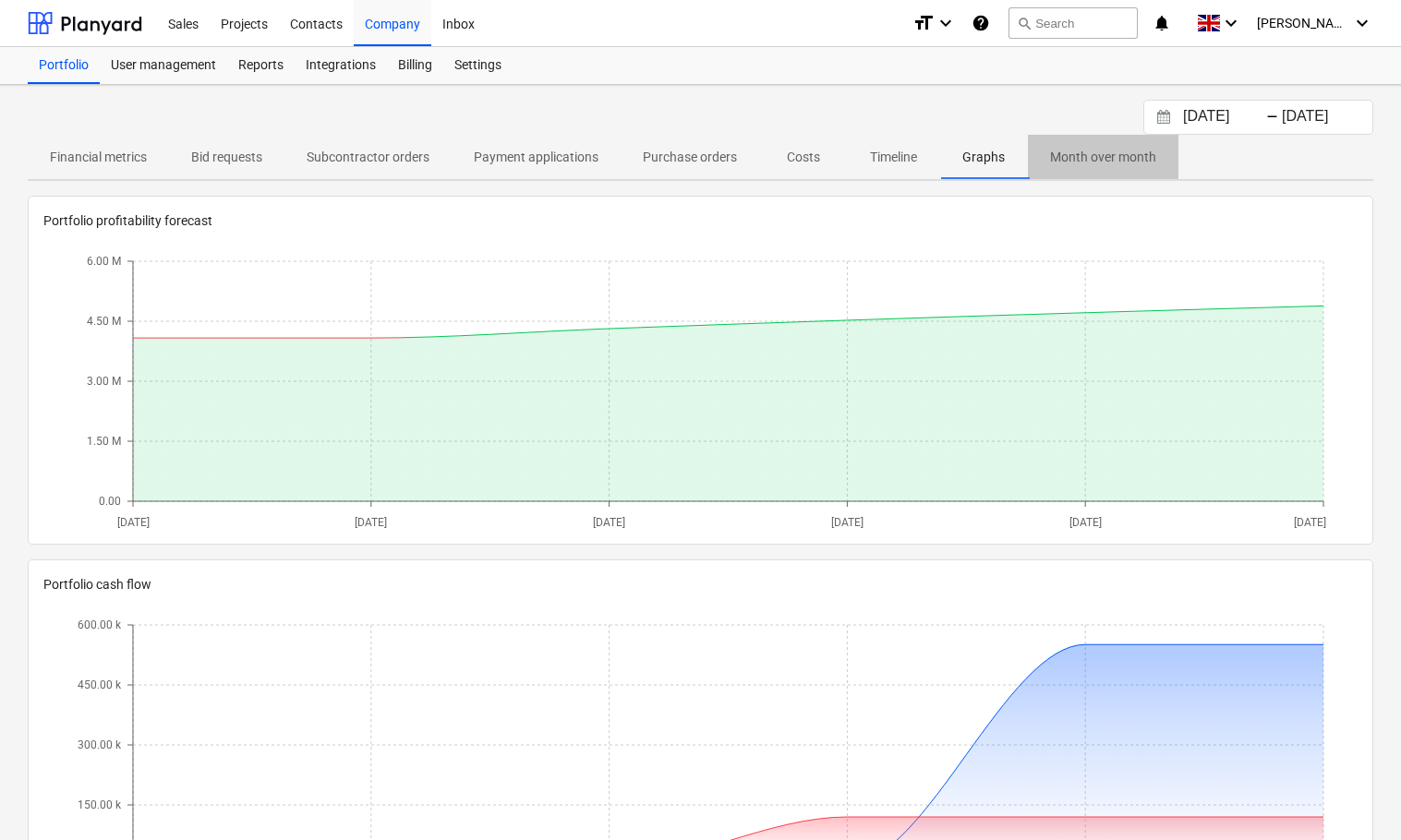
click at [1106, 151] on p "Month over month" at bounding box center [1102, 157] width 106 height 20
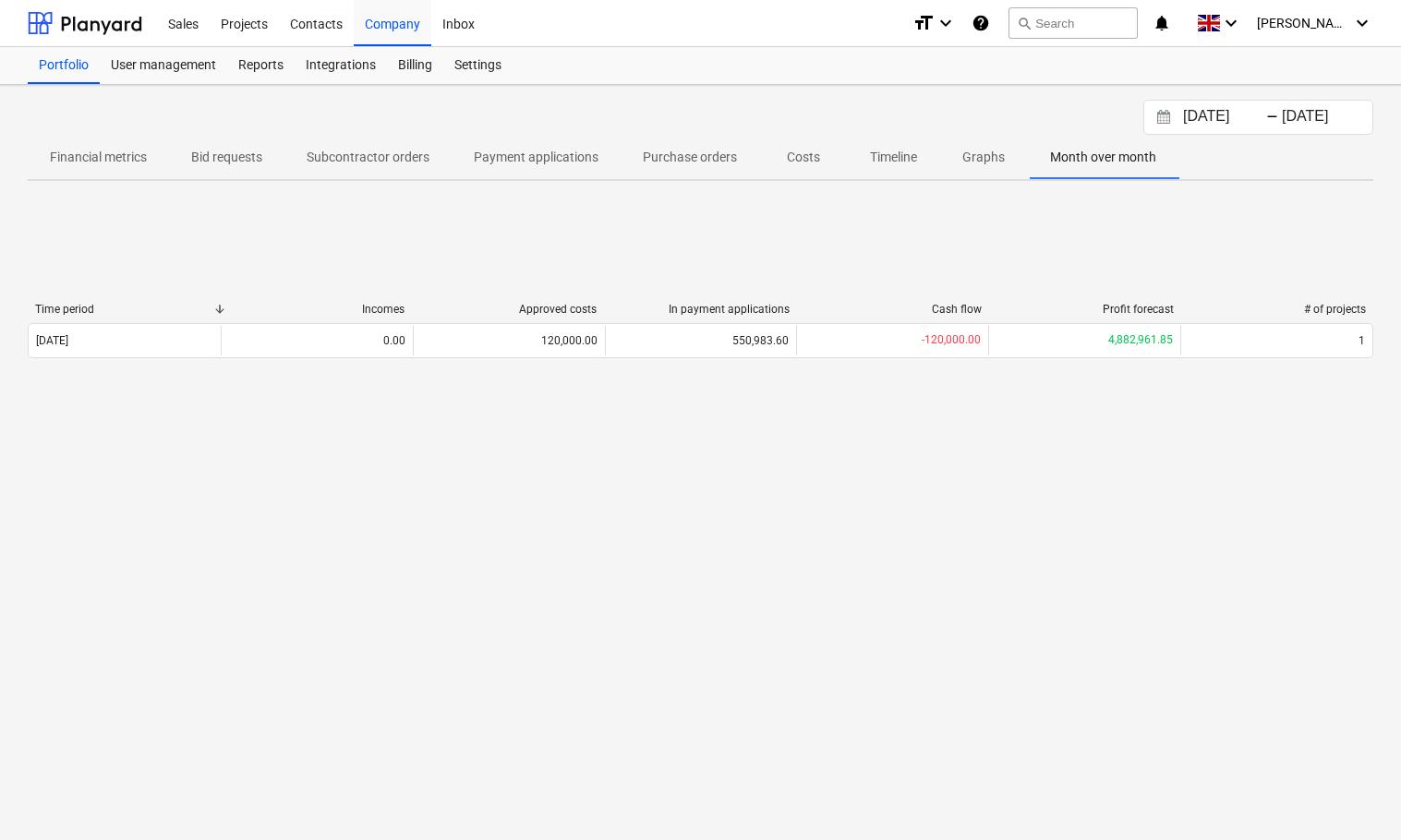
click at [1173, 120] on button "Interact with the calendar and add the check-in date for your trip." at bounding box center [1164, 117] width 32 height 21
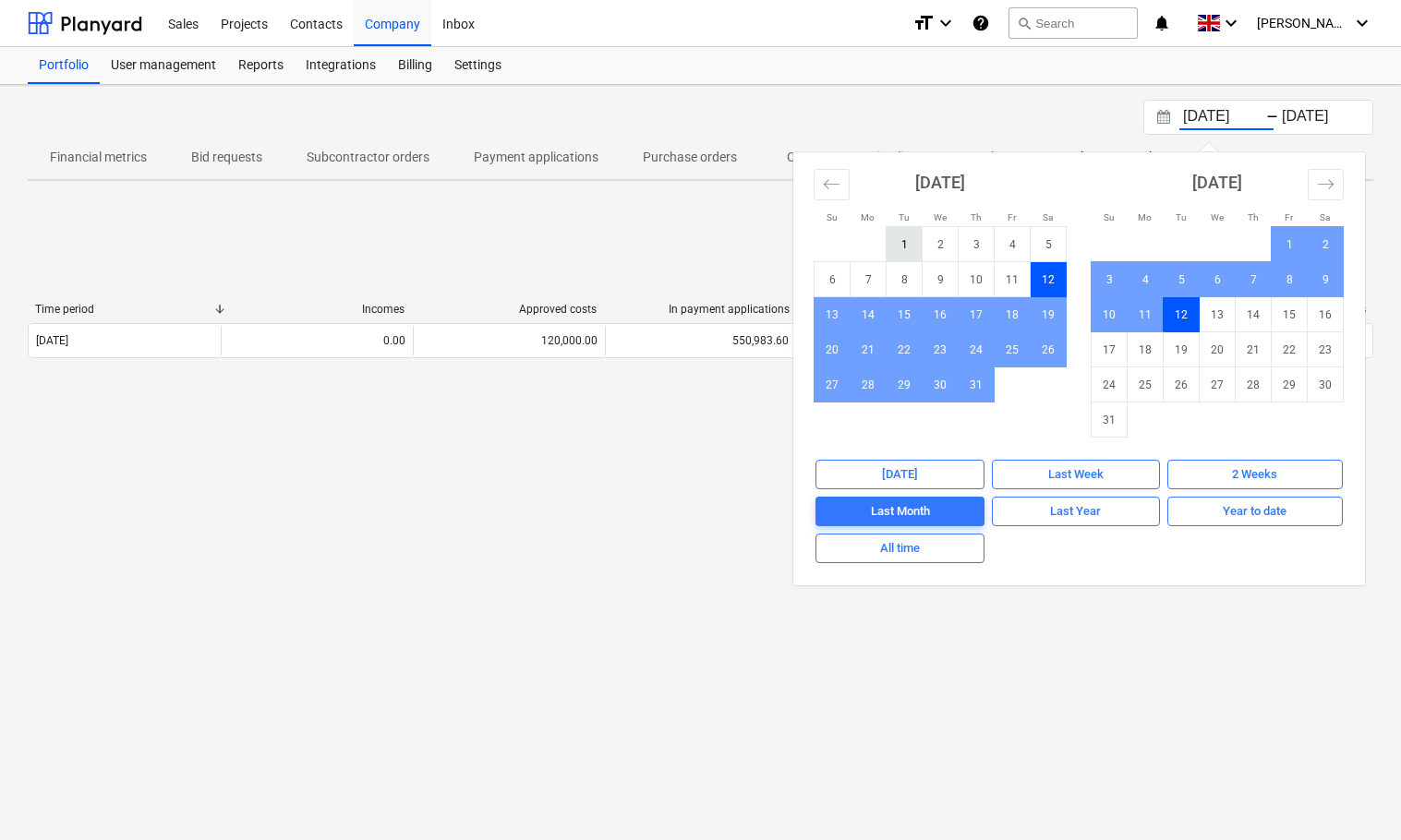
click at [902, 235] on td "1" at bounding box center [905, 244] width 36 height 35
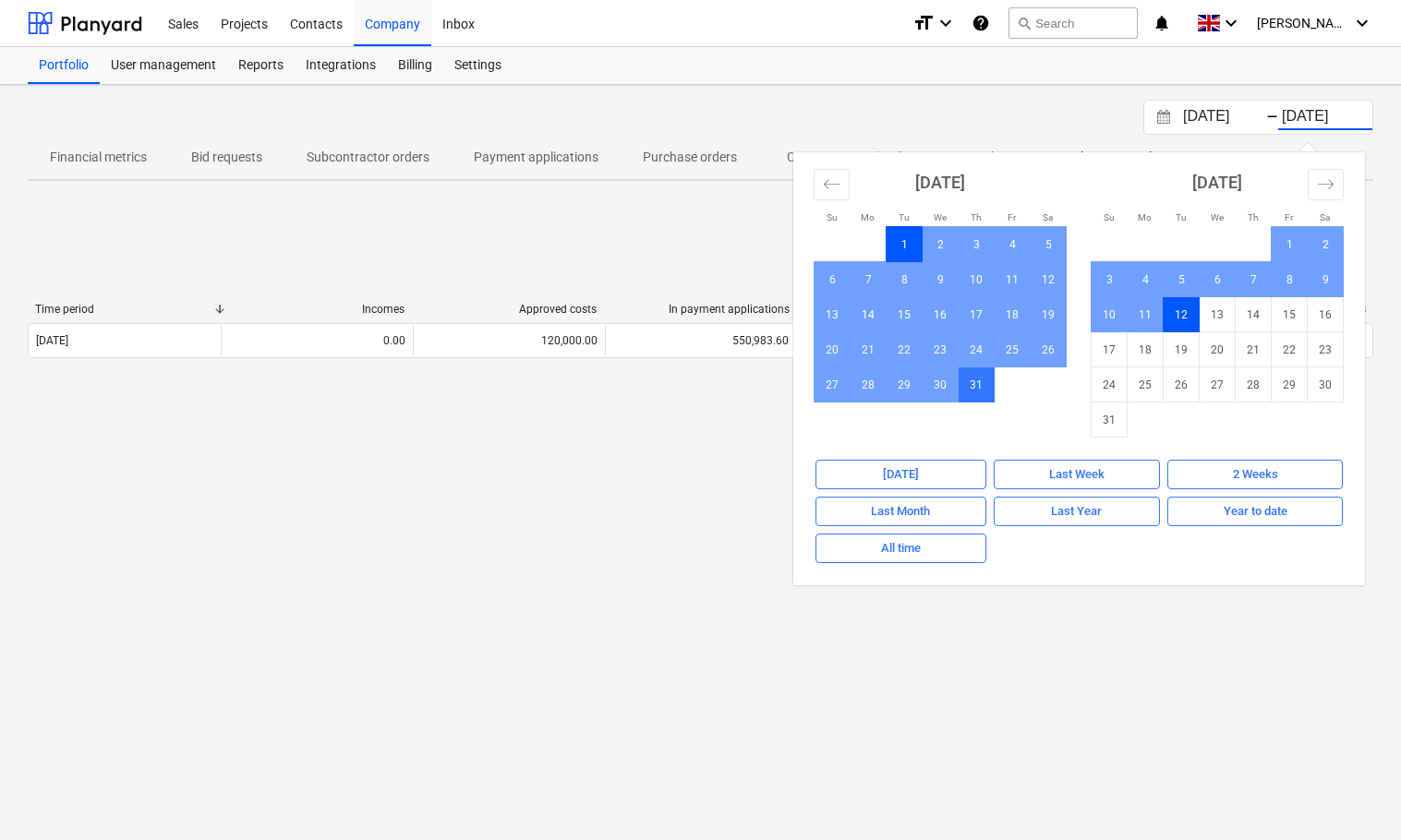
click at [983, 389] on td "31" at bounding box center [976, 384] width 36 height 35
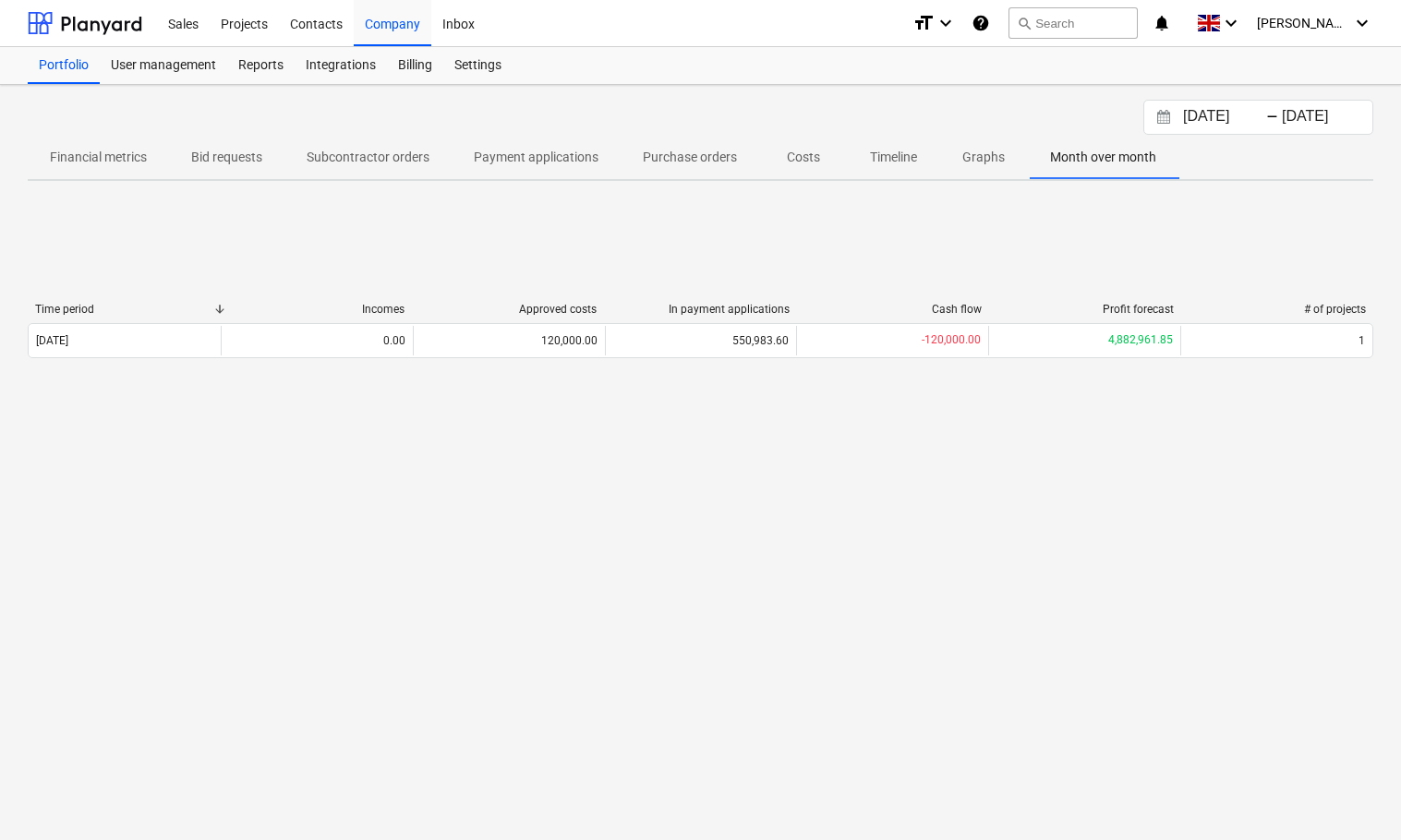
click at [1139, 239] on div "Time period Incomes Approved costs In payment applications Cash flow Profit for…" at bounding box center [700, 334] width 1346 height 277
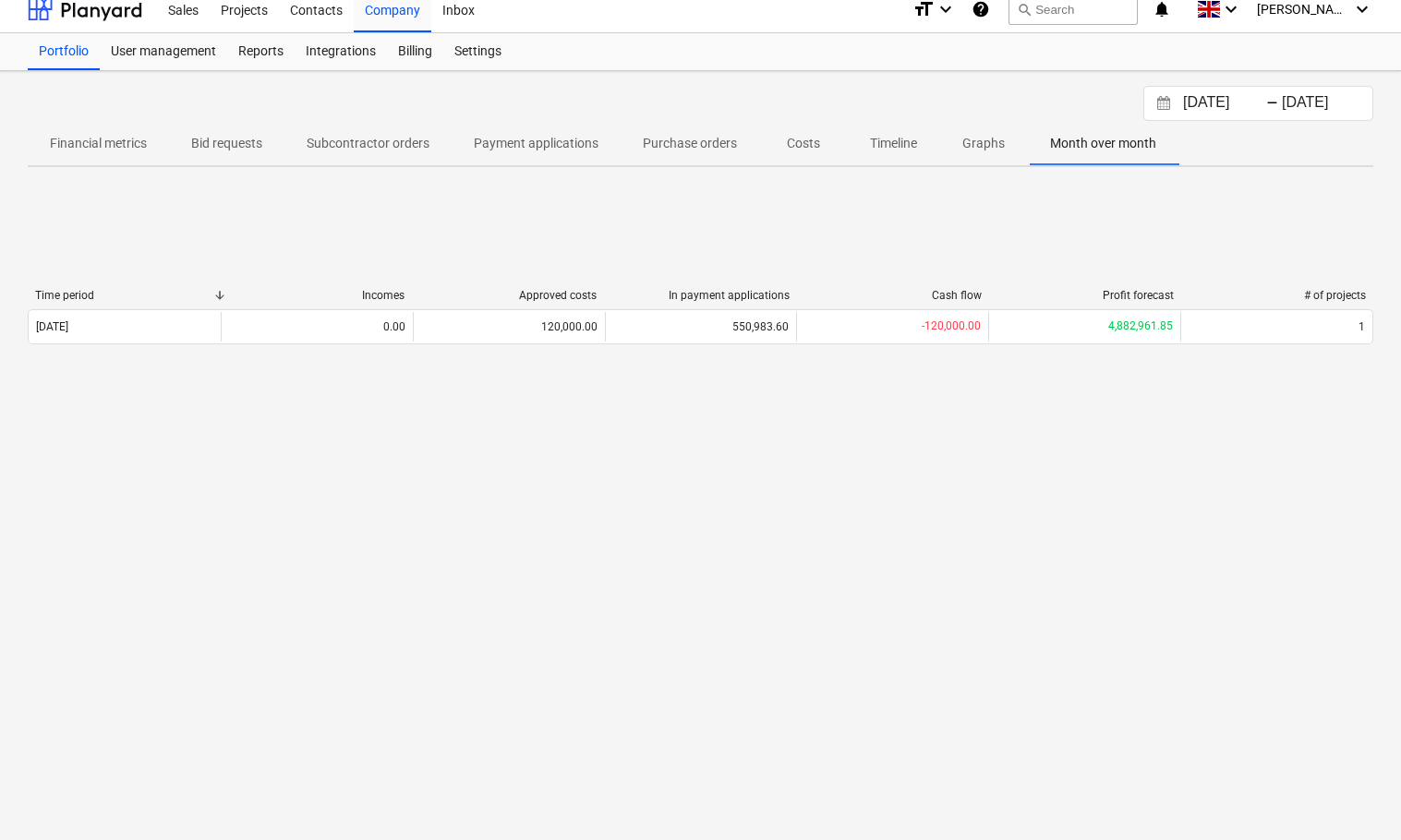
scroll to position [18, 0]
click at [1263, 220] on div "Time period Incomes Approved costs In payment applications Cash flow Profit for…" at bounding box center [700, 316] width 1346 height 277
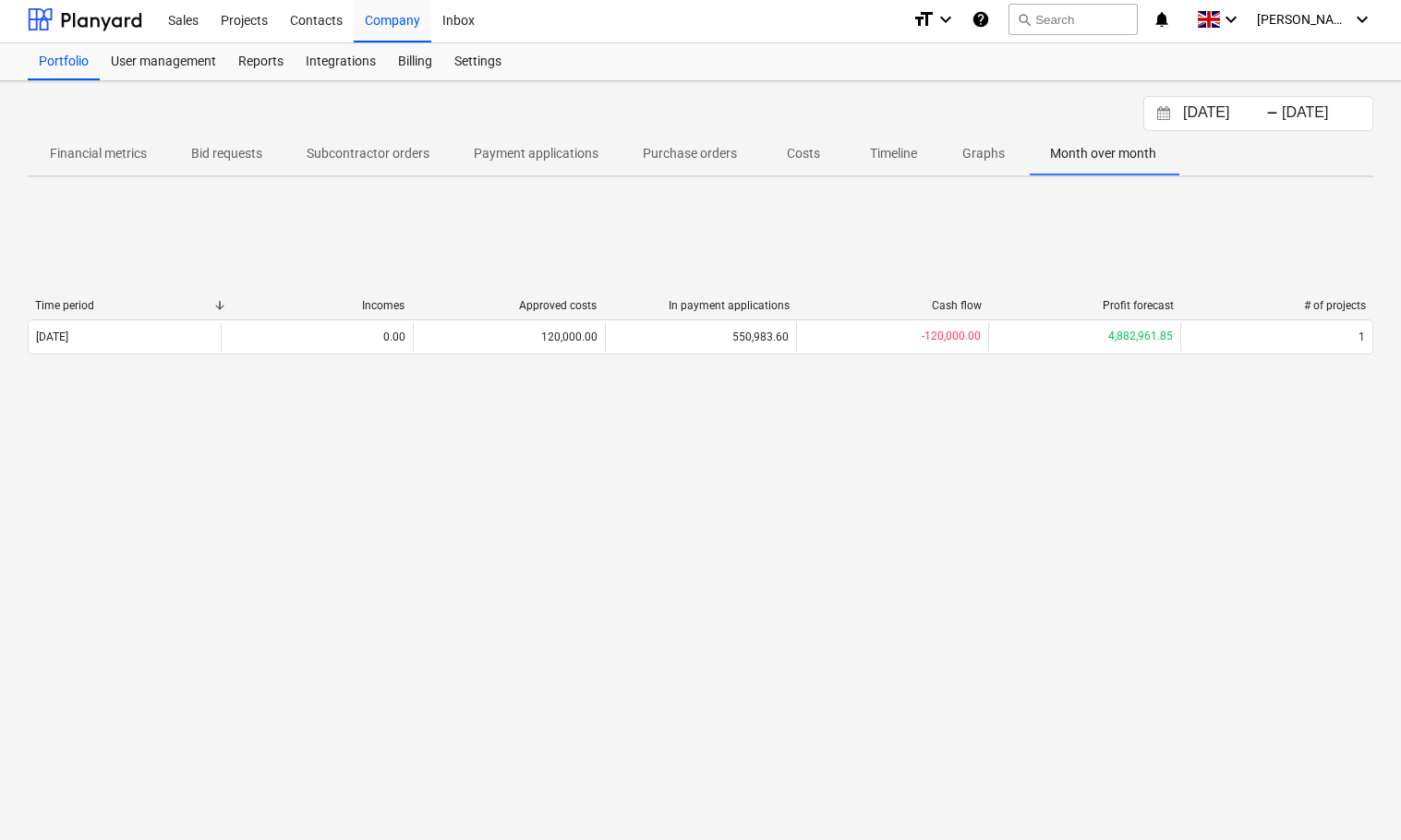
scroll to position [0, 0]
click at [1299, 189] on div "[DATE] Press the down arrow key to interact with the calendar and select a date…" at bounding box center [700, 462] width 1401 height 755
click at [469, 30] on div "Inbox" at bounding box center [458, 23] width 54 height 47
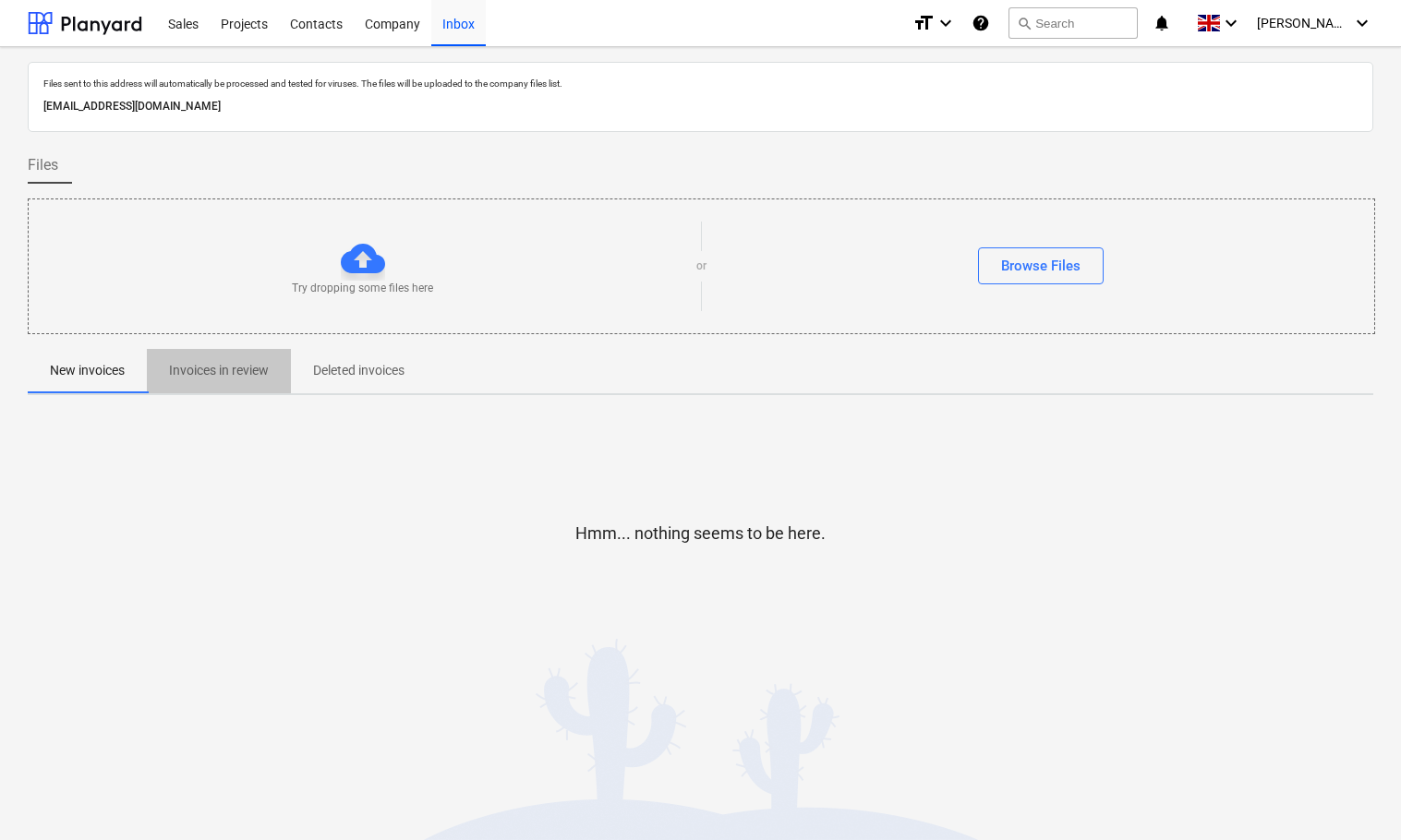
click at [235, 371] on p "Invoices in review" at bounding box center [219, 371] width 100 height 20
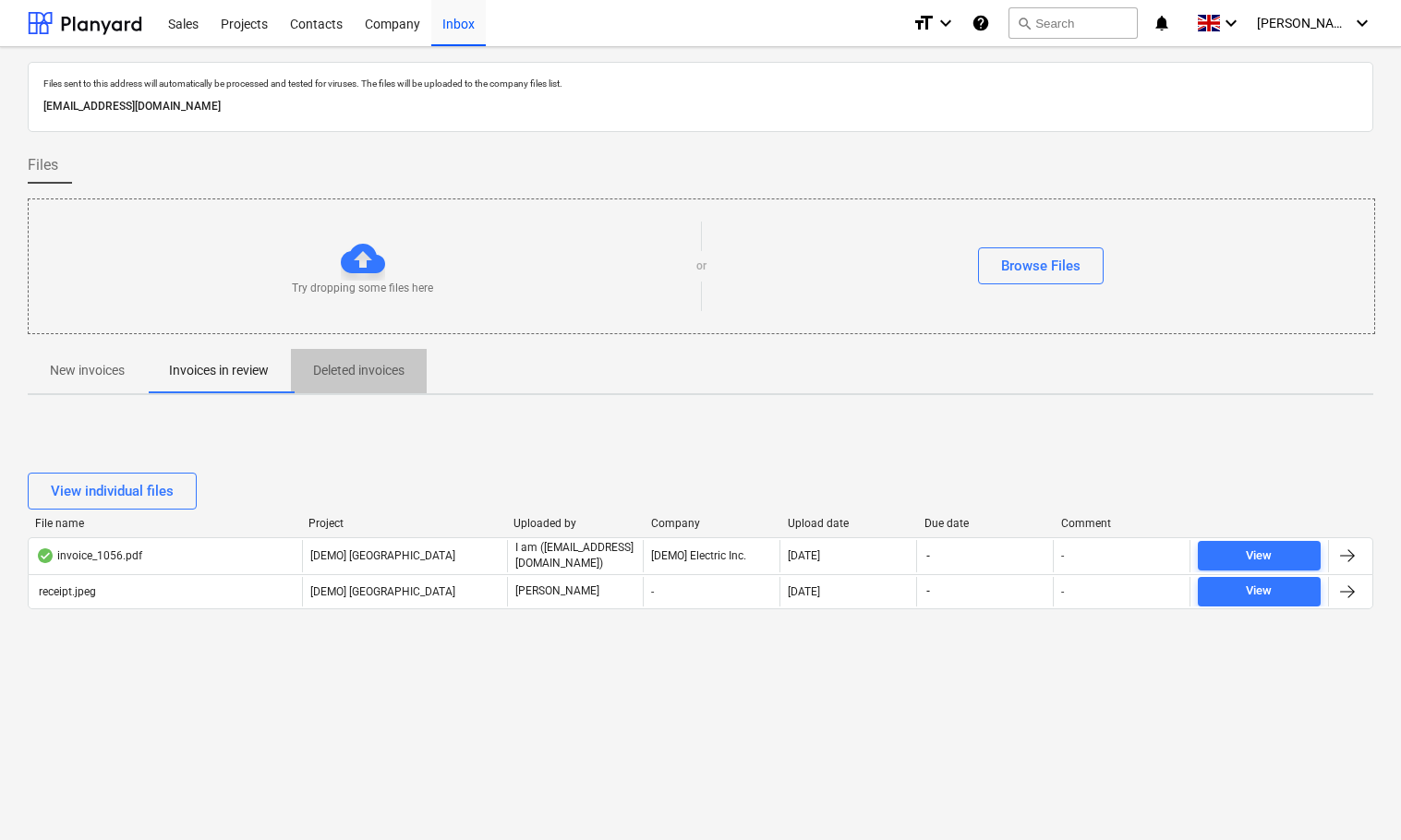
click at [341, 376] on p "Deleted invoices" at bounding box center [359, 371] width 91 height 20
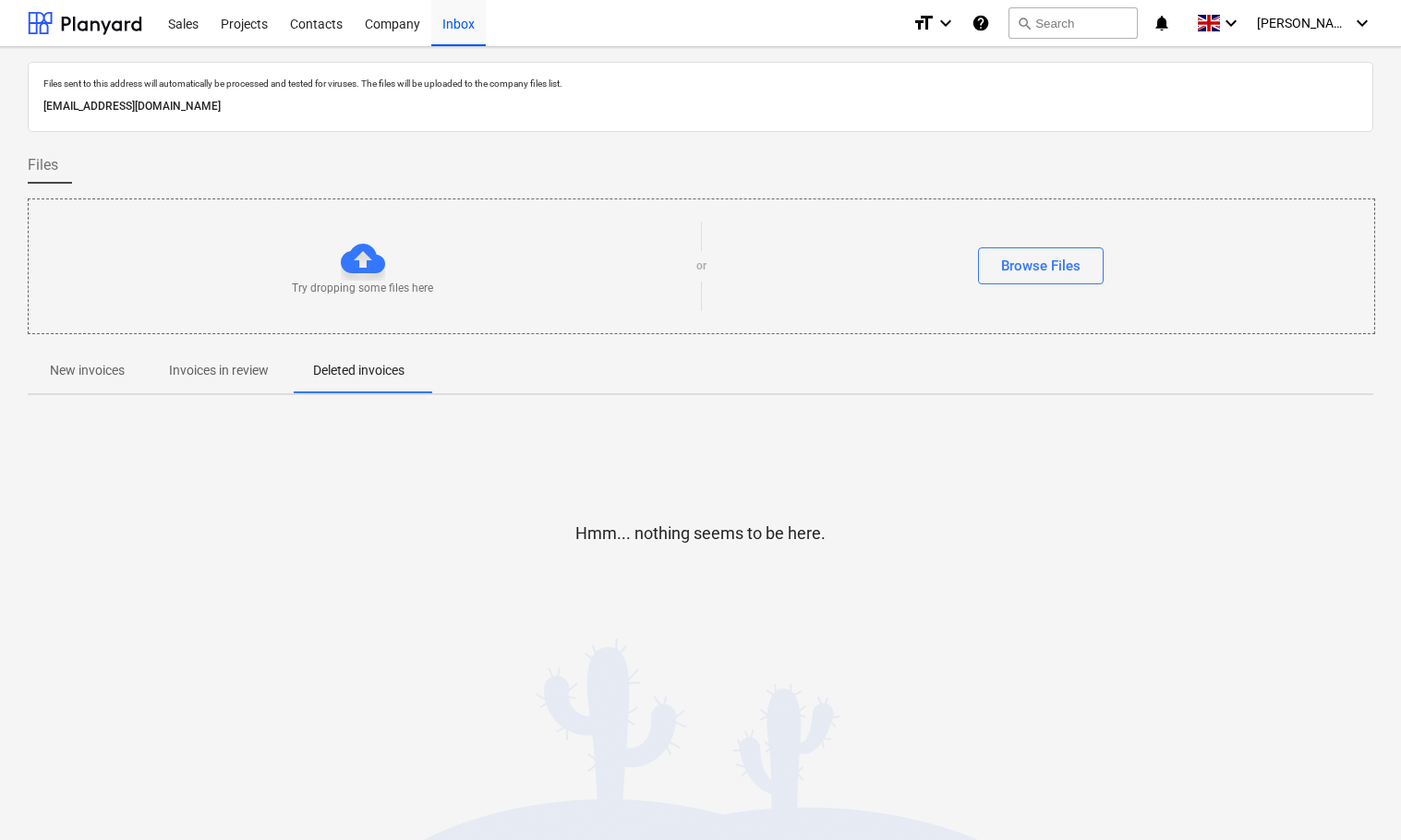
click at [228, 371] on p "Invoices in review" at bounding box center [219, 371] width 100 height 20
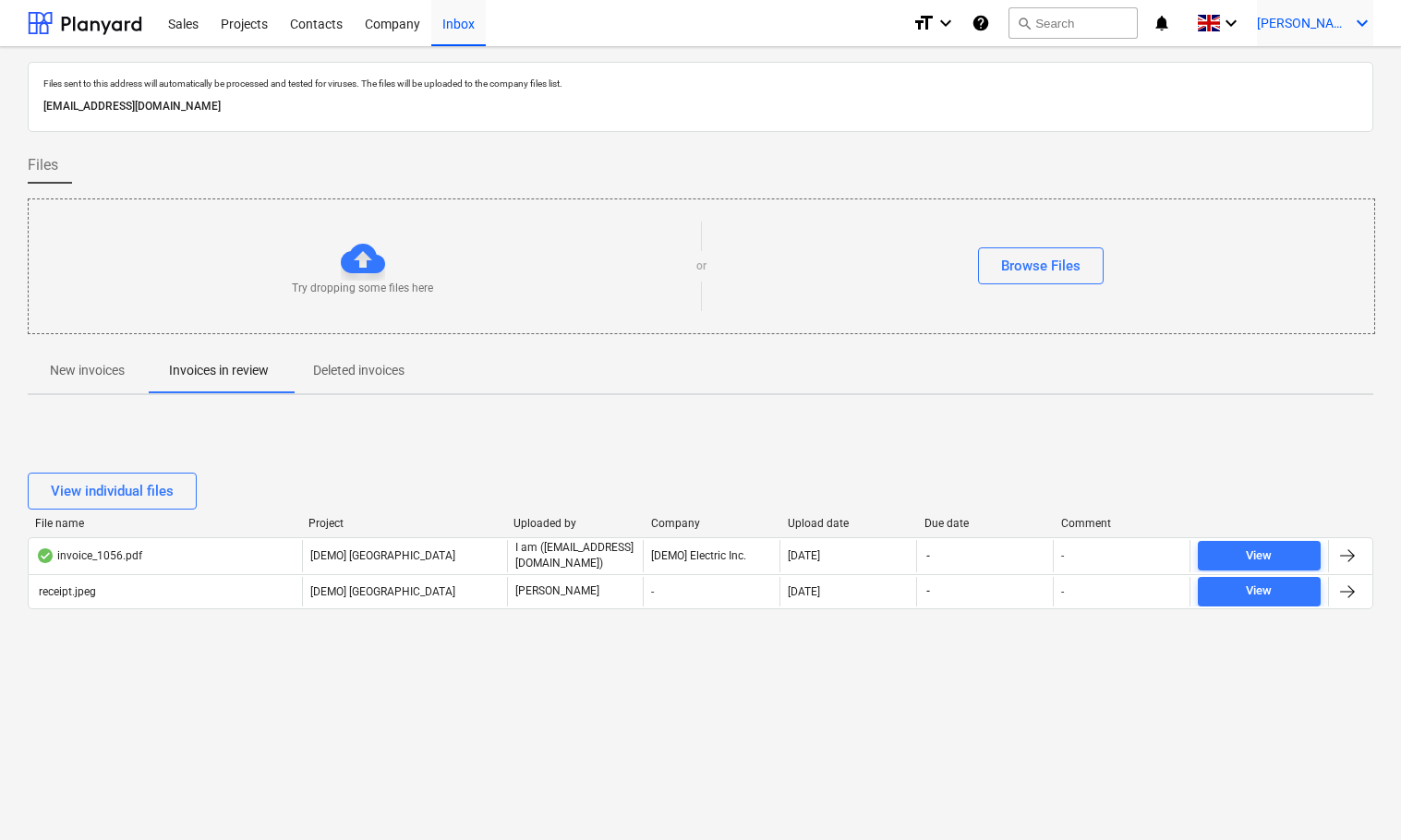
click at [1330, 21] on span "[PERSON_NAME]" at bounding box center [1302, 23] width 92 height 15
click at [1294, 112] on div "Log out" at bounding box center [1318, 102] width 111 height 30
